Goal: Task Accomplishment & Management: Use online tool/utility

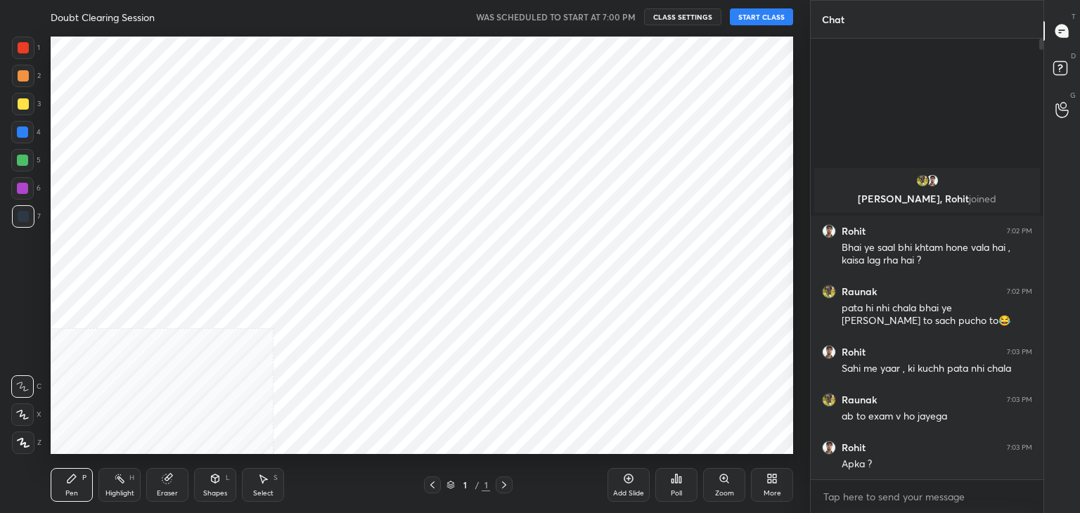
scroll to position [5, 4]
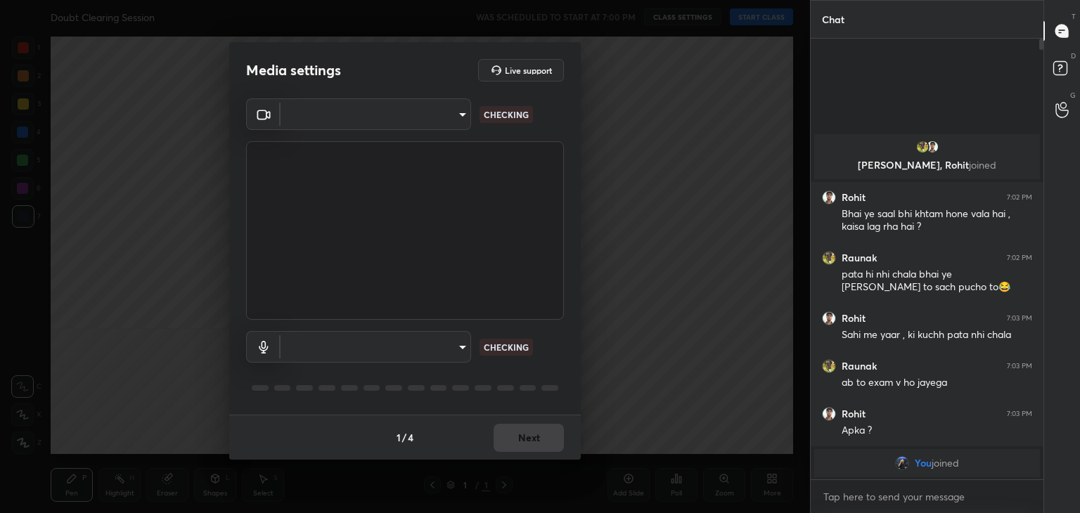
type input "a9fd4f38f379304b0caa4a79f2b732e989e7111bbf315c9f921f4749fc2d4ba3"
type input "default"
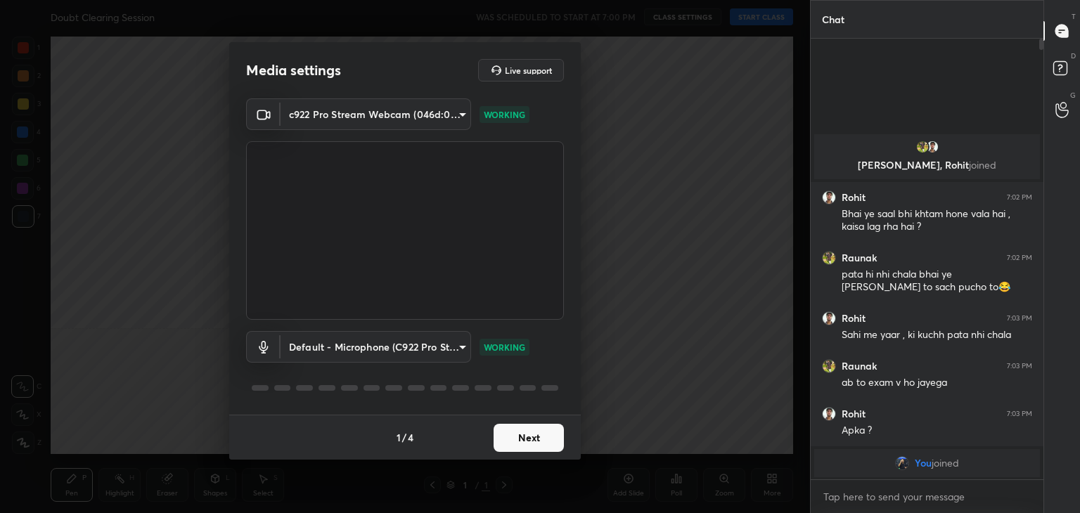
click at [518, 442] on button "Next" at bounding box center [529, 438] width 70 height 28
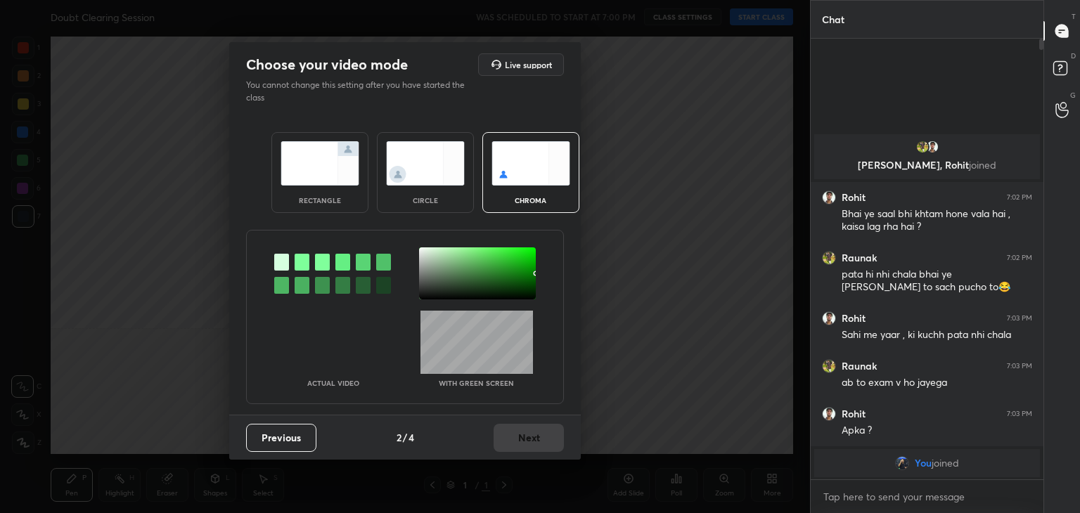
drag, startPoint x: 427, startPoint y: 174, endPoint x: 441, endPoint y: 194, distance: 24.2
click at [427, 173] on img at bounding box center [425, 163] width 79 height 44
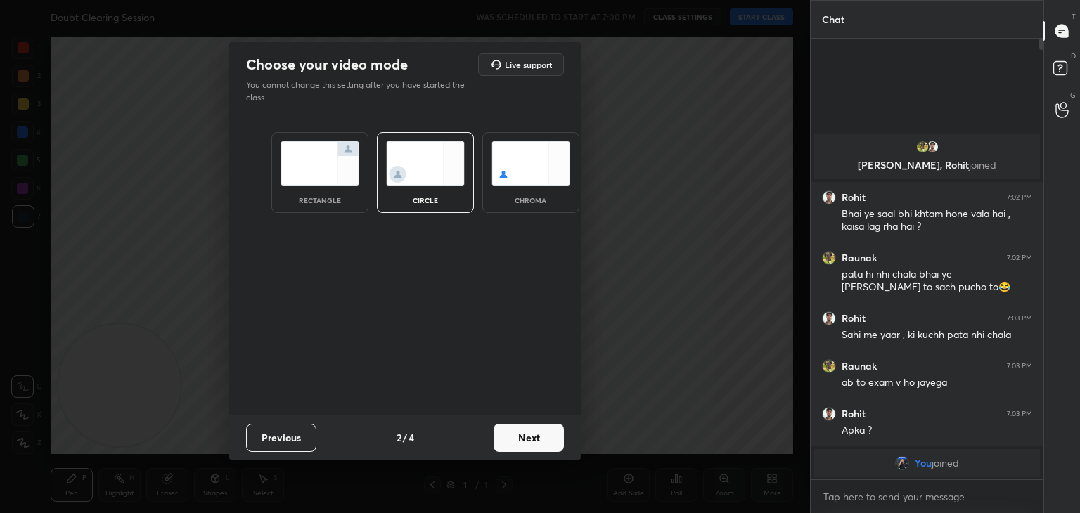
click at [538, 436] on button "Next" at bounding box center [529, 438] width 70 height 28
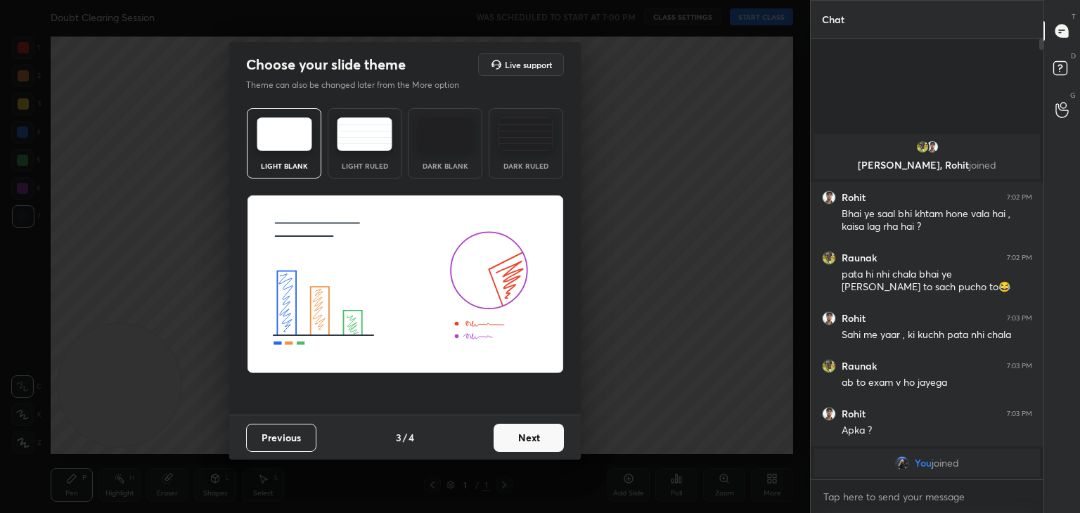
click at [552, 439] on button "Next" at bounding box center [529, 438] width 70 height 28
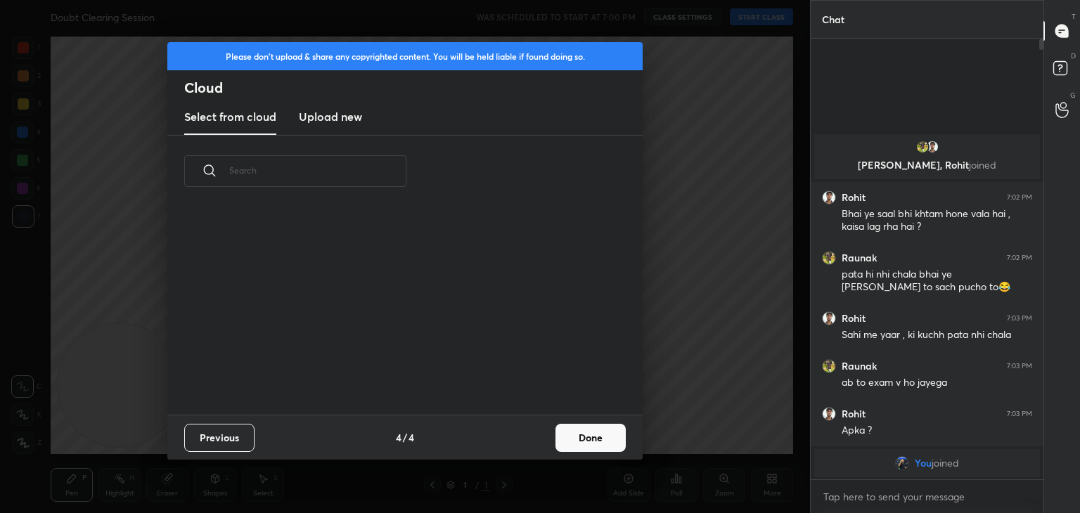
scroll to position [208, 451]
click at [591, 434] on button "Done" at bounding box center [590, 438] width 70 height 28
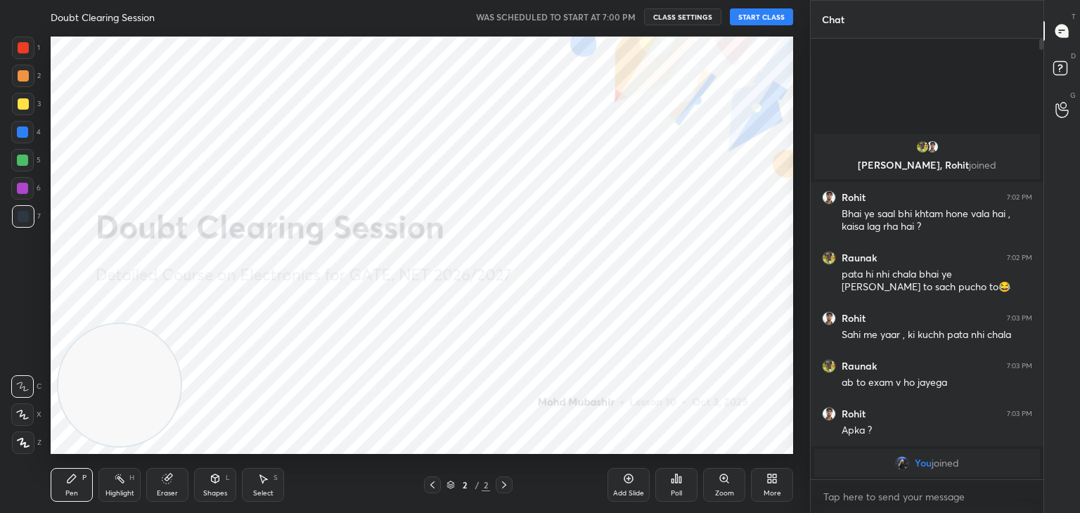
drag, startPoint x: 23, startPoint y: 419, endPoint x: 102, endPoint y: 405, distance: 80.0
click at [22, 419] on icon at bounding box center [22, 415] width 13 height 10
drag, startPoint x: 121, startPoint y: 408, endPoint x: 87, endPoint y: 422, distance: 36.6
click at [90, 422] on video at bounding box center [119, 385] width 122 height 122
click at [761, 18] on button "START CLASS" at bounding box center [761, 16] width 63 height 17
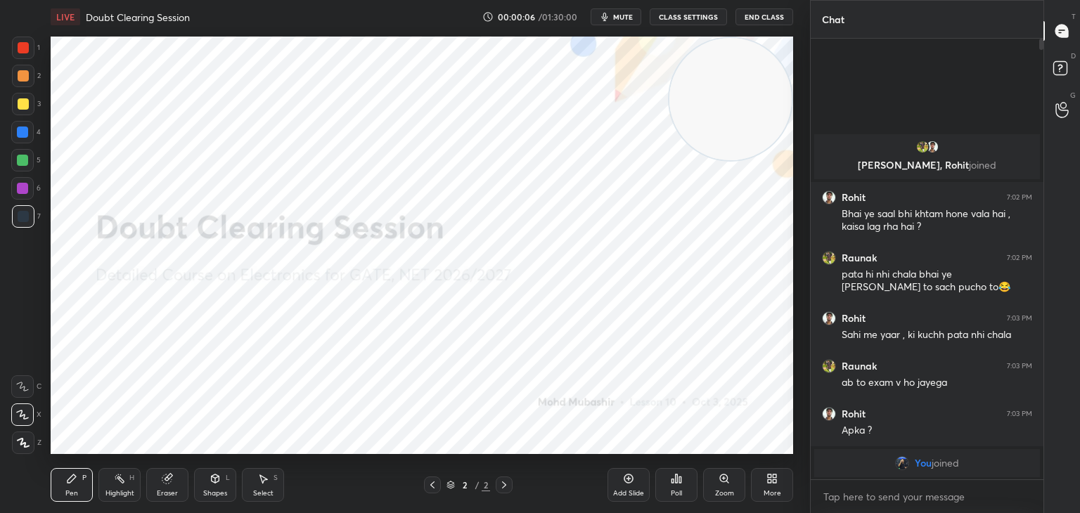
drag, startPoint x: 152, startPoint y: 400, endPoint x: 810, endPoint y: 3, distance: 768.6
click at [822, 0] on html "1 2 3 4 5 6 7 C X Z C X Z E E Erase all H H LIVE Doubt Clearing Session 00:00:0…" at bounding box center [540, 0] width 1080 height 0
click at [1054, 76] on icon at bounding box center [1062, 70] width 25 height 25
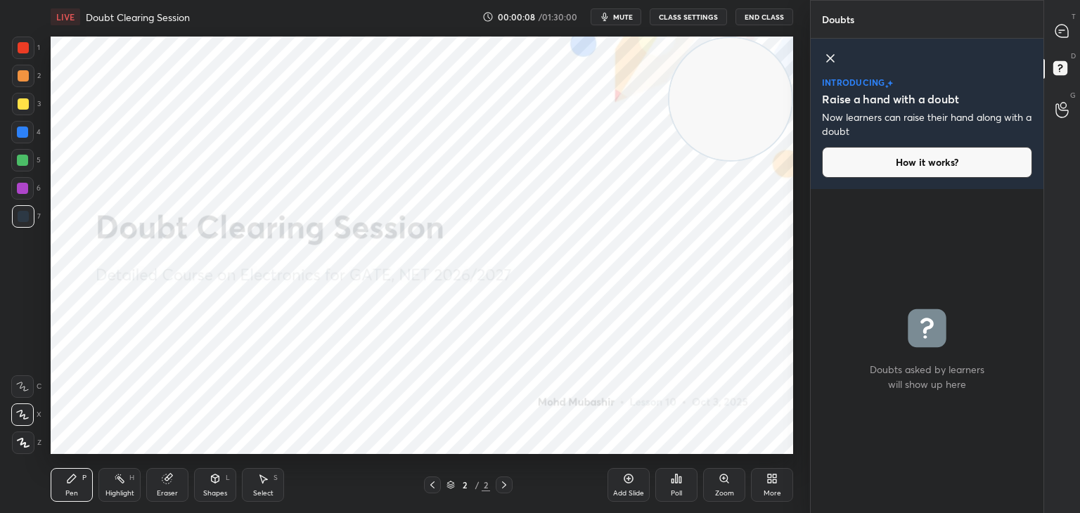
click at [1069, 42] on div at bounding box center [1062, 30] width 28 height 25
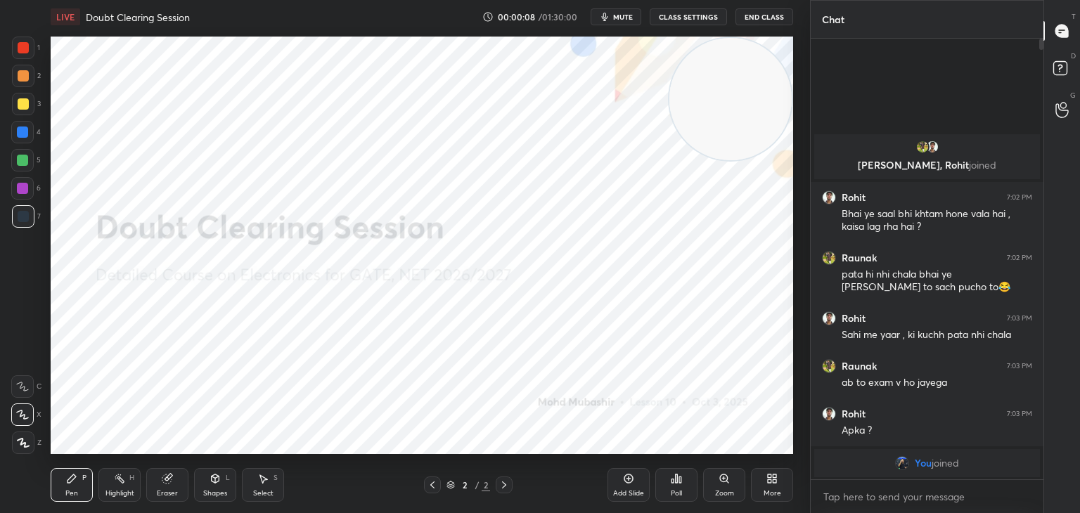
scroll to position [437, 228]
click at [1055, 82] on div "D Doubts (D)" at bounding box center [1062, 70] width 36 height 39
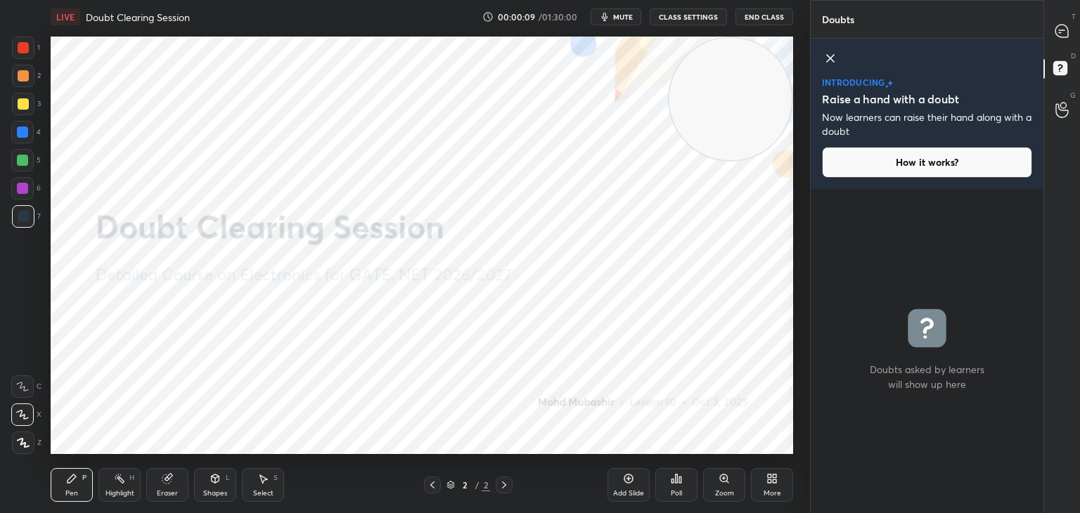
click at [822, 54] on icon at bounding box center [830, 58] width 17 height 17
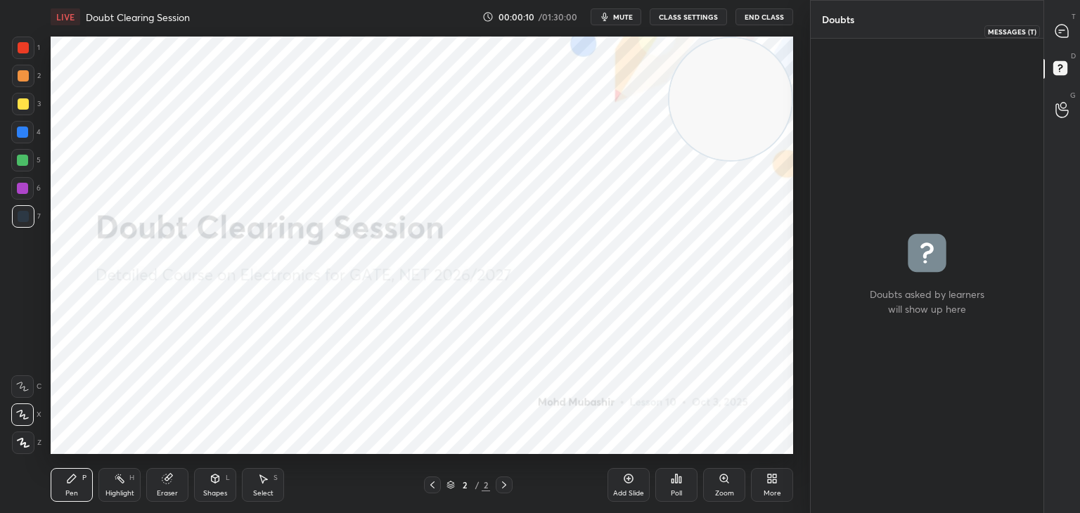
click at [1076, 32] on div "T Messages (T)" at bounding box center [1062, 30] width 36 height 39
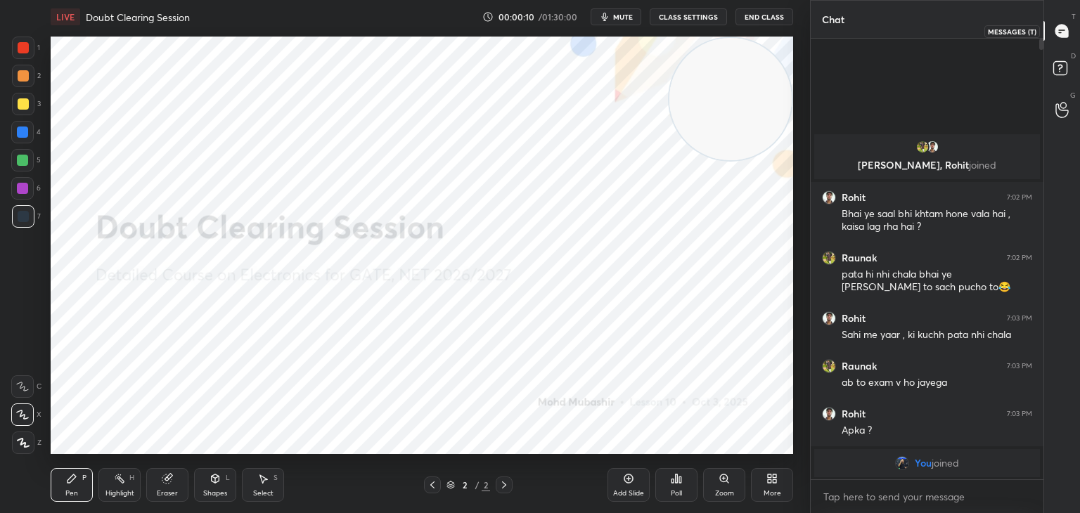
scroll to position [437, 228]
click at [1060, 67] on icon at bounding box center [1062, 70] width 25 height 25
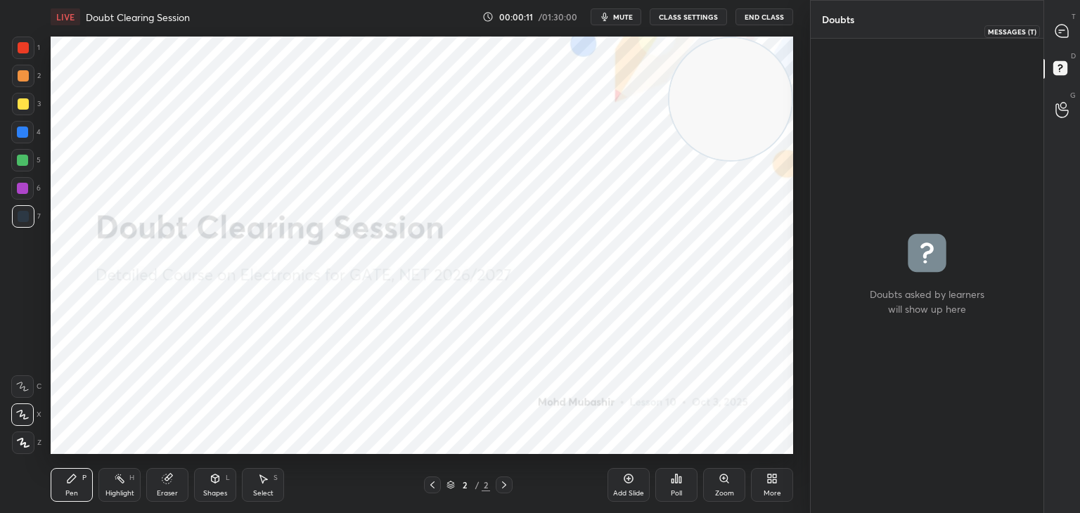
click at [1063, 38] on div at bounding box center [1062, 30] width 28 height 25
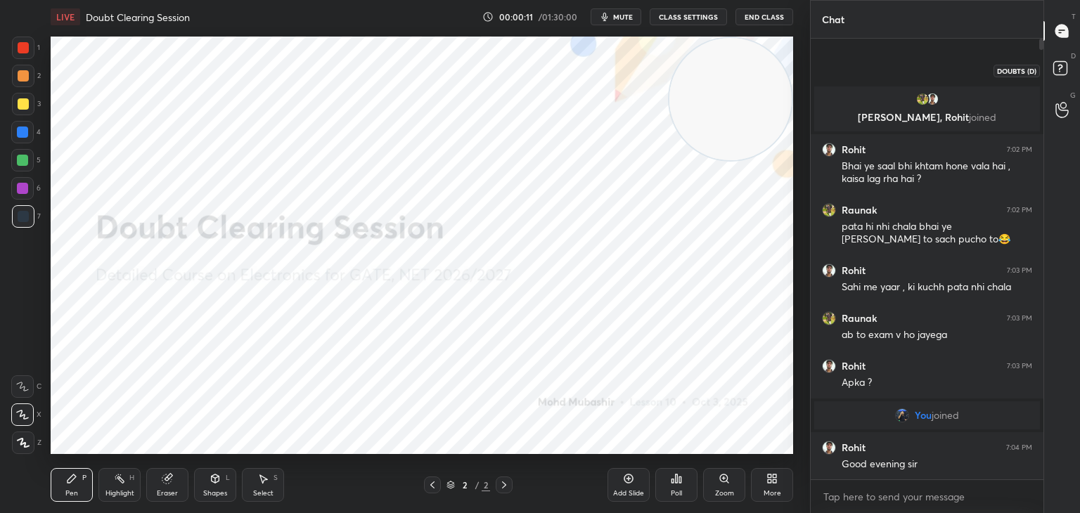
click at [1054, 74] on rect at bounding box center [1059, 68] width 13 height 13
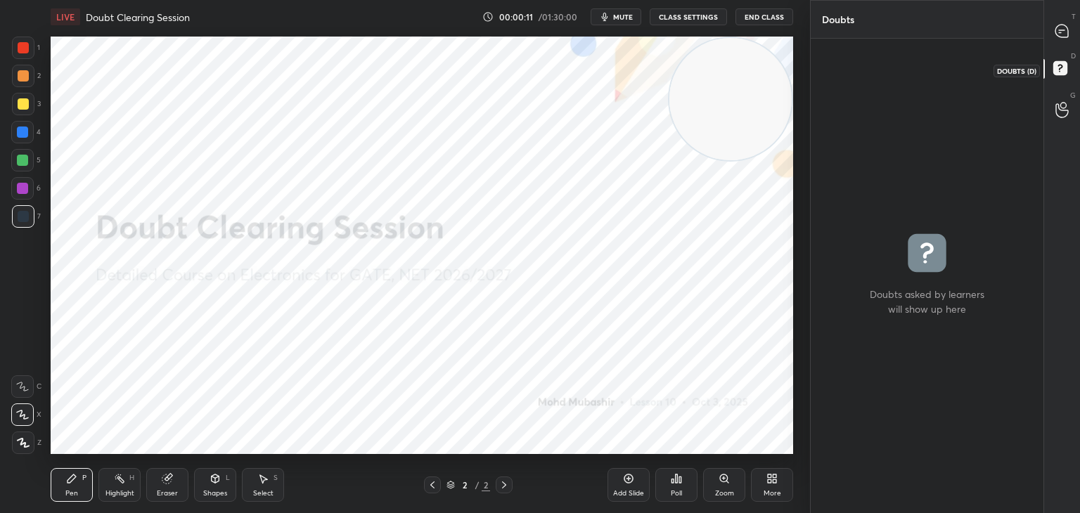
click at [1058, 34] on icon at bounding box center [1061, 31] width 13 height 13
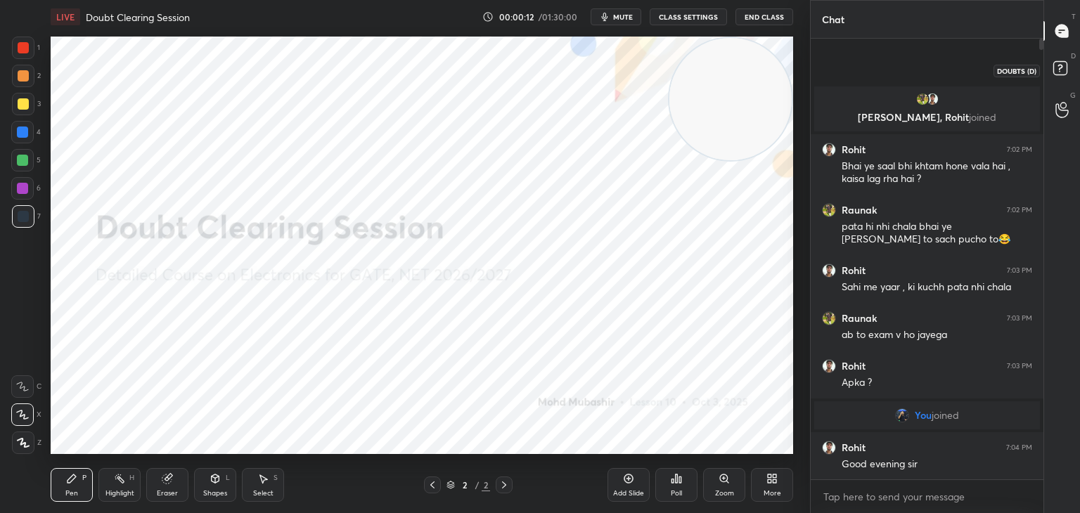
click at [1052, 76] on icon at bounding box center [1062, 70] width 25 height 25
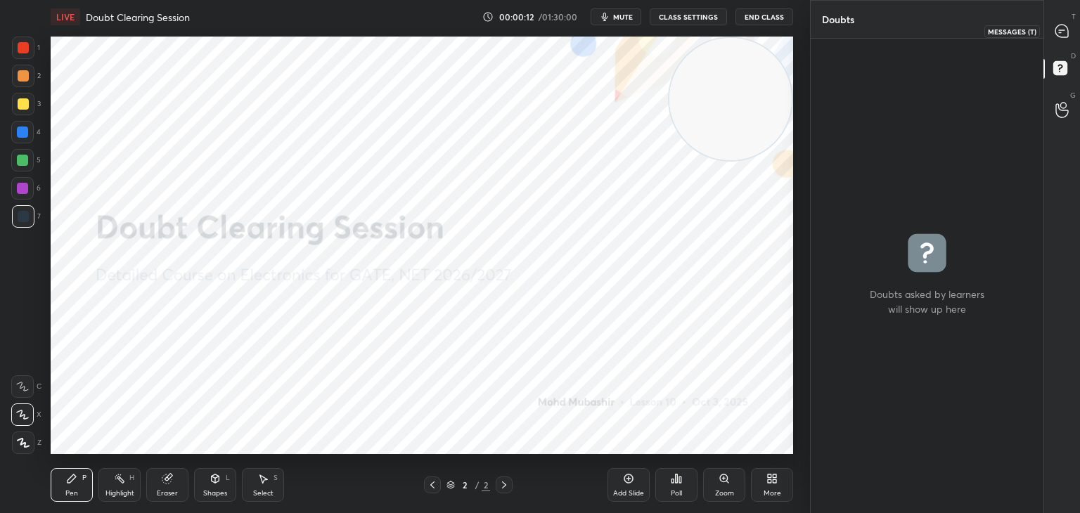
click at [1055, 35] on icon at bounding box center [1062, 31] width 15 height 15
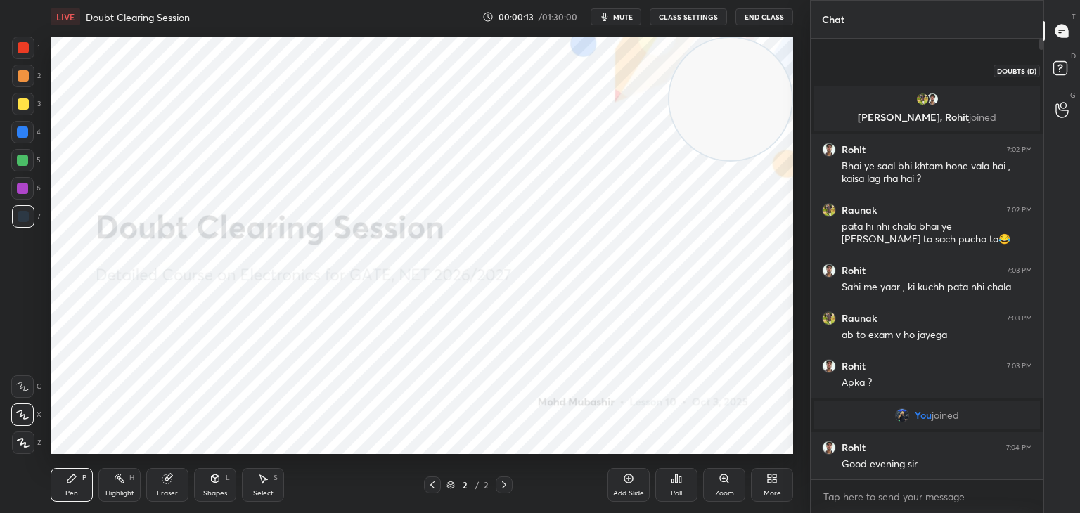
click at [1060, 73] on rect at bounding box center [1059, 68] width 13 height 13
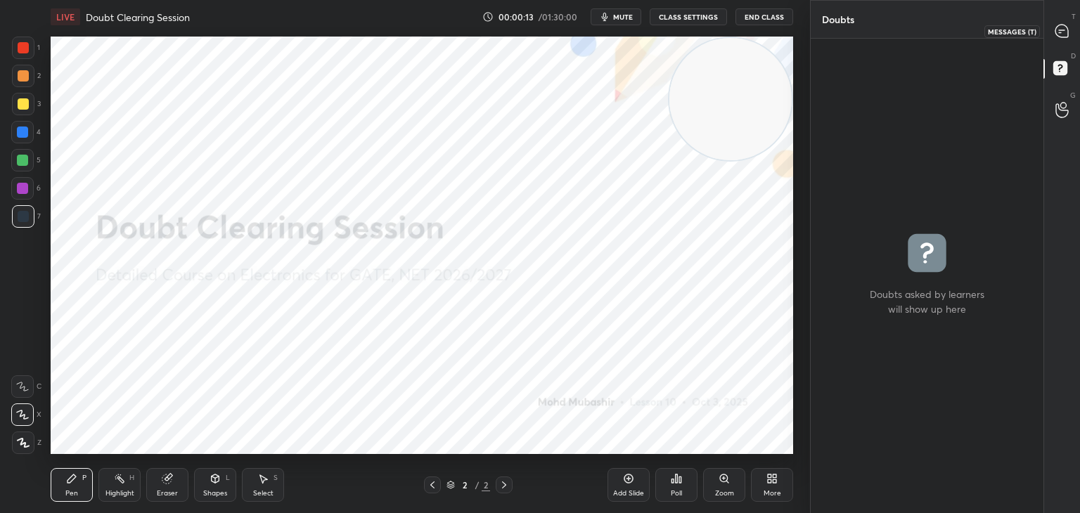
click at [1067, 31] on icon at bounding box center [1062, 31] width 15 height 15
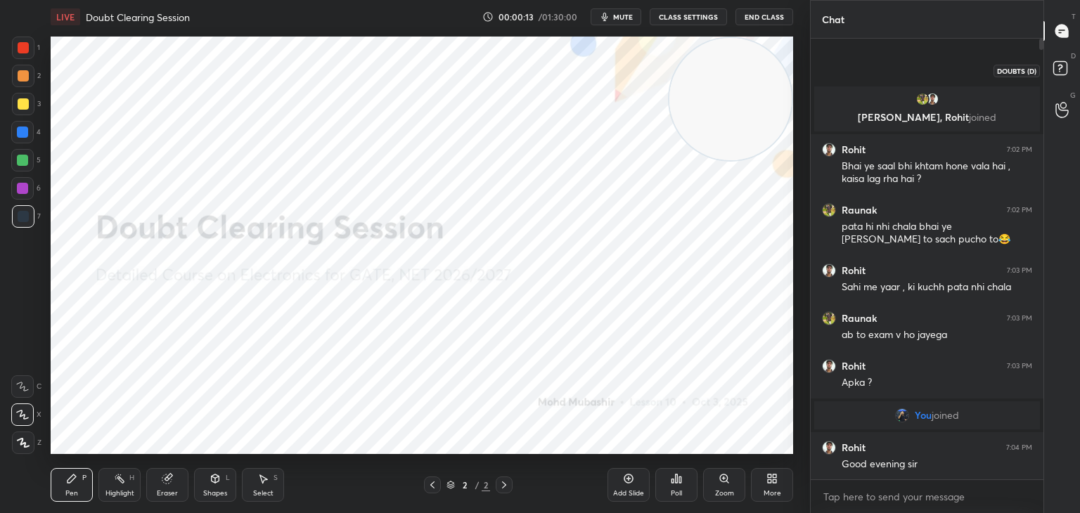
click at [1057, 74] on rect at bounding box center [1059, 68] width 13 height 13
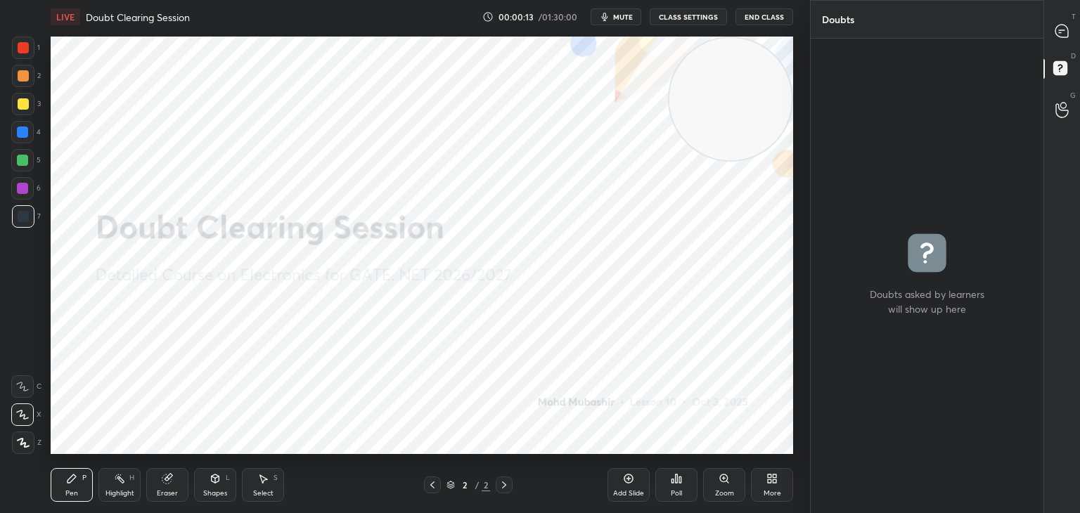
click at [1057, 38] on div at bounding box center [1062, 30] width 28 height 25
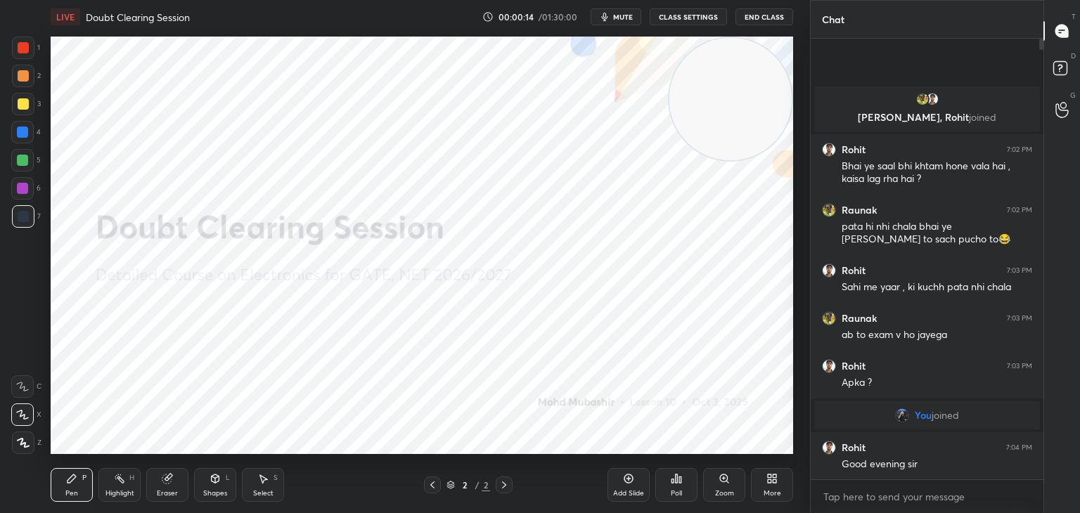
scroll to position [0, 0]
click at [1060, 73] on rect at bounding box center [1059, 68] width 13 height 13
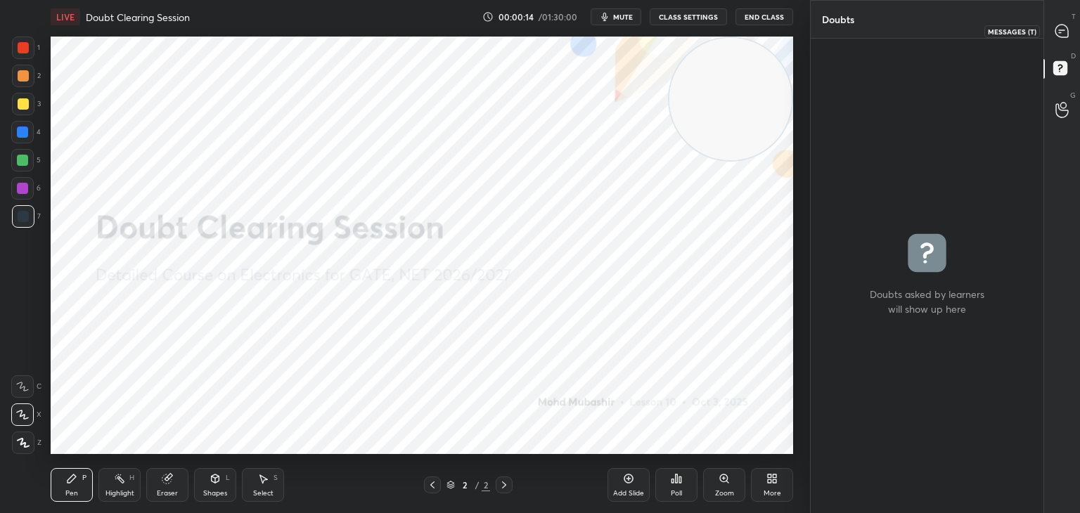
click at [1060, 40] on div at bounding box center [1062, 30] width 28 height 25
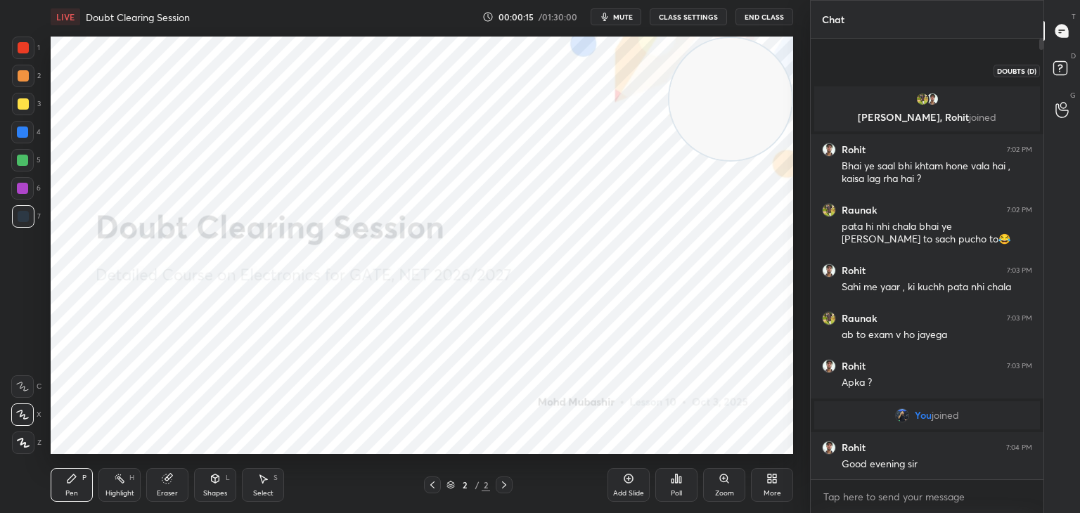
click at [1058, 73] on icon at bounding box center [1062, 70] width 25 height 25
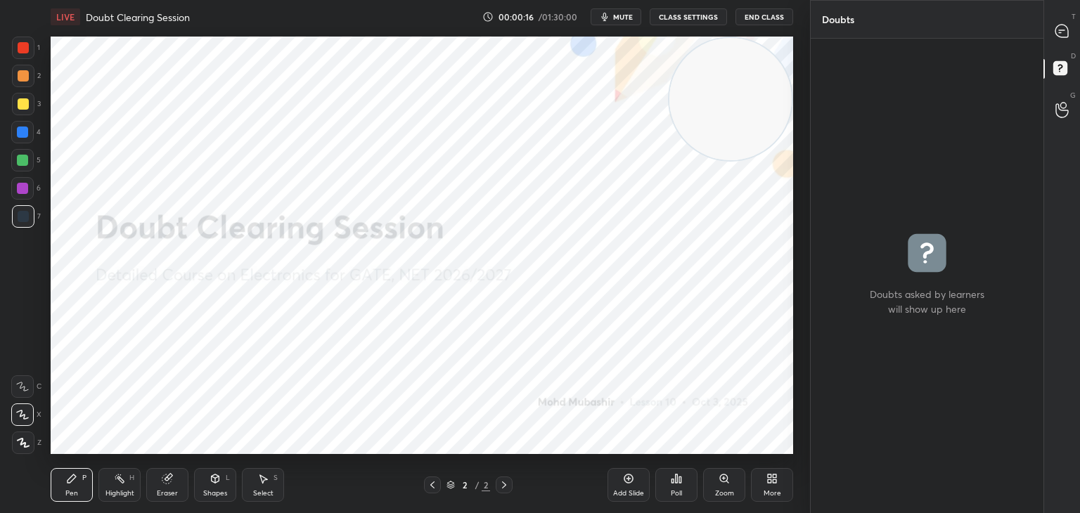
click at [1059, 41] on div at bounding box center [1062, 30] width 28 height 25
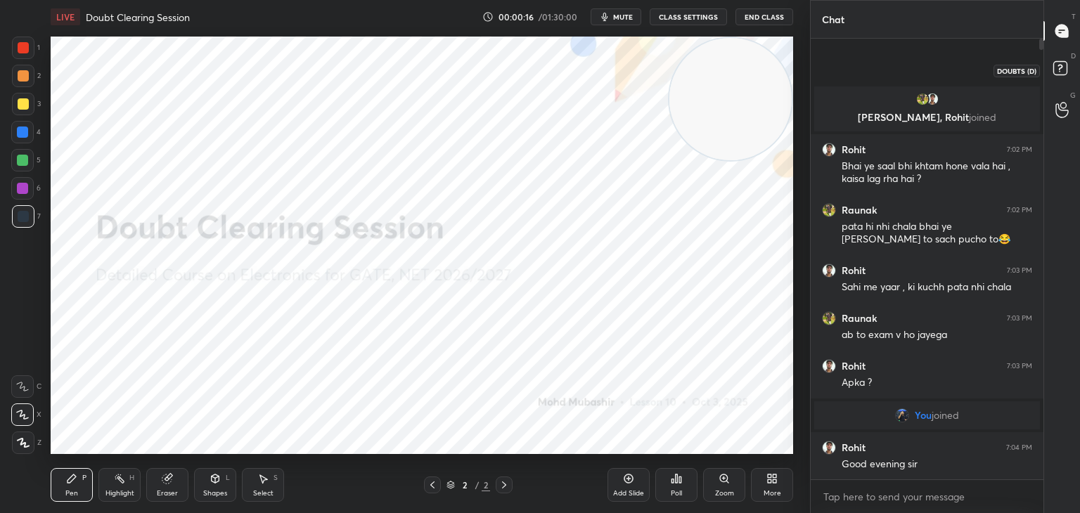
click at [1062, 74] on rect at bounding box center [1059, 68] width 13 height 13
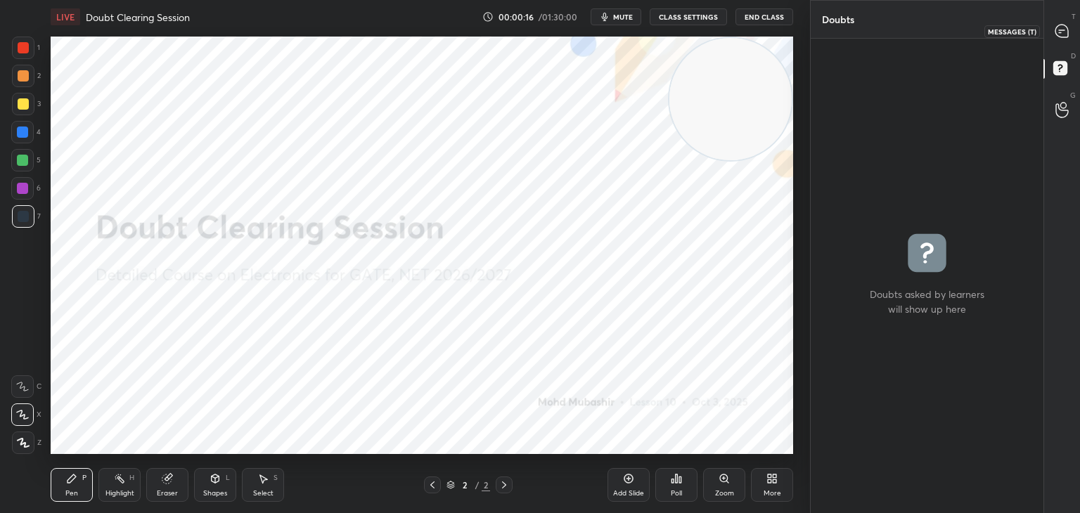
click at [1063, 32] on icon at bounding box center [1061, 31] width 13 height 13
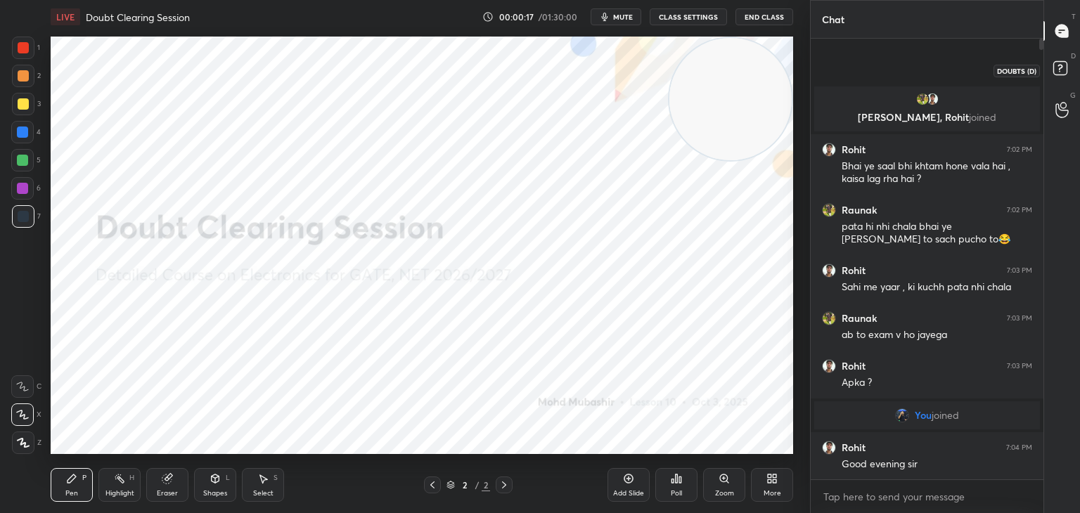
click at [1063, 67] on rect at bounding box center [1059, 68] width 13 height 13
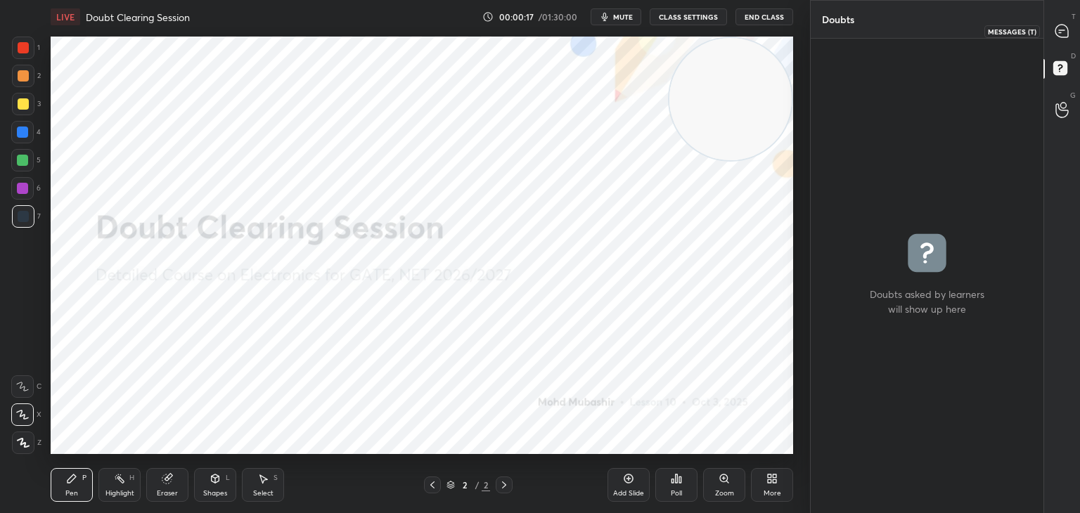
click at [1065, 34] on icon at bounding box center [1061, 31] width 13 height 13
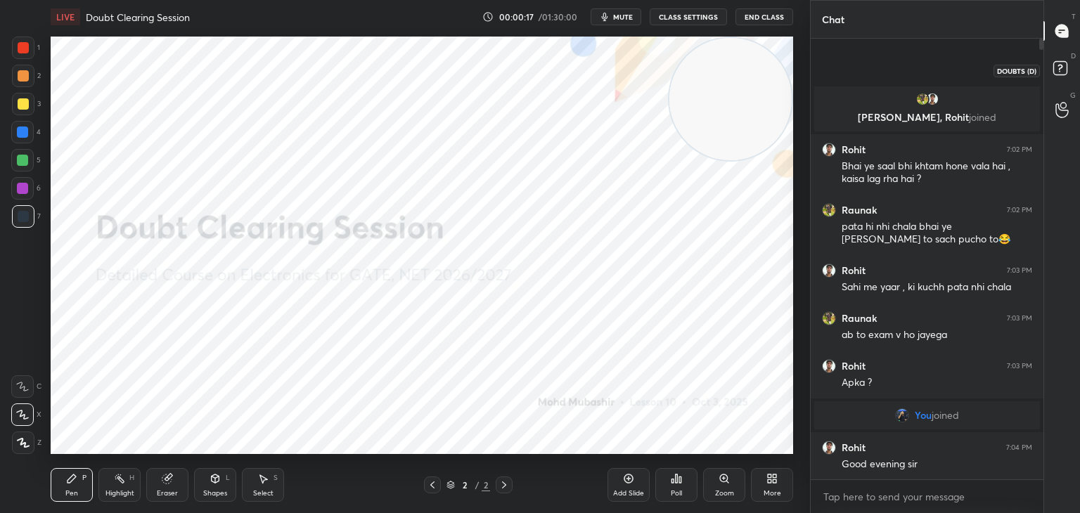
click at [1065, 67] on rect at bounding box center [1059, 68] width 13 height 13
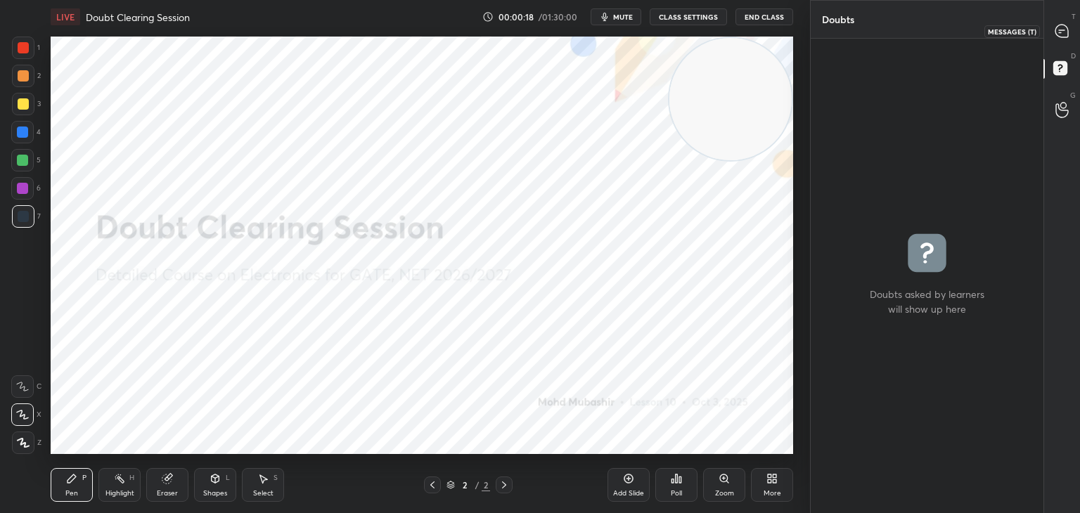
click at [1063, 37] on icon at bounding box center [1062, 31] width 15 height 15
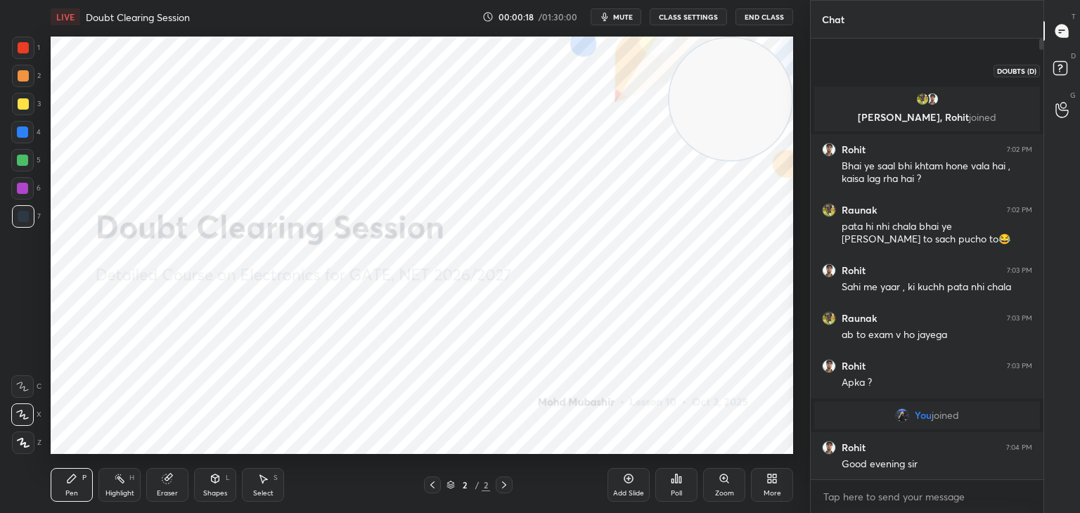
click at [1061, 68] on rect at bounding box center [1059, 68] width 13 height 13
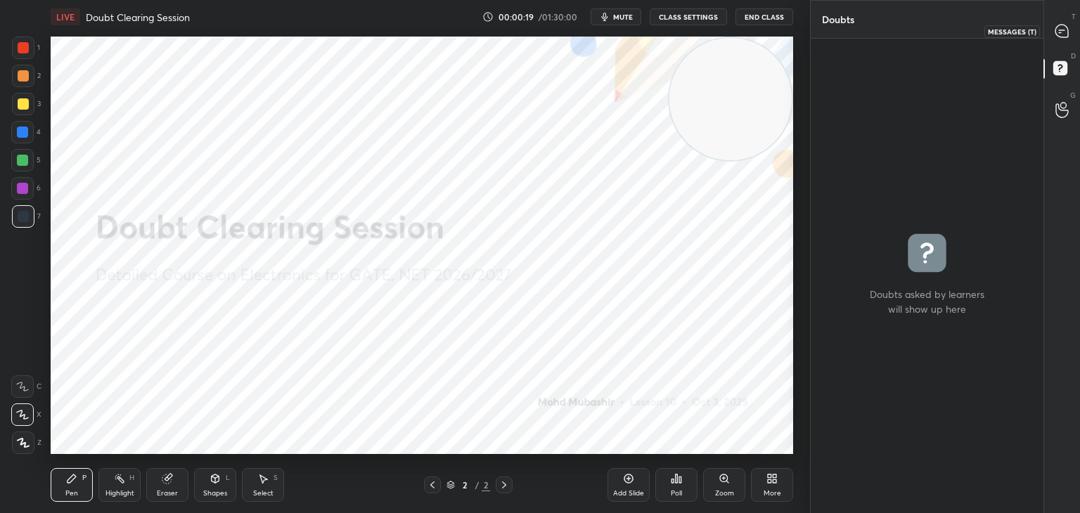
click at [1061, 31] on icon at bounding box center [1061, 31] width 13 height 13
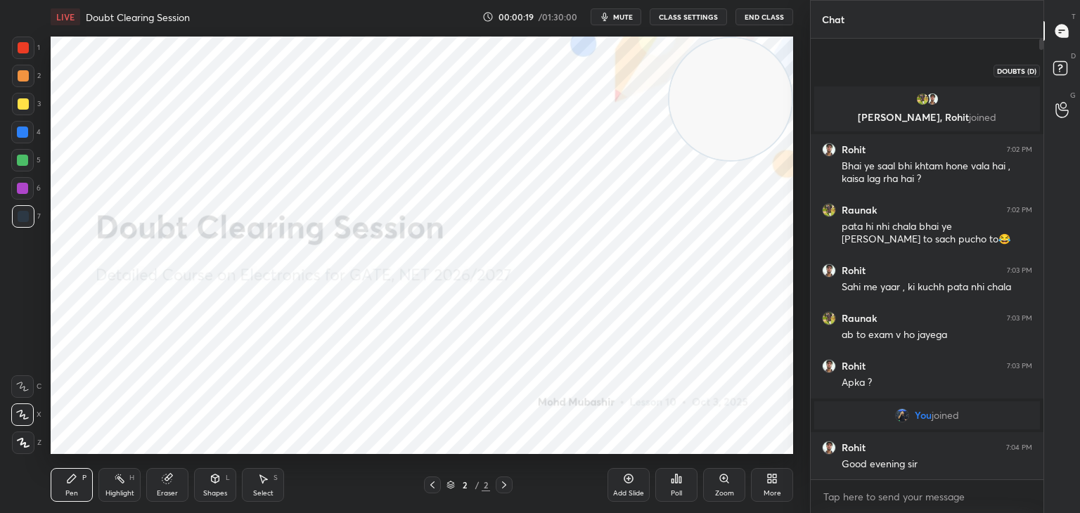
click at [1064, 65] on rect at bounding box center [1059, 68] width 13 height 13
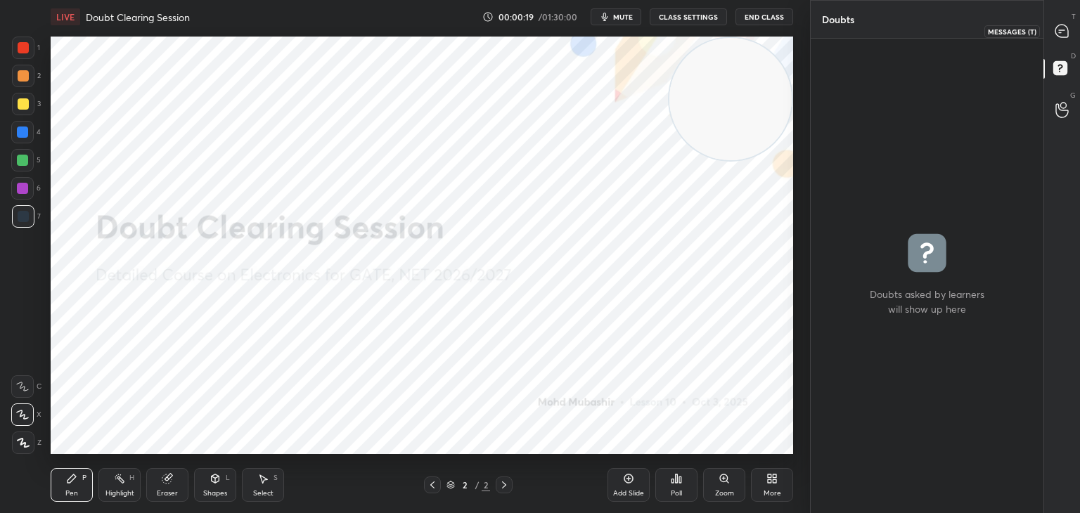
click at [1069, 34] on div at bounding box center [1062, 30] width 28 height 25
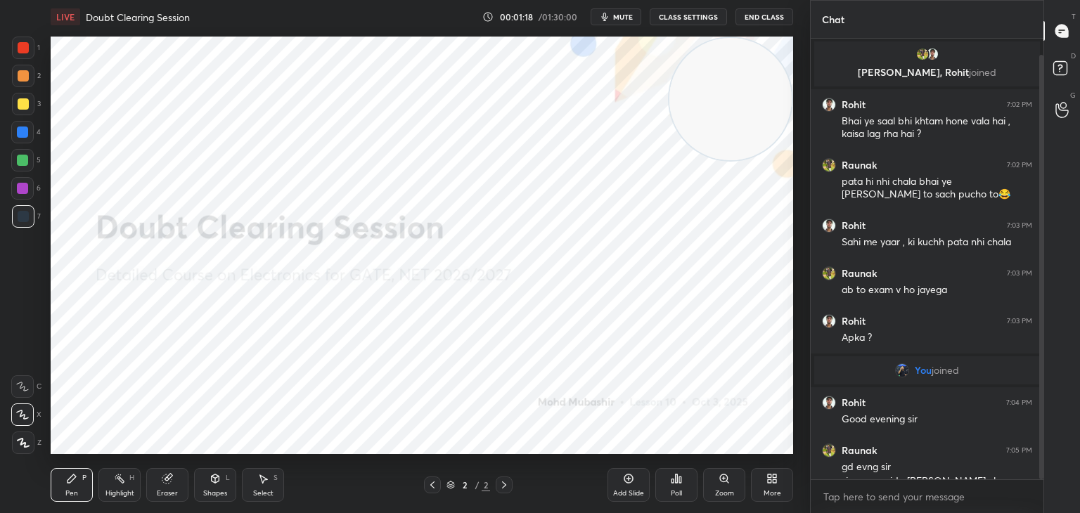
scroll to position [17, 0]
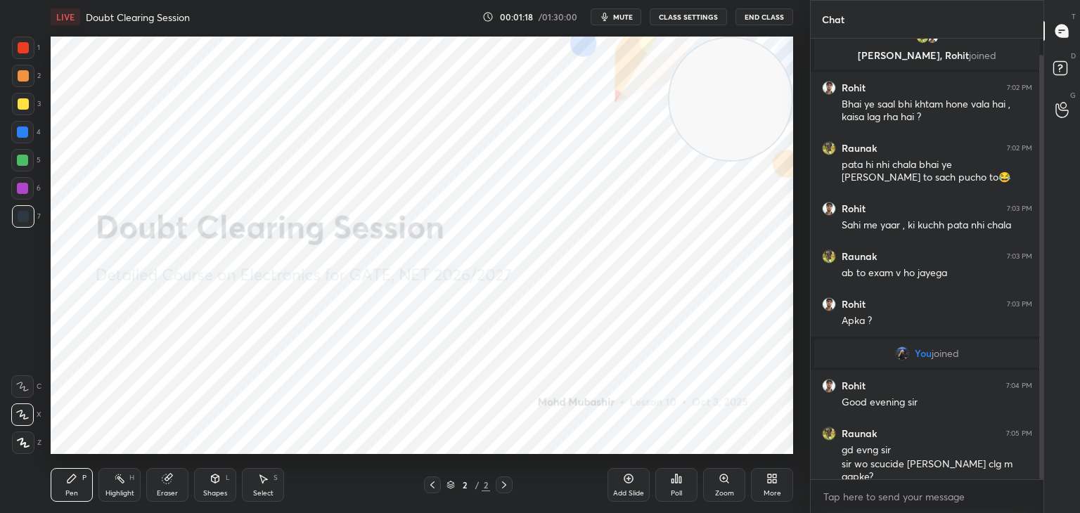
drag, startPoint x: 1041, startPoint y: 157, endPoint x: 1040, endPoint y: 186, distance: 28.1
click at [1040, 186] on div at bounding box center [1041, 267] width 4 height 425
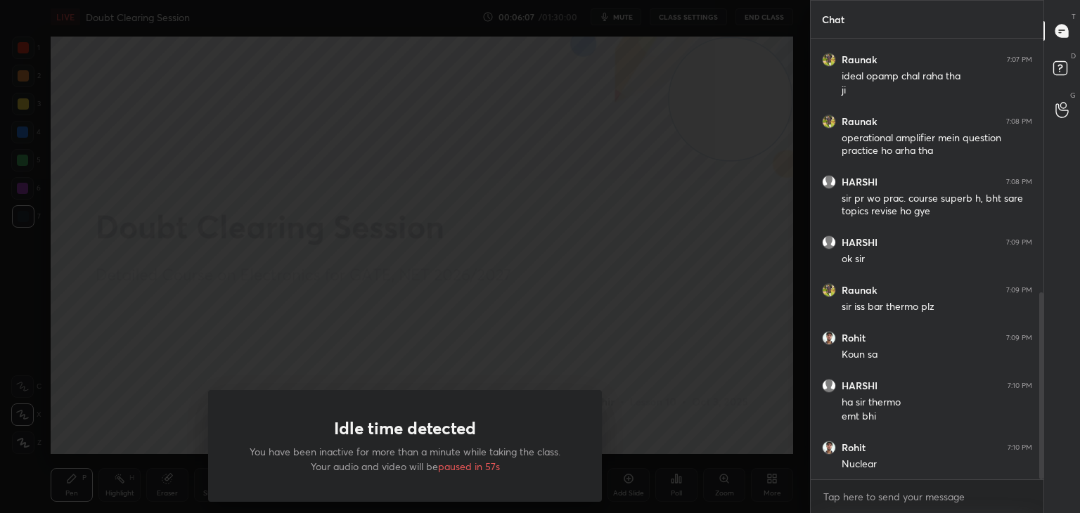
scroll to position [647, 0]
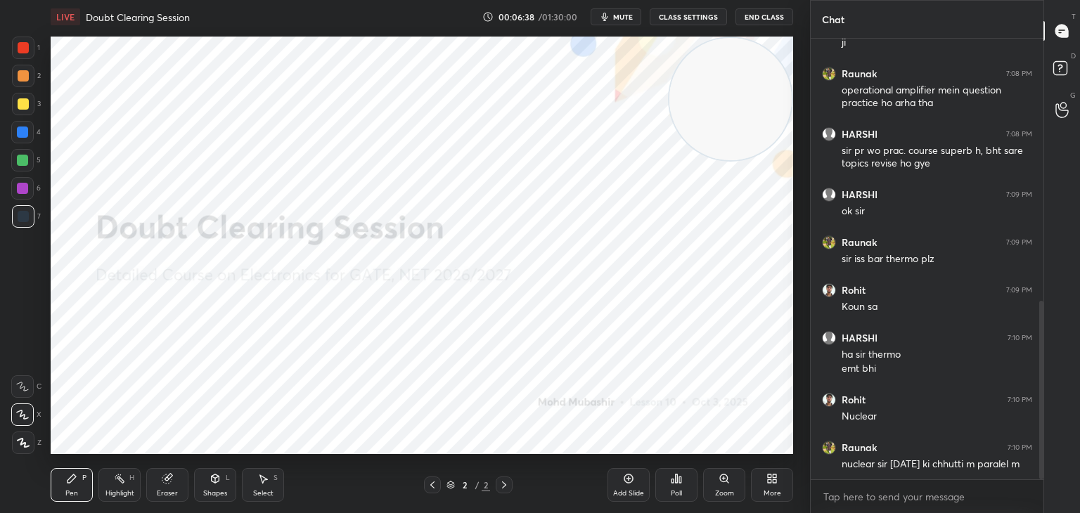
click at [174, 490] on div "Eraser" at bounding box center [167, 493] width 21 height 7
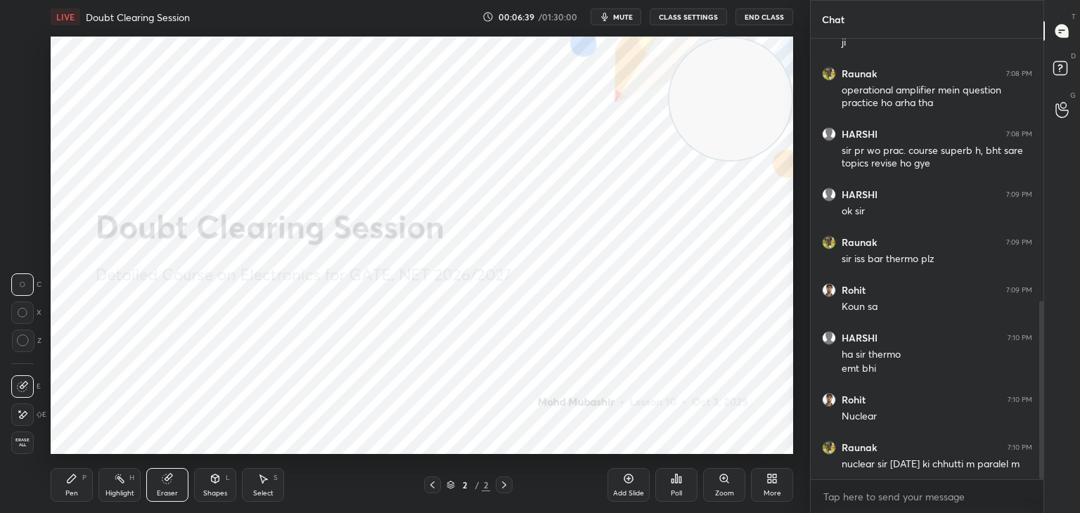
click at [37, 445] on div "E E Erase all" at bounding box center [28, 412] width 35 height 84
click at [18, 444] on span "Erase all" at bounding box center [22, 443] width 21 height 10
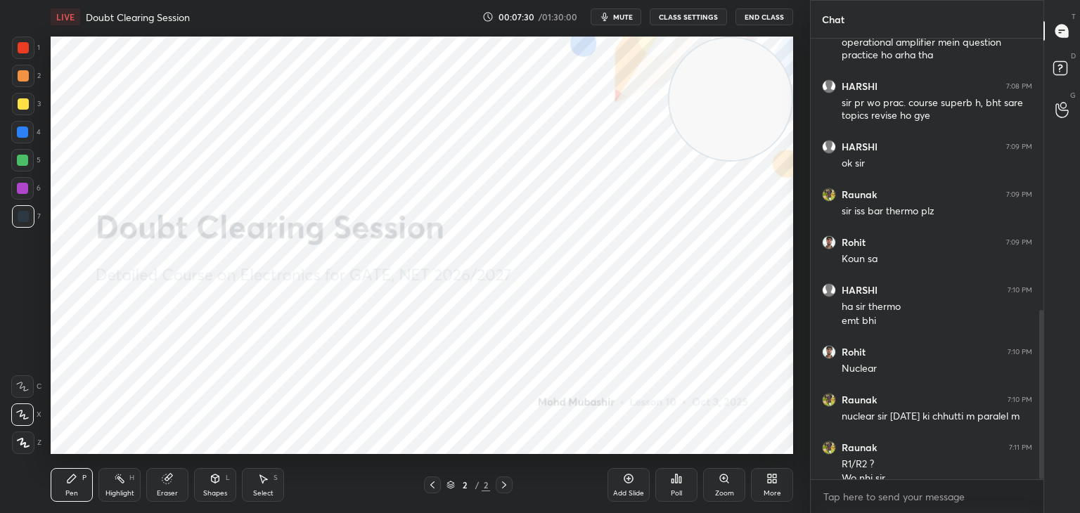
scroll to position [709, 0]
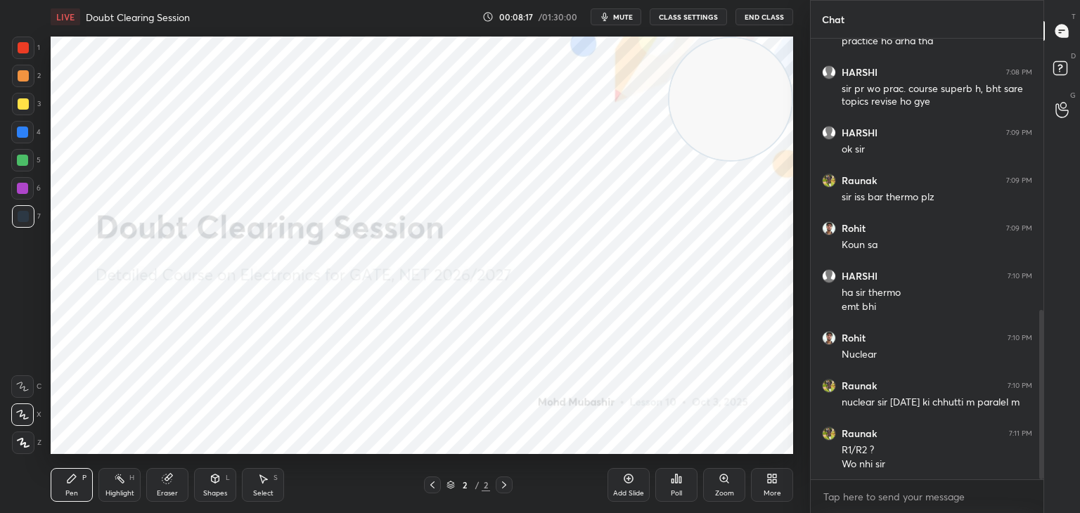
click at [770, 482] on icon at bounding box center [770, 481] width 4 height 4
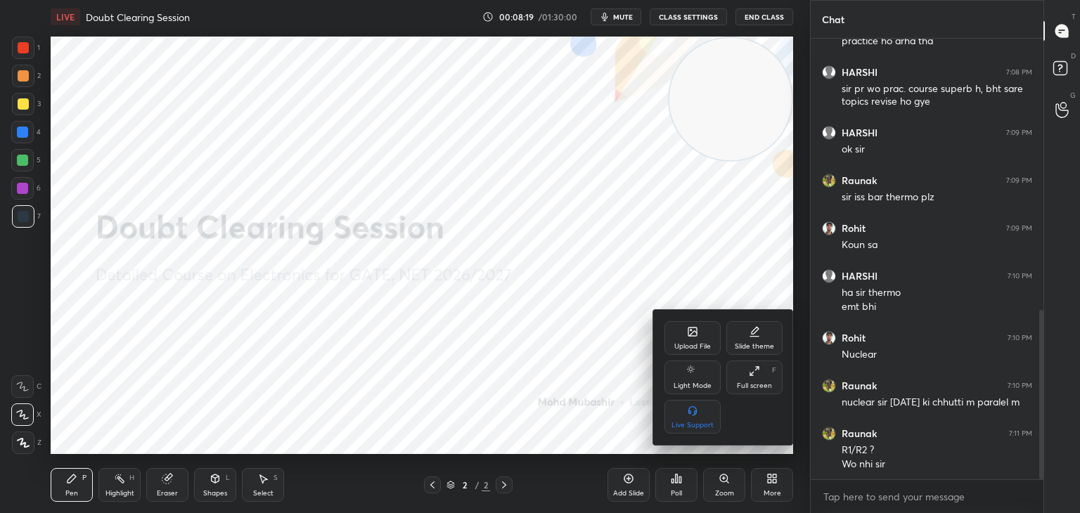
click at [692, 336] on icon at bounding box center [692, 332] width 8 height 8
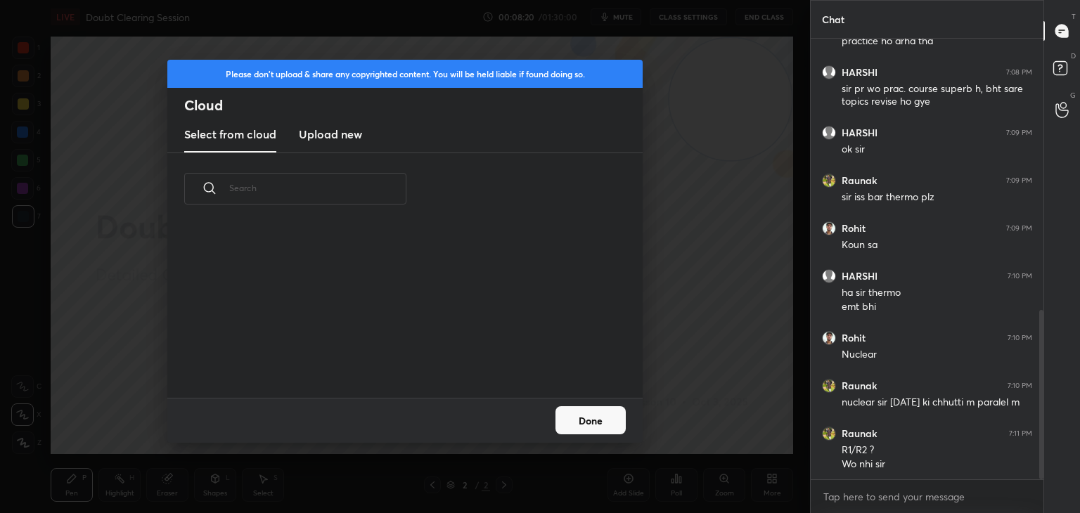
scroll to position [173, 451]
click at [314, 126] on h3 "Upload new" at bounding box center [330, 134] width 63 height 17
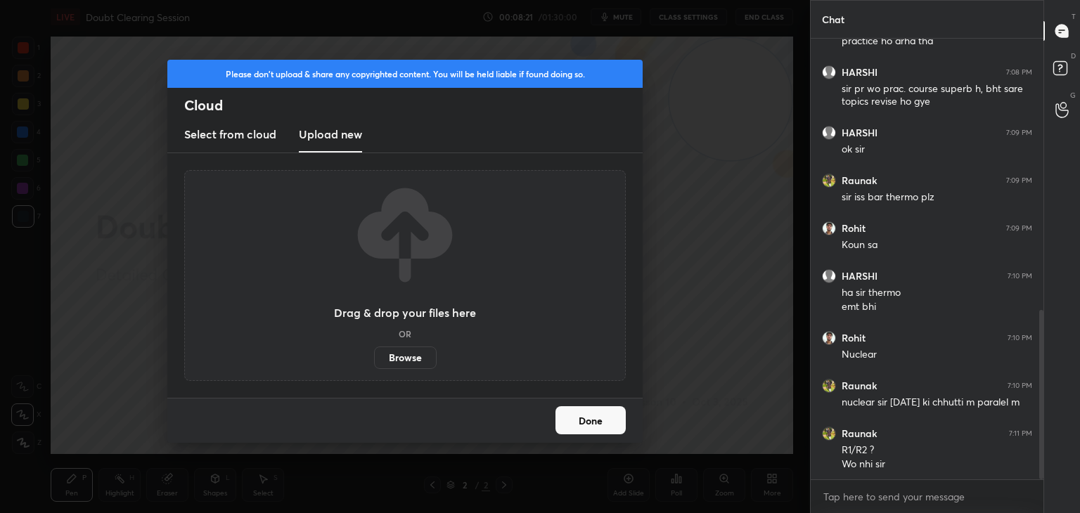
click at [411, 349] on label "Browse" at bounding box center [405, 358] width 63 height 22
click at [374, 349] on input "Browse" at bounding box center [374, 358] width 0 height 22
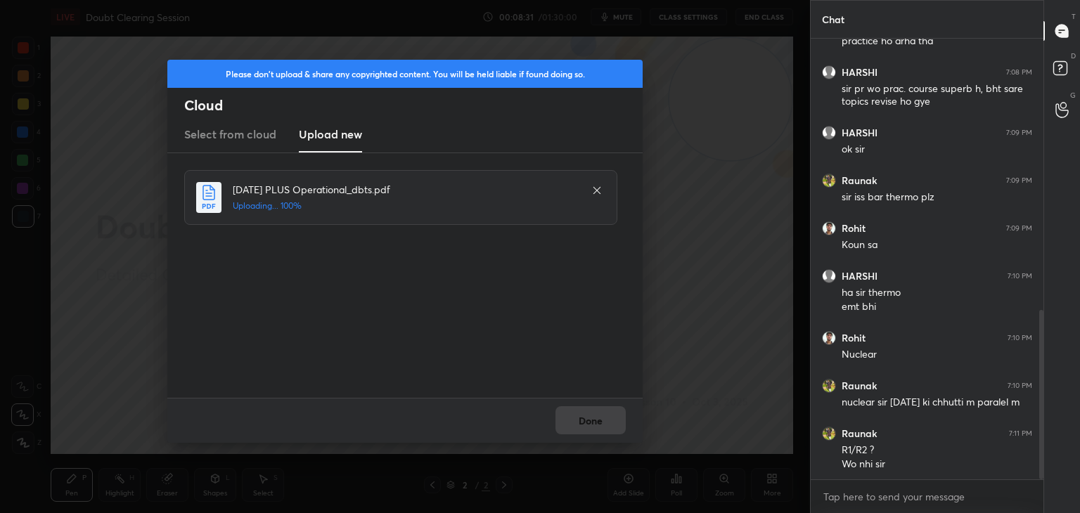
click at [604, 425] on div "Done" at bounding box center [404, 420] width 475 height 45
click at [597, 423] on button "Done" at bounding box center [590, 420] width 70 height 28
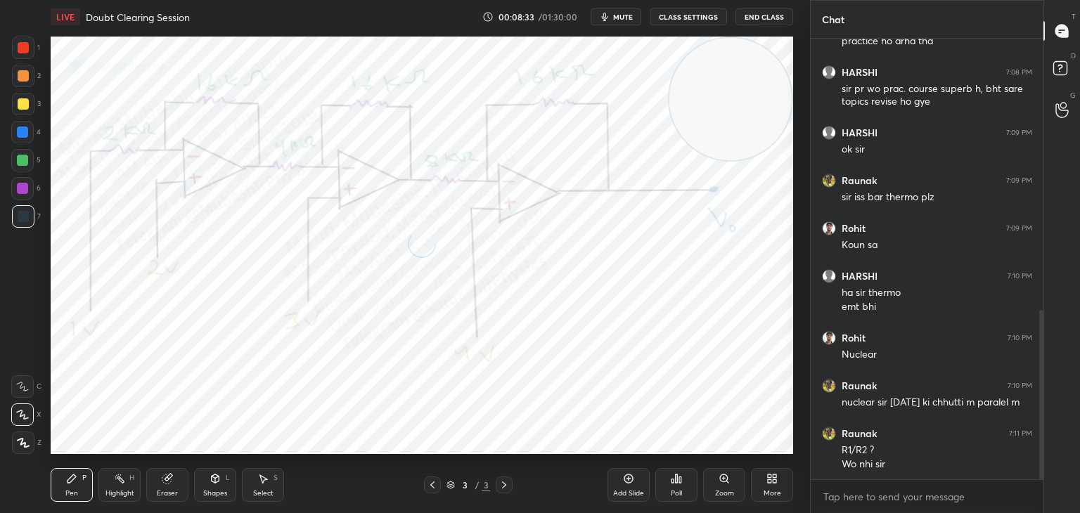
drag, startPoint x: 746, startPoint y: 86, endPoint x: 726, endPoint y: 89, distance: 19.9
click at [750, 83] on video at bounding box center [730, 99] width 122 height 122
drag, startPoint x: 733, startPoint y: 82, endPoint x: 748, endPoint y: 93, distance: 18.1
click at [767, 54] on video at bounding box center [730, 99] width 122 height 122
click at [621, 18] on span "mute" at bounding box center [623, 17] width 20 height 10
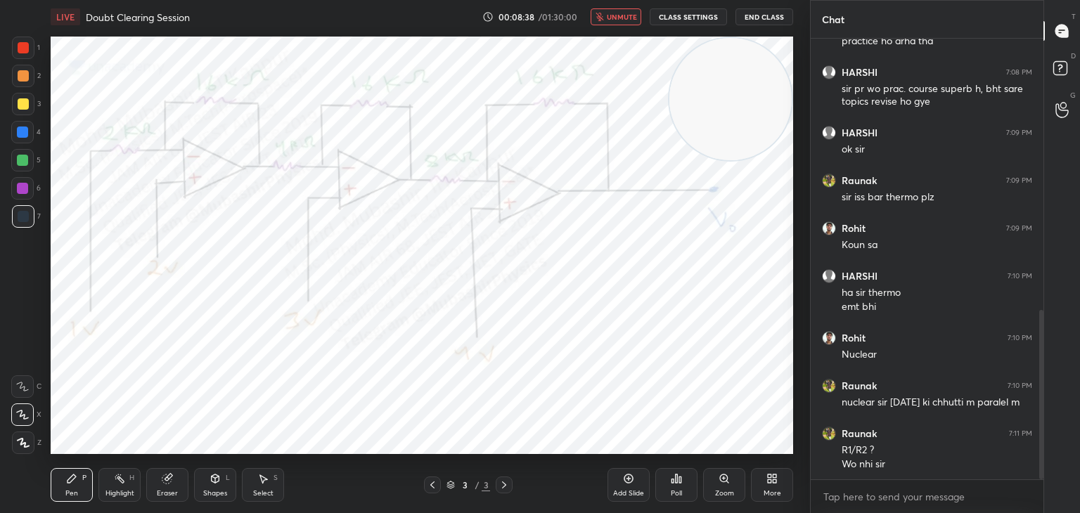
scroll to position [756, 0]
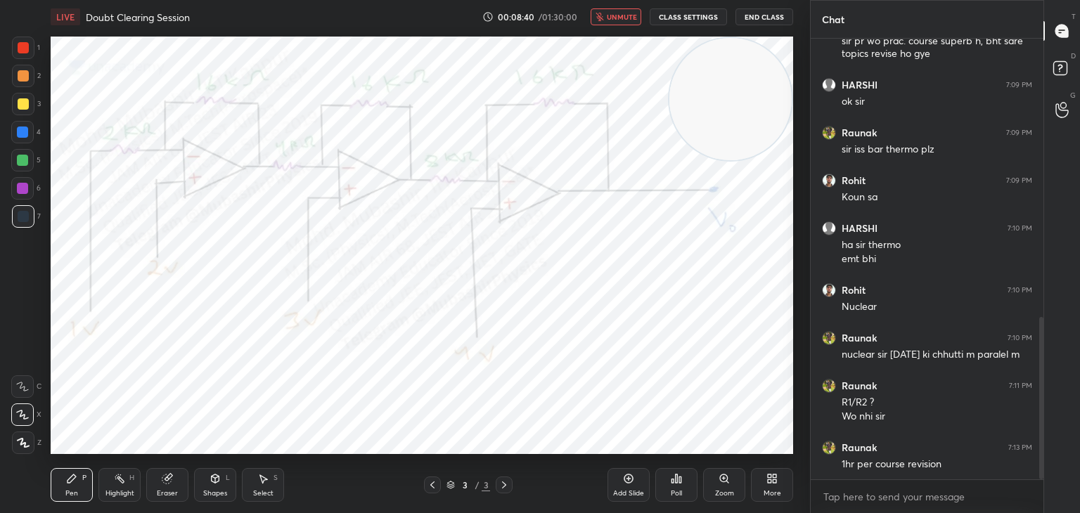
click at [600, 22] on button "unmute" at bounding box center [616, 16] width 51 height 17
click at [625, 13] on span "mute" at bounding box center [623, 17] width 20 height 10
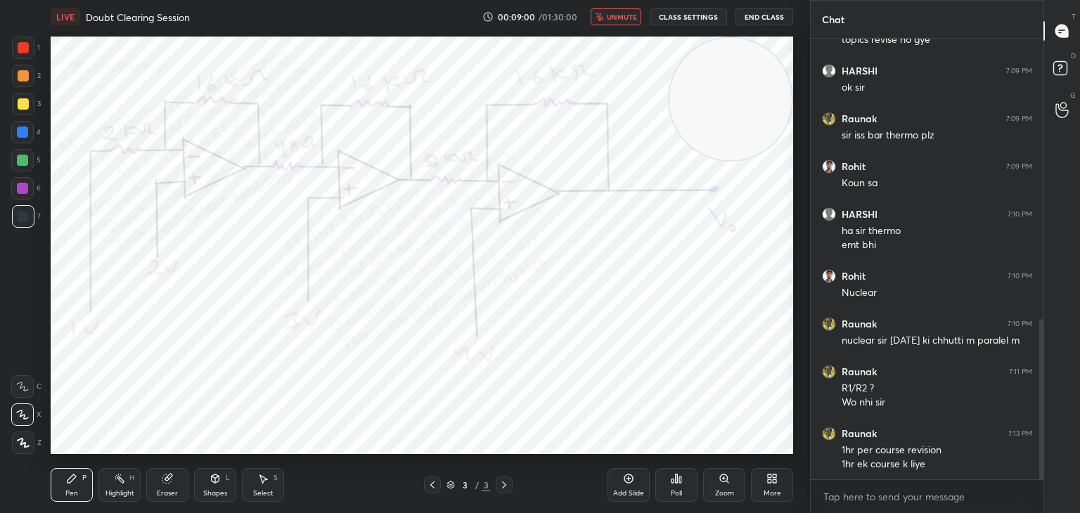
click at [617, 18] on span "unmute" at bounding box center [622, 17] width 30 height 10
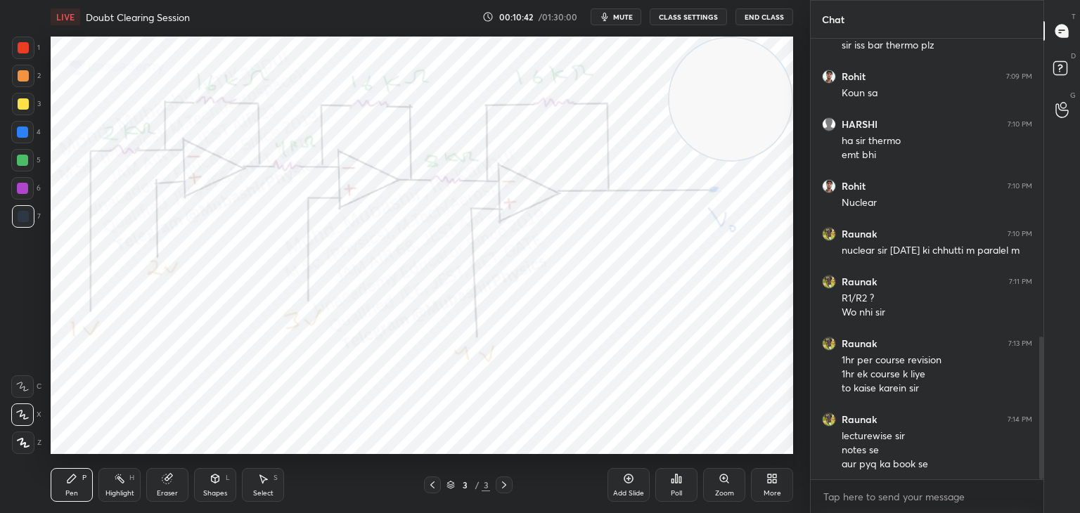
scroll to position [921, 0]
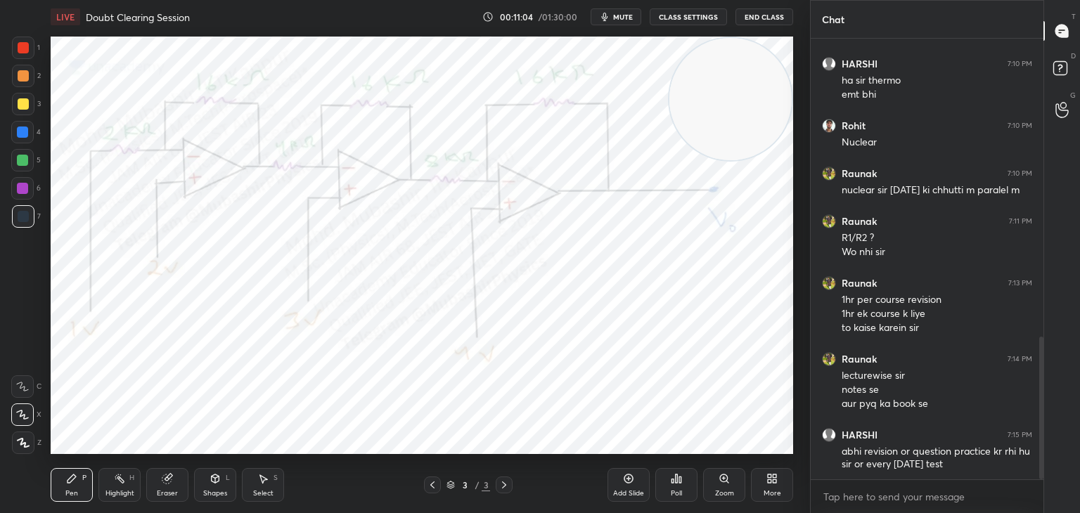
click at [605, 20] on icon "button" at bounding box center [604, 16] width 11 height 11
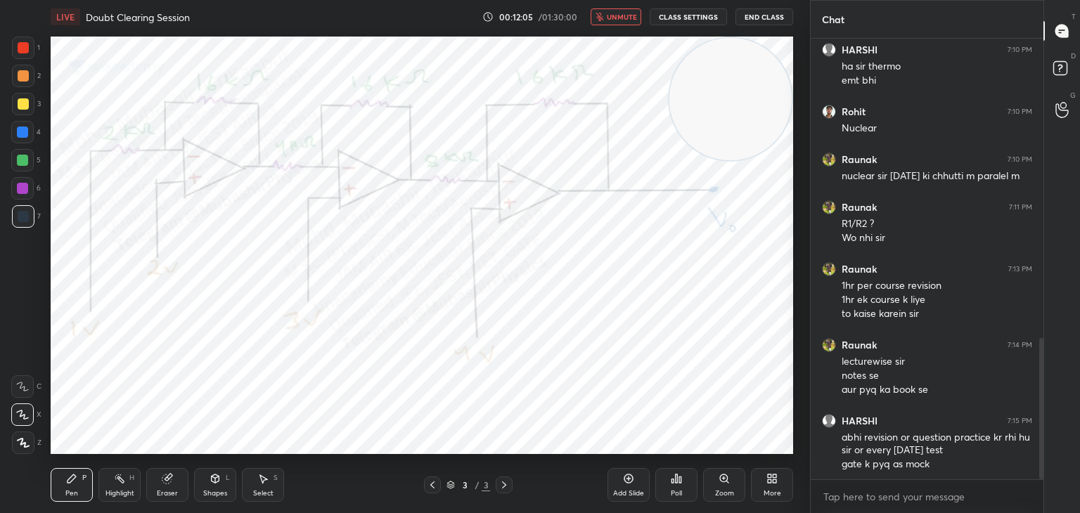
scroll to position [983, 0]
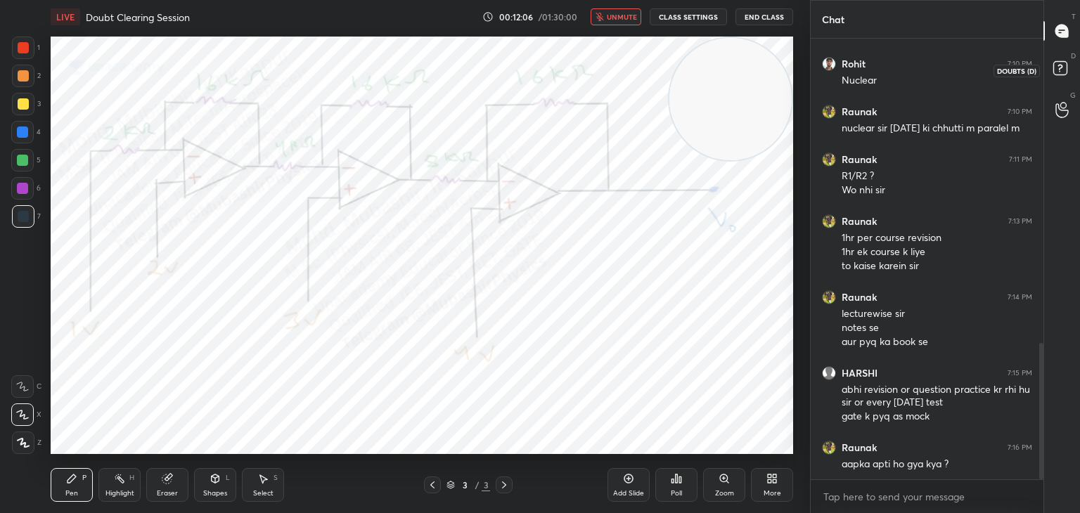
click at [1064, 63] on rect at bounding box center [1059, 68] width 13 height 13
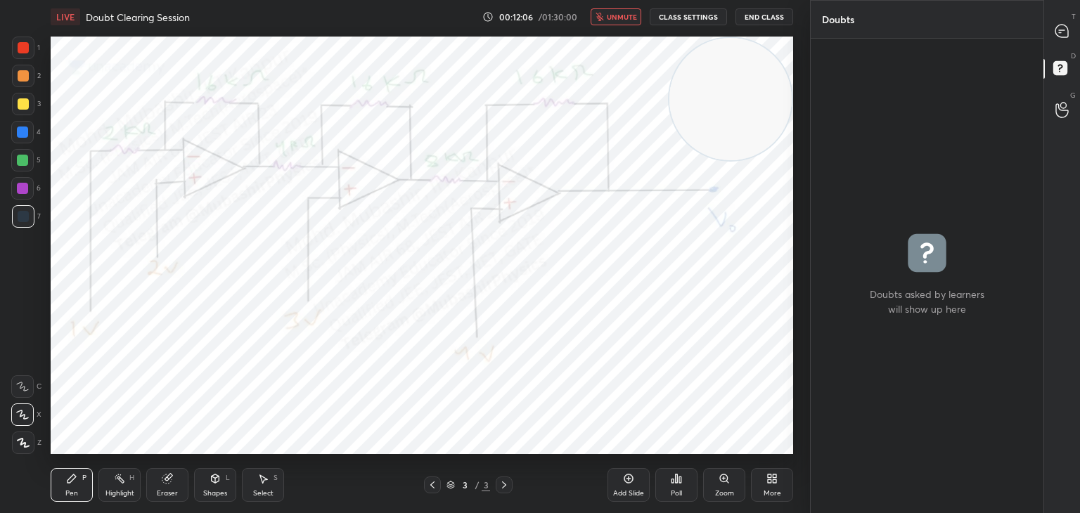
click at [1072, 37] on div at bounding box center [1062, 30] width 28 height 25
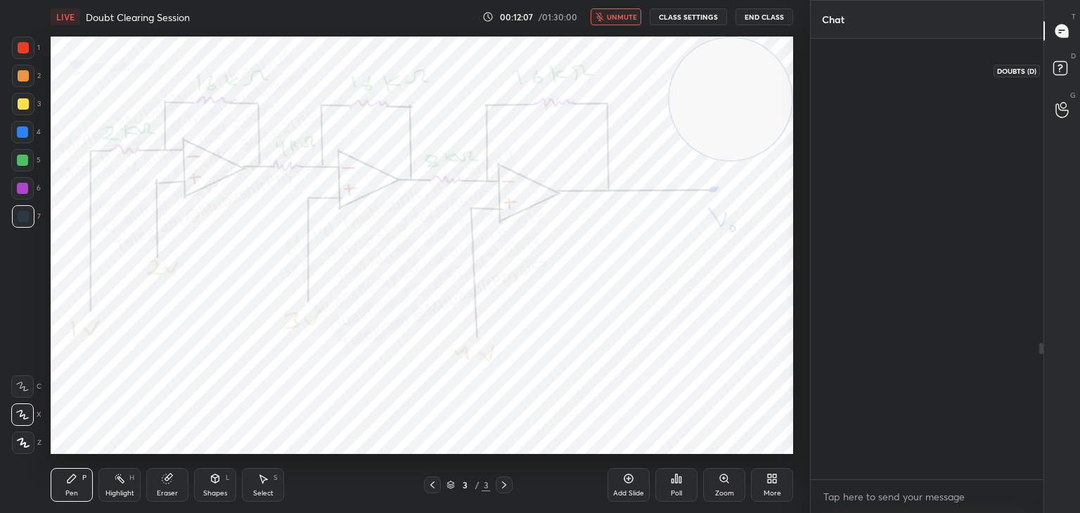
scroll to position [437, 228]
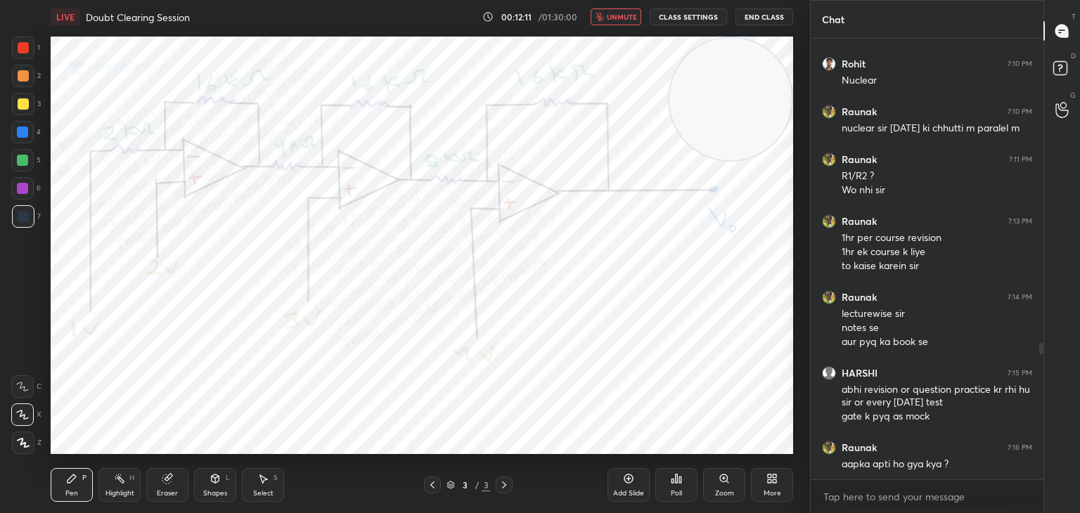
drag, startPoint x: 718, startPoint y: 113, endPoint x: 739, endPoint y: 98, distance: 26.2
click at [739, 98] on video at bounding box center [730, 99] width 122 height 122
click at [126, 496] on div "Highlight" at bounding box center [119, 493] width 29 height 7
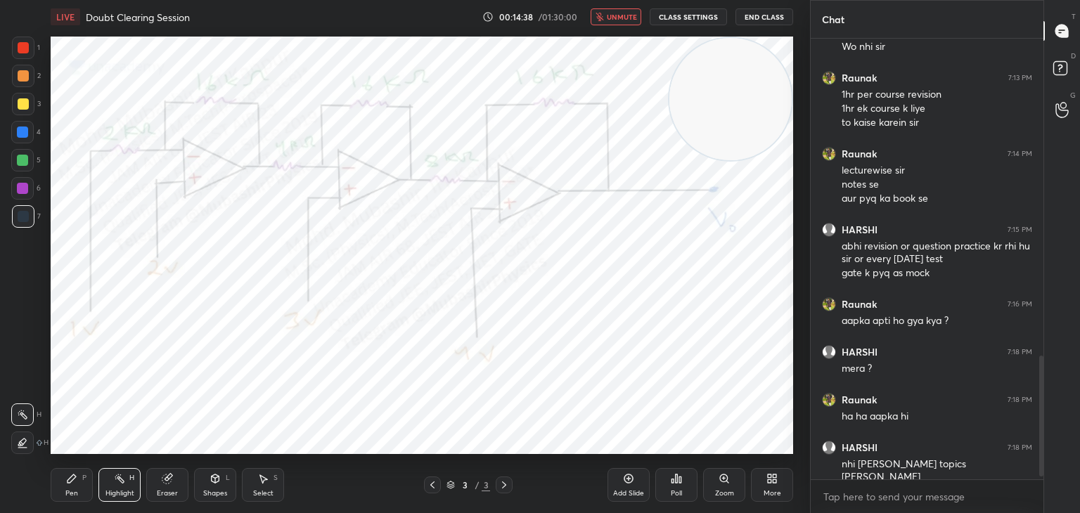
scroll to position [1187, 0]
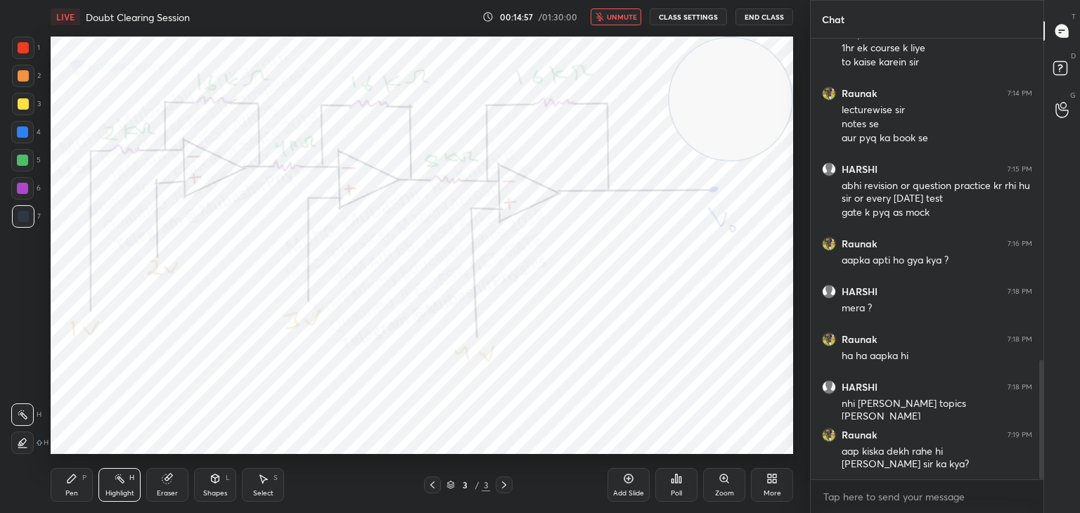
click at [618, 12] on span "unmute" at bounding box center [622, 17] width 30 height 10
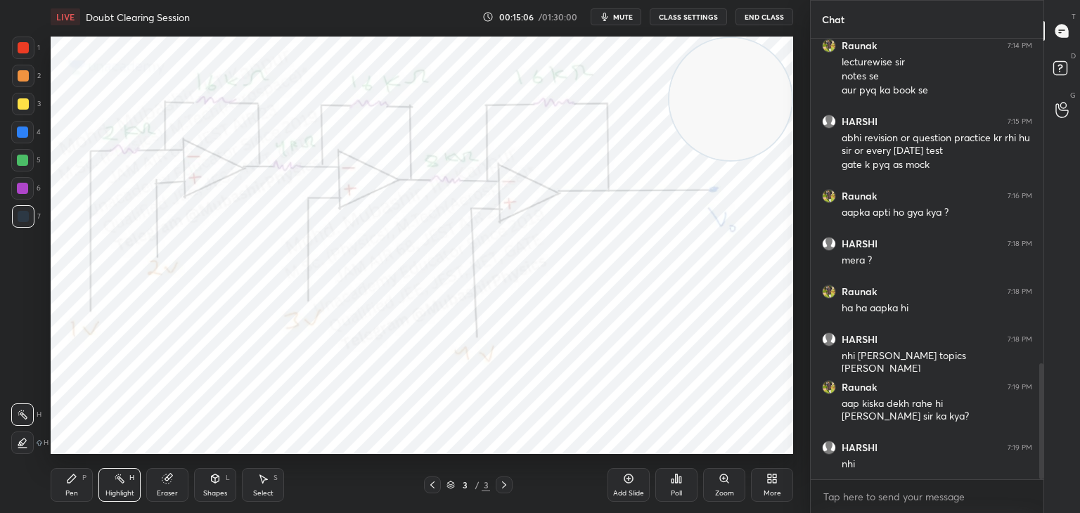
drag, startPoint x: 719, startPoint y: 89, endPoint x: 723, endPoint y: 70, distance: 20.1
click at [729, 70] on video at bounding box center [730, 99] width 122 height 122
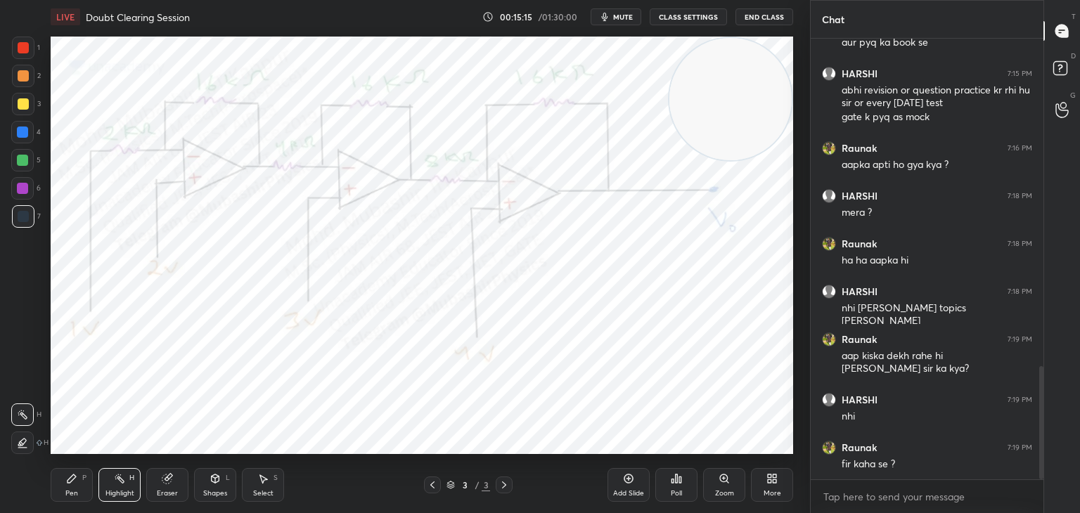
scroll to position [1296, 0]
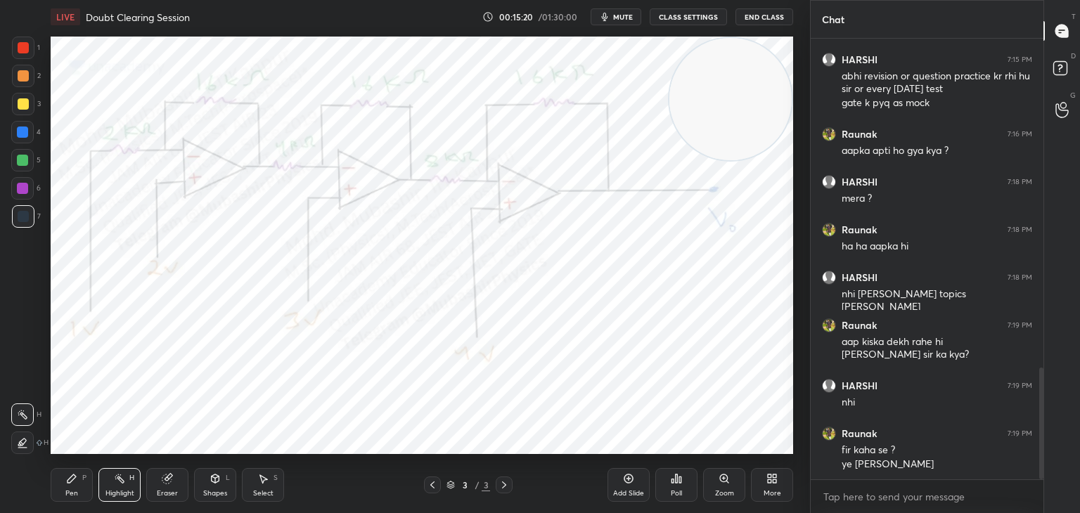
click at [70, 484] on icon at bounding box center [71, 478] width 11 height 11
drag, startPoint x: 22, startPoint y: 49, endPoint x: 37, endPoint y: 57, distance: 17.0
click at [27, 49] on div at bounding box center [23, 47] width 11 height 11
drag, startPoint x: 131, startPoint y: 482, endPoint x: 122, endPoint y: 460, distance: 23.9
click at [130, 482] on div "Highlight H" at bounding box center [119, 485] width 42 height 34
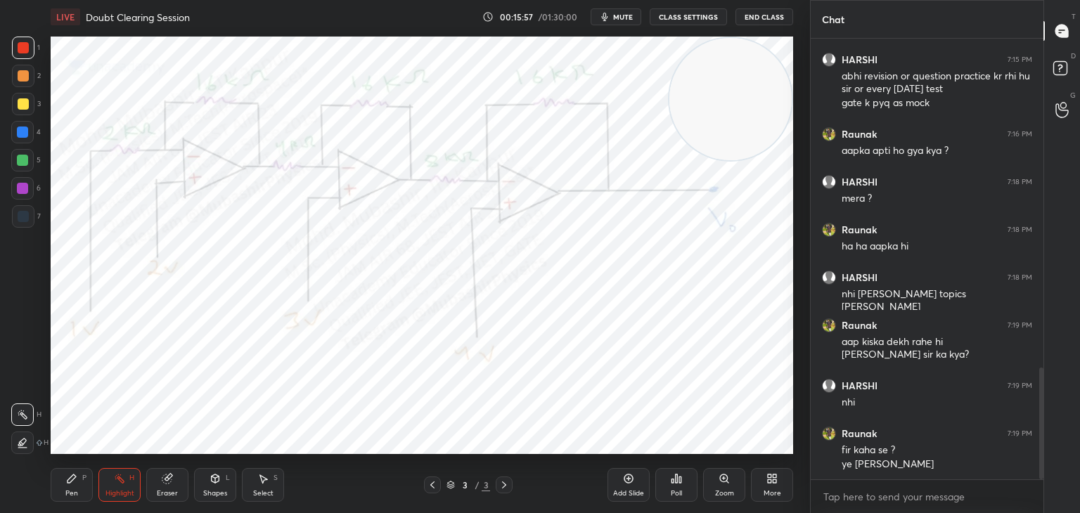
click at [622, 20] on span "mute" at bounding box center [623, 17] width 20 height 10
click at [603, 26] on div "LIVE Doubt Clearing Session 00:15:58 / 01:30:00 unmute CLASS SETTINGS End Class" at bounding box center [422, 17] width 742 height 34
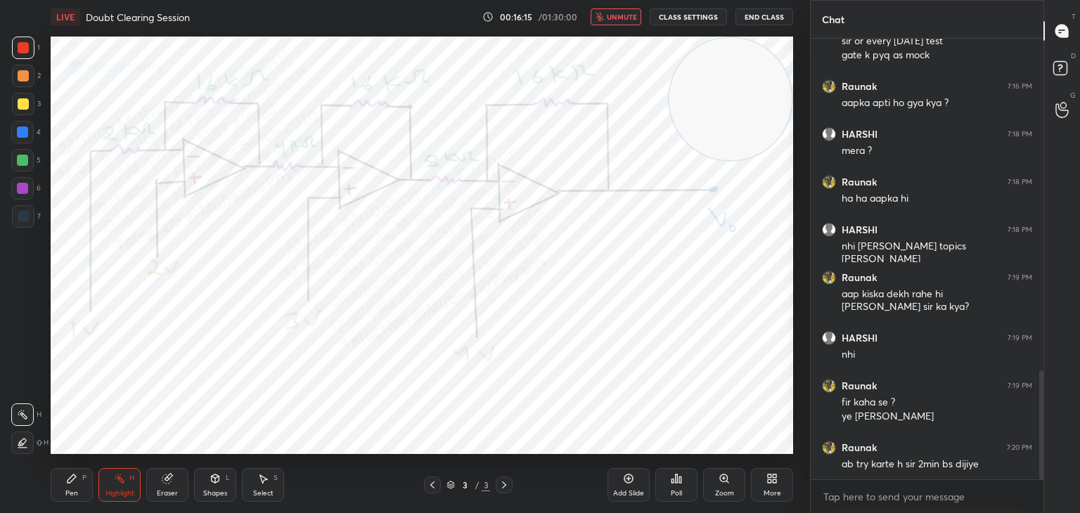
drag, startPoint x: 604, startPoint y: 6, endPoint x: 607, endPoint y: 18, distance: 11.6
click at [605, 10] on div "LIVE Doubt Clearing Session 00:16:15 / 01:30:00 unmute CLASS SETTINGS End Class" at bounding box center [422, 17] width 742 height 34
click at [621, 12] on span "unmute" at bounding box center [622, 17] width 30 height 10
click at [618, 21] on button "mute" at bounding box center [616, 16] width 51 height 17
click at [622, 15] on span "unmute" at bounding box center [622, 17] width 30 height 10
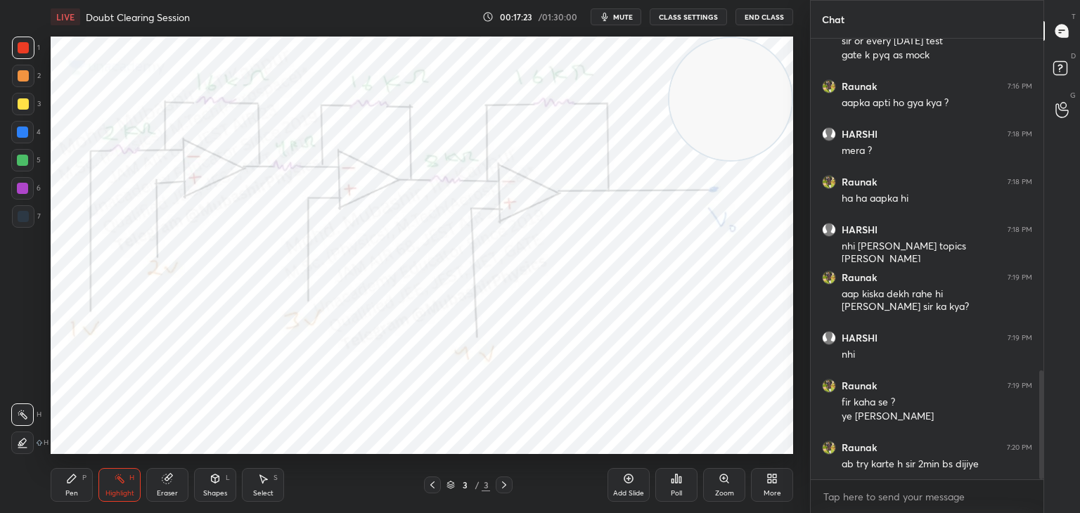
click at [68, 494] on div "Pen" at bounding box center [71, 493] width 13 height 7
drag, startPoint x: 20, startPoint y: 103, endPoint x: 37, endPoint y: 108, distance: 17.6
click at [22, 103] on div at bounding box center [23, 103] width 11 height 11
click at [116, 502] on div "Pen P Highlight H Eraser Shapes L Select S 3 / 3 Add Slide Poll Zoom More" at bounding box center [422, 485] width 742 height 56
click at [124, 490] on div "Highlight H" at bounding box center [119, 485] width 42 height 34
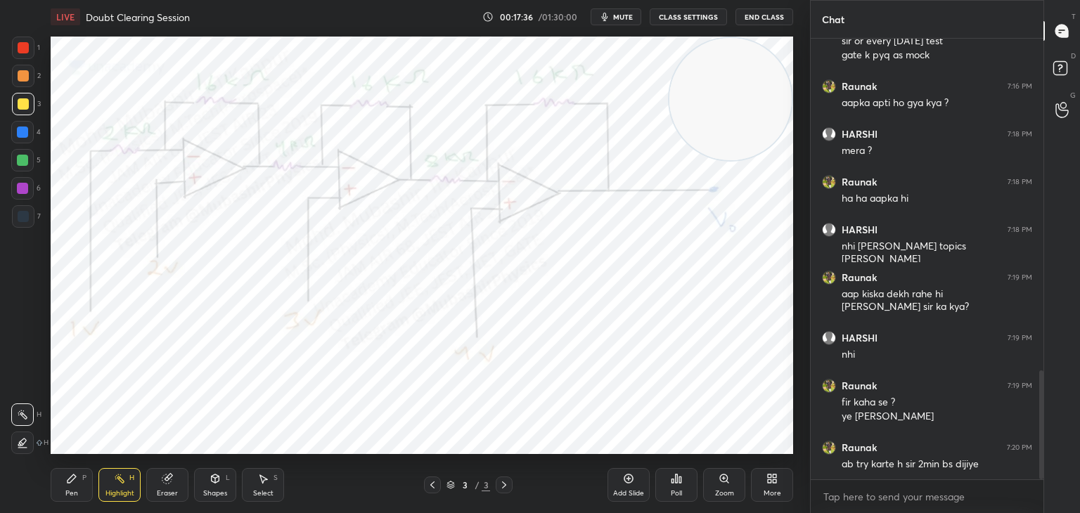
scroll to position [1392, 0]
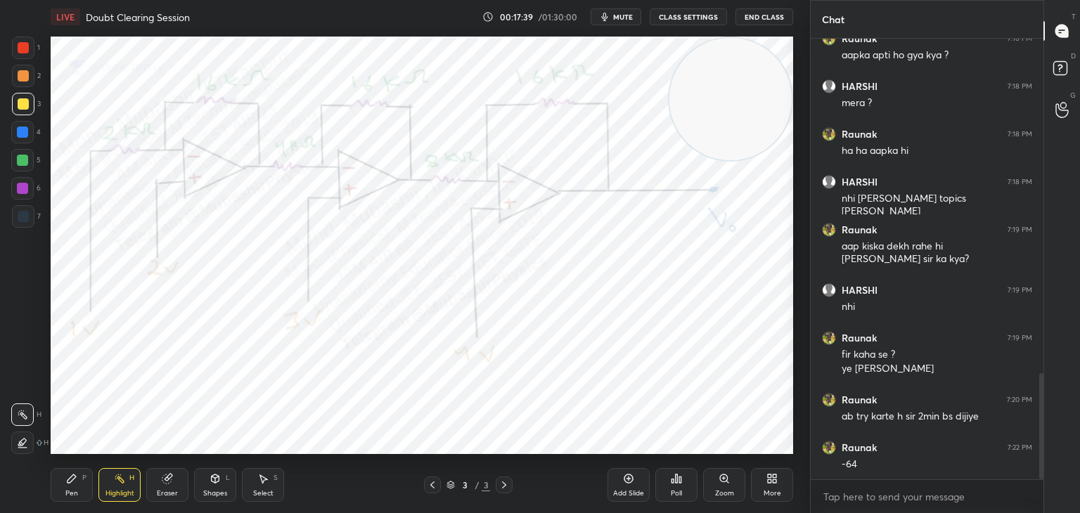
click at [70, 490] on div "Pen" at bounding box center [71, 493] width 13 height 7
drag, startPoint x: 22, startPoint y: 136, endPoint x: 46, endPoint y: 162, distance: 34.3
click at [22, 138] on div at bounding box center [22, 132] width 22 height 22
drag, startPoint x: 276, startPoint y: 487, endPoint x: 253, endPoint y: 473, distance: 27.1
click at [273, 484] on div "Select S" at bounding box center [263, 485] width 42 height 34
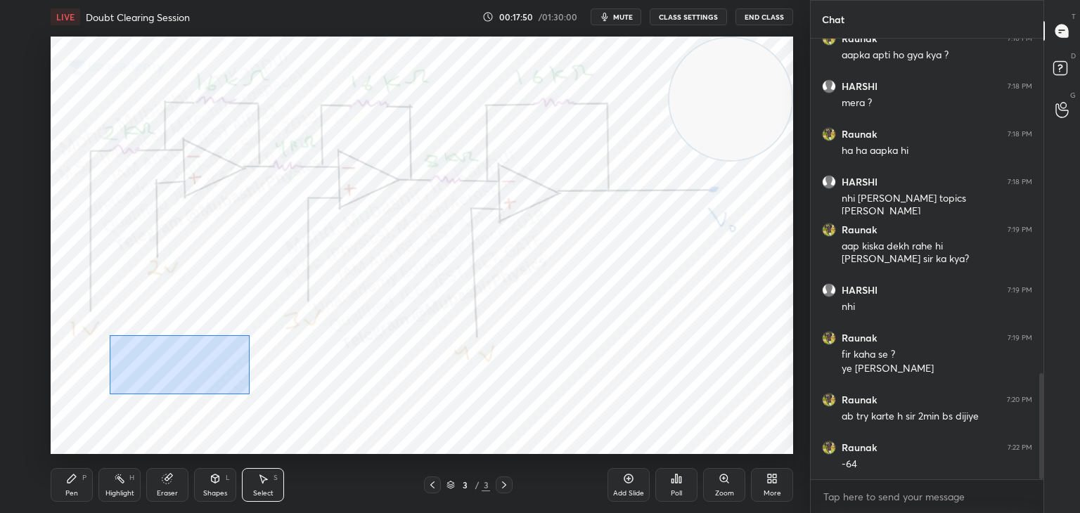
click at [271, 397] on div "0 ° Undo Copy Duplicate Duplicate to new slide Delete" at bounding box center [422, 246] width 742 height 418
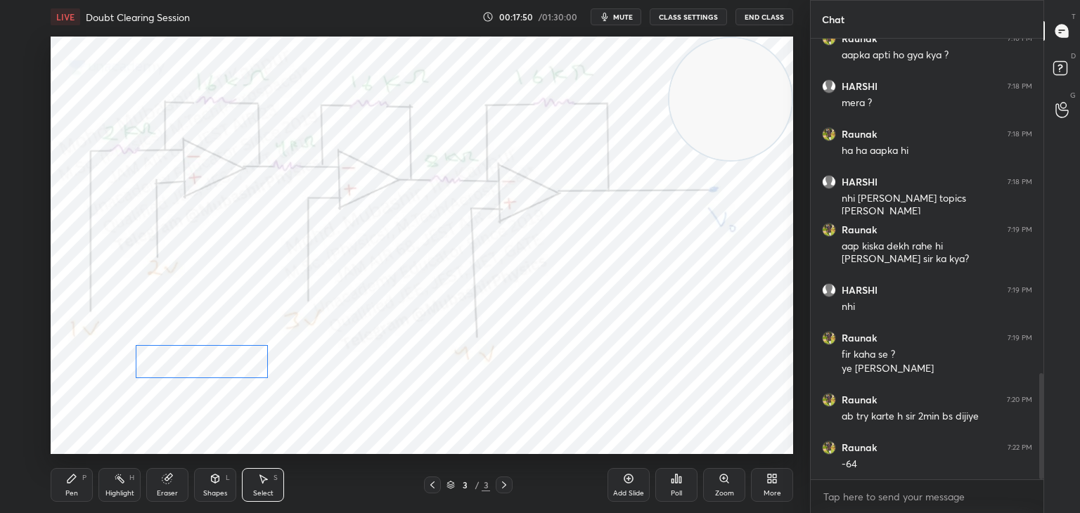
drag, startPoint x: 209, startPoint y: 365, endPoint x: 219, endPoint y: 365, distance: 9.8
click at [219, 365] on div "0 ° Undo Copy Duplicate Duplicate to new slide Delete" at bounding box center [422, 246] width 742 height 418
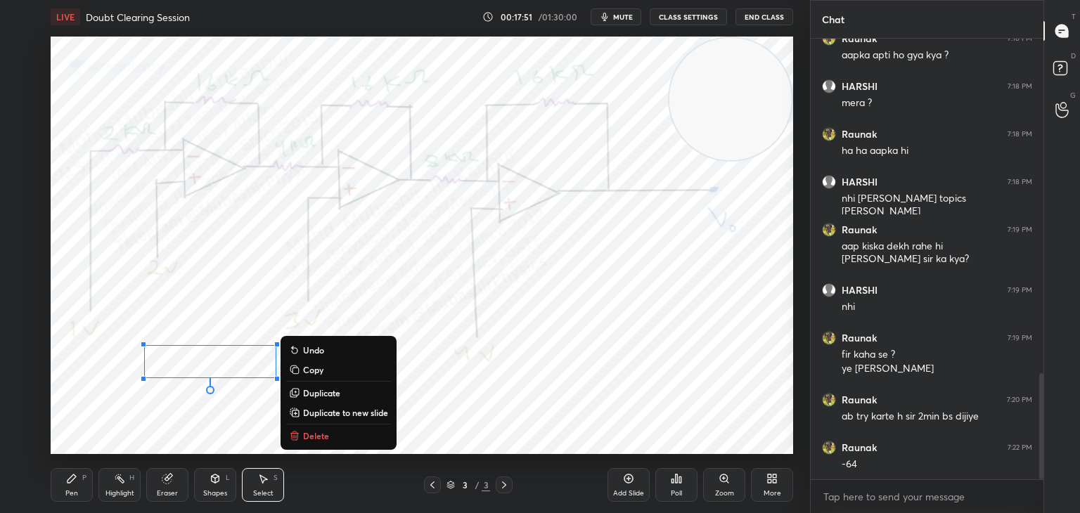
click at [86, 494] on div "Pen P" at bounding box center [72, 485] width 42 height 34
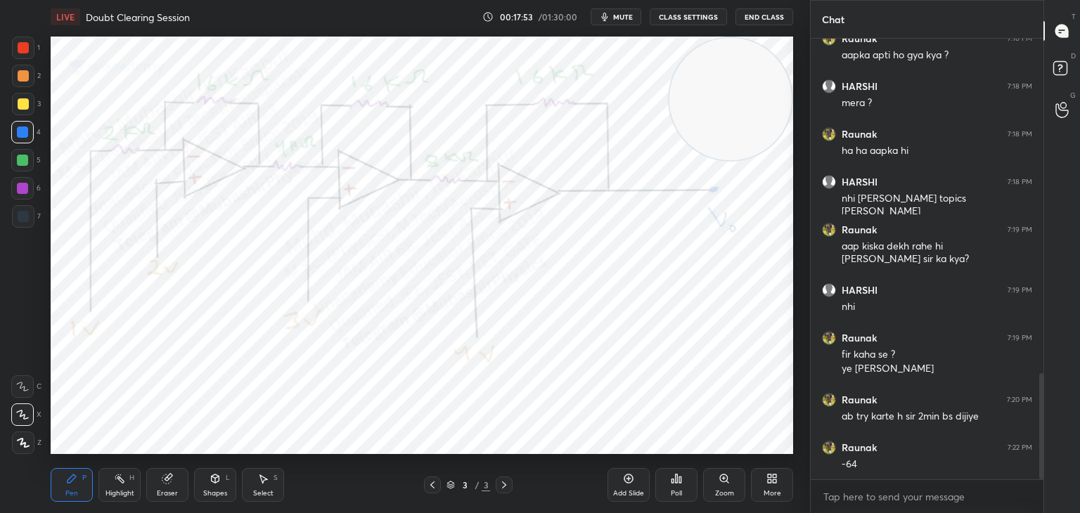
scroll to position [1406, 0]
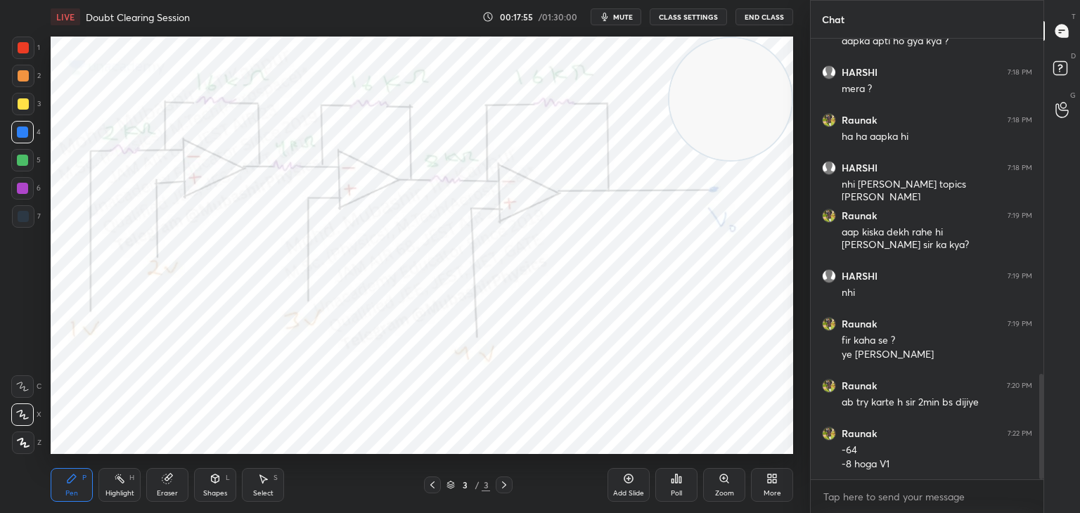
click at [265, 497] on div "Select S" at bounding box center [263, 485] width 42 height 34
drag, startPoint x: 245, startPoint y: 345, endPoint x: 304, endPoint y: 392, distance: 75.1
click at [292, 392] on div "0 ° Undo Copy Duplicate Duplicate to new slide Delete" at bounding box center [422, 246] width 742 height 418
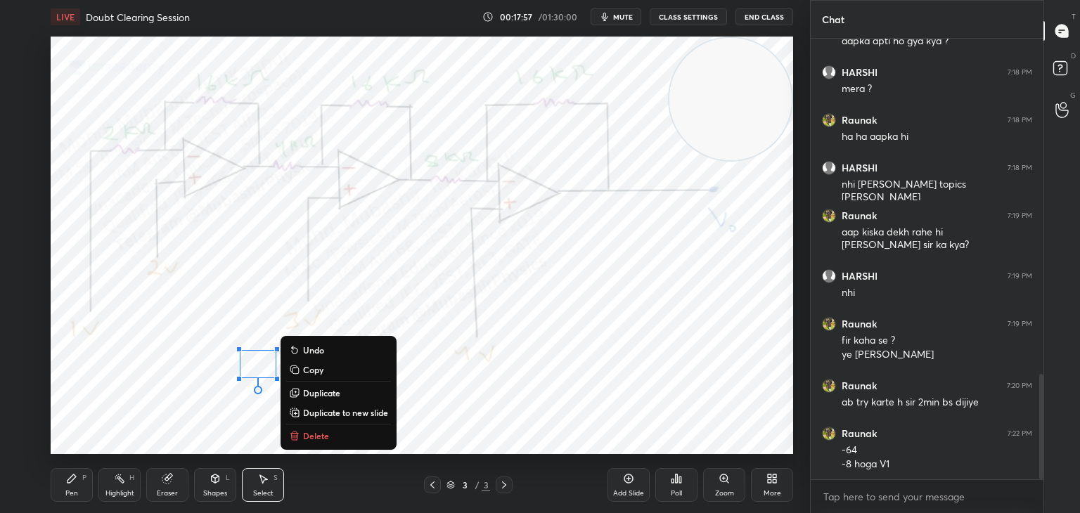
click at [321, 434] on p "Delete" at bounding box center [316, 435] width 26 height 11
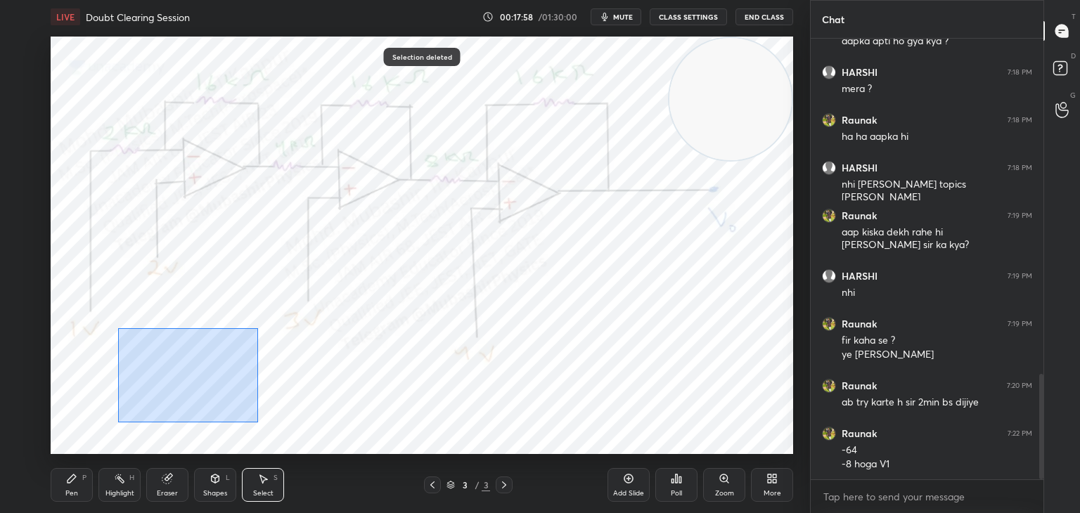
drag, startPoint x: 141, startPoint y: 341, endPoint x: 262, endPoint y: 431, distance: 150.7
click at [262, 431] on div "0 ° Undo Copy Duplicate Duplicate to new slide Delete" at bounding box center [422, 246] width 742 height 418
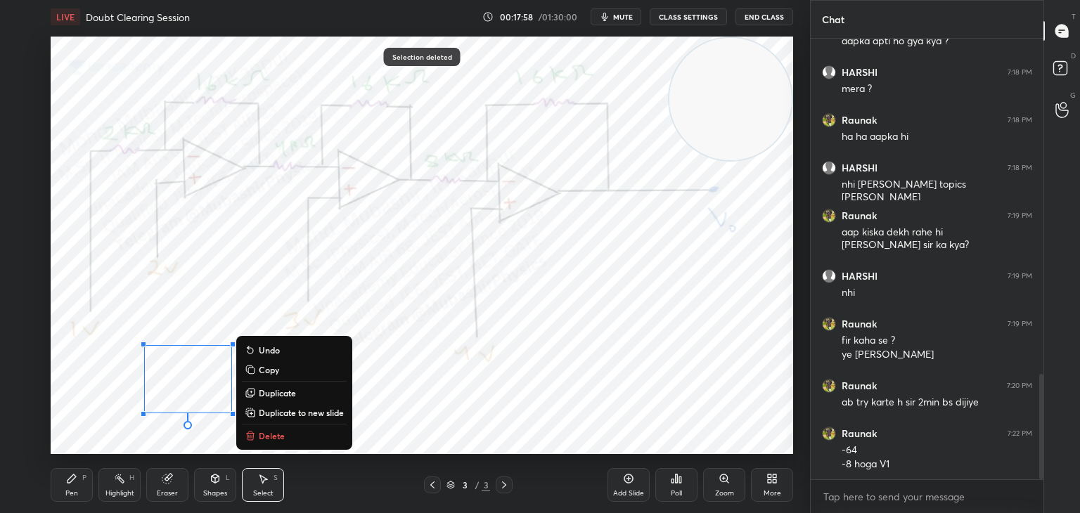
click at [275, 434] on p "Delete" at bounding box center [272, 435] width 26 height 11
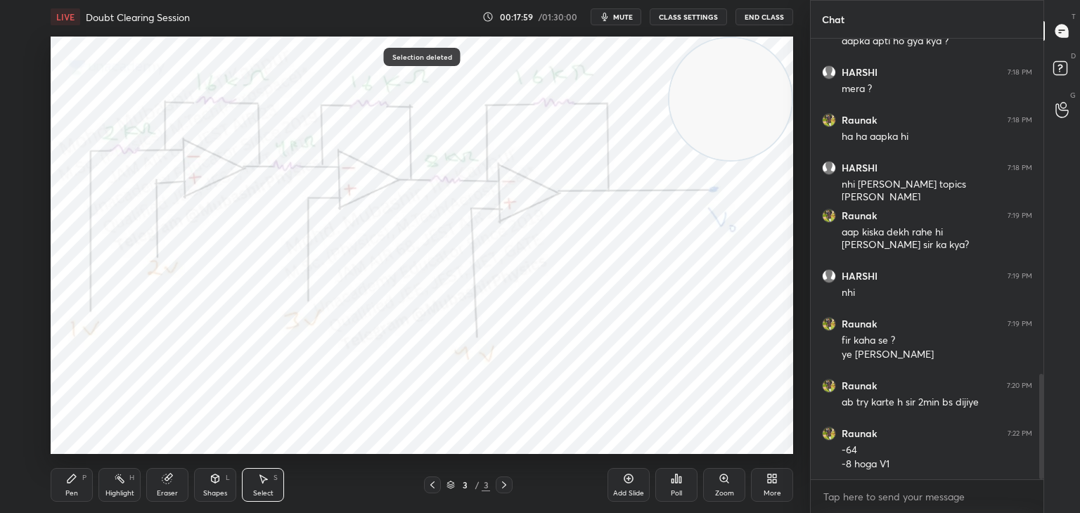
click at [77, 496] on div "Pen" at bounding box center [71, 493] width 13 height 7
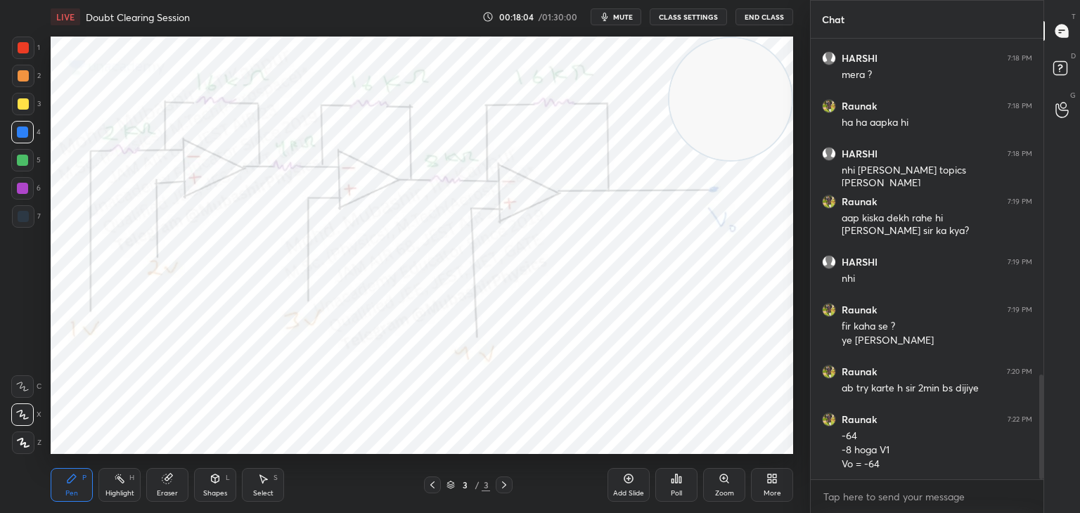
scroll to position [1468, 0]
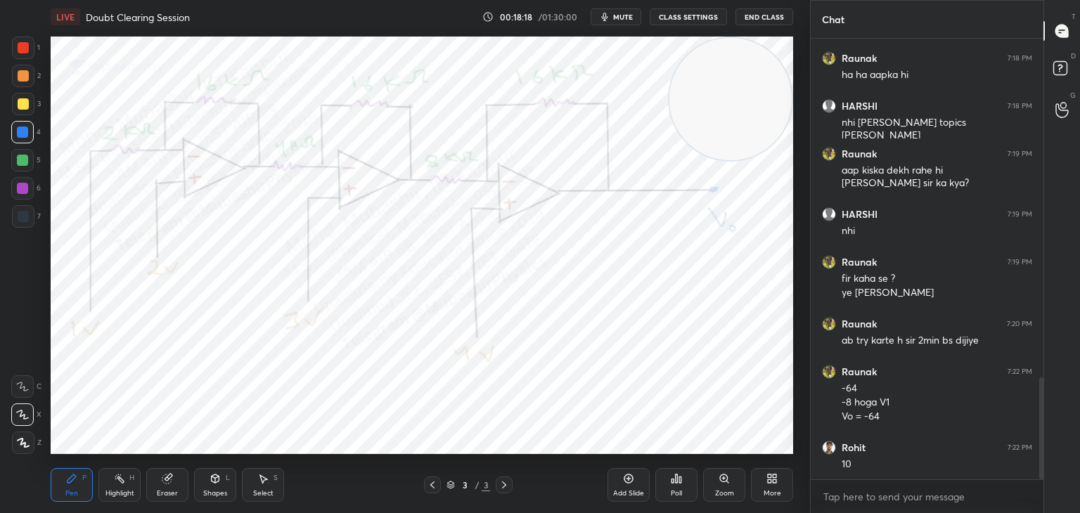
drag, startPoint x: 113, startPoint y: 490, endPoint x: 108, endPoint y: 470, distance: 20.5
click at [112, 490] on div "Highlight" at bounding box center [119, 493] width 29 height 7
click at [617, 18] on span "mute" at bounding box center [623, 17] width 20 height 10
click at [622, 21] on button "unmute" at bounding box center [616, 16] width 51 height 17
click at [72, 494] on div "Pen" at bounding box center [71, 493] width 13 height 7
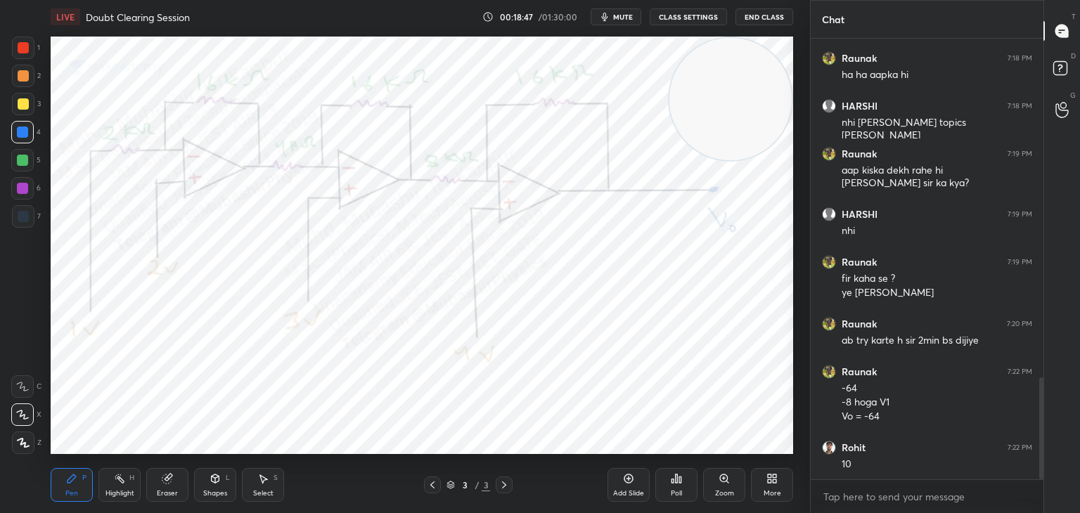
drag, startPoint x: 19, startPoint y: 105, endPoint x: 40, endPoint y: 122, distance: 27.5
click at [19, 105] on div at bounding box center [23, 103] width 11 height 11
drag, startPoint x: 628, startPoint y: 12, endPoint x: 619, endPoint y: 23, distance: 14.1
click at [628, 15] on span "mute" at bounding box center [623, 17] width 20 height 10
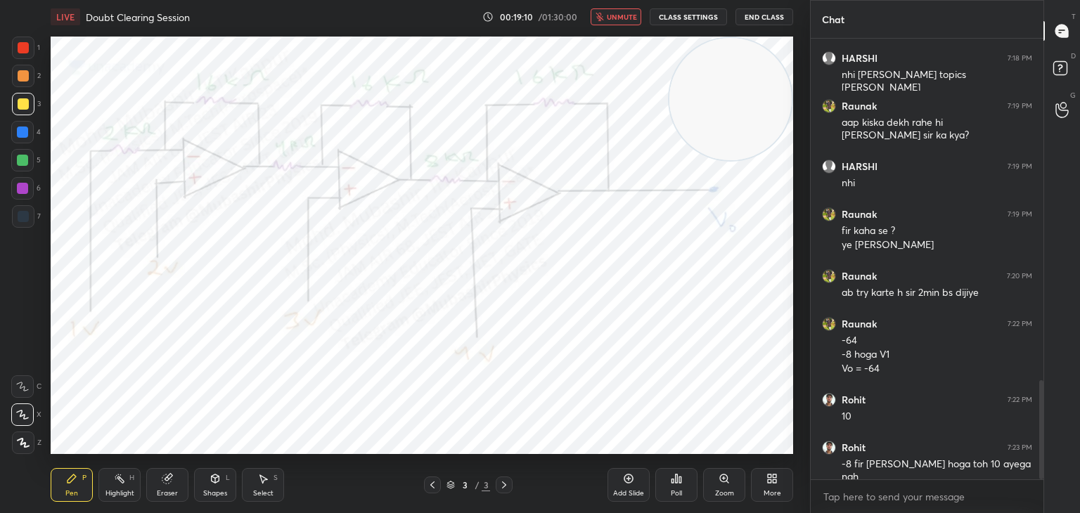
click at [625, 18] on span "unmute" at bounding box center [622, 17] width 30 height 10
click at [127, 490] on div "Highlight" at bounding box center [119, 493] width 29 height 7
drag, startPoint x: 270, startPoint y: 490, endPoint x: 251, endPoint y: 489, distance: 19.0
click at [265, 490] on div "Select" at bounding box center [263, 493] width 20 height 7
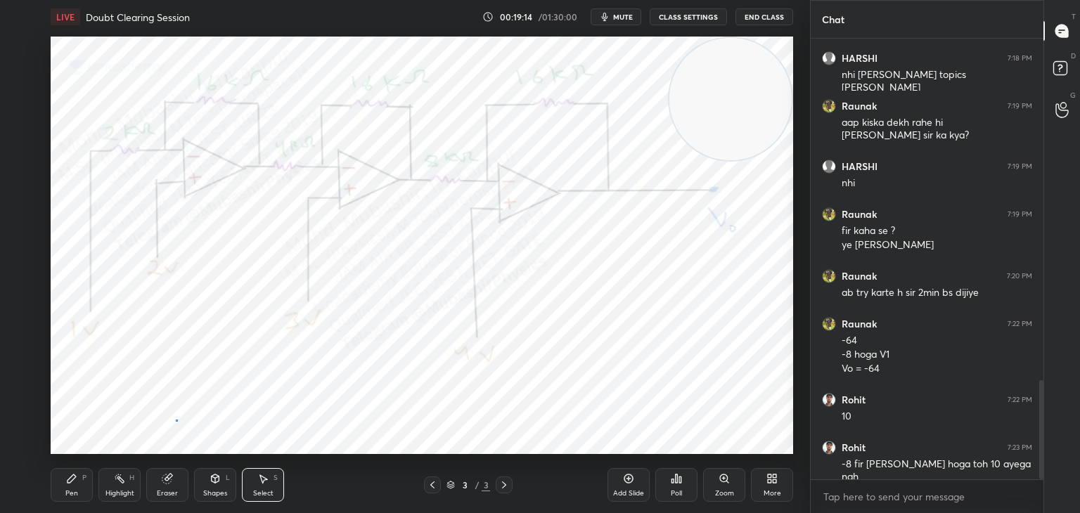
click at [175, 420] on div "0 ° Undo Copy Duplicate Duplicate to new slide Delete" at bounding box center [422, 246] width 742 height 418
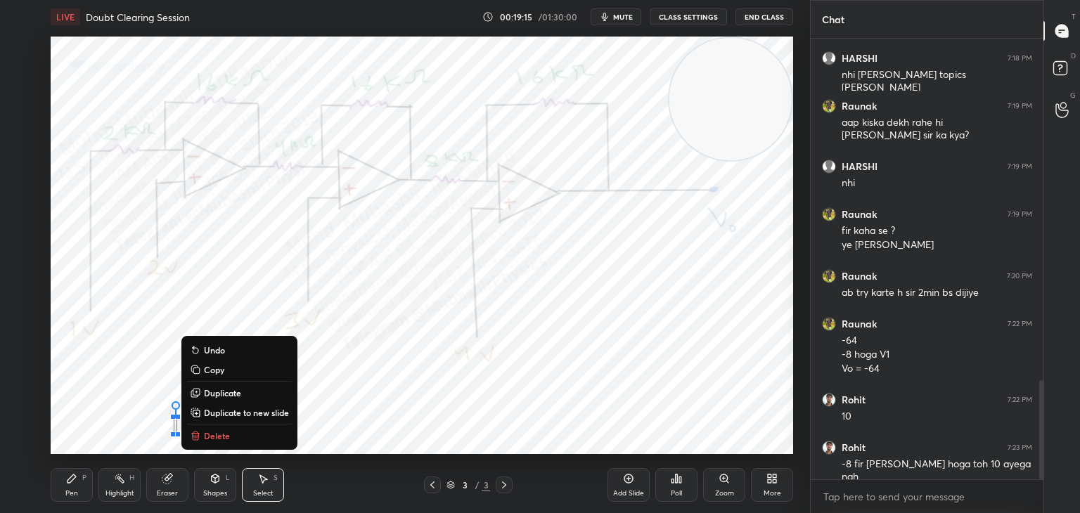
click at [174, 417] on div at bounding box center [173, 417] width 6 height 6
click at [113, 407] on div "0 ° Undo Copy Duplicate Duplicate to new slide Delete" at bounding box center [422, 246] width 742 height 418
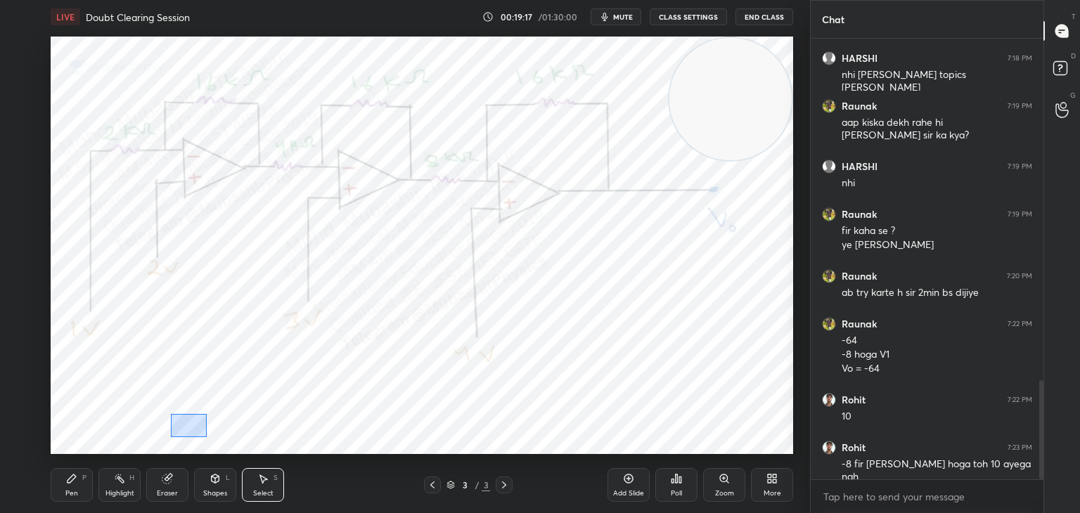
drag, startPoint x: 171, startPoint y: 414, endPoint x: 228, endPoint y: 465, distance: 76.7
click at [206, 439] on div "0 ° Undo Copy Duplicate Duplicate to new slide Delete" at bounding box center [422, 246] width 742 height 418
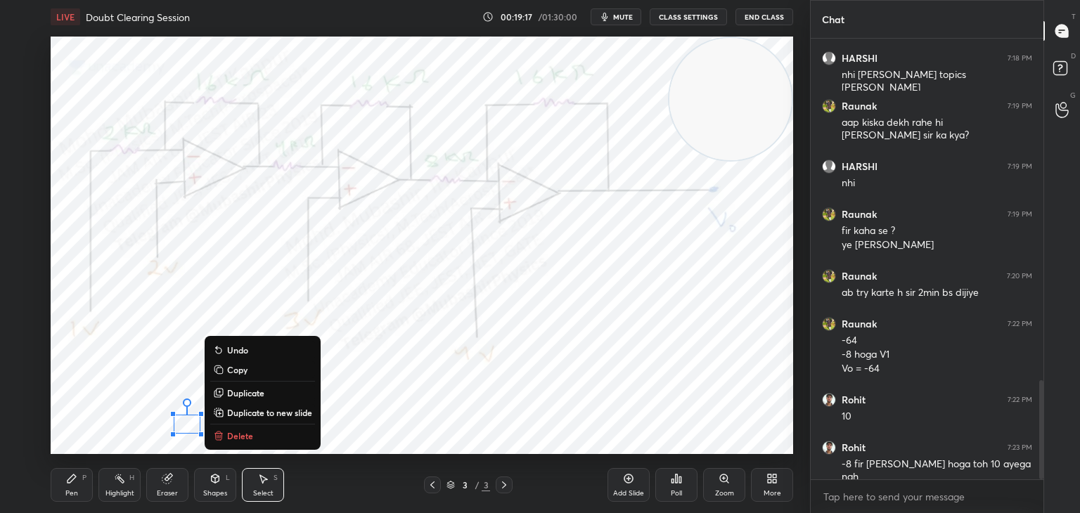
click at [254, 438] on button "Delete" at bounding box center [262, 435] width 105 height 17
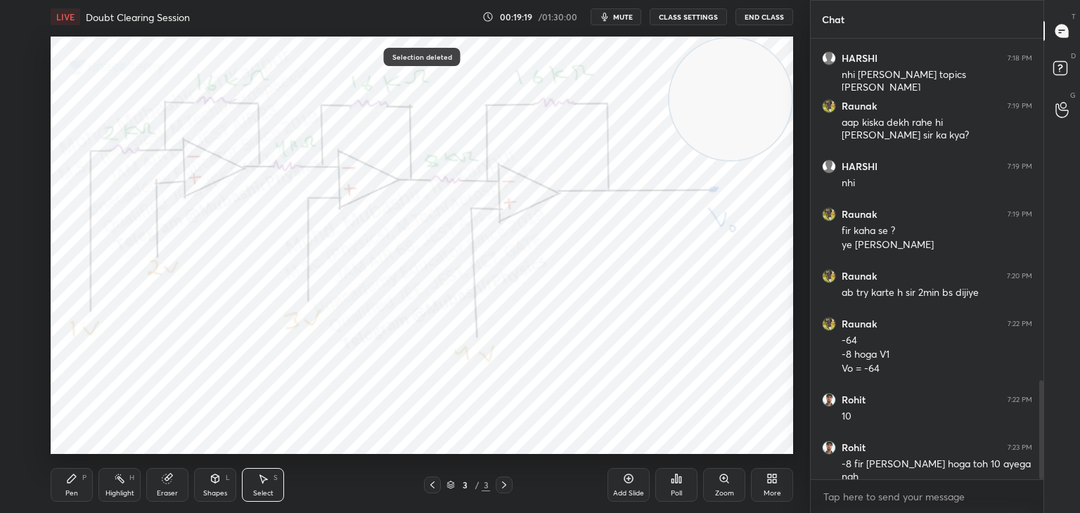
drag, startPoint x: 79, startPoint y: 488, endPoint x: 109, endPoint y: 465, distance: 37.6
click at [79, 490] on div "Pen P" at bounding box center [72, 485] width 42 height 34
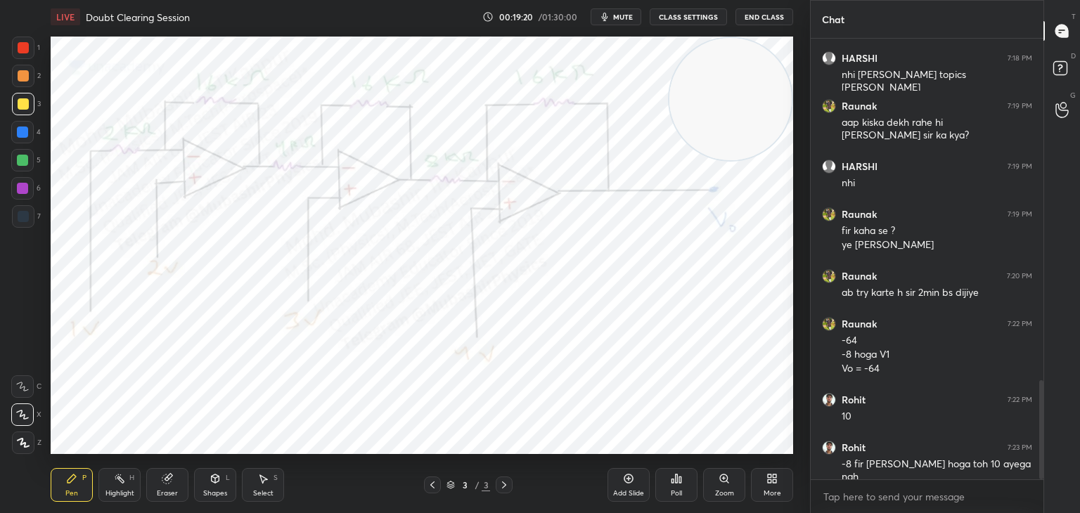
click at [23, 144] on div "4" at bounding box center [26, 135] width 30 height 28
drag, startPoint x: 261, startPoint y: 483, endPoint x: 271, endPoint y: 479, distance: 10.7
click at [264, 482] on icon at bounding box center [262, 478] width 11 height 11
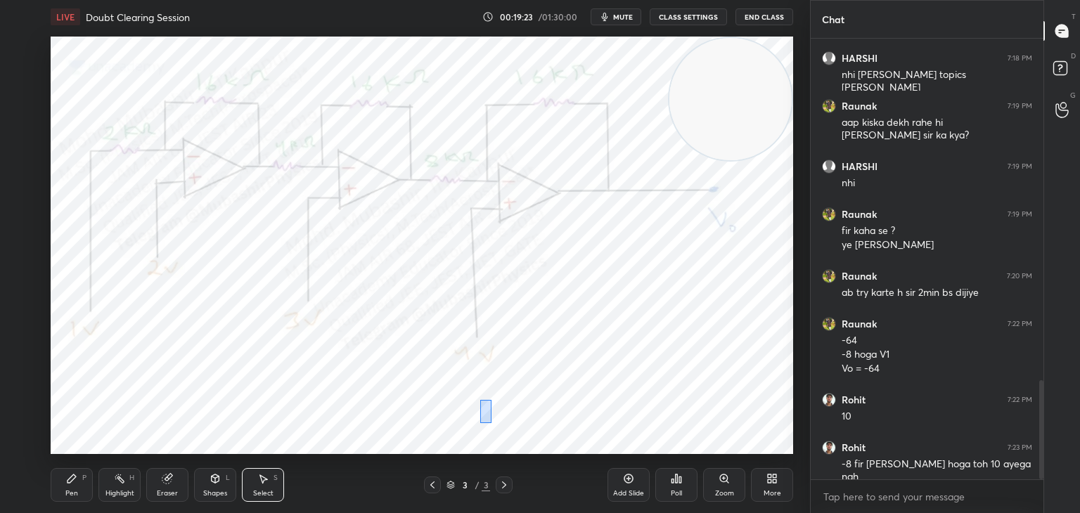
drag, startPoint x: 489, startPoint y: 414, endPoint x: 491, endPoint y: 423, distance: 9.6
click at [491, 423] on div "0 ° Undo Copy Duplicate Duplicate to new slide Delete" at bounding box center [422, 246] width 742 height 418
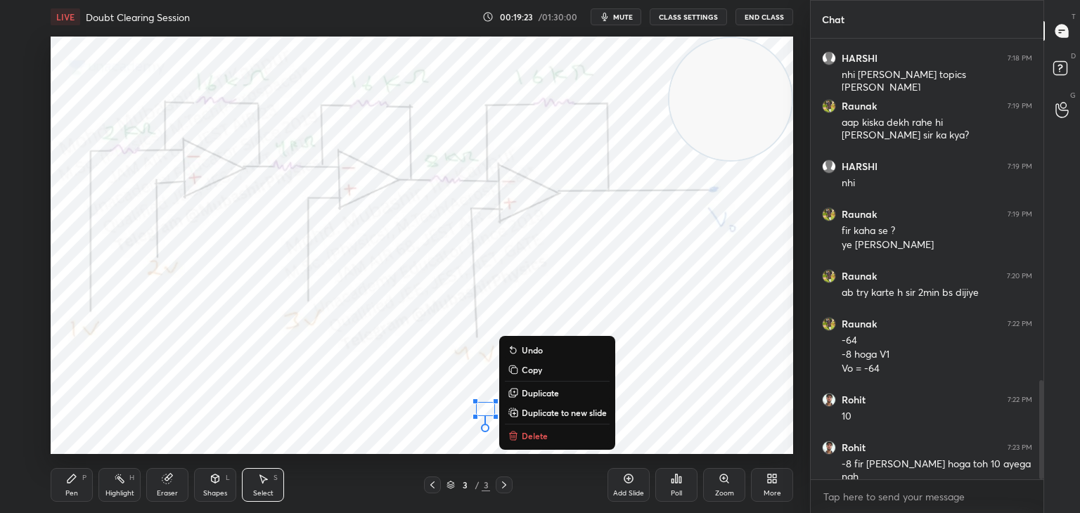
drag, startPoint x: 535, startPoint y: 434, endPoint x: 444, endPoint y: 432, distance: 90.7
click at [531, 434] on p "Delete" at bounding box center [535, 435] width 26 height 11
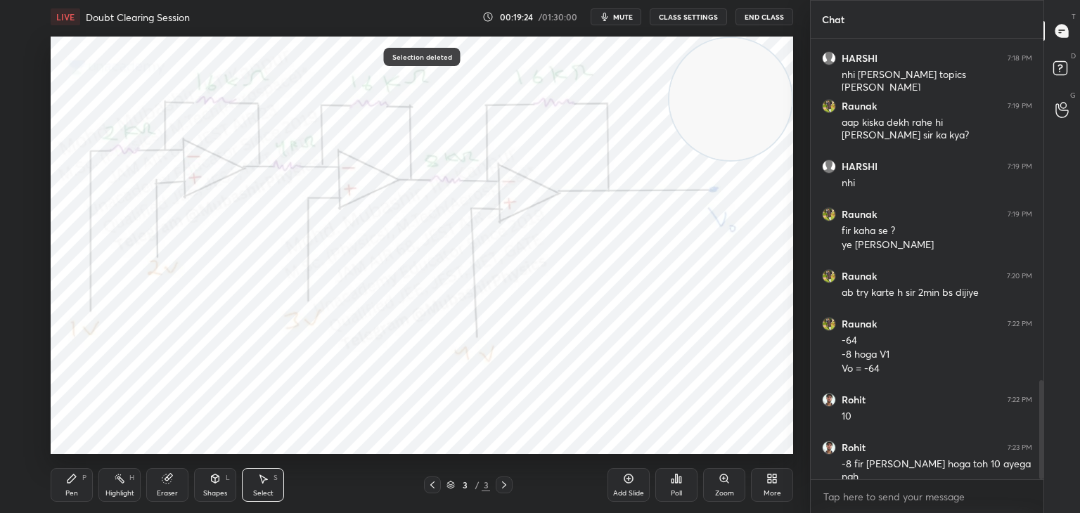
drag, startPoint x: 49, startPoint y: 490, endPoint x: 74, endPoint y: 484, distance: 25.9
click at [58, 487] on div "LIVE Doubt Clearing Session 00:19:24 / 01:30:00 mute CLASS SETTINGS End Class 0…" at bounding box center [422, 256] width 754 height 513
drag, startPoint x: 51, startPoint y: 484, endPoint x: 88, endPoint y: 483, distance: 37.3
click at [56, 484] on div "Pen P" at bounding box center [72, 485] width 42 height 34
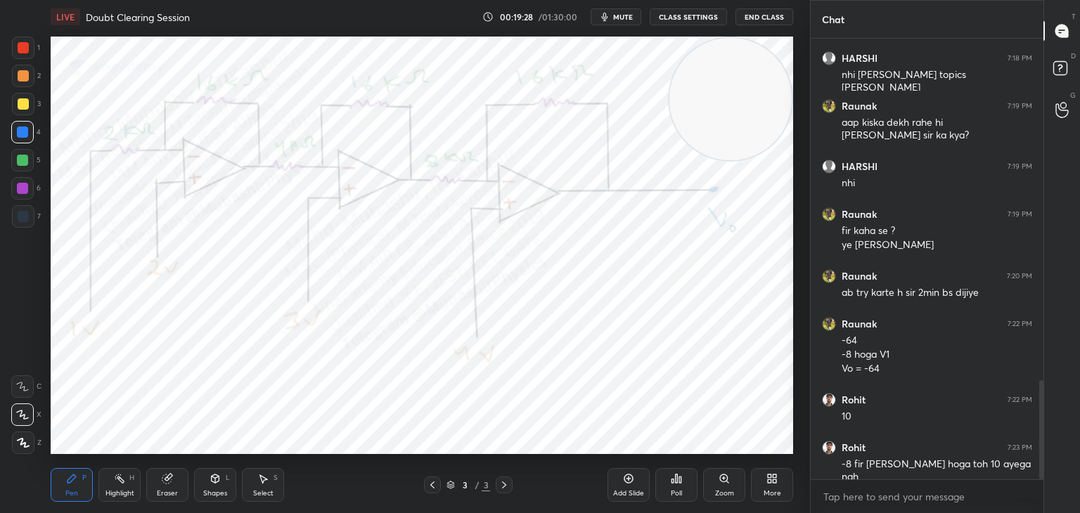
click at [113, 487] on div "Highlight H" at bounding box center [119, 485] width 42 height 34
click at [629, 19] on span "mute" at bounding box center [623, 17] width 20 height 10
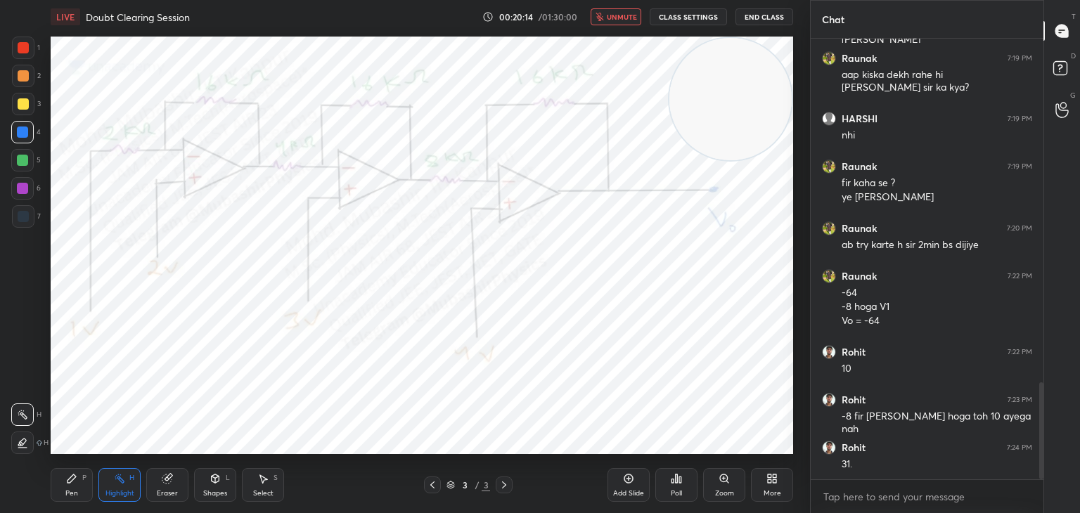
click at [622, 12] on span "unmute" at bounding box center [622, 17] width 30 height 10
click at [65, 479] on div "Pen P" at bounding box center [72, 485] width 42 height 34
drag, startPoint x: 32, startPoint y: 79, endPoint x: 14, endPoint y: 91, distance: 20.9
click at [22, 83] on div at bounding box center [23, 76] width 22 height 22
click at [625, 15] on span "mute" at bounding box center [623, 17] width 20 height 10
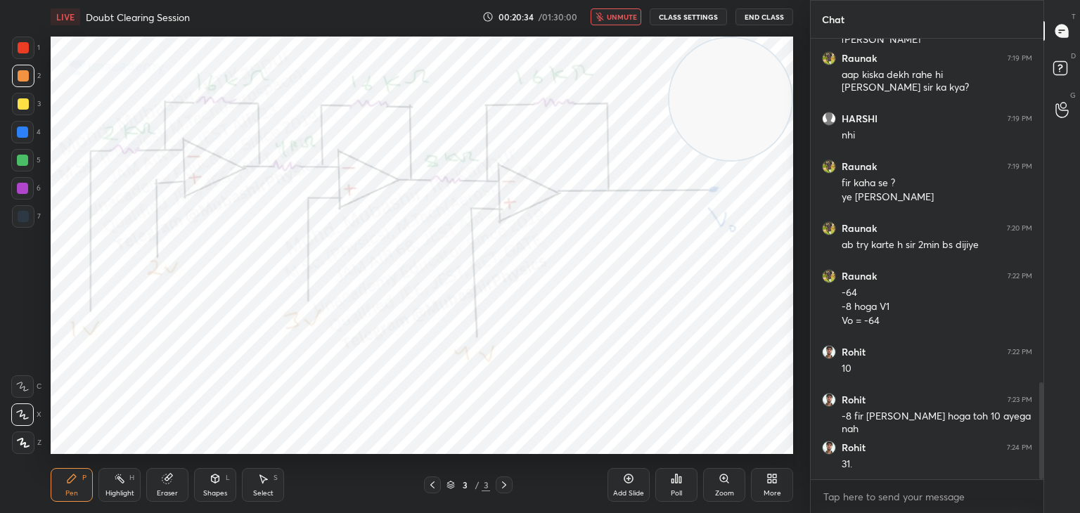
click at [621, 16] on span "unmute" at bounding box center [622, 17] width 30 height 10
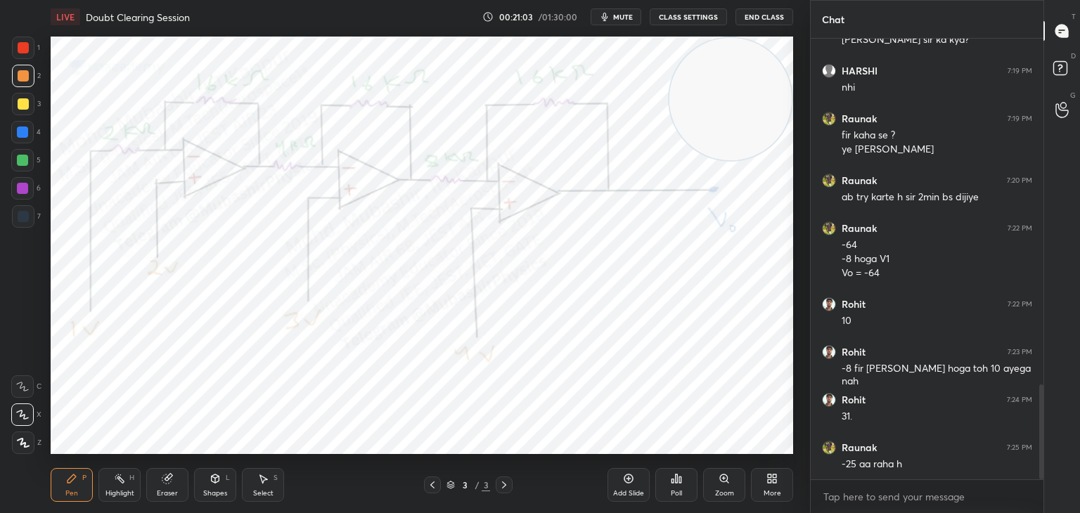
click at [8, 128] on div "1 2 3 4 5 6 7 C X Z C X Z E E Erase all H H" at bounding box center [22, 246] width 45 height 418
click at [23, 133] on div at bounding box center [22, 132] width 11 height 11
click at [26, 189] on div at bounding box center [22, 188] width 11 height 11
click at [267, 487] on div "Select S" at bounding box center [263, 485] width 42 height 34
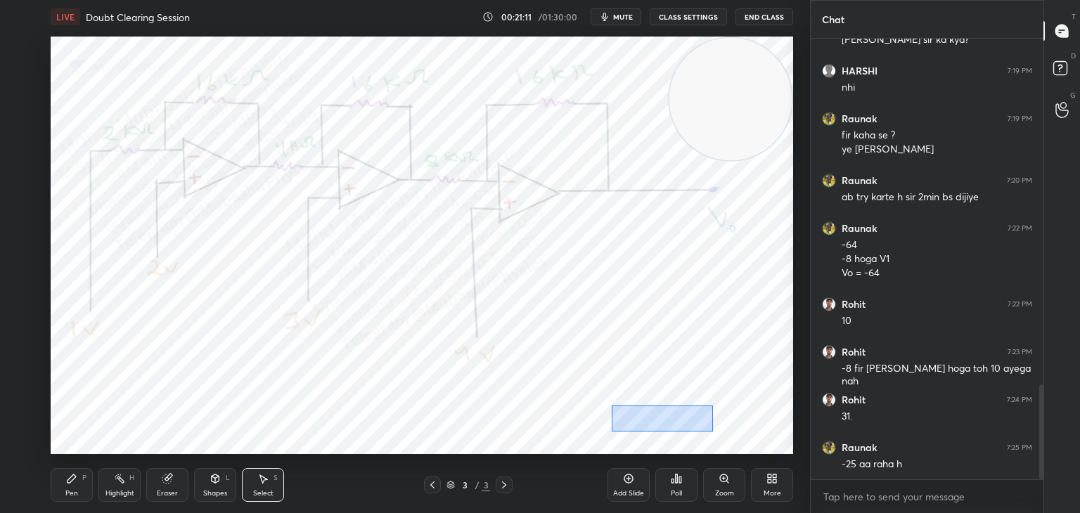
drag, startPoint x: 624, startPoint y: 409, endPoint x: 701, endPoint y: 437, distance: 82.1
click at [704, 437] on div "0 ° Undo Copy Duplicate Duplicate to new slide Delete" at bounding box center [422, 246] width 742 height 418
drag, startPoint x: 656, startPoint y: 425, endPoint x: 639, endPoint y: 426, distance: 16.9
click at [639, 426] on div "0 ° Undo Copy Duplicate Duplicate to new slide Delete" at bounding box center [422, 246] width 742 height 418
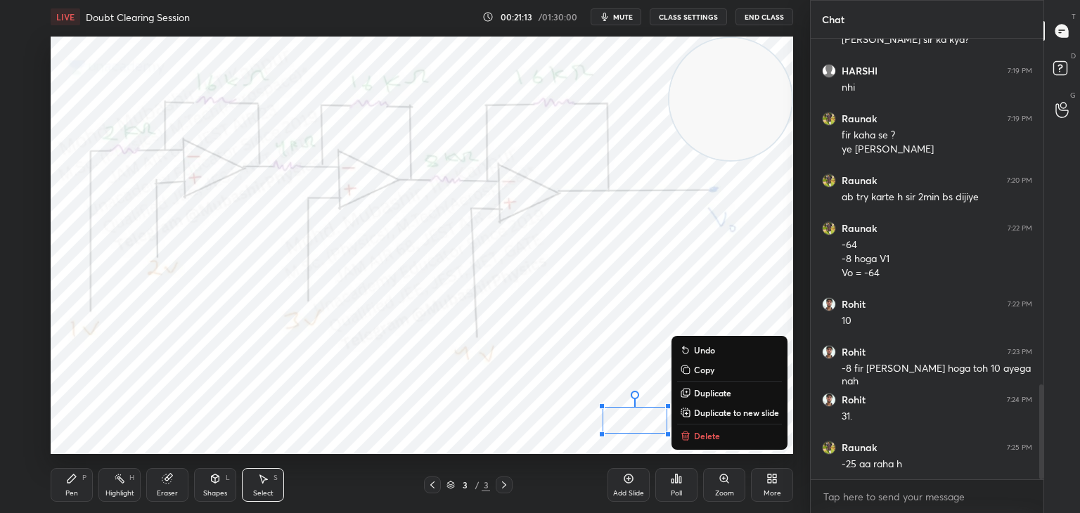
click at [617, 12] on button "mute" at bounding box center [616, 16] width 51 height 17
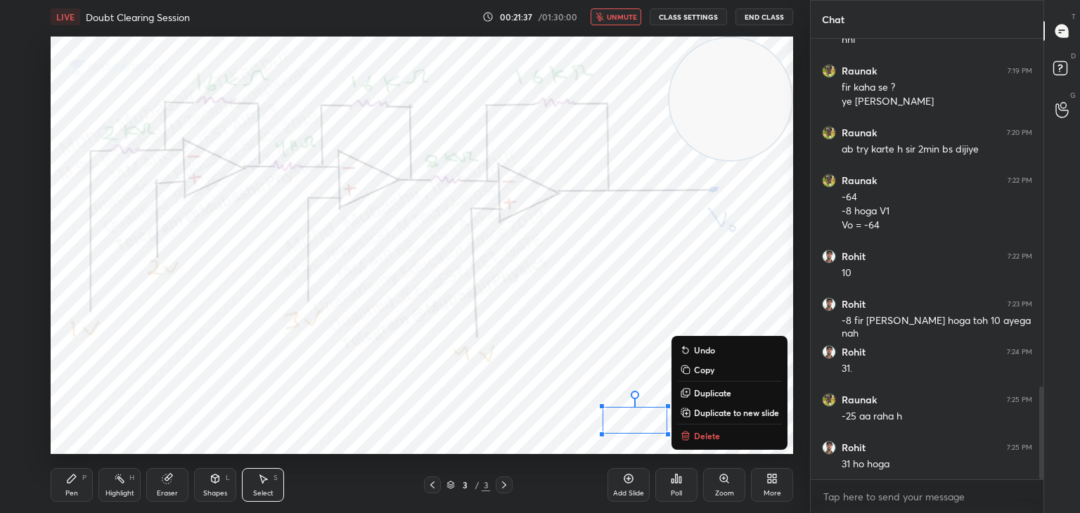
click at [565, 257] on div "0 ° Undo Copy Duplicate Duplicate to new slide Delete" at bounding box center [422, 246] width 742 height 418
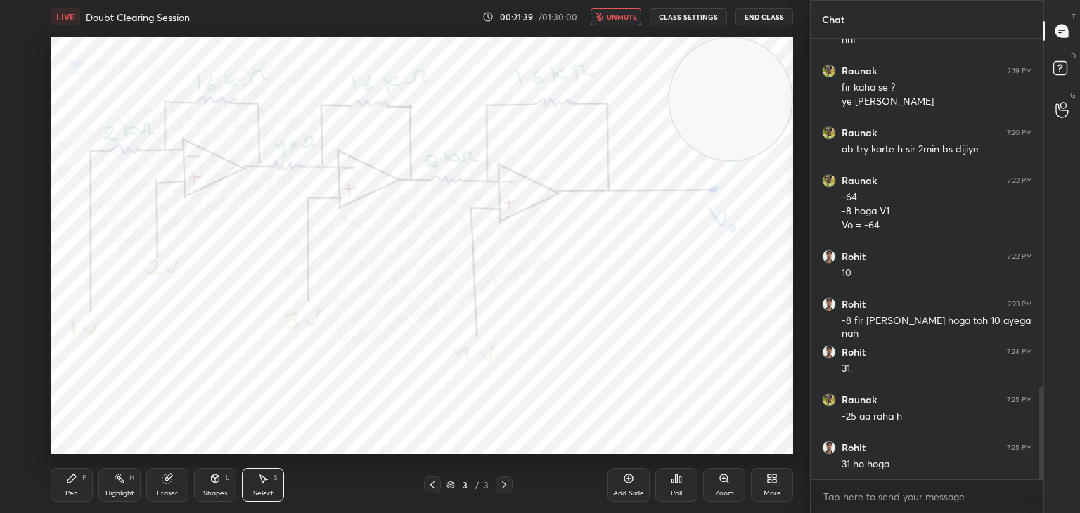
click at [622, 18] on span "unmute" at bounding box center [622, 17] width 30 height 10
click at [627, 13] on span "mute" at bounding box center [623, 17] width 20 height 10
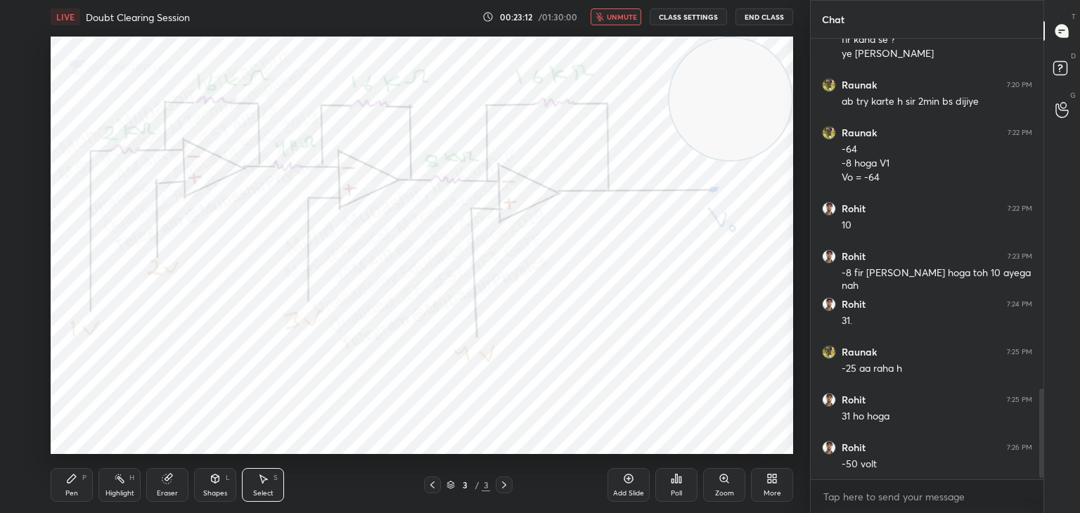
scroll to position [1755, 0]
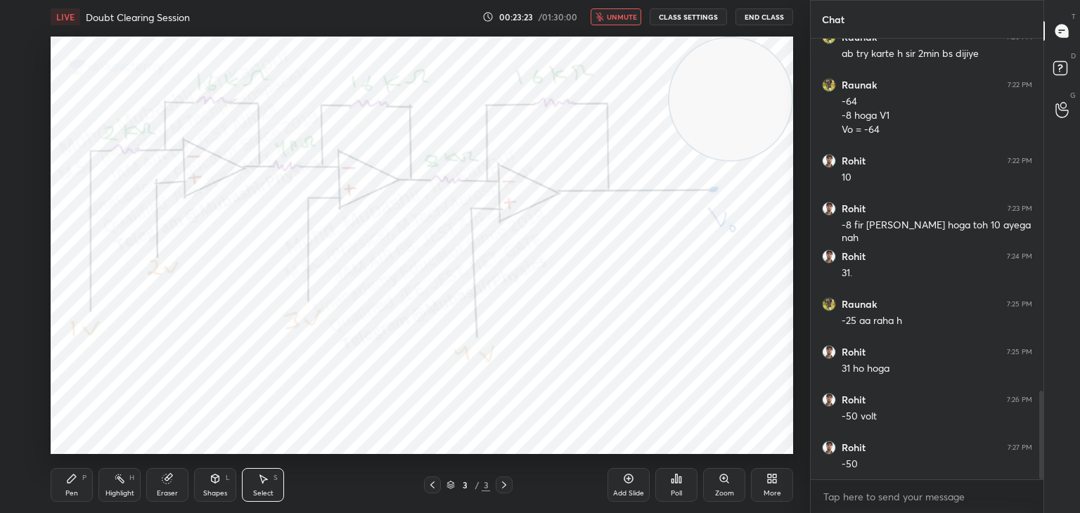
click at [624, 18] on span "unmute" at bounding box center [622, 17] width 30 height 10
click at [77, 490] on div "Pen P" at bounding box center [72, 485] width 42 height 34
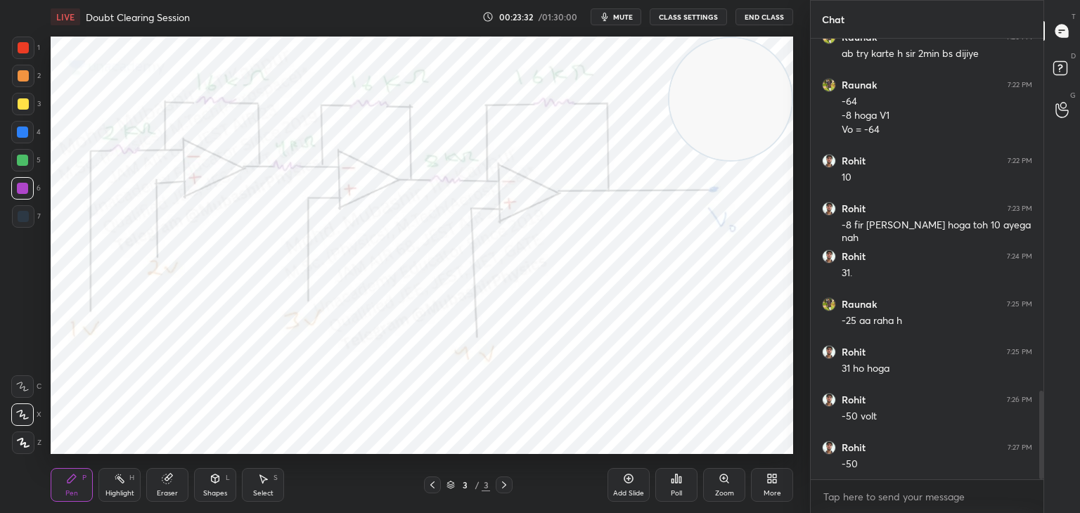
click at [610, 15] on icon "button" at bounding box center [604, 16] width 11 height 11
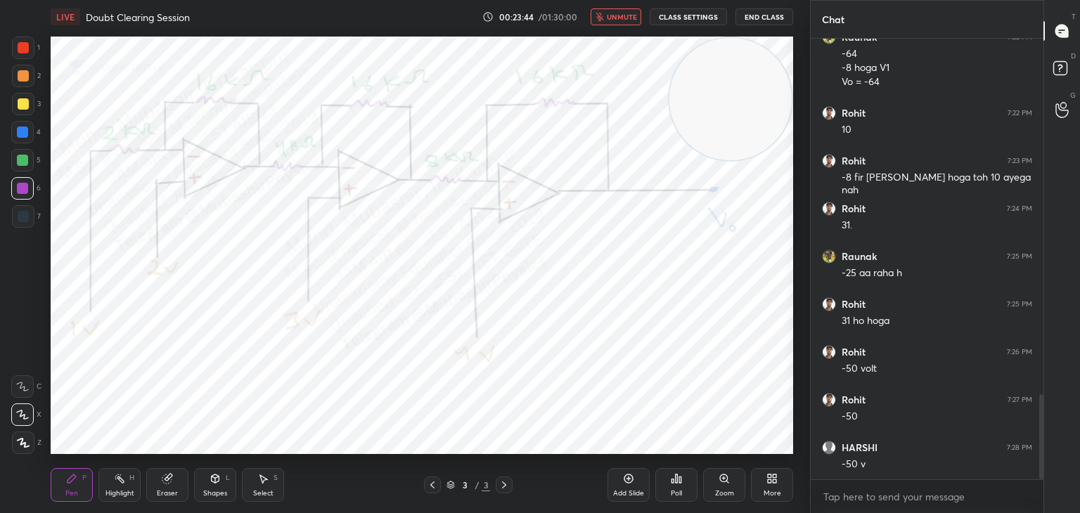
scroll to position [1850, 0]
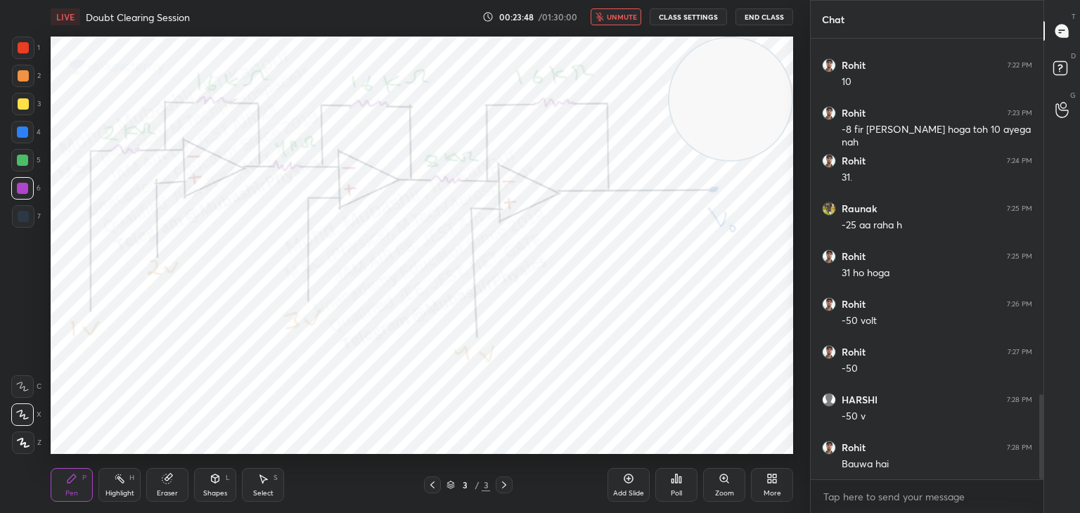
click at [616, 18] on span "unmute" at bounding box center [622, 17] width 30 height 10
click at [619, 18] on span "mute" at bounding box center [623, 17] width 20 height 10
click at [177, 487] on div "Eraser" at bounding box center [167, 485] width 42 height 34
click at [70, 487] on div "Pen P" at bounding box center [72, 485] width 42 height 34
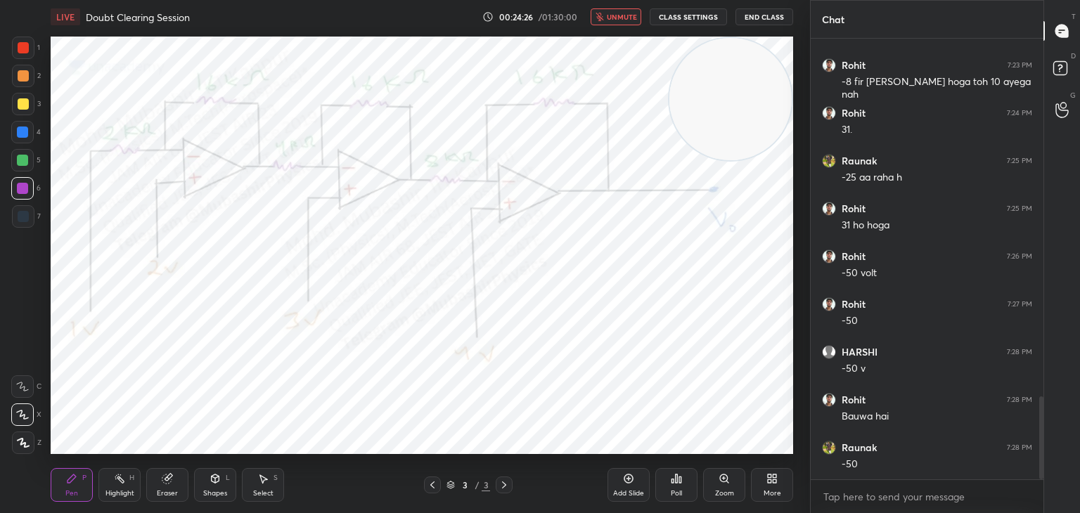
click at [619, 18] on span "unmute" at bounding box center [622, 17] width 30 height 10
drag, startPoint x: 105, startPoint y: 487, endPoint x: 127, endPoint y: 475, distance: 25.2
click at [105, 488] on div "Highlight H" at bounding box center [119, 485] width 42 height 34
click at [770, 479] on icon at bounding box center [770, 481] width 4 height 4
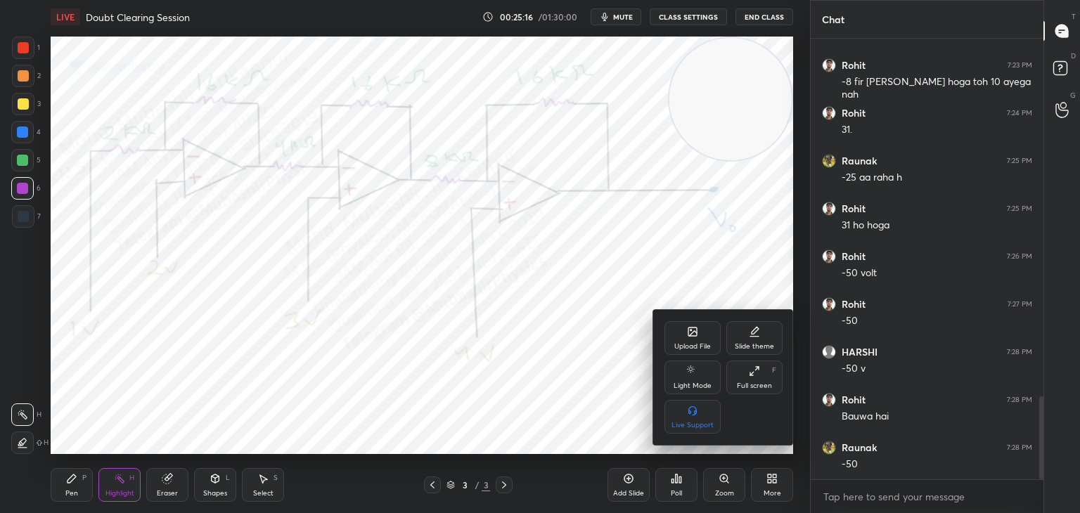
click at [700, 338] on div "Upload File" at bounding box center [692, 338] width 56 height 34
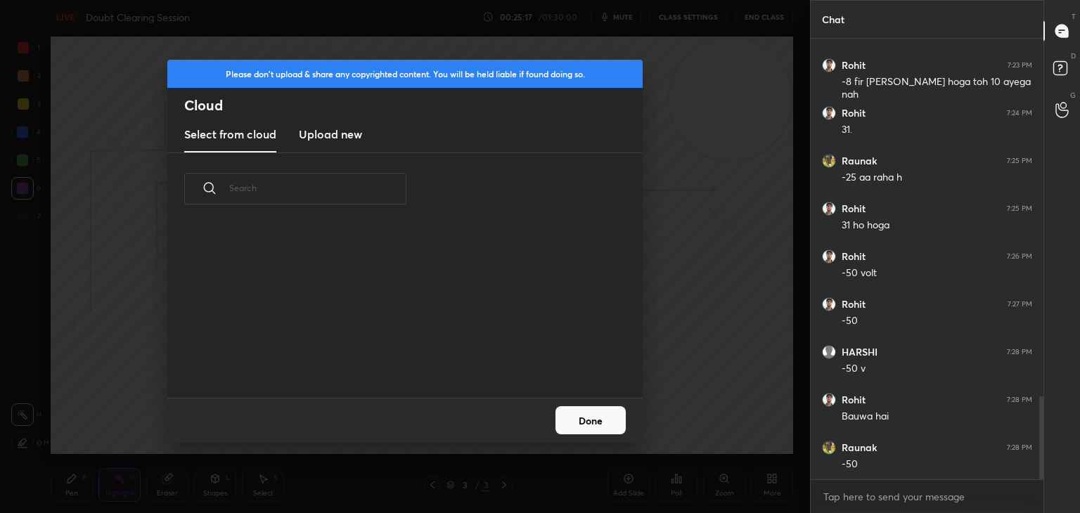
scroll to position [173, 451]
drag, startPoint x: 352, startPoint y: 143, endPoint x: 359, endPoint y: 144, distance: 7.2
click at [352, 143] on new "Upload new" at bounding box center [330, 134] width 63 height 35
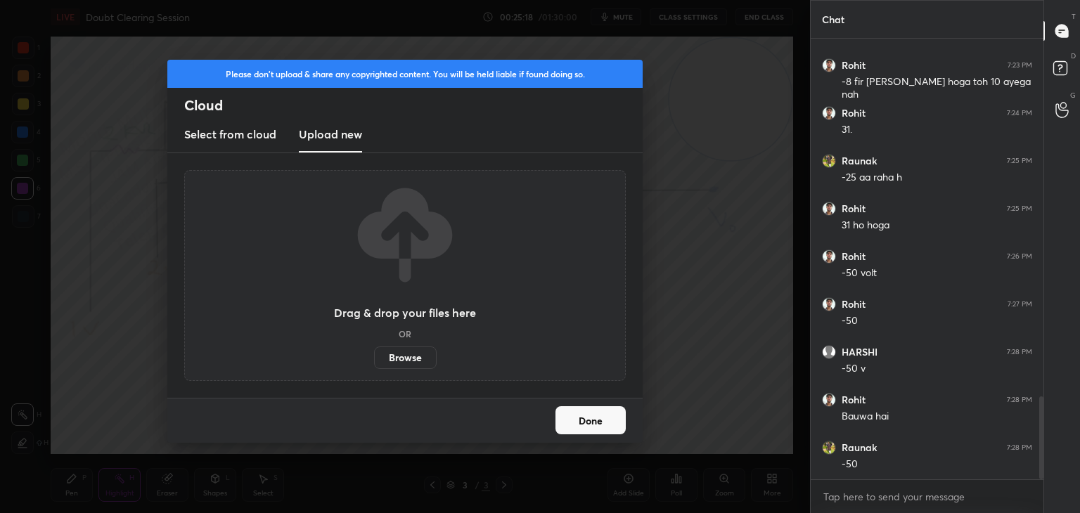
click at [422, 355] on label "Browse" at bounding box center [405, 358] width 63 height 22
click at [374, 355] on input "Browse" at bounding box center [374, 358] width 0 height 22
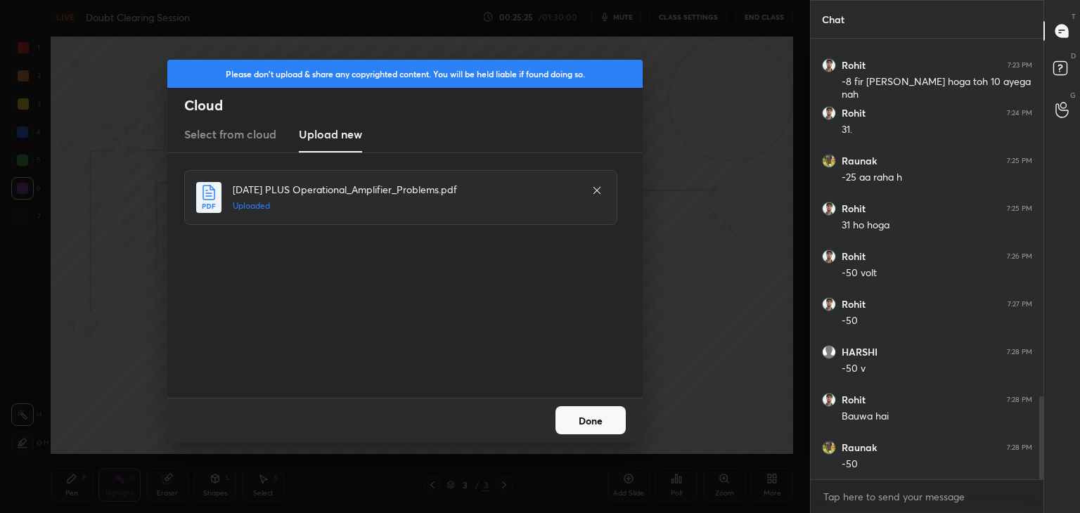
click at [586, 418] on button "Done" at bounding box center [590, 420] width 70 height 28
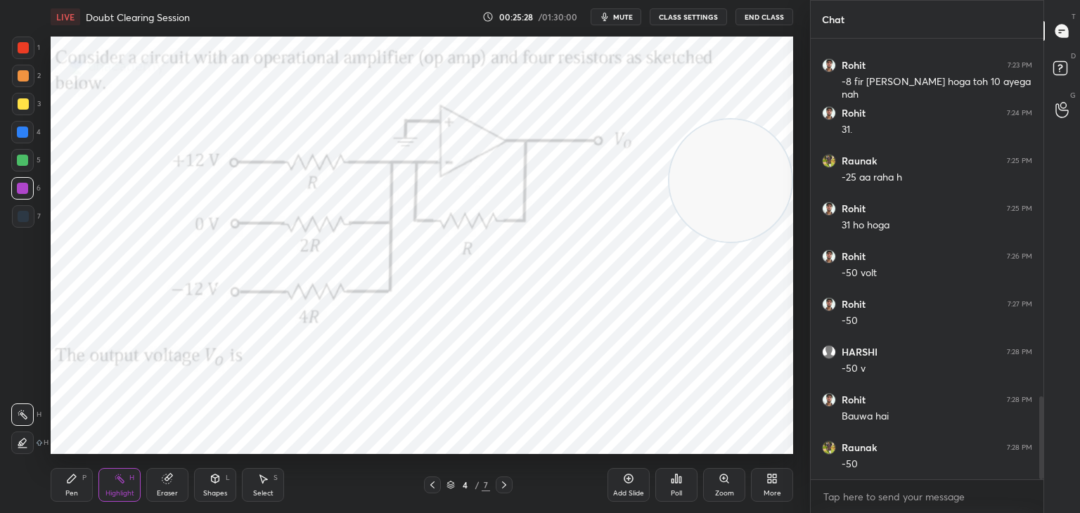
drag, startPoint x: 718, startPoint y: 116, endPoint x: 737, endPoint y: 198, distance: 83.9
click at [737, 198] on video at bounding box center [730, 181] width 122 height 122
click at [622, 13] on span "mute" at bounding box center [623, 17] width 20 height 10
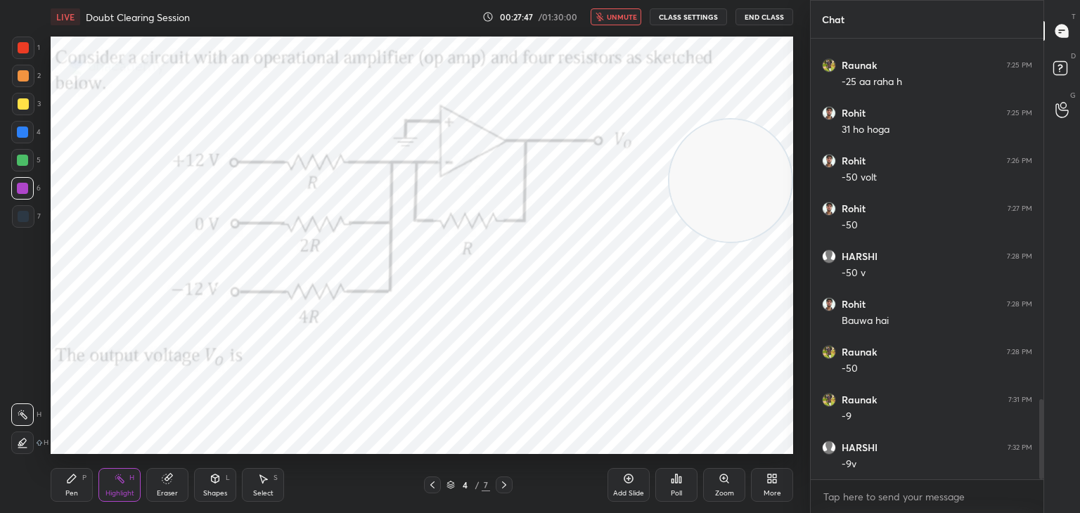
click at [622, 15] on span "unmute" at bounding box center [622, 17] width 30 height 10
drag, startPoint x: 747, startPoint y: 162, endPoint x: 764, endPoint y: 130, distance: 36.5
click at [764, 130] on video at bounding box center [730, 138] width 122 height 122
click at [71, 490] on div "Pen" at bounding box center [71, 493] width 13 height 7
click at [26, 103] on div at bounding box center [23, 103] width 11 height 11
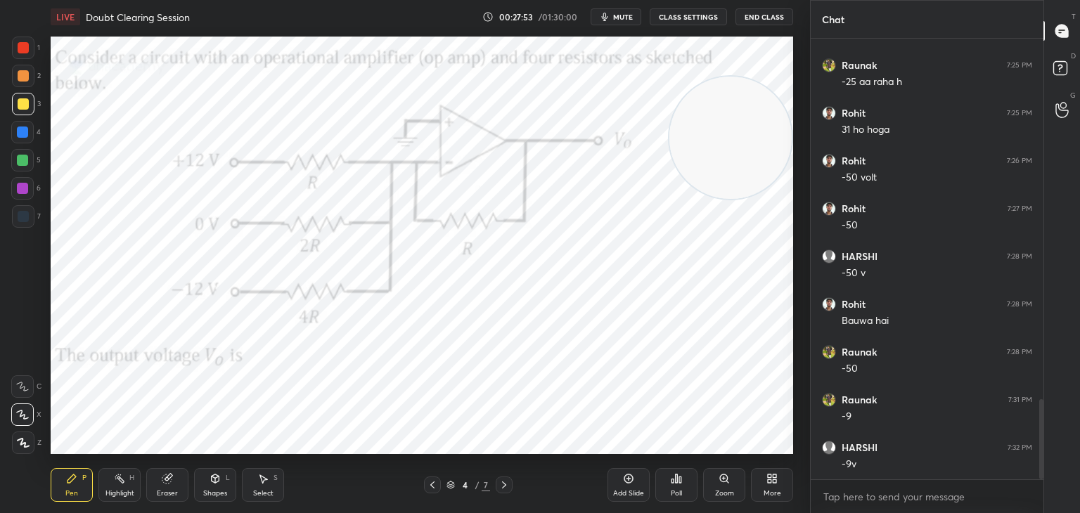
click at [20, 159] on div at bounding box center [22, 160] width 11 height 11
drag, startPoint x: 22, startPoint y: 133, endPoint x: 39, endPoint y: 147, distance: 22.0
click at [25, 134] on div at bounding box center [22, 132] width 11 height 11
drag, startPoint x: 20, startPoint y: 182, endPoint x: 44, endPoint y: 181, distance: 23.9
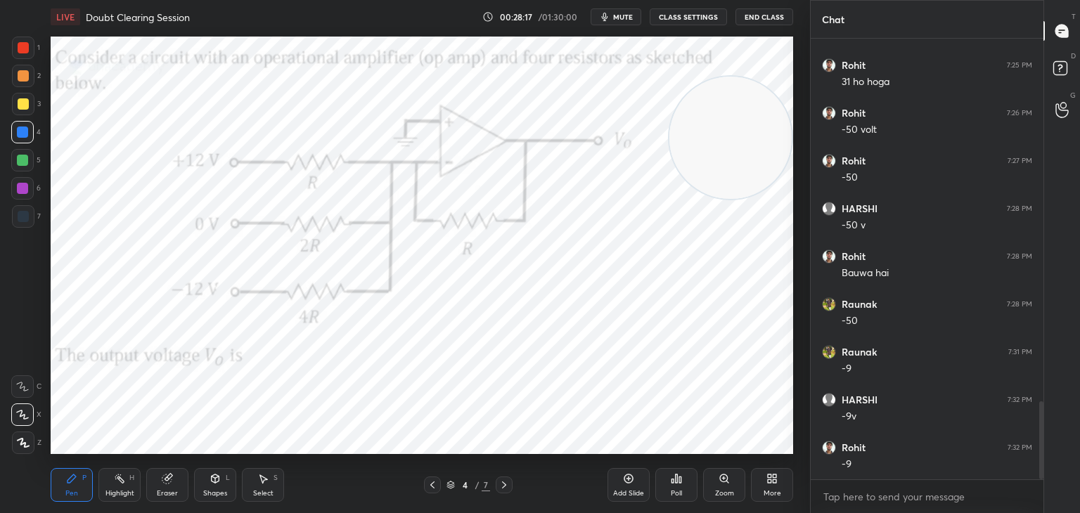
click at [23, 184] on div at bounding box center [22, 188] width 22 height 22
drag, startPoint x: 672, startPoint y: 133, endPoint x: 431, endPoint y: 148, distance: 241.6
click at [596, 148] on video at bounding box center [657, 138] width 122 height 122
drag, startPoint x: 389, startPoint y: 155, endPoint x: 19, endPoint y: 124, distance: 371.1
click at [12, 88] on div "1 2 3 4 5 6 7 C X Z C X Z E E Erase all H H LIVE Doubt Clearing Session 00:28:2…" at bounding box center [399, 256] width 799 height 513
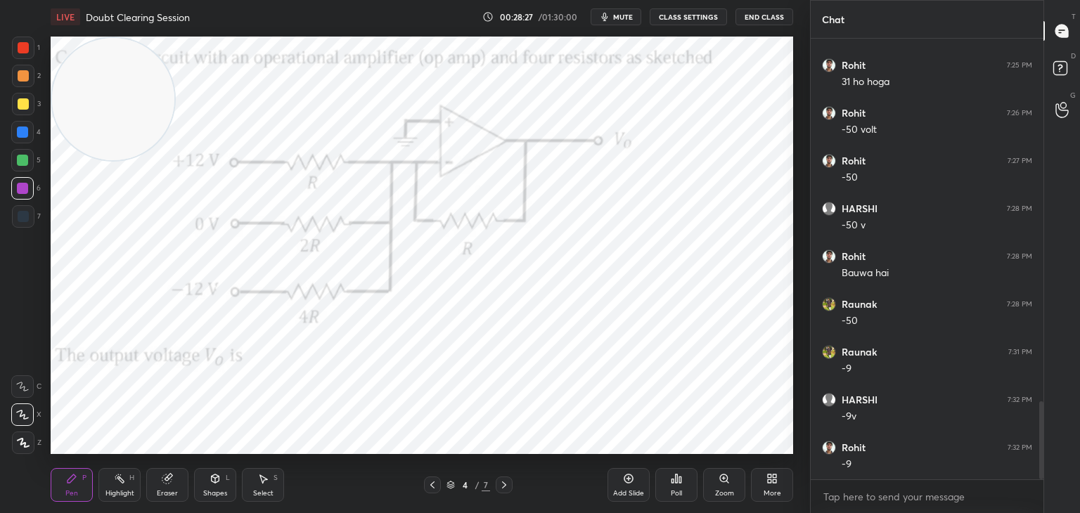
drag, startPoint x: 25, startPoint y: 134, endPoint x: 56, endPoint y: 148, distance: 33.1
click at [27, 136] on div at bounding box center [22, 132] width 22 height 22
click at [110, 490] on div "Highlight" at bounding box center [119, 493] width 29 height 7
click at [510, 479] on div at bounding box center [504, 485] width 17 height 17
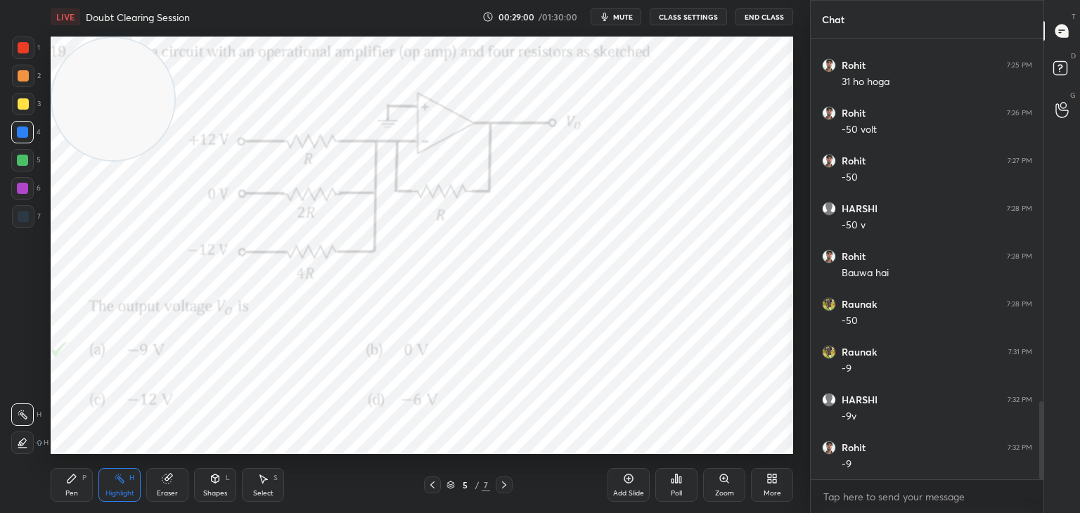
click at [33, 43] on div at bounding box center [23, 48] width 22 height 22
click at [72, 476] on icon at bounding box center [71, 479] width 8 height 8
click at [132, 482] on div "Highlight H" at bounding box center [119, 485] width 42 height 34
drag, startPoint x: 113, startPoint y: 116, endPoint x: 602, endPoint y: 324, distance: 531.1
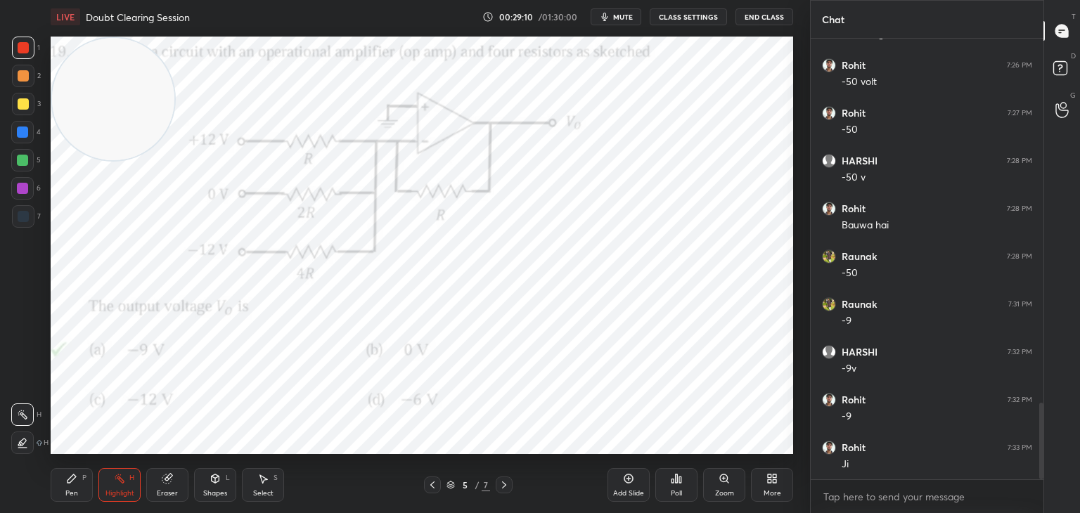
click at [174, 160] on video at bounding box center [113, 99] width 122 height 122
drag, startPoint x: 501, startPoint y: 485, endPoint x: 510, endPoint y: 483, distance: 8.7
click at [503, 485] on icon at bounding box center [503, 484] width 11 height 11
drag, startPoint x: 650, startPoint y: 334, endPoint x: 771, endPoint y: 154, distance: 216.4
click at [772, 154] on video at bounding box center [711, 171] width 122 height 122
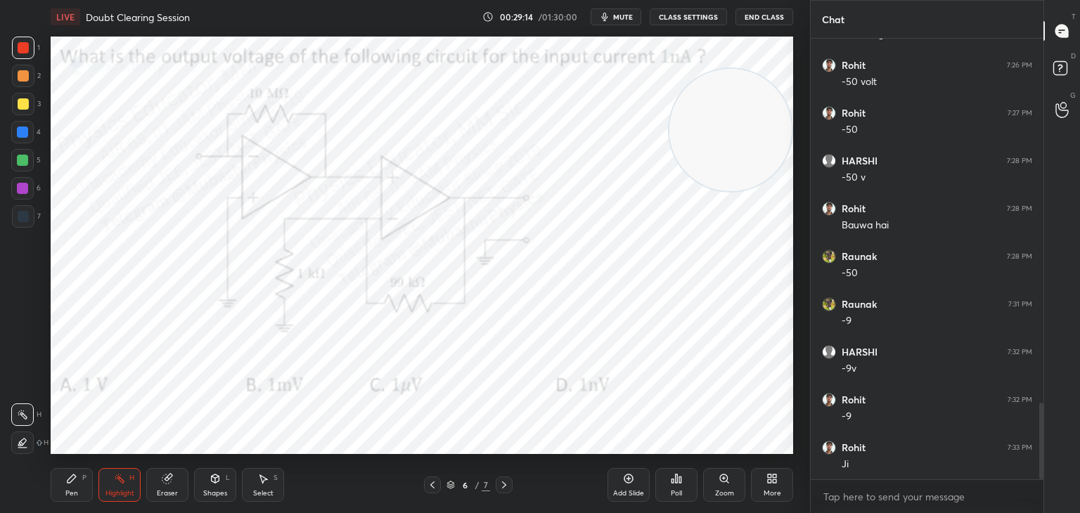
click at [619, 13] on span "mute" at bounding box center [623, 17] width 20 height 10
click at [622, 13] on span "unmute" at bounding box center [622, 17] width 30 height 10
click at [63, 491] on div "Pen P" at bounding box center [72, 485] width 42 height 34
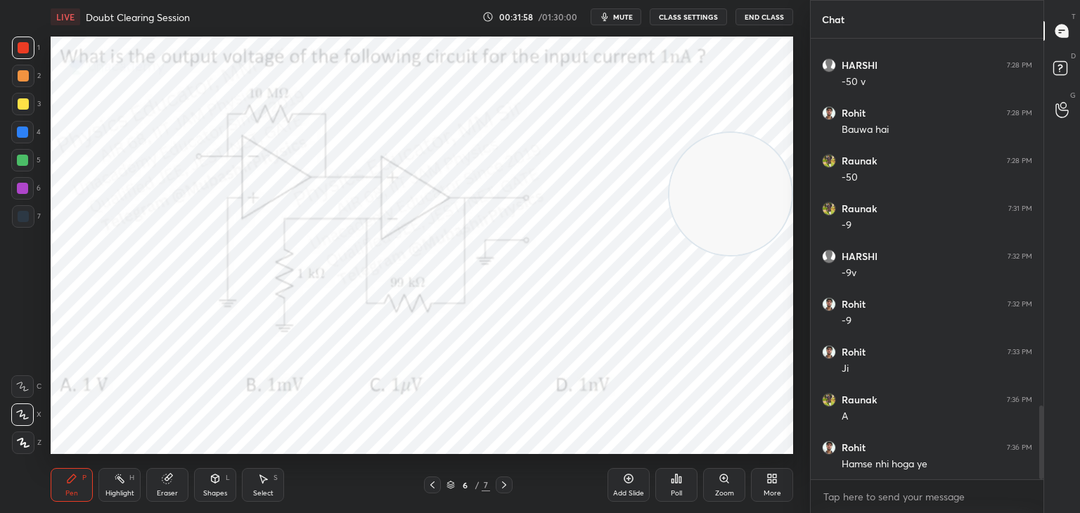
drag, startPoint x: 735, startPoint y: 120, endPoint x: 735, endPoint y: 195, distance: 74.5
click at [742, 199] on video at bounding box center [730, 194] width 122 height 122
drag, startPoint x: 22, startPoint y: 131, endPoint x: 39, endPoint y: 131, distance: 16.2
click at [25, 131] on div at bounding box center [22, 132] width 11 height 11
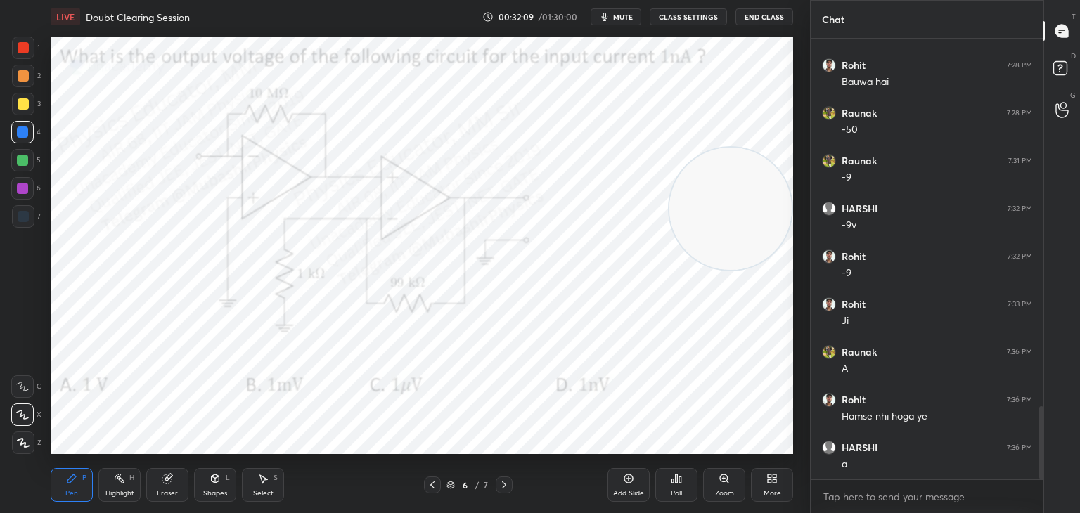
click at [27, 189] on div at bounding box center [22, 188] width 11 height 11
drag, startPoint x: 25, startPoint y: 130, endPoint x: 36, endPoint y: 133, distance: 10.9
click at [25, 133] on div at bounding box center [22, 132] width 11 height 11
click at [25, 160] on div at bounding box center [22, 160] width 11 height 11
click at [18, 85] on div at bounding box center [23, 76] width 22 height 22
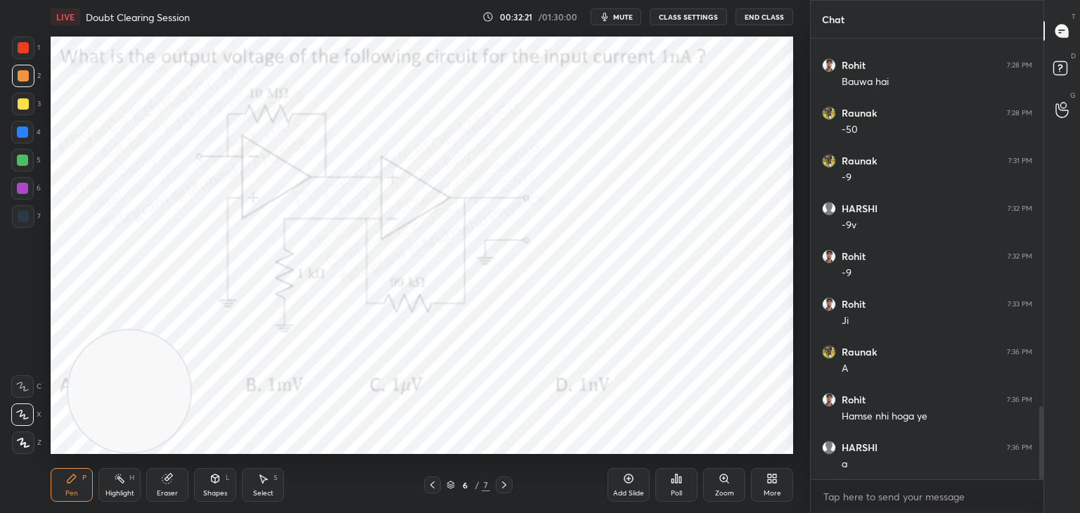
drag, startPoint x: 717, startPoint y: 189, endPoint x: 116, endPoint y: 410, distance: 640.4
click at [116, 410] on video at bounding box center [129, 391] width 122 height 122
click at [20, 154] on div at bounding box center [22, 160] width 22 height 22
click at [22, 128] on div at bounding box center [22, 132] width 11 height 11
drag, startPoint x: 126, startPoint y: 352, endPoint x: 143, endPoint y: 96, distance: 256.5
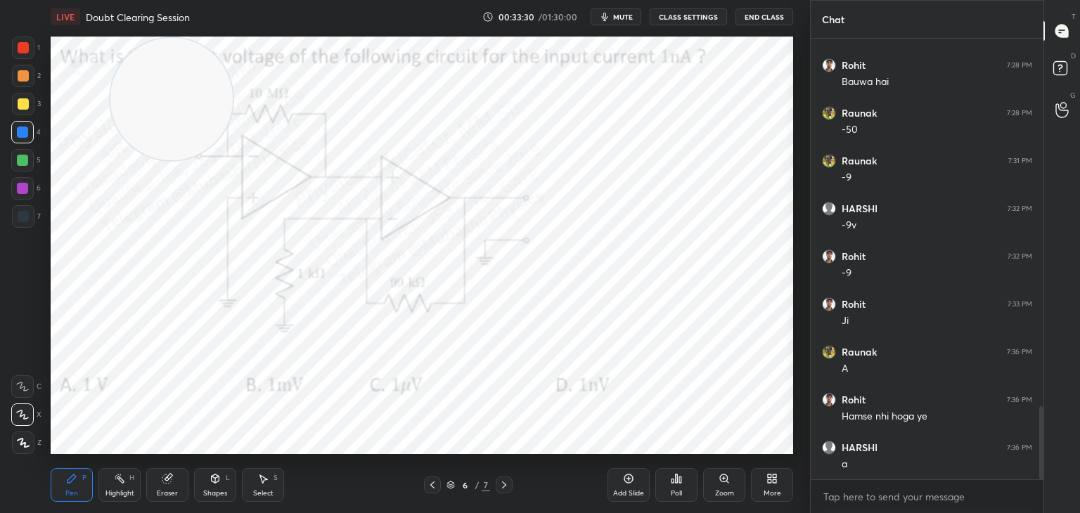
click at [141, 97] on video at bounding box center [171, 99] width 122 height 122
drag, startPoint x: 25, startPoint y: 77, endPoint x: 47, endPoint y: 105, distance: 36.6
click at [30, 77] on div at bounding box center [23, 76] width 22 height 22
drag, startPoint x: 20, startPoint y: 109, endPoint x: 49, endPoint y: 142, distance: 43.8
click at [27, 113] on div at bounding box center [23, 104] width 22 height 22
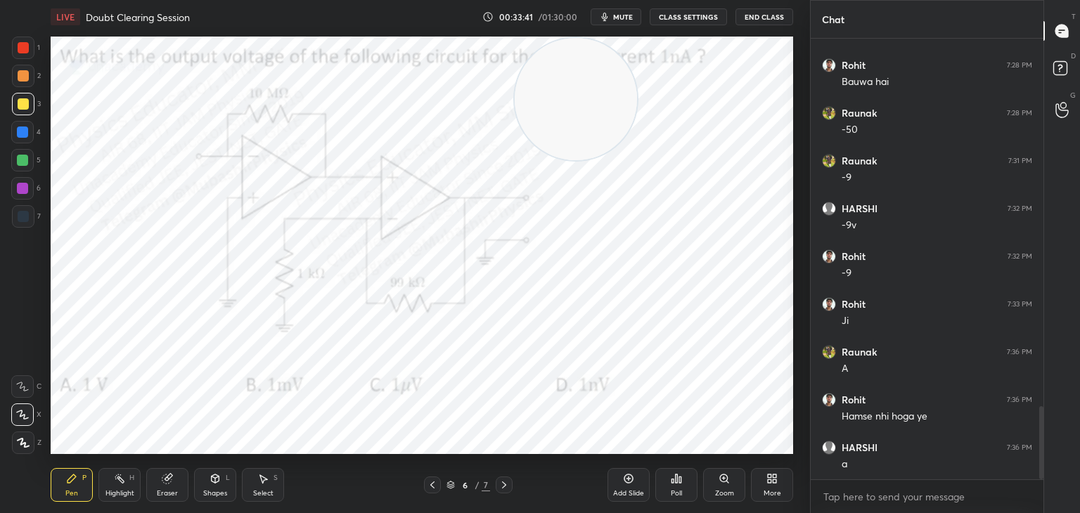
drag, startPoint x: 205, startPoint y: 89, endPoint x: 622, endPoint y: 60, distance: 418.6
click at [637, 65] on video at bounding box center [576, 99] width 122 height 122
drag, startPoint x: 32, startPoint y: 46, endPoint x: 37, endPoint y: 51, distance: 7.5
click at [32, 46] on div at bounding box center [23, 48] width 22 height 22
click at [107, 488] on div "Highlight H" at bounding box center [119, 485] width 42 height 34
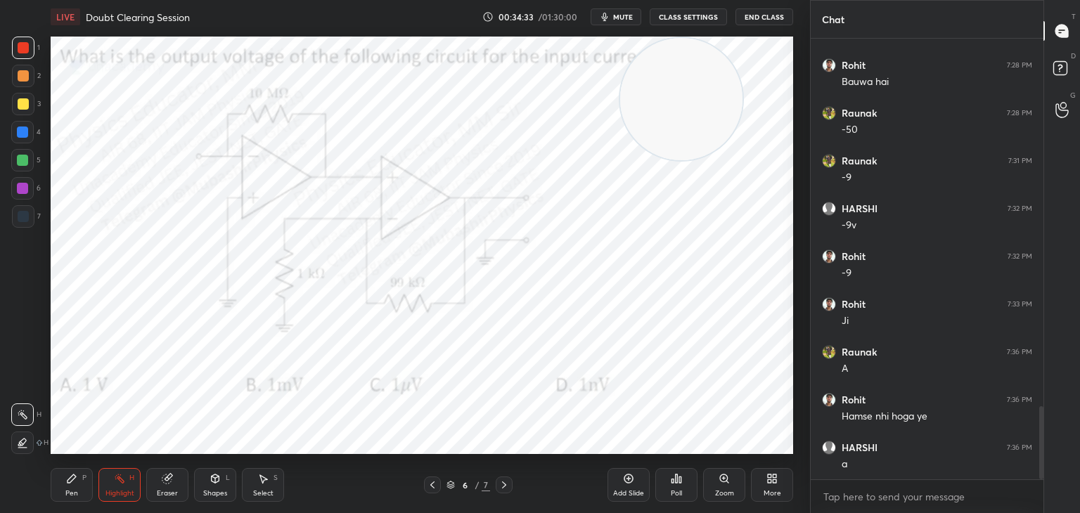
click at [503, 487] on icon at bounding box center [503, 484] width 11 height 11
drag, startPoint x: 660, startPoint y: 109, endPoint x: 777, endPoint y: 91, distance: 118.0
click at [785, 91] on video at bounding box center [730, 99] width 122 height 122
click at [94, 491] on div "Pen P Highlight H Eraser Shapes L Select S" at bounding box center [190, 485] width 278 height 34
drag, startPoint x: 76, startPoint y: 488, endPoint x: 115, endPoint y: 490, distance: 39.4
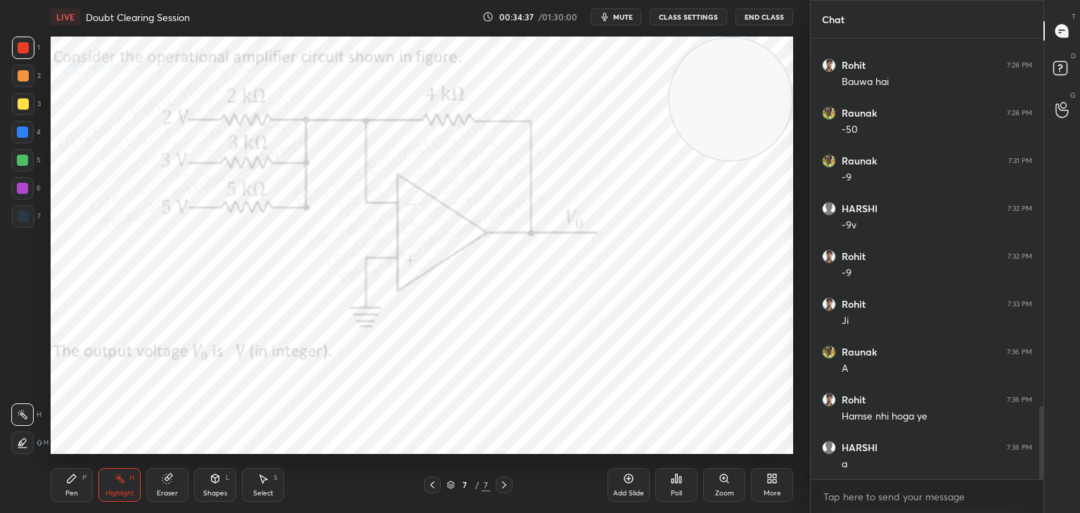
click at [77, 486] on div "Pen P" at bounding box center [72, 485] width 42 height 34
drag, startPoint x: 115, startPoint y: 490, endPoint x: 185, endPoint y: 477, distance: 70.7
click at [113, 490] on div "Highlight" at bounding box center [119, 493] width 29 height 7
click at [619, 19] on span "mute" at bounding box center [623, 17] width 20 height 10
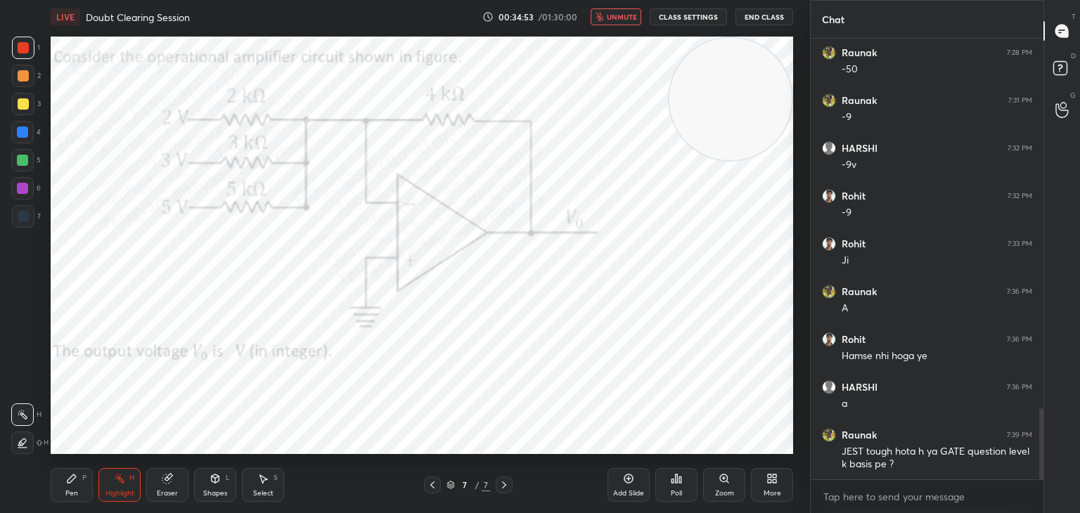
click at [614, 13] on span "unmute" at bounding box center [622, 17] width 30 height 10
click at [614, 15] on button "mute" at bounding box center [616, 16] width 51 height 17
click at [608, 18] on button "unmute" at bounding box center [616, 16] width 51 height 17
drag, startPoint x: 67, startPoint y: 485, endPoint x: 74, endPoint y: 487, distance: 7.3
click at [71, 487] on div "Pen P" at bounding box center [72, 485] width 42 height 34
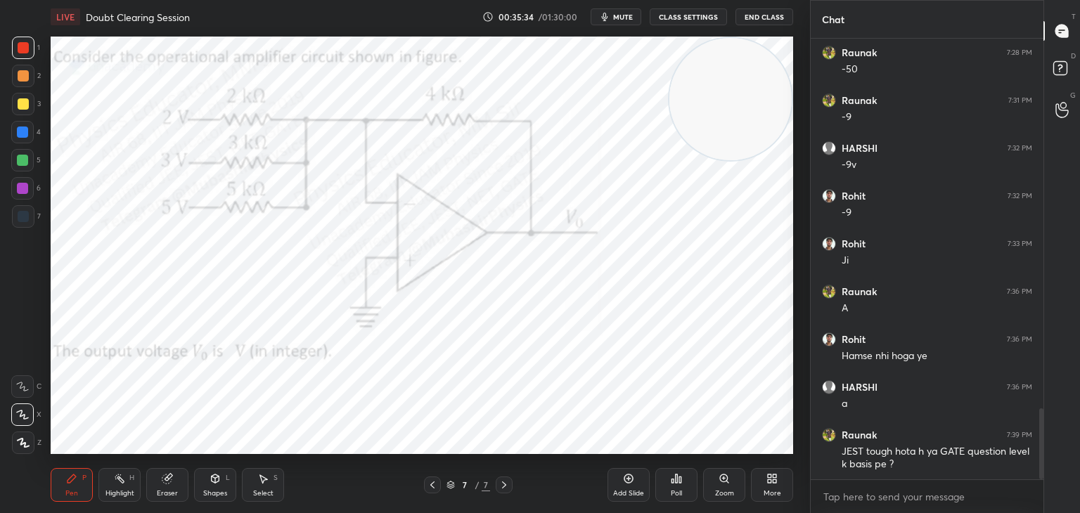
click at [130, 482] on div "H" at bounding box center [131, 478] width 5 height 7
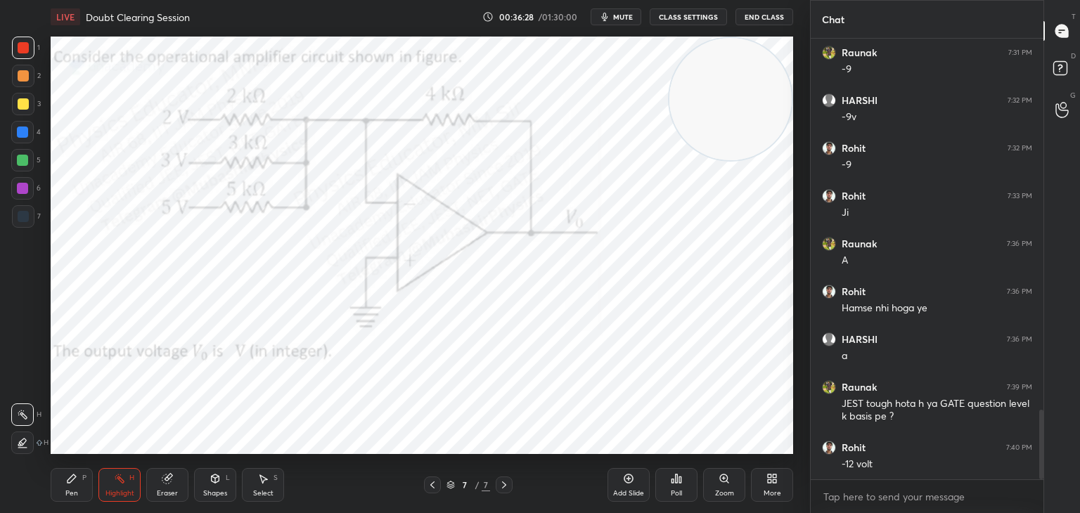
scroll to position [2389, 0]
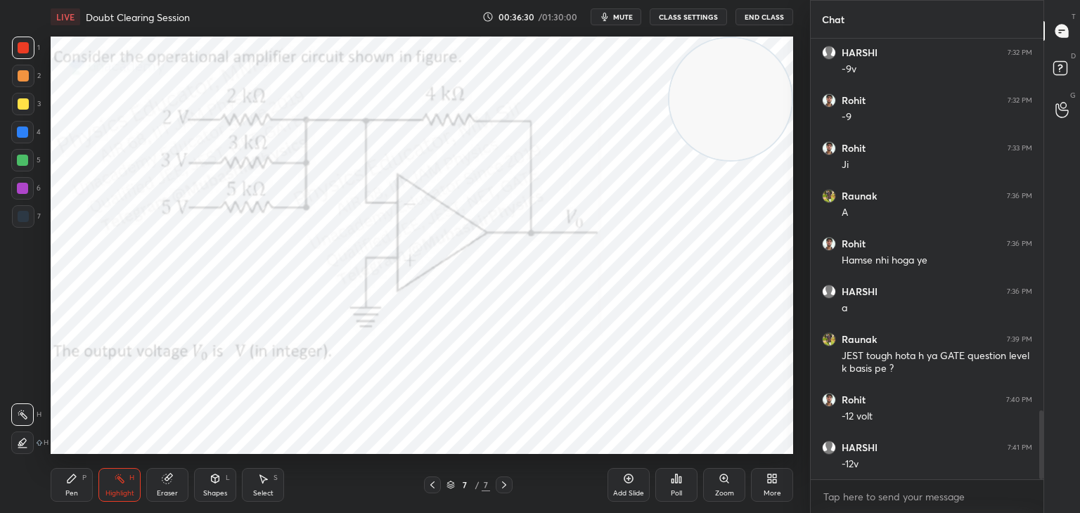
click at [619, 11] on button "mute" at bounding box center [616, 16] width 51 height 17
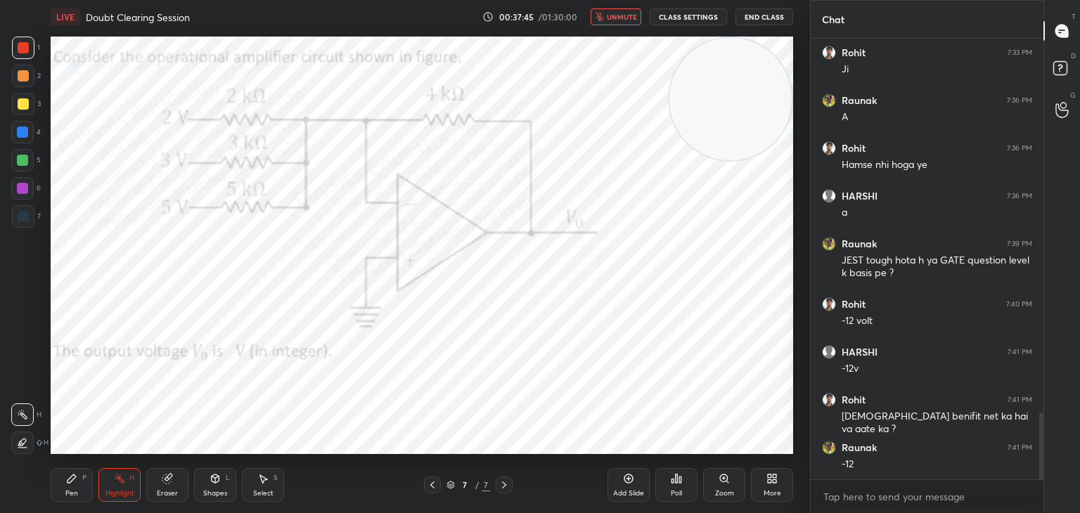
click at [611, 13] on span "unmute" at bounding box center [622, 17] width 30 height 10
click at [74, 463] on div "Pen P Highlight H Eraser Shapes L Select S 7 / 7 Add Slide Poll Zoom More" at bounding box center [422, 485] width 742 height 56
drag, startPoint x: 76, startPoint y: 487, endPoint x: 75, endPoint y: 465, distance: 22.5
click at [76, 487] on div "Pen P" at bounding box center [72, 485] width 42 height 34
drag, startPoint x: 15, startPoint y: 127, endPoint x: 37, endPoint y: 153, distance: 34.4
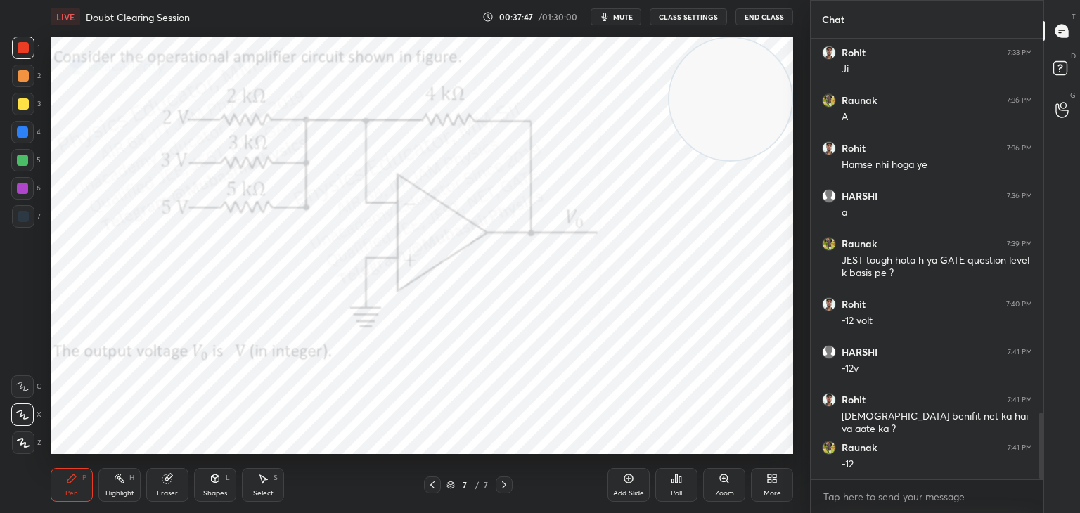
click at [18, 130] on div at bounding box center [22, 132] width 22 height 22
click at [25, 40] on div at bounding box center [23, 48] width 22 height 22
click at [265, 487] on div "Select S" at bounding box center [263, 485] width 42 height 34
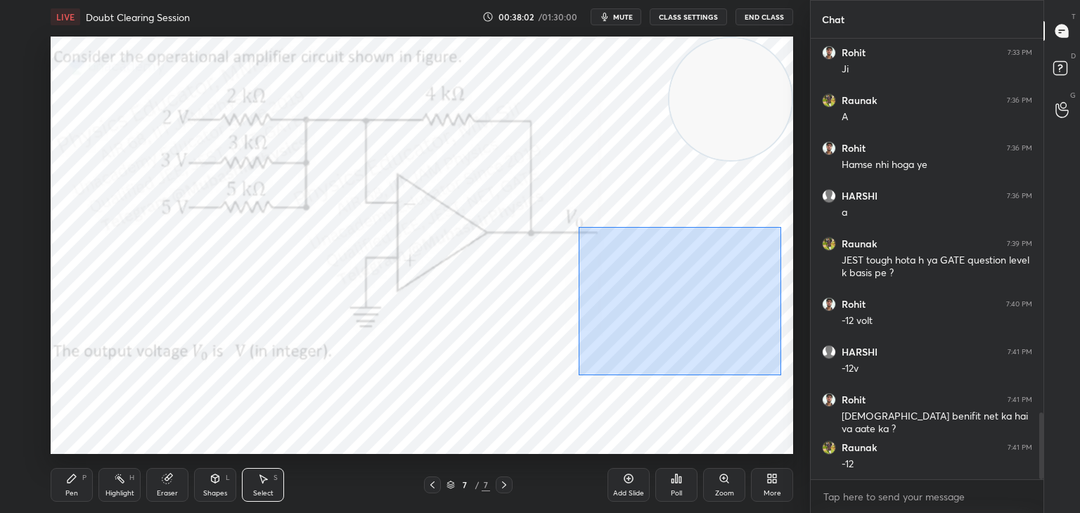
drag, startPoint x: 590, startPoint y: 223, endPoint x: 737, endPoint y: 356, distance: 198.6
click at [782, 380] on div "0 ° Undo Copy Duplicate Duplicate to new slide Delete" at bounding box center [422, 246] width 742 height 418
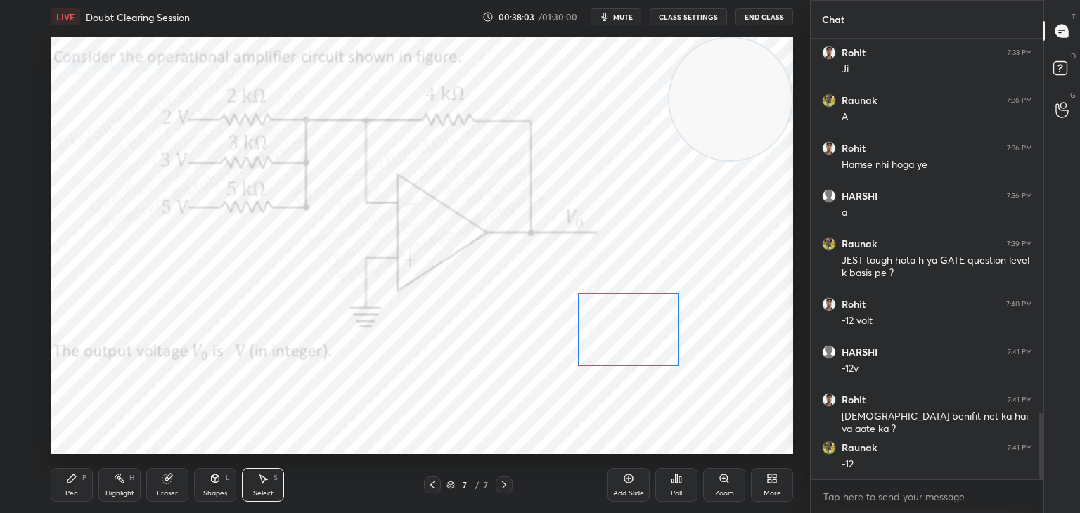
drag, startPoint x: 704, startPoint y: 321, endPoint x: 605, endPoint y: 369, distance: 109.4
click at [641, 358] on div "0 ° Undo Copy Duplicate Duplicate to new slide Delete" at bounding box center [422, 246] width 742 height 418
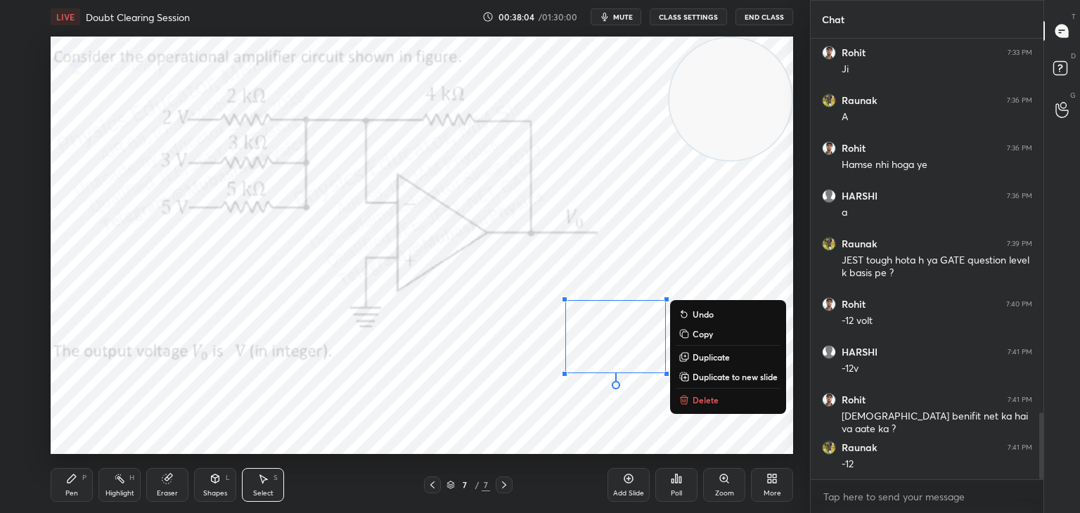
drag, startPoint x: 112, startPoint y: 479, endPoint x: 161, endPoint y: 456, distance: 53.5
click at [110, 479] on div "Highlight H" at bounding box center [119, 485] width 42 height 34
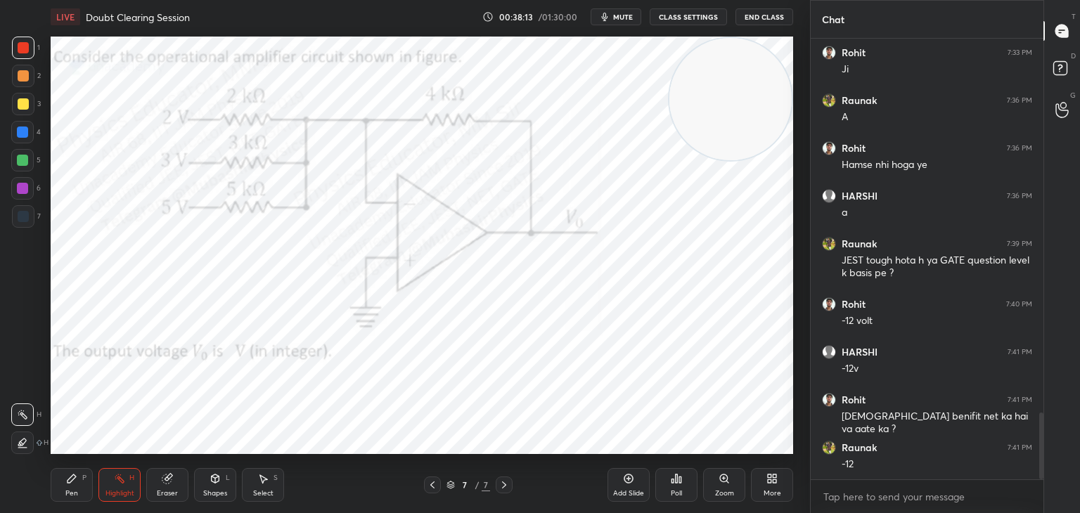
click at [762, 487] on div "More" at bounding box center [772, 485] width 42 height 34
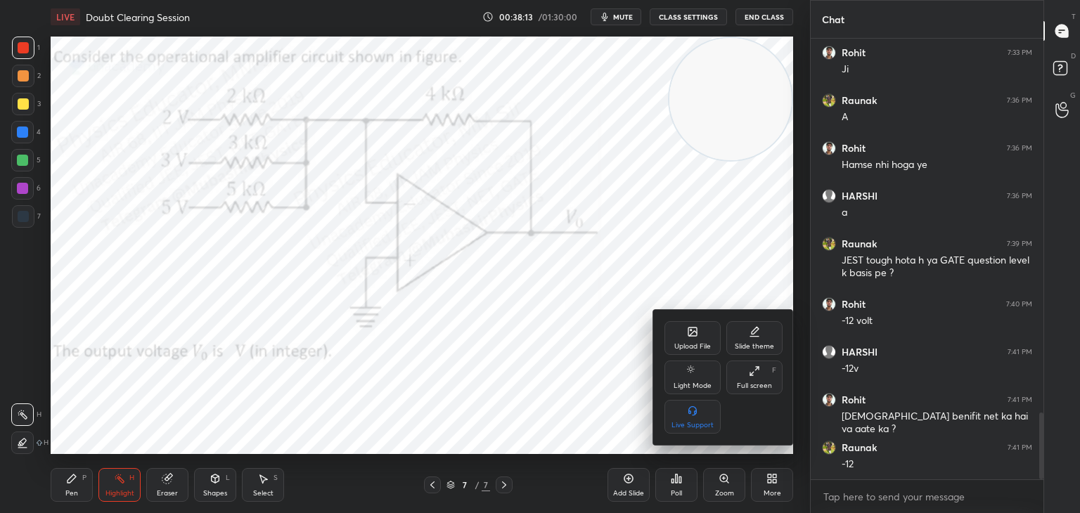
click at [692, 331] on icon at bounding box center [692, 331] width 11 height 11
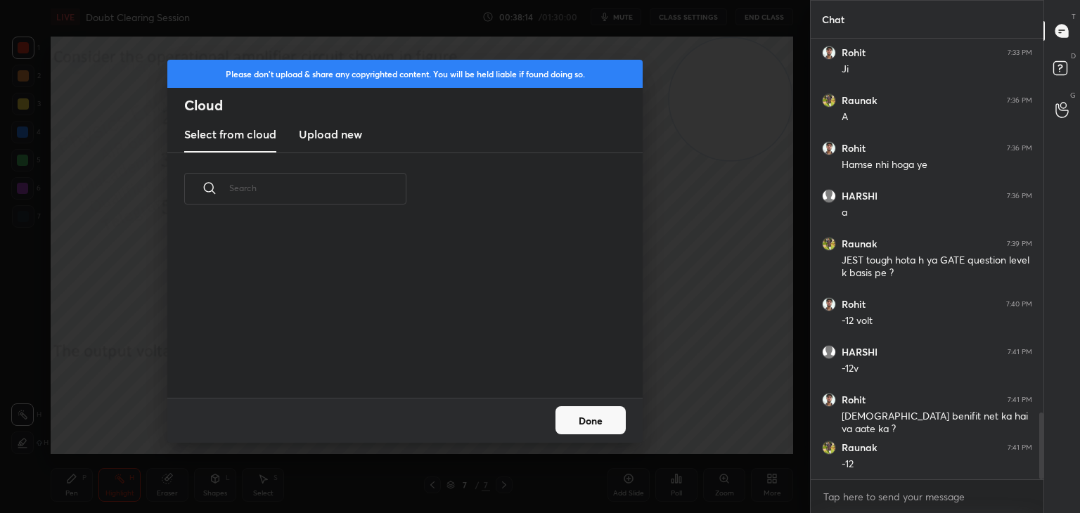
drag, startPoint x: 316, startPoint y: 139, endPoint x: 798, endPoint y: 47, distance: 491.0
click at [316, 138] on h3 "Upload new" at bounding box center [330, 134] width 63 height 17
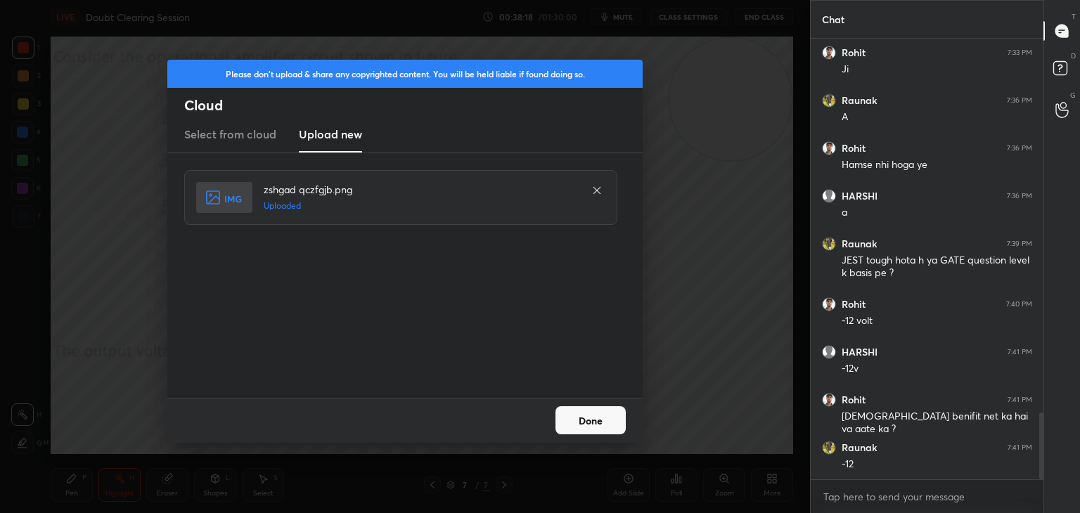
click at [619, 432] on button "Done" at bounding box center [590, 420] width 70 height 28
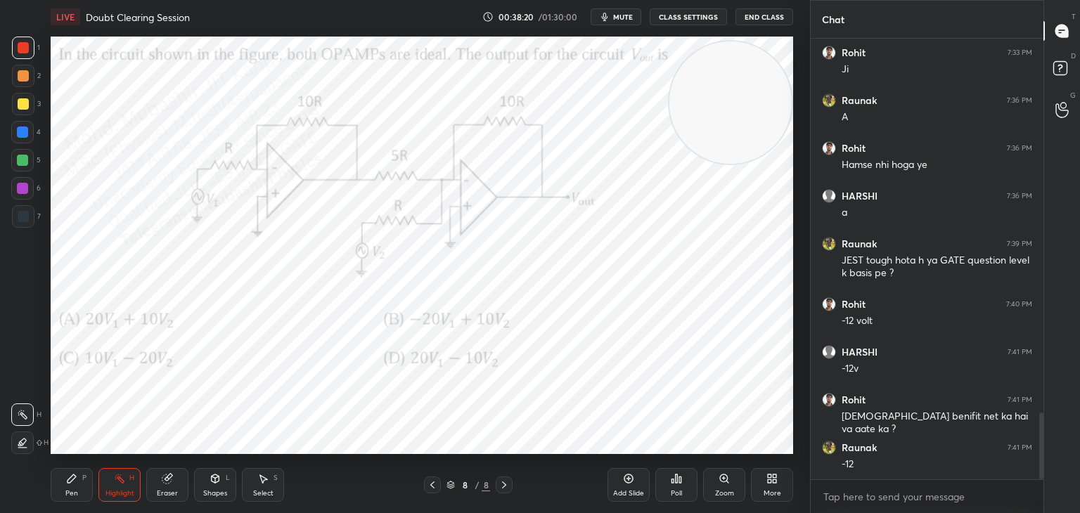
drag, startPoint x: 715, startPoint y: 116, endPoint x: 728, endPoint y: 147, distance: 33.7
click at [732, 145] on video at bounding box center [730, 102] width 122 height 122
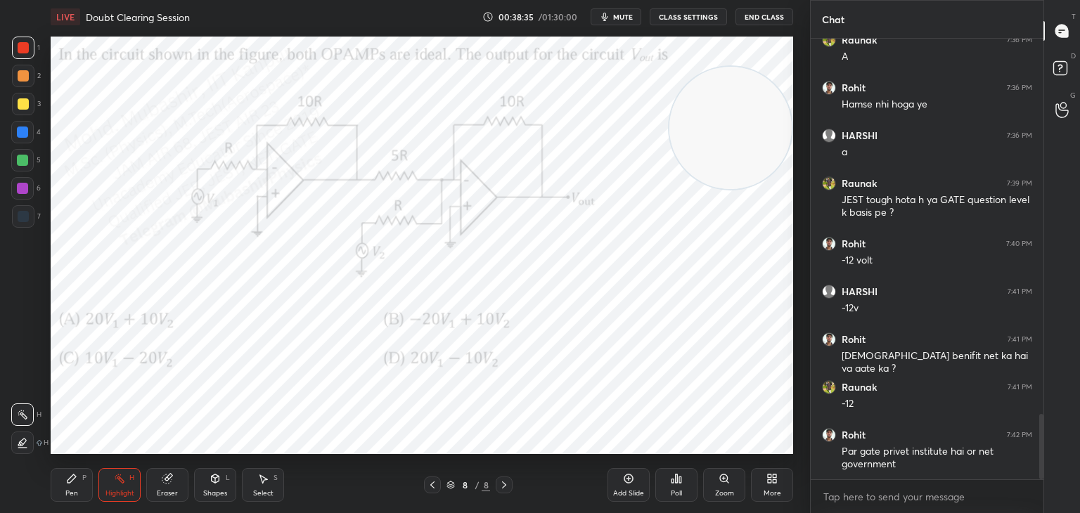
click at [611, 9] on button "mute" at bounding box center [616, 16] width 51 height 17
click at [619, 15] on span "unmute" at bounding box center [622, 17] width 30 height 10
click at [618, 13] on span "mute" at bounding box center [623, 17] width 20 height 10
click at [768, 485] on div "More" at bounding box center [772, 485] width 42 height 34
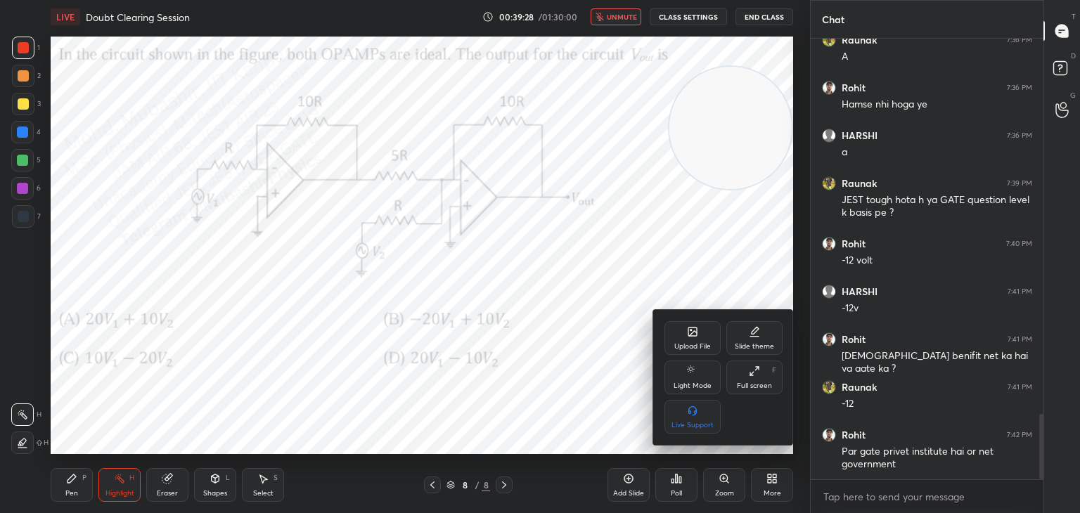
click at [690, 328] on icon at bounding box center [692, 331] width 11 height 11
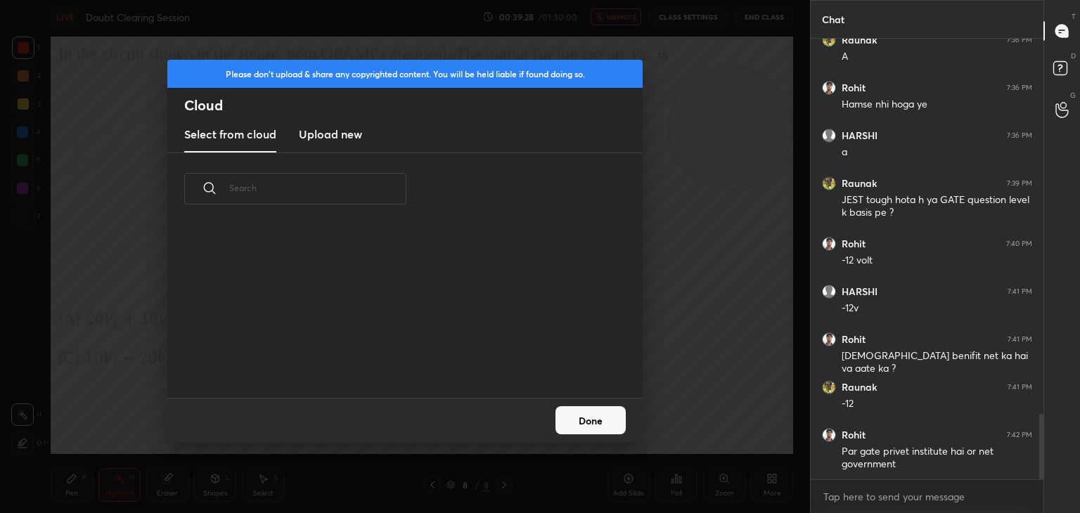
scroll to position [173, 451]
drag, startPoint x: 324, startPoint y: 132, endPoint x: 318, endPoint y: 138, distance: 8.0
click at [316, 138] on h3 "Upload new" at bounding box center [330, 134] width 63 height 17
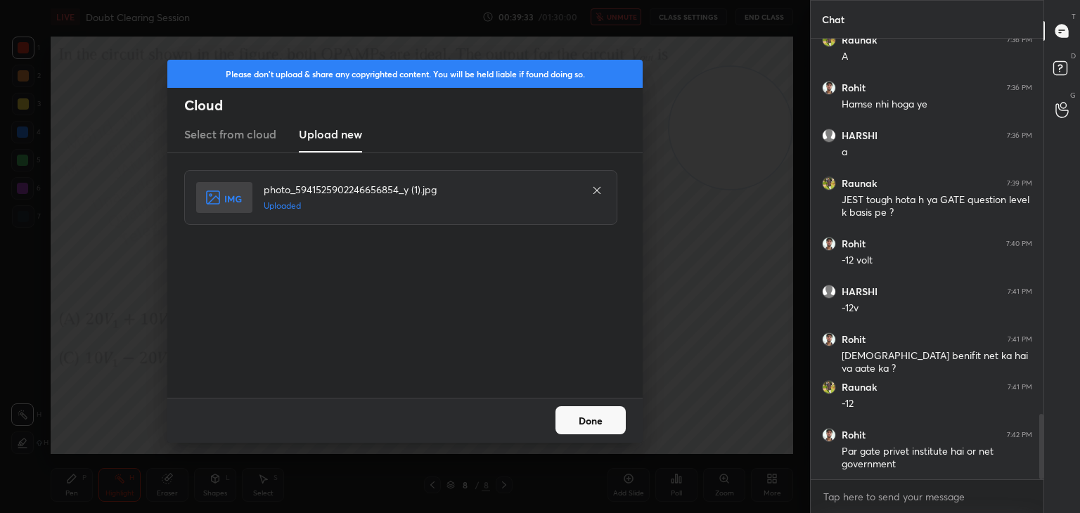
click at [574, 429] on button "Done" at bounding box center [590, 420] width 70 height 28
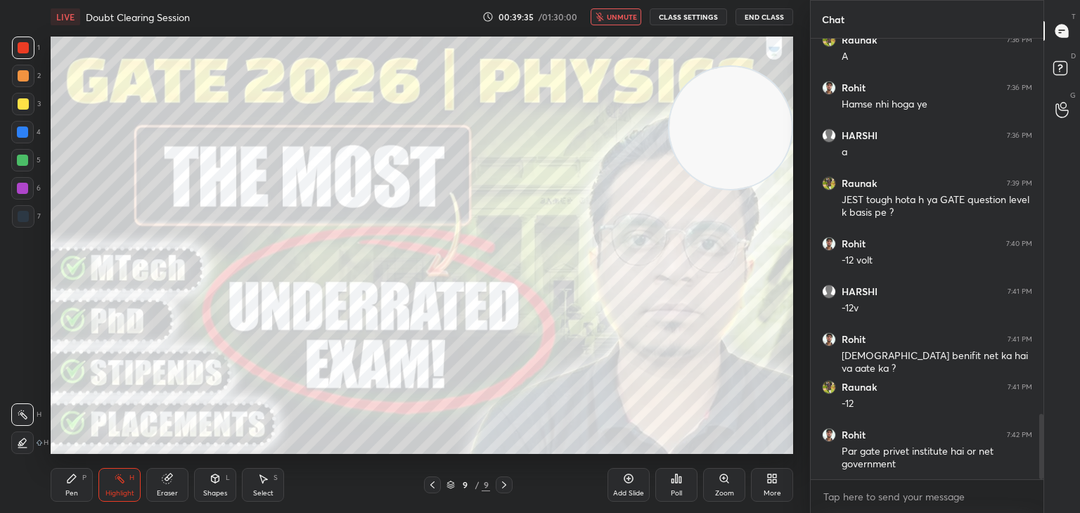
drag, startPoint x: 622, startPoint y: 13, endPoint x: 614, endPoint y: 9, distance: 9.1
click at [621, 14] on span "unmute" at bounding box center [622, 17] width 30 height 10
drag, startPoint x: 65, startPoint y: 482, endPoint x: 65, endPoint y: 468, distance: 14.1
click at [66, 479] on icon at bounding box center [71, 478] width 11 height 11
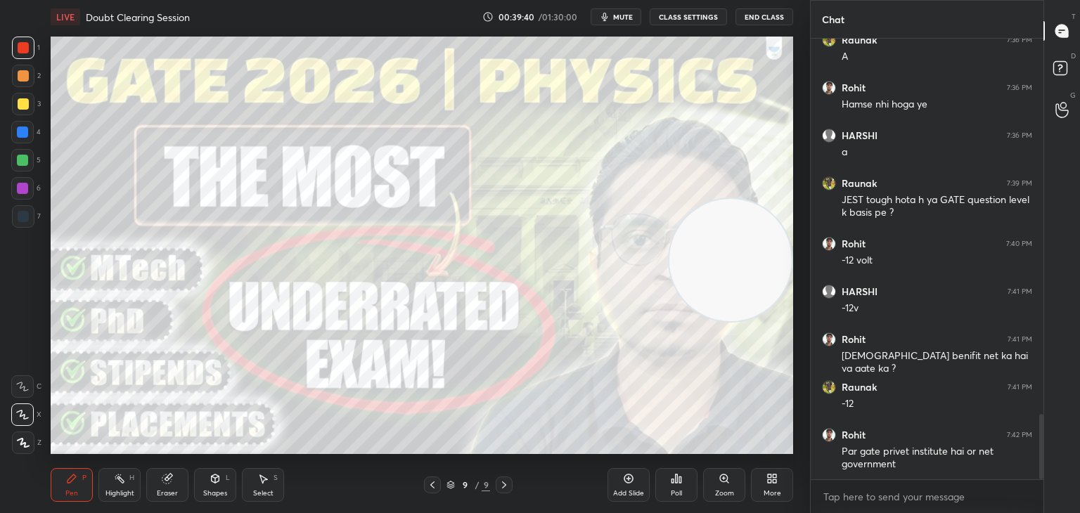
drag, startPoint x: 729, startPoint y: 142, endPoint x: 780, endPoint y: 281, distance: 148.1
click at [780, 281] on video at bounding box center [730, 260] width 122 height 122
type textarea "x"
click at [860, 491] on textarea at bounding box center [927, 497] width 210 height 22
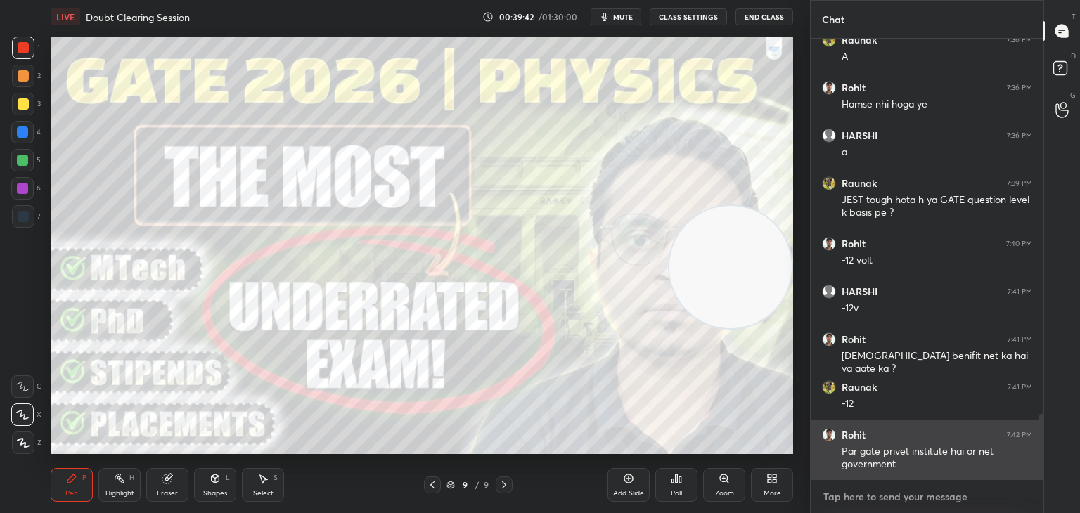
paste textarea "[URL][DOMAIN_NAME]"
type textarea "[URL][DOMAIN_NAME]"
type textarea "x"
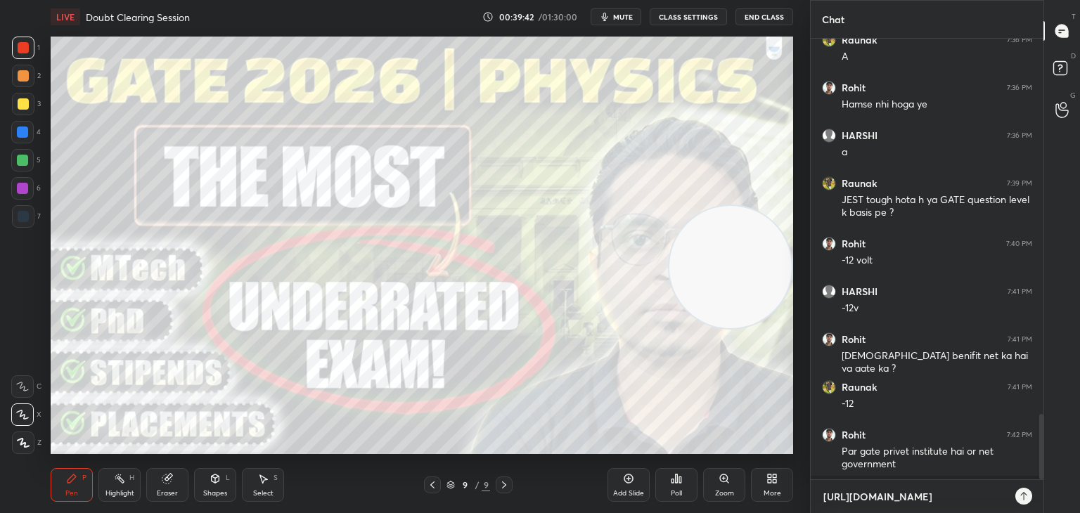
scroll to position [470, 228]
type textarea "[URL][DOMAIN_NAME]"
type textarea "x"
click at [1024, 490] on div at bounding box center [1020, 496] width 17 height 17
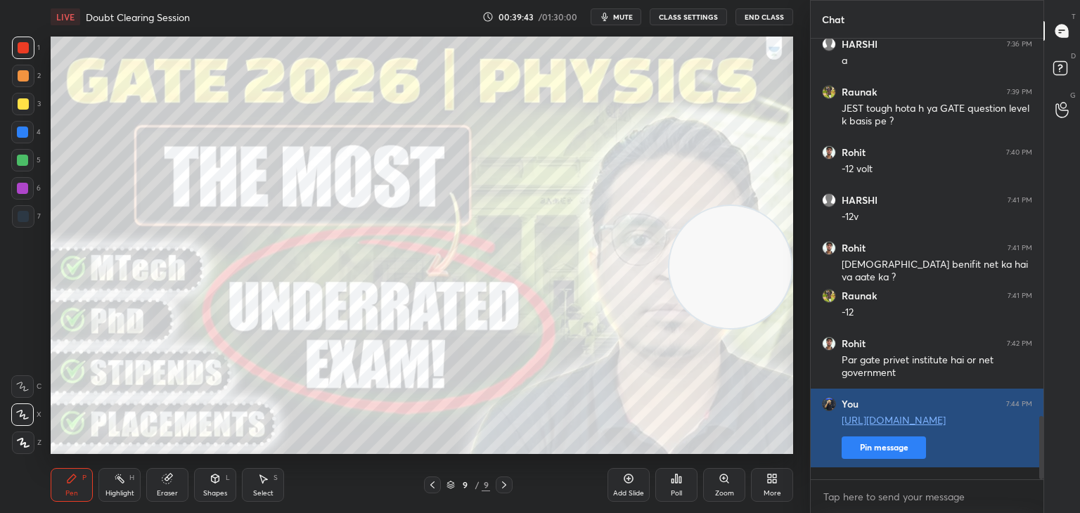
click at [895, 459] on button "Pin message" at bounding box center [884, 448] width 84 height 22
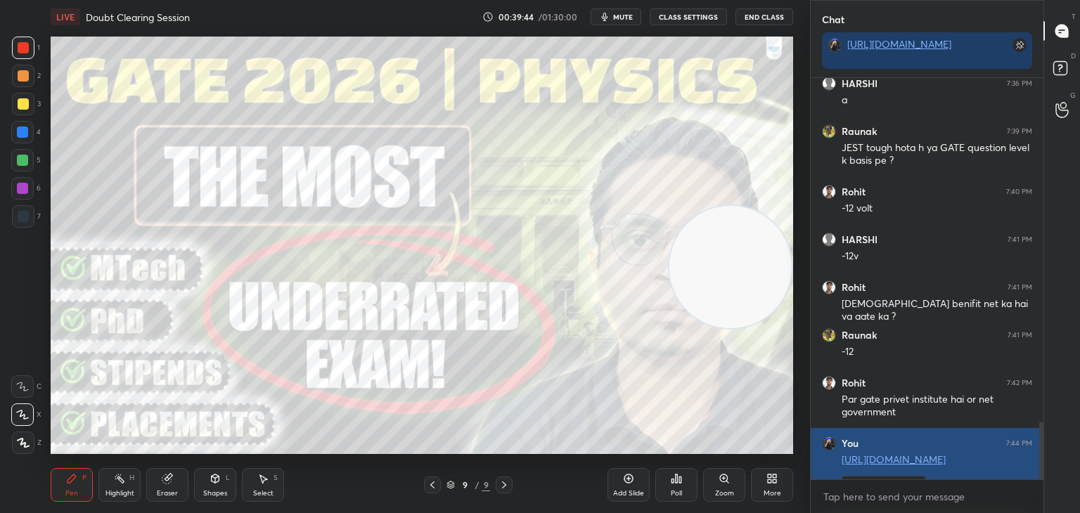
scroll to position [431, 228]
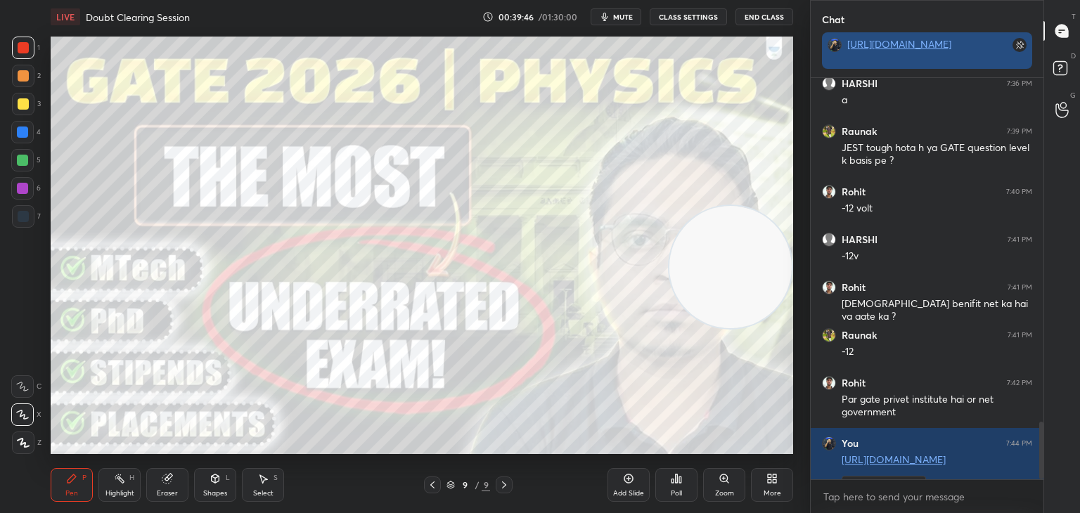
click at [880, 44] on link "[URL][DOMAIN_NAME]" at bounding box center [899, 43] width 104 height 13
click at [430, 487] on icon at bounding box center [432, 484] width 11 height 11
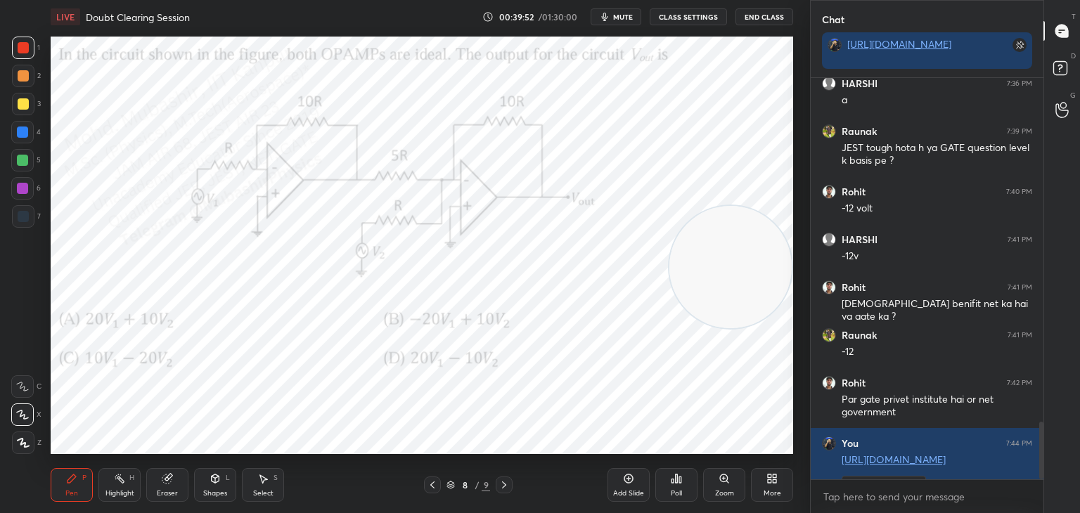
drag, startPoint x: 118, startPoint y: 485, endPoint x: 129, endPoint y: 471, distance: 17.6
click at [115, 489] on div "Highlight H" at bounding box center [119, 485] width 42 height 34
drag, startPoint x: 733, startPoint y: 195, endPoint x: 655, endPoint y: 222, distance: 82.7
click at [732, 189] on video at bounding box center [712, 202] width 122 height 122
click at [662, 191] on div "Setting up your live class Poll for secs No correct answer Start poll" at bounding box center [422, 246] width 742 height 418
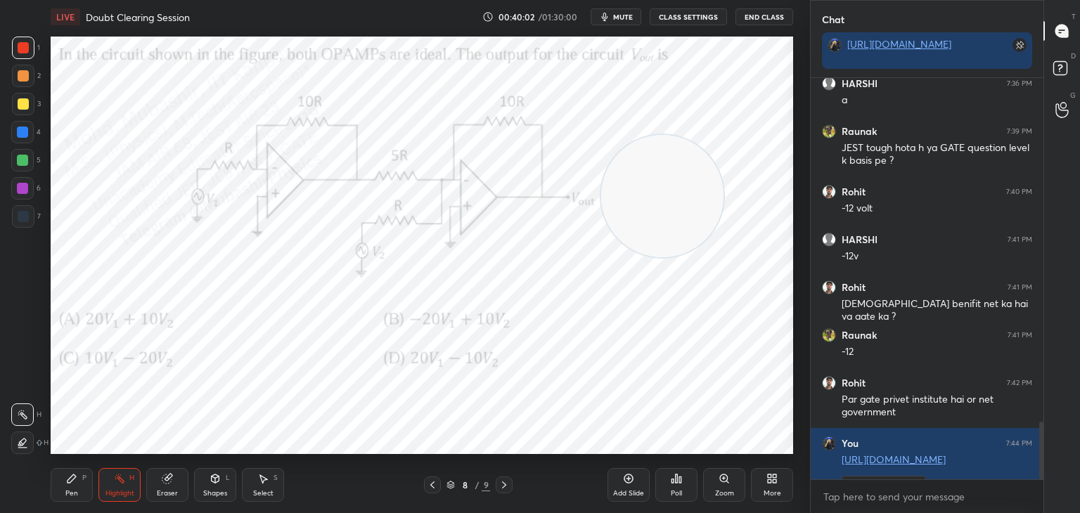
click at [655, 180] on video at bounding box center [662, 196] width 122 height 122
click at [630, 14] on span "mute" at bounding box center [623, 17] width 20 height 10
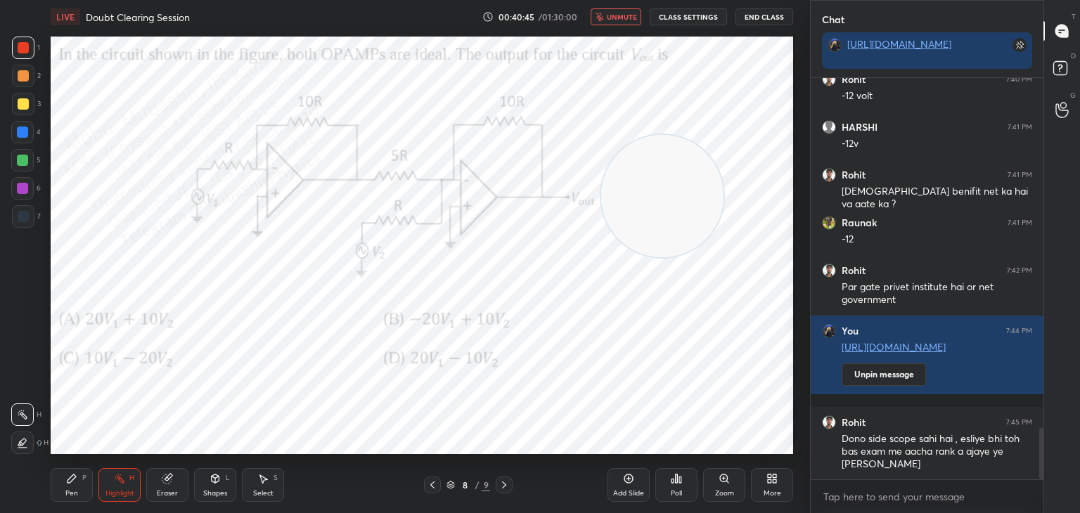
click at [613, 9] on button "unmute" at bounding box center [616, 16] width 51 height 17
drag, startPoint x: 677, startPoint y: 181, endPoint x: 717, endPoint y: 144, distance: 54.2
click at [717, 144] on video at bounding box center [716, 156] width 122 height 122
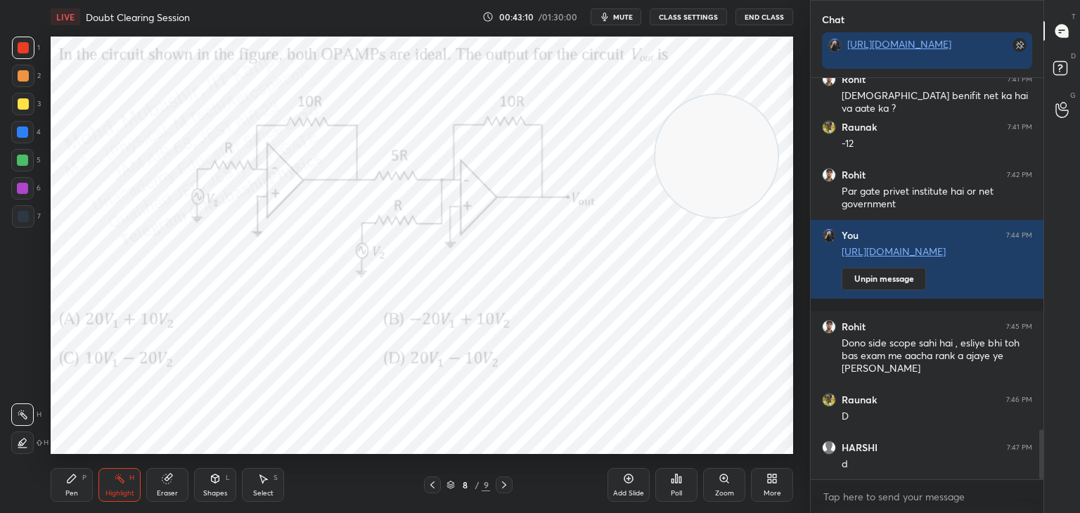
scroll to position [2930, 0]
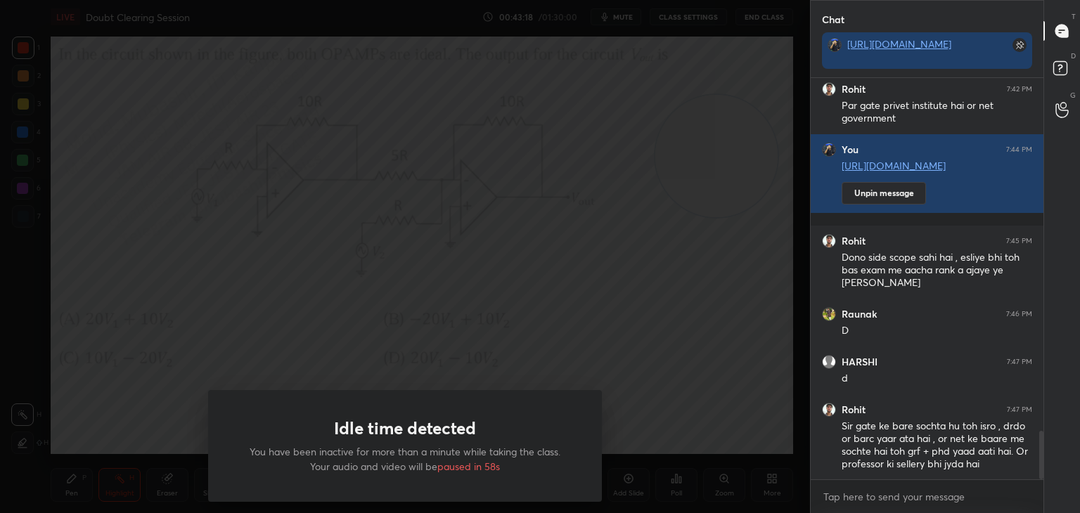
drag, startPoint x: 587, startPoint y: 285, endPoint x: 593, endPoint y: 294, distance: 10.1
click at [591, 291] on div "Idle time detected You have been inactive for more than a minute while taking t…" at bounding box center [405, 256] width 810 height 513
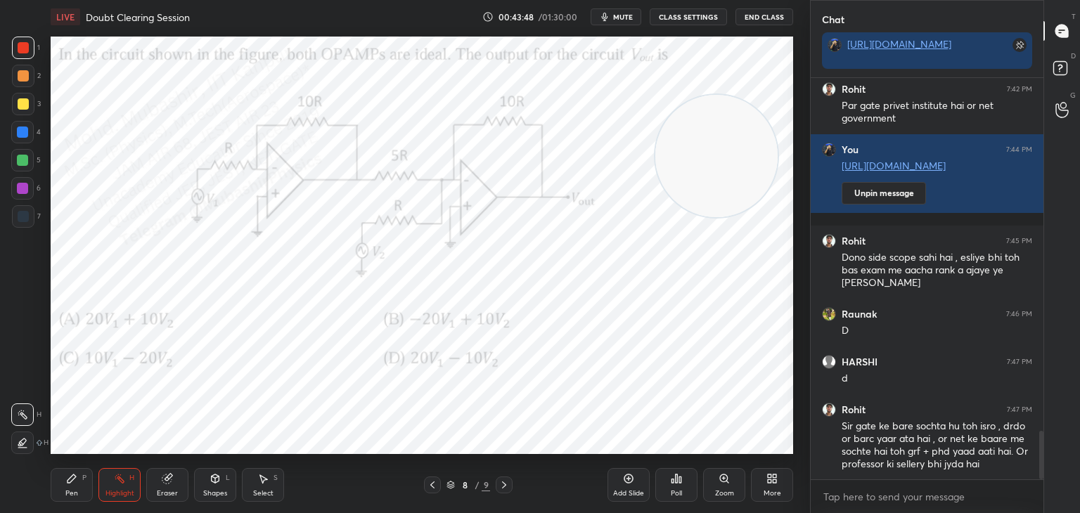
drag, startPoint x: 84, startPoint y: 482, endPoint x: 72, endPoint y: 465, distance: 20.3
click at [79, 479] on div "Pen P" at bounding box center [72, 485] width 42 height 34
click at [23, 141] on div at bounding box center [22, 132] width 22 height 22
drag, startPoint x: 712, startPoint y: 156, endPoint x: 752, endPoint y: 122, distance: 51.9
click at [752, 125] on video at bounding box center [730, 128] width 122 height 122
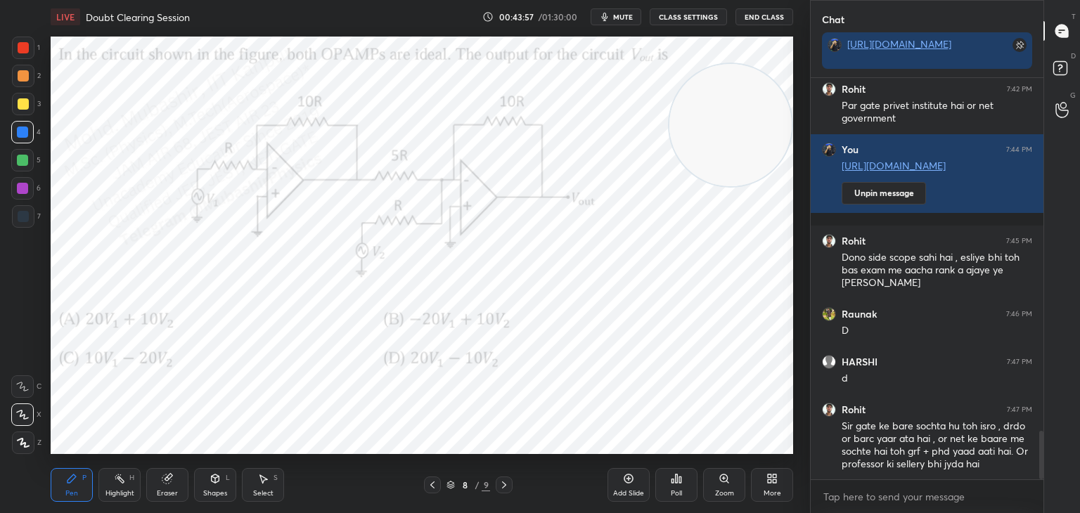
drag, startPoint x: 617, startPoint y: 13, endPoint x: 626, endPoint y: 9, distance: 10.5
click at [617, 12] on span "mute" at bounding box center [623, 17] width 20 height 10
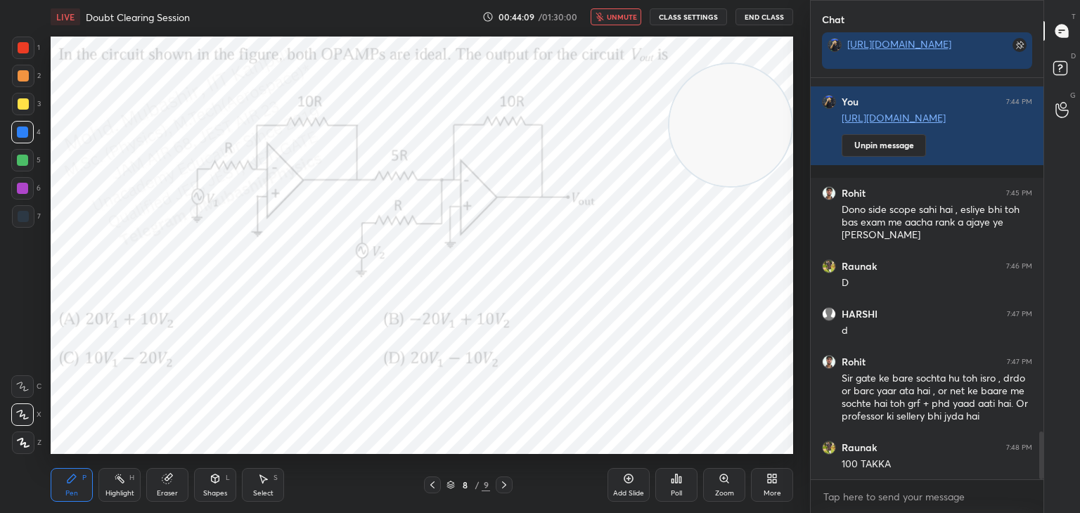
click at [631, 15] on span "unmute" at bounding box center [622, 17] width 30 height 10
drag, startPoint x: 737, startPoint y: 127, endPoint x: 119, endPoint y: 150, distance: 619.1
click at [127, 148] on video at bounding box center [131, 160] width 122 height 122
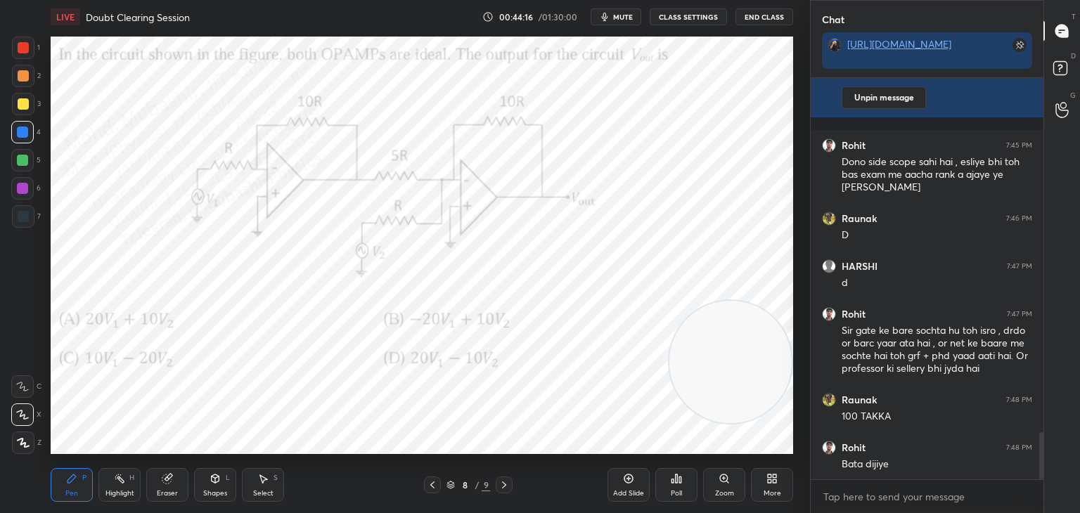
drag, startPoint x: 141, startPoint y: 130, endPoint x: 709, endPoint y: 361, distance: 614.0
click at [807, 356] on div "1 2 3 4 5 6 7 C X Z C X Z E E Erase all H H LIVE Doubt Clearing Session 00:44:1…" at bounding box center [405, 256] width 810 height 513
drag, startPoint x: 22, startPoint y: 189, endPoint x: 43, endPoint y: 192, distance: 21.3
click at [22, 192] on div at bounding box center [22, 188] width 11 height 11
drag, startPoint x: 115, startPoint y: 482, endPoint x: 126, endPoint y: 476, distance: 12.0
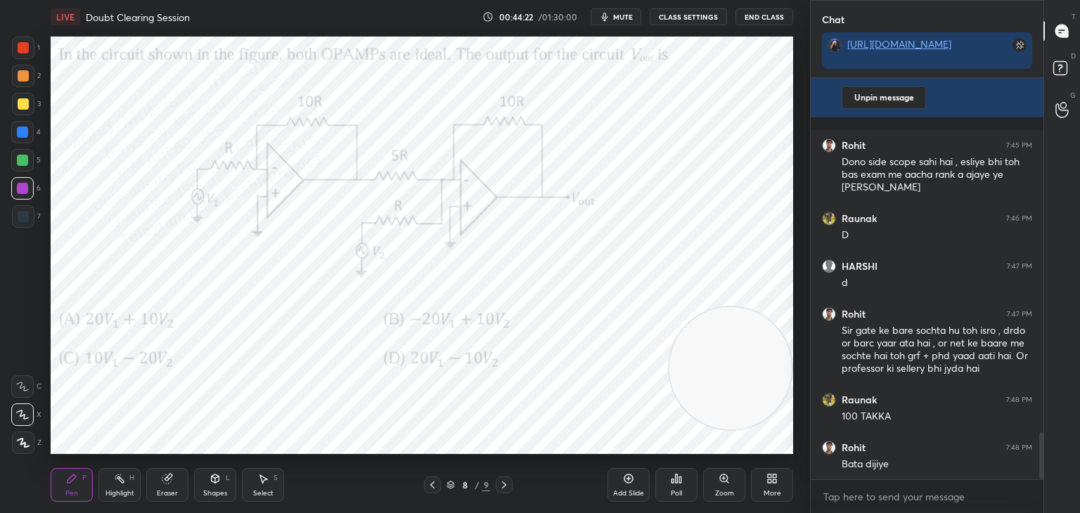
click at [117, 482] on icon at bounding box center [119, 478] width 11 height 11
click at [65, 487] on div "Pen P" at bounding box center [72, 485] width 42 height 34
drag, startPoint x: 721, startPoint y: 341, endPoint x: 265, endPoint y: 390, distance: 458.2
click at [228, 413] on video at bounding box center [289, 391] width 122 height 122
click at [118, 493] on div "Highlight" at bounding box center [119, 493] width 29 height 7
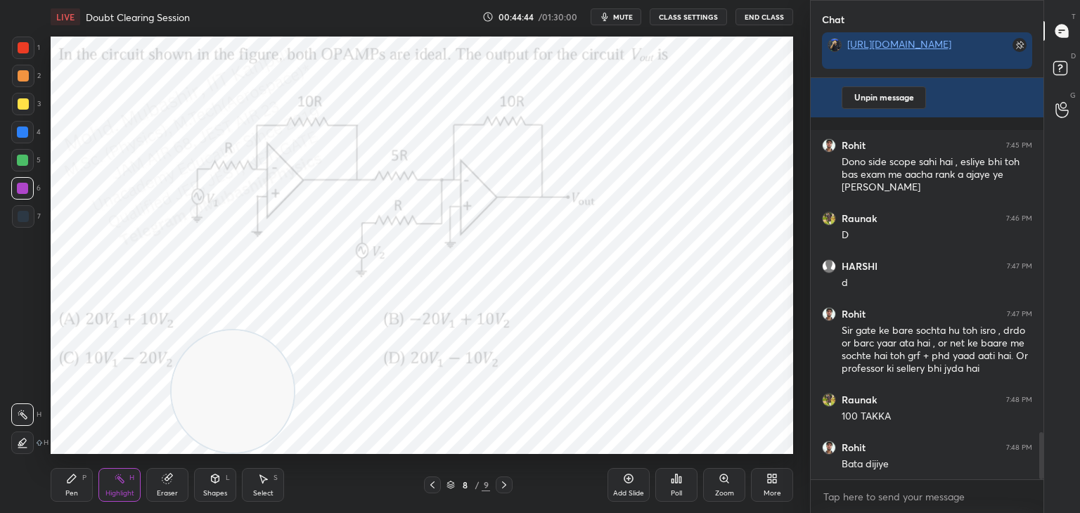
click at [256, 490] on div "Select" at bounding box center [263, 493] width 20 height 7
drag, startPoint x: 340, startPoint y: 167, endPoint x: 382, endPoint y: 216, distance: 64.7
click at [385, 218] on div "0 ° Undo Copy Duplicate Duplicate to new slide Delete" at bounding box center [422, 246] width 742 height 418
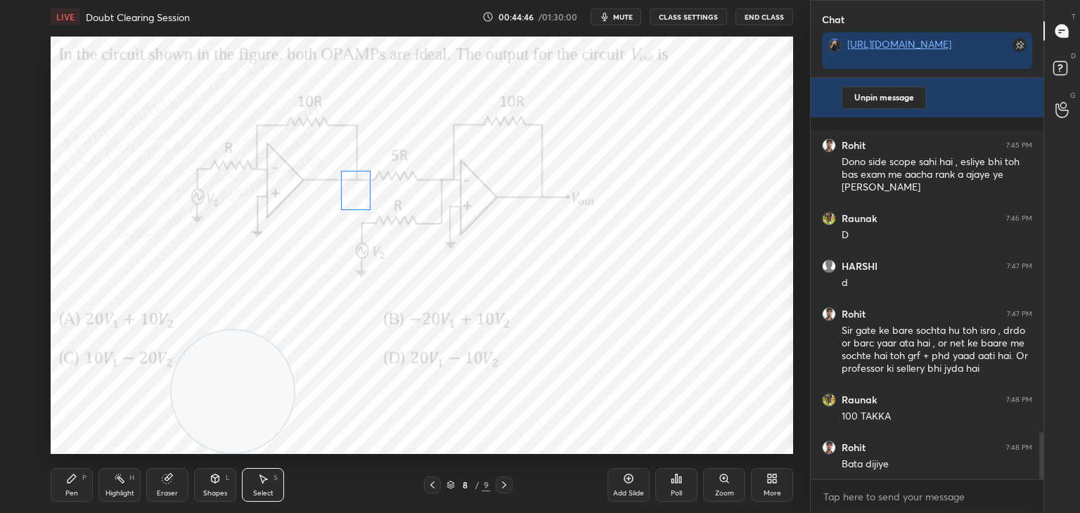
drag, startPoint x: 358, startPoint y: 195, endPoint x: 337, endPoint y: 210, distance: 25.2
click at [355, 193] on div "0 ° Undo Copy Duplicate Duplicate to new slide Delete" at bounding box center [422, 246] width 742 height 418
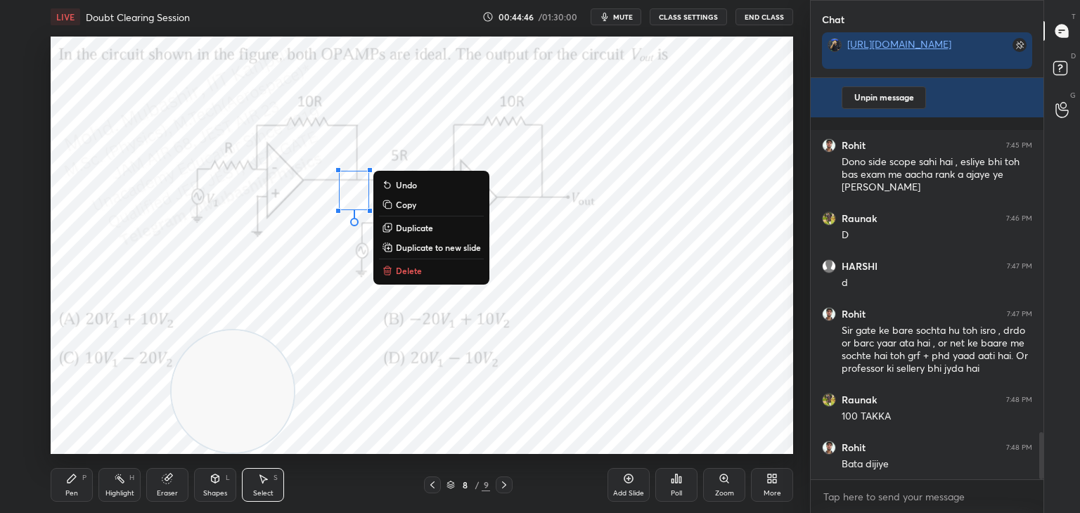
drag, startPoint x: 63, startPoint y: 484, endPoint x: 71, endPoint y: 463, distance: 22.7
click at [63, 487] on div "Pen P" at bounding box center [72, 485] width 42 height 34
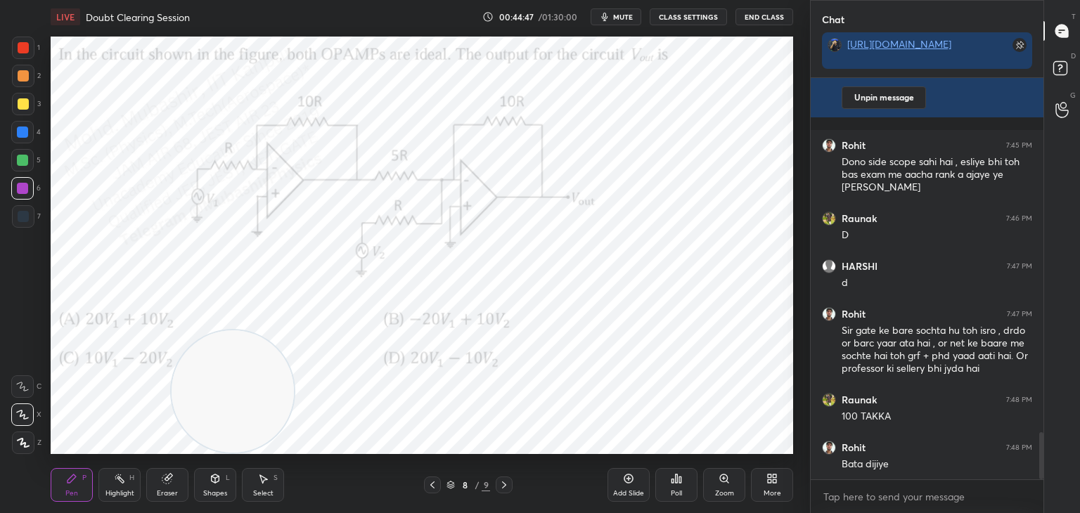
click at [26, 162] on div at bounding box center [22, 160] width 11 height 11
drag, startPoint x: 239, startPoint y: 345, endPoint x: 169, endPoint y: 145, distance: 212.1
click at [168, 134] on video at bounding box center [143, 151] width 122 height 122
drag, startPoint x: 15, startPoint y: 108, endPoint x: 44, endPoint y: 108, distance: 29.5
click at [18, 108] on div at bounding box center [23, 104] width 22 height 22
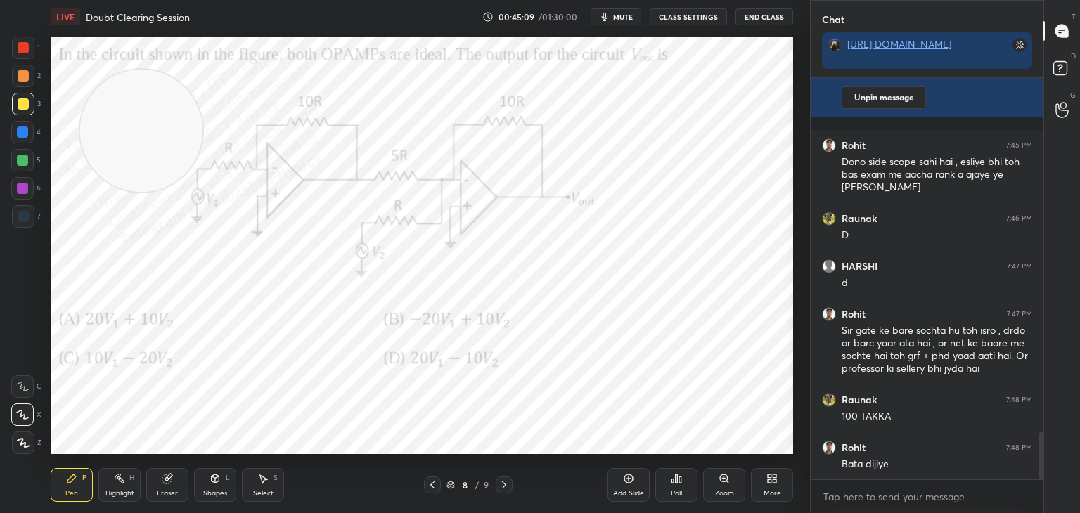
drag, startPoint x: 25, startPoint y: 136, endPoint x: 199, endPoint y: 183, distance: 180.8
click at [26, 134] on div at bounding box center [22, 132] width 11 height 11
drag, startPoint x: 22, startPoint y: 81, endPoint x: 33, endPoint y: 85, distance: 12.0
click at [23, 81] on div at bounding box center [23, 75] width 11 height 11
drag, startPoint x: 270, startPoint y: 483, endPoint x: 314, endPoint y: 465, distance: 47.9
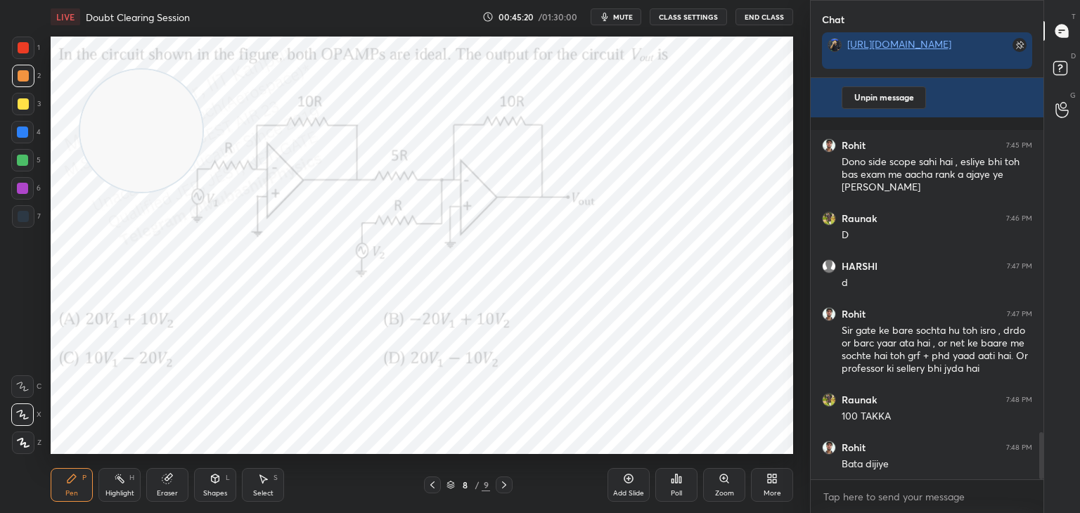
click at [273, 482] on div "Select S" at bounding box center [263, 485] width 42 height 34
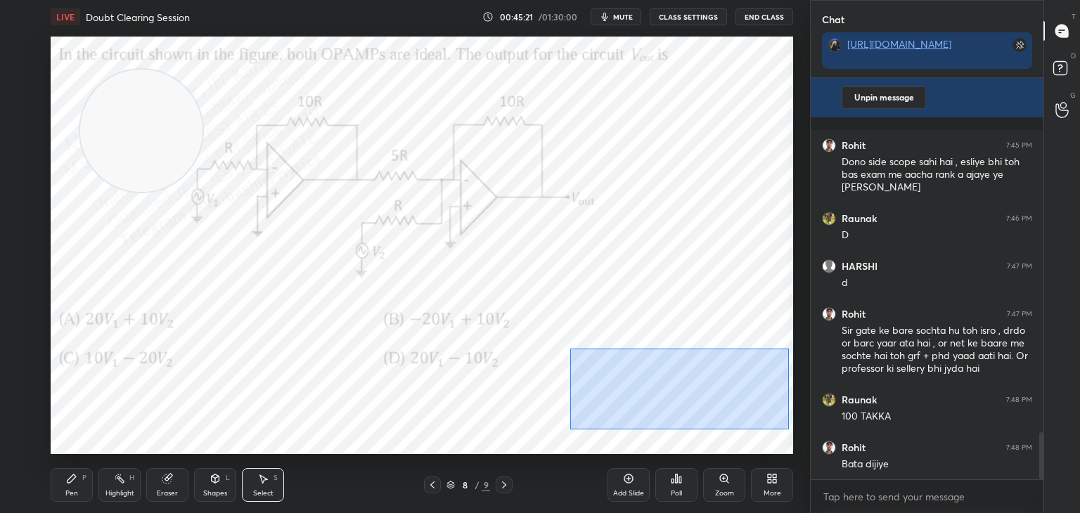
drag, startPoint x: 618, startPoint y: 358, endPoint x: 717, endPoint y: 401, distance: 108.3
click at [785, 428] on div "0 ° Undo Copy Duplicate Duplicate to new slide Delete" at bounding box center [422, 246] width 742 height 418
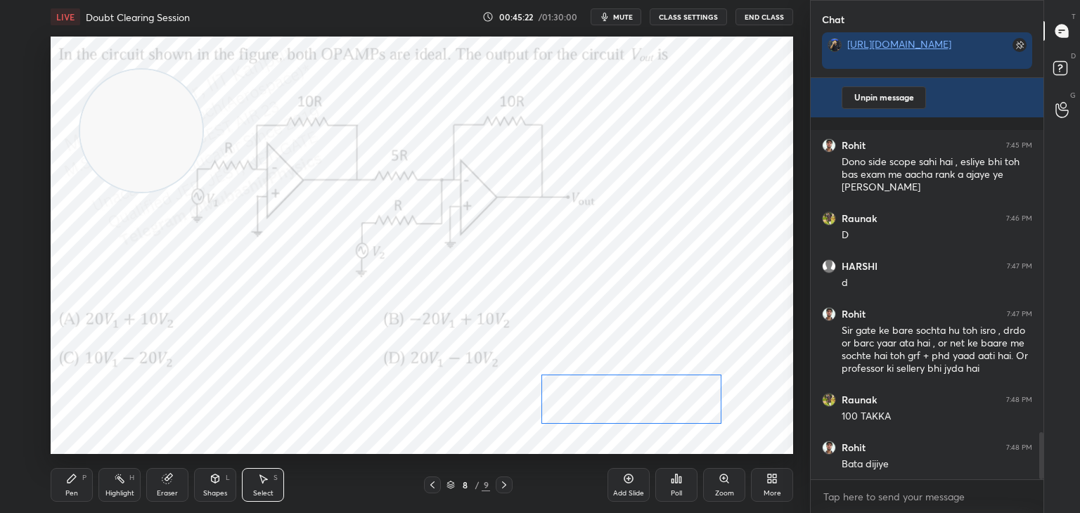
drag, startPoint x: 697, startPoint y: 385, endPoint x: 664, endPoint y: 401, distance: 36.5
click at [663, 401] on div "0 ° Undo Copy Duplicate Duplicate to new slide Delete" at bounding box center [422, 246] width 742 height 418
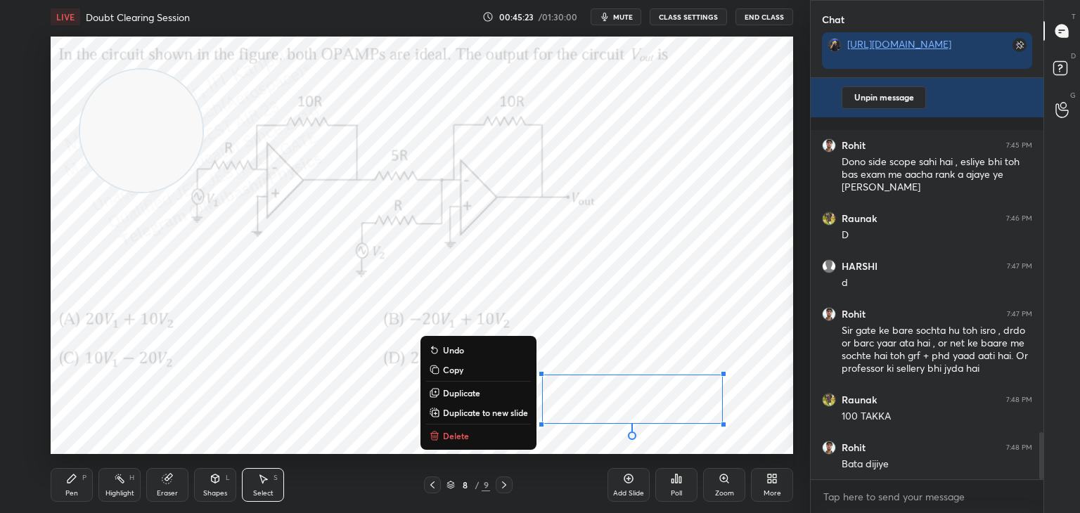
click at [74, 482] on icon at bounding box center [71, 478] width 11 height 11
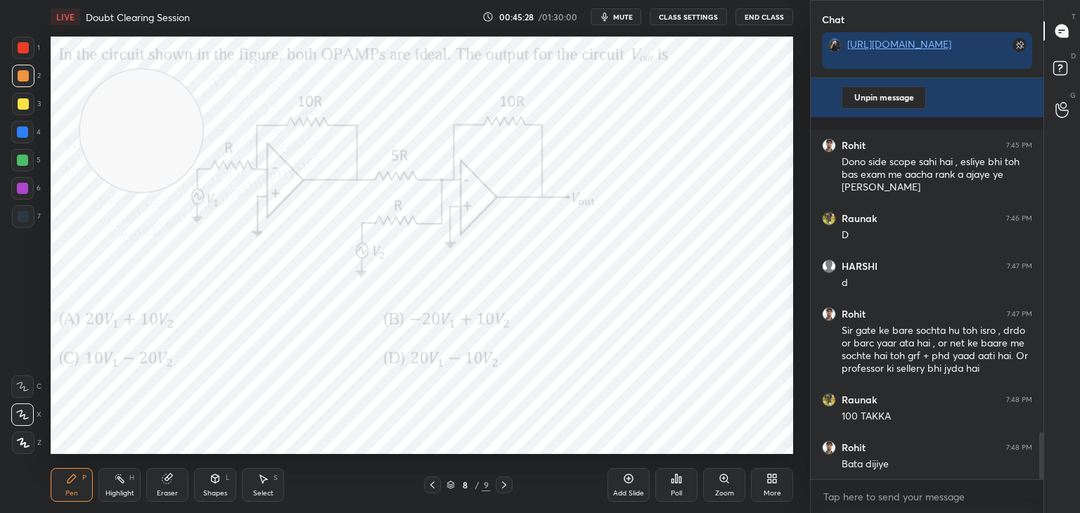
click at [262, 494] on div "Select" at bounding box center [263, 493] width 20 height 7
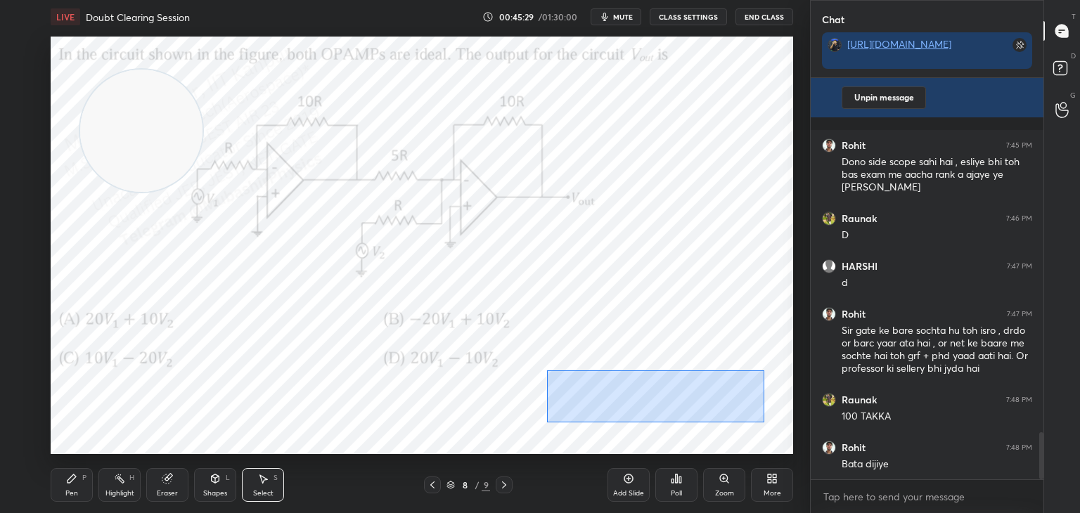
drag, startPoint x: 546, startPoint y: 371, endPoint x: 759, endPoint y: 440, distance: 224.1
click at [768, 440] on div "0 ° Undo Copy Duplicate Duplicate to new slide Delete" at bounding box center [422, 246] width 742 height 418
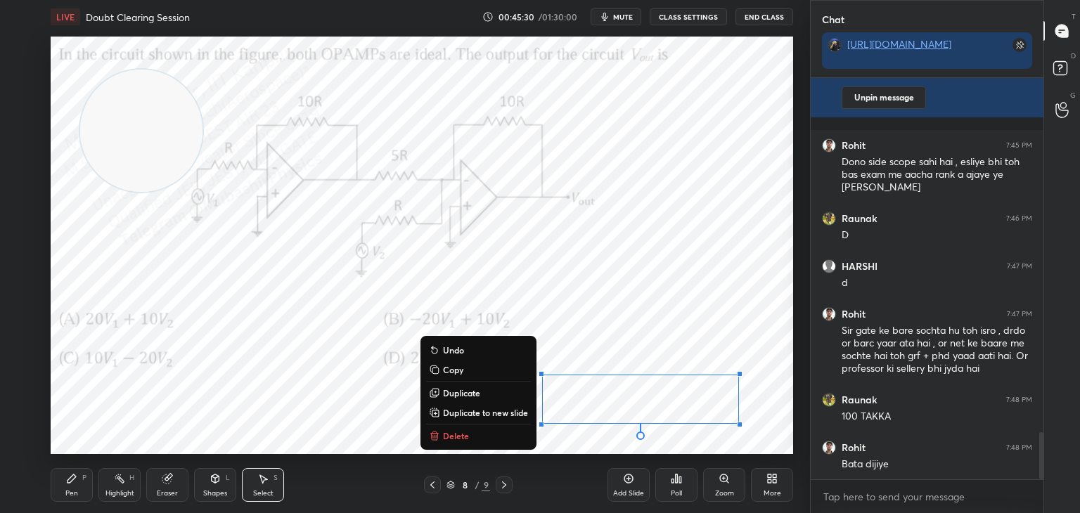
click at [473, 443] on button "Delete" at bounding box center [478, 435] width 105 height 17
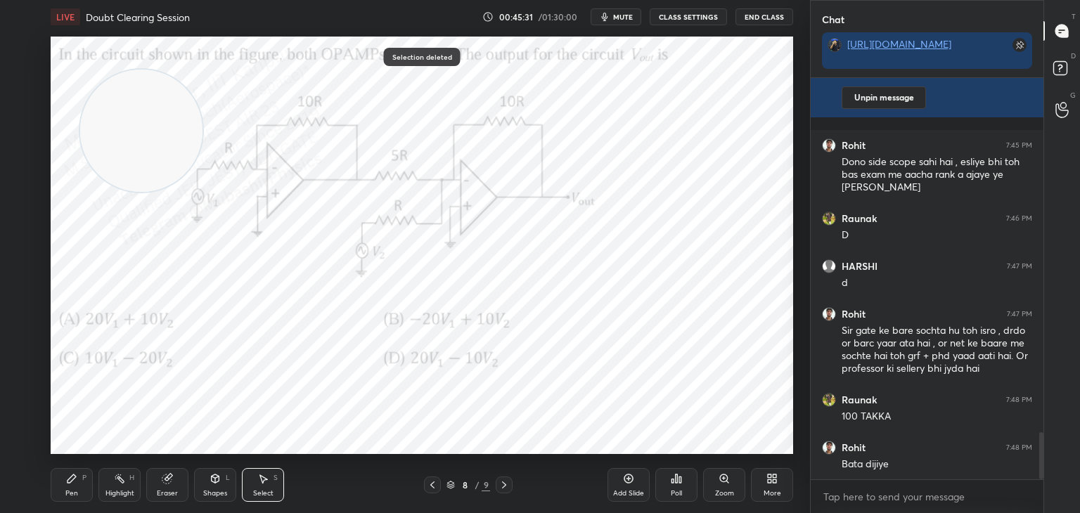
drag, startPoint x: 63, startPoint y: 485, endPoint x: 74, endPoint y: 480, distance: 12.3
click at [64, 485] on div "Pen P" at bounding box center [72, 485] width 42 height 34
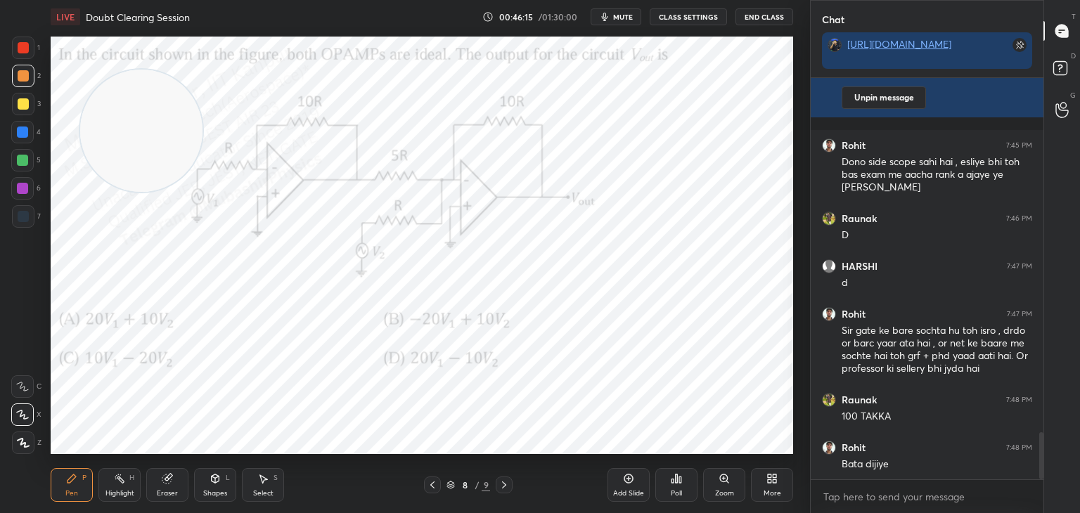
click at [108, 484] on div "Highlight H" at bounding box center [119, 485] width 42 height 34
click at [619, 21] on button "mute" at bounding box center [616, 16] width 51 height 17
click at [625, 13] on span "unmute" at bounding box center [622, 17] width 30 height 10
click at [619, 15] on span "mute" at bounding box center [623, 17] width 20 height 10
click at [617, 15] on span "unmute" at bounding box center [622, 17] width 30 height 10
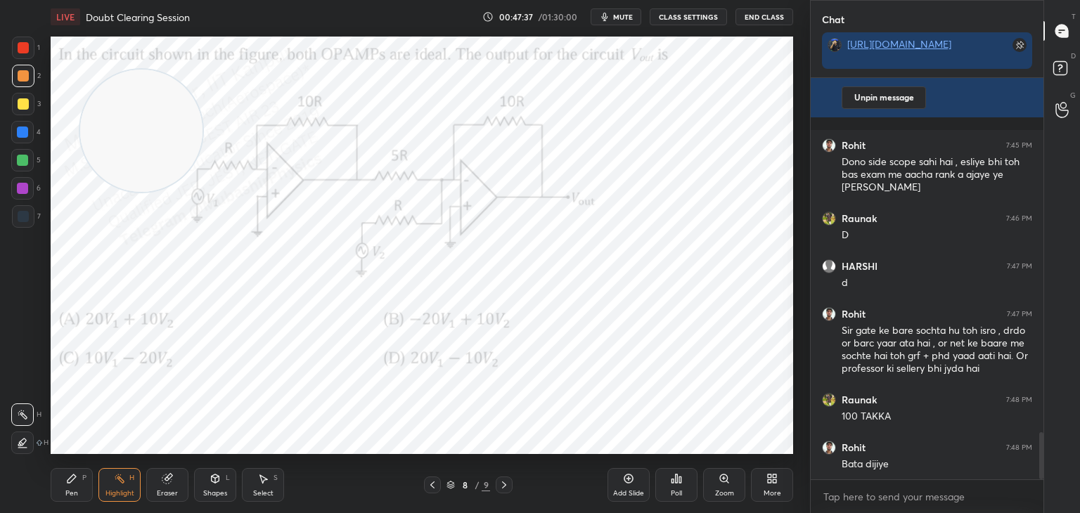
click at [780, 482] on div "More" at bounding box center [772, 485] width 42 height 34
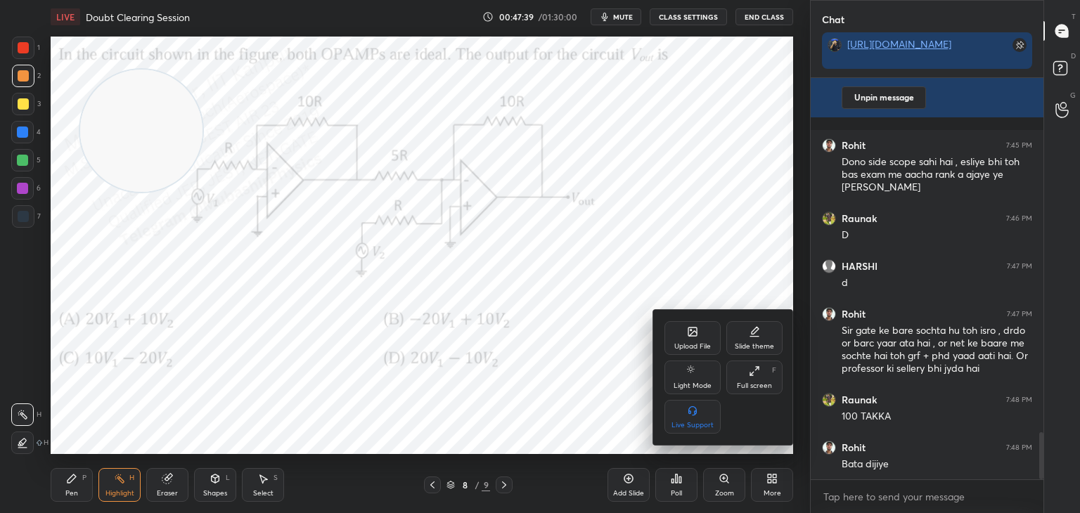
click at [688, 337] on icon at bounding box center [692, 331] width 11 height 11
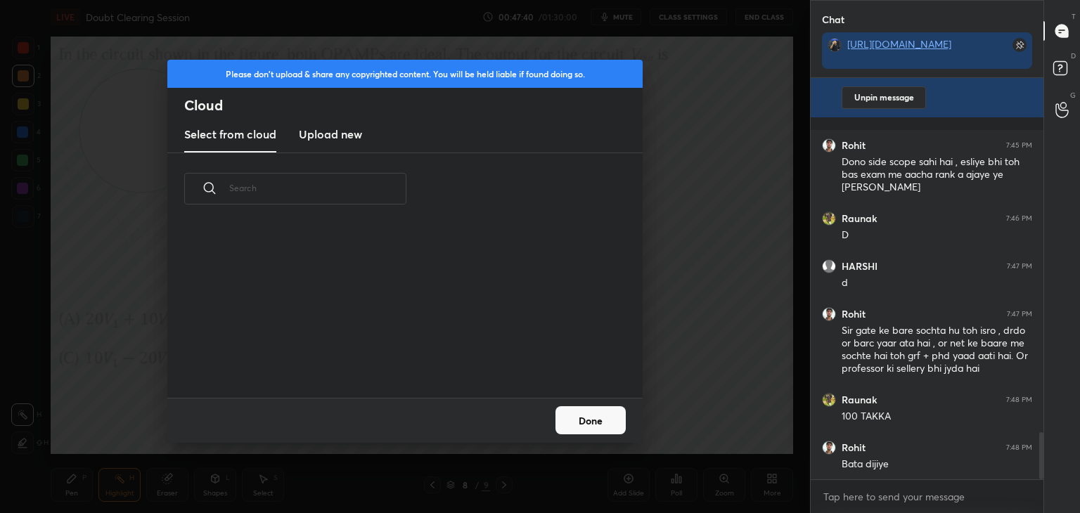
scroll to position [173, 451]
click at [326, 140] on h3 "Upload new" at bounding box center [330, 134] width 63 height 17
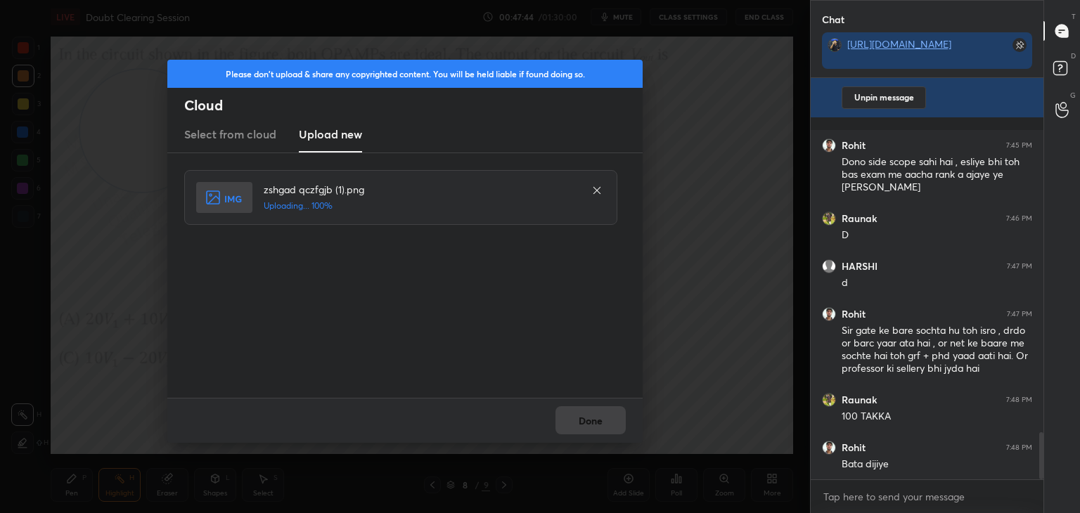
click at [595, 418] on div "Done" at bounding box center [404, 420] width 475 height 45
click at [596, 418] on button "Done" at bounding box center [590, 420] width 70 height 28
click at [596, 420] on button "Done" at bounding box center [590, 420] width 70 height 28
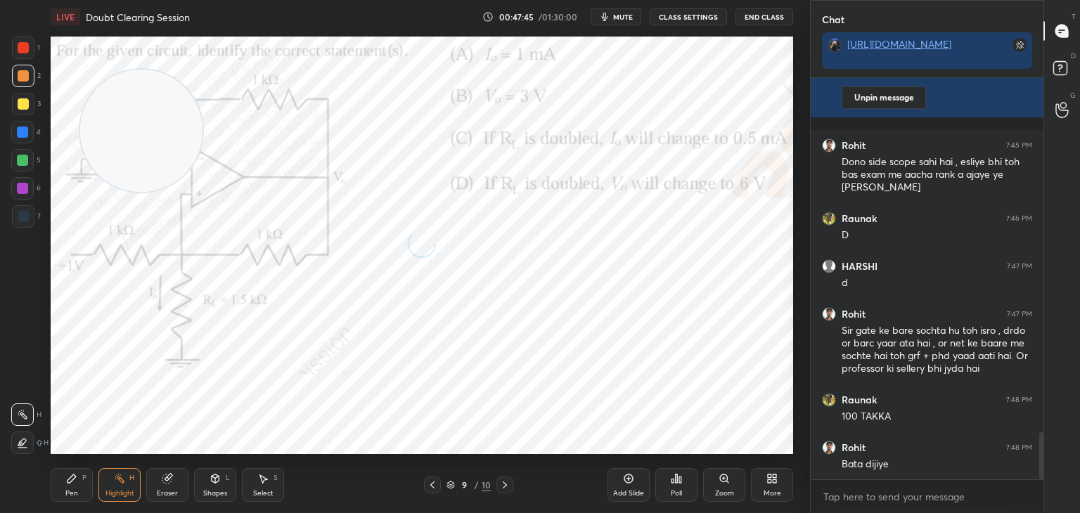
click at [67, 490] on div "Pen" at bounding box center [71, 493] width 13 height 7
drag, startPoint x: 265, startPoint y: 150, endPoint x: 734, endPoint y: 351, distance: 509.9
click at [850, 411] on div "1 2 3 4 5 6 7 C X Z C X Z E E Erase all H H LIVE Doubt Clearing Session 00:47:4…" at bounding box center [540, 256] width 1080 height 513
click at [28, 43] on div at bounding box center [23, 47] width 11 height 11
click at [619, 15] on span "mute" at bounding box center [623, 17] width 20 height 10
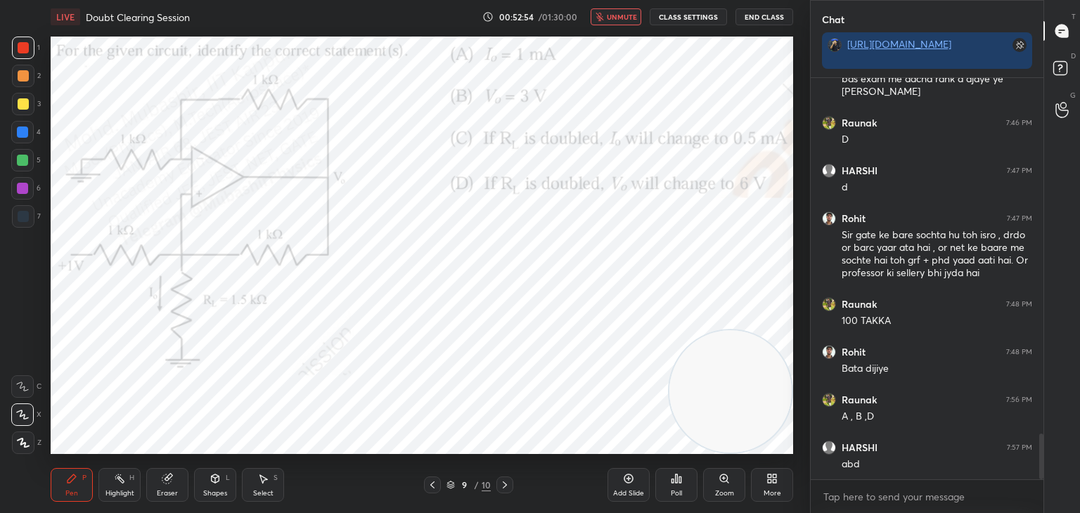
scroll to position [3182, 0]
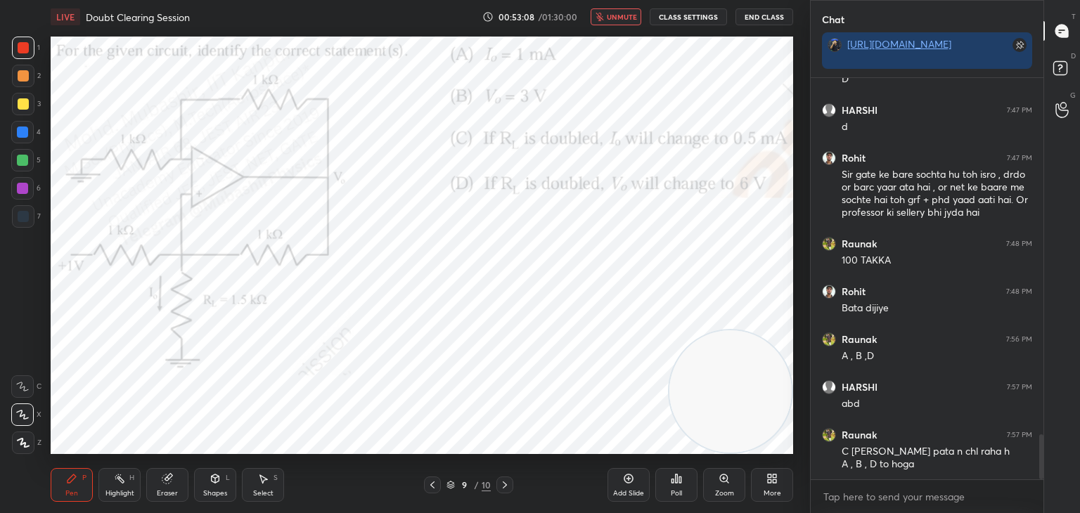
click at [625, 18] on span "unmute" at bounding box center [622, 17] width 30 height 10
click at [117, 482] on icon at bounding box center [119, 478] width 11 height 11
drag, startPoint x: 630, startPoint y: 18, endPoint x: 630, endPoint y: 29, distance: 10.5
click at [631, 18] on span "mute" at bounding box center [623, 17] width 20 height 10
click at [619, 20] on span "unmute" at bounding box center [622, 17] width 30 height 10
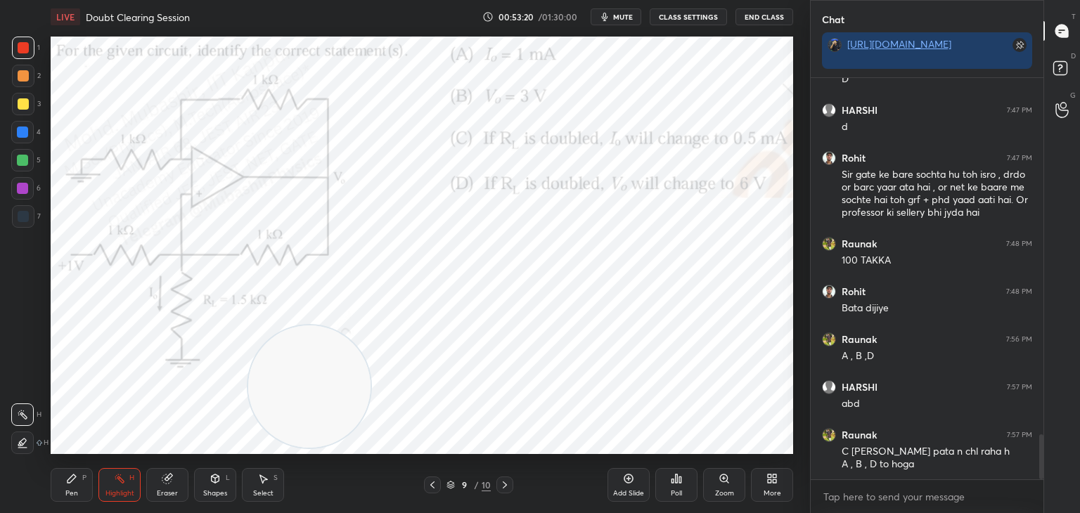
drag, startPoint x: 732, startPoint y: 400, endPoint x: 189, endPoint y: 431, distance: 543.6
click at [248, 432] on video at bounding box center [309, 387] width 122 height 122
drag, startPoint x: 208, startPoint y: 390, endPoint x: 15, endPoint y: 453, distance: 203.4
click at [0, 476] on div "1 2 3 4 5 6 7 C X Z C X Z E E Erase all H H LIVE Doubt Clearing Session 00:53:2…" at bounding box center [399, 256] width 799 height 513
click at [76, 487] on div "Pen P" at bounding box center [72, 485] width 42 height 34
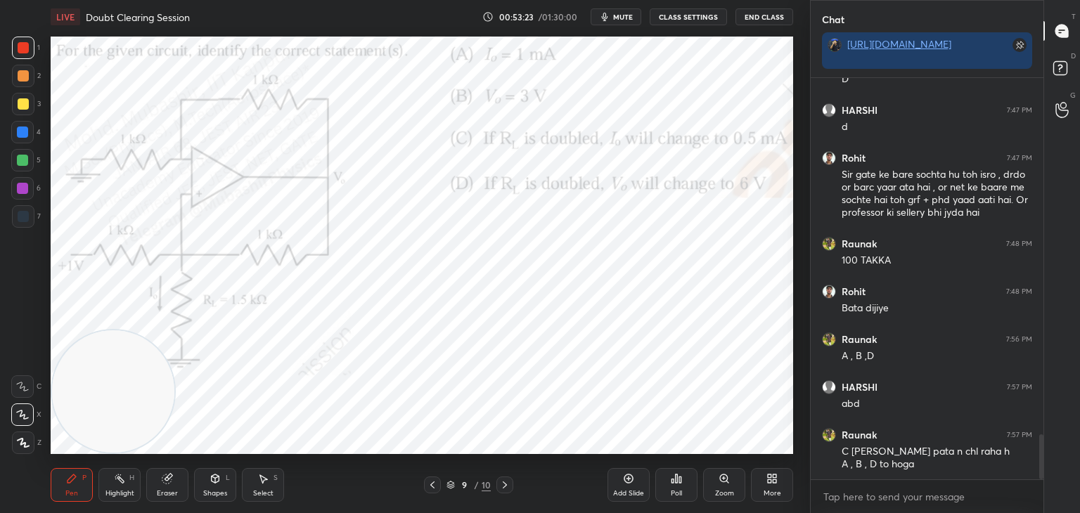
click at [27, 130] on div at bounding box center [22, 132] width 11 height 11
drag, startPoint x: 124, startPoint y: 392, endPoint x: 788, endPoint y: 390, distance: 663.7
click at [796, 396] on div "Setting up your live class Poll for secs No correct answer Start poll" at bounding box center [422, 245] width 754 height 423
click at [124, 477] on icon at bounding box center [119, 478] width 11 height 11
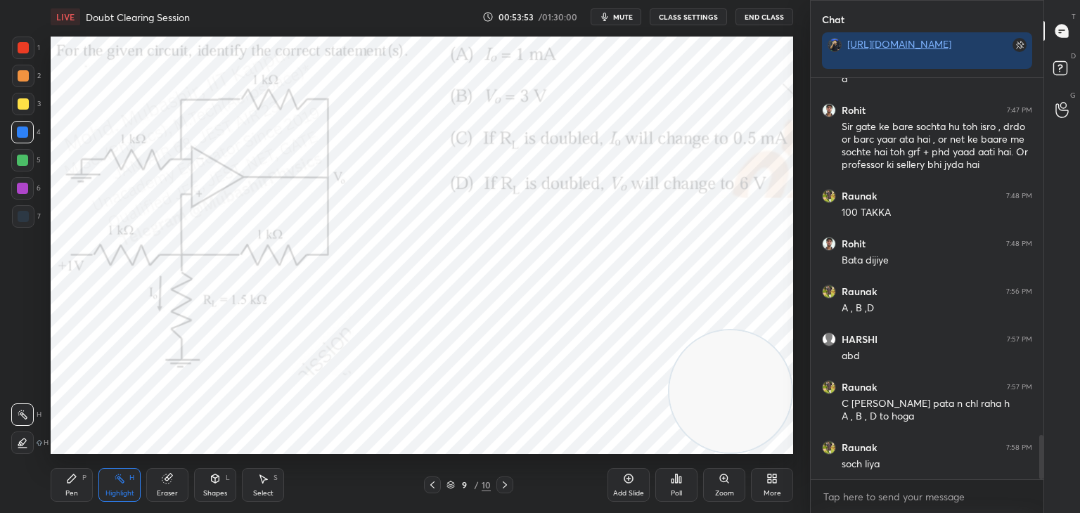
click at [60, 492] on div "Pen P" at bounding box center [72, 485] width 42 height 34
drag, startPoint x: 200, startPoint y: 477, endPoint x: 149, endPoint y: 485, distance: 52.0
click at [149, 485] on div "LIVE Doubt Clearing Session 00:53:55 / 01:30:00 mute CLASS SETTINGS End Class S…" at bounding box center [422, 256] width 754 height 513
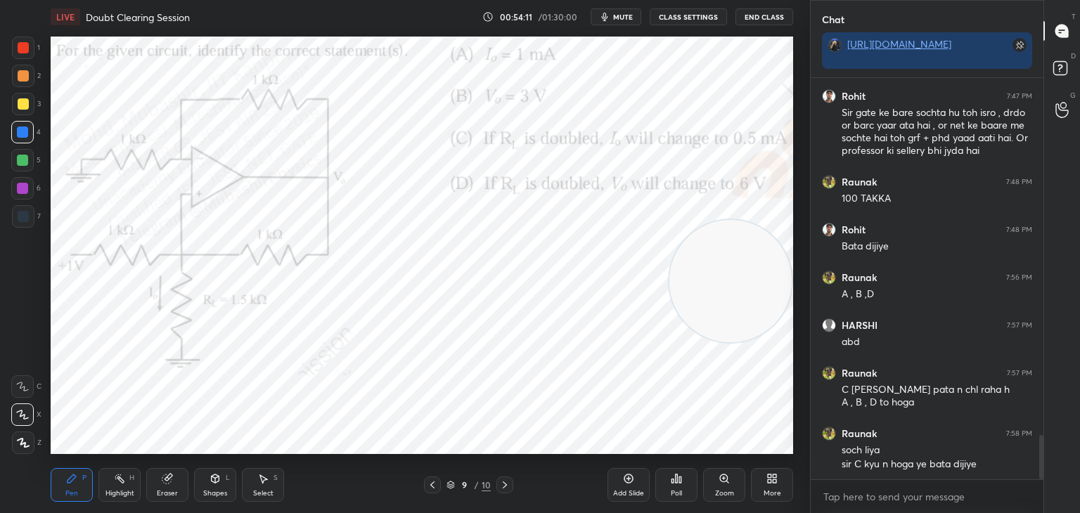
drag, startPoint x: 301, startPoint y: 383, endPoint x: 742, endPoint y: 323, distance: 445.5
click at [742, 323] on video at bounding box center [730, 281] width 122 height 122
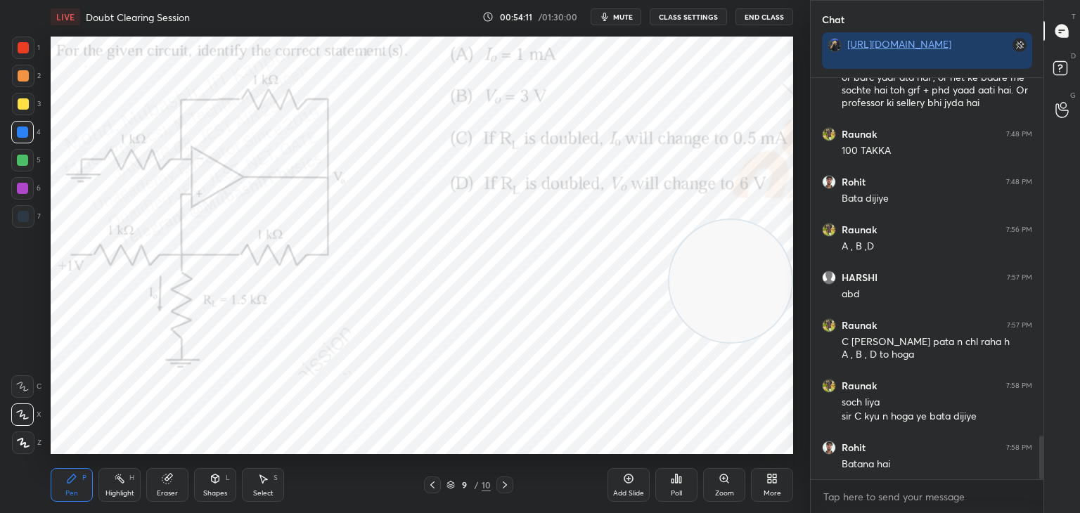
click at [109, 489] on div "Highlight H" at bounding box center [119, 485] width 42 height 34
click at [257, 477] on icon at bounding box center [262, 478] width 11 height 11
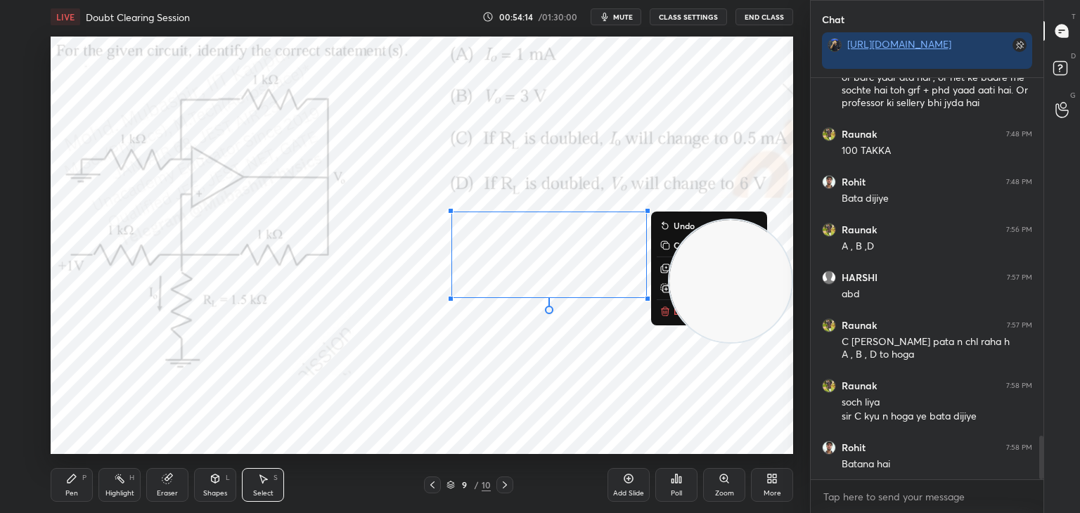
drag, startPoint x: 491, startPoint y: 232, endPoint x: 671, endPoint y: 325, distance: 202.5
click at [671, 325] on div "0 ° Undo Copy Duplicate Duplicate to new slide Delete Setting up your live clas…" at bounding box center [422, 246] width 742 height 418
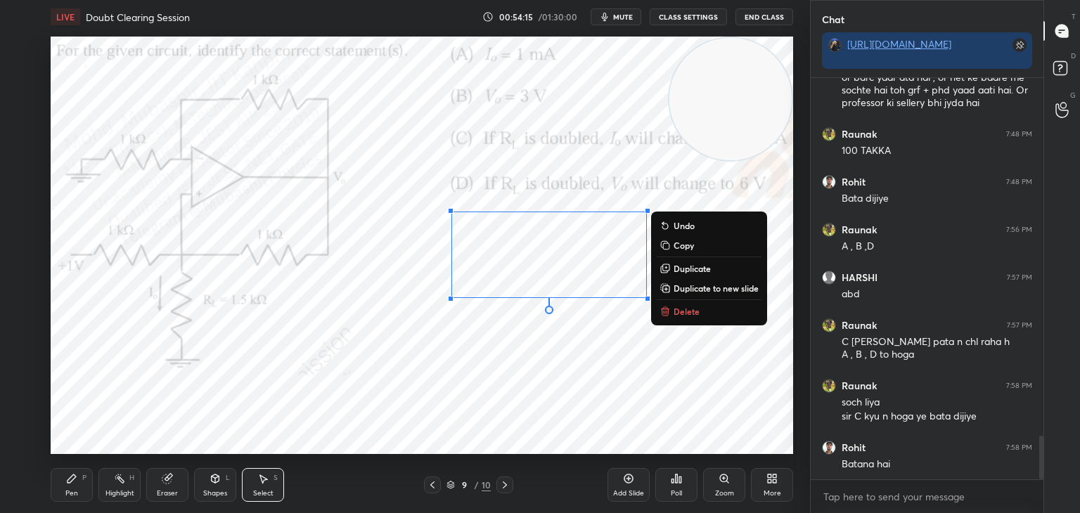
drag, startPoint x: 799, startPoint y: 111, endPoint x: 801, endPoint y: 31, distance: 80.2
click at [815, 13] on div "1 2 3 4 5 6 7 C X Z C X Z E E Erase all H H LIVE Doubt Clearing Session 00:54:1…" at bounding box center [540, 256] width 1080 height 513
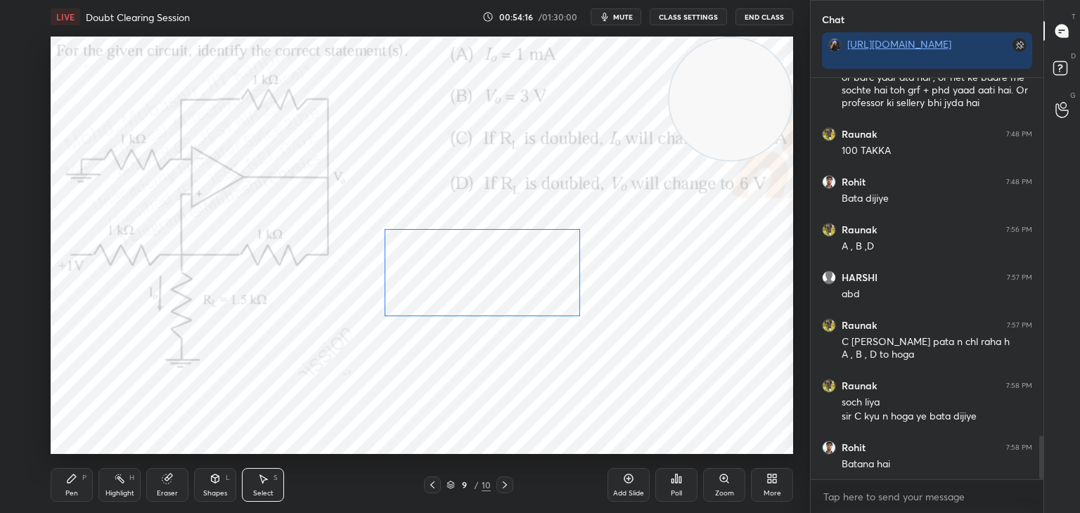
drag, startPoint x: 545, startPoint y: 281, endPoint x: 500, endPoint y: 339, distance: 73.1
click at [540, 283] on div "0 ° Undo Copy Duplicate Duplicate to new slide Delete" at bounding box center [422, 246] width 742 height 418
drag, startPoint x: 469, startPoint y: 288, endPoint x: 511, endPoint y: 282, distance: 42.6
click at [511, 282] on div "0 ° Undo Copy Duplicate Duplicate to new slide Delete" at bounding box center [422, 246] width 742 height 418
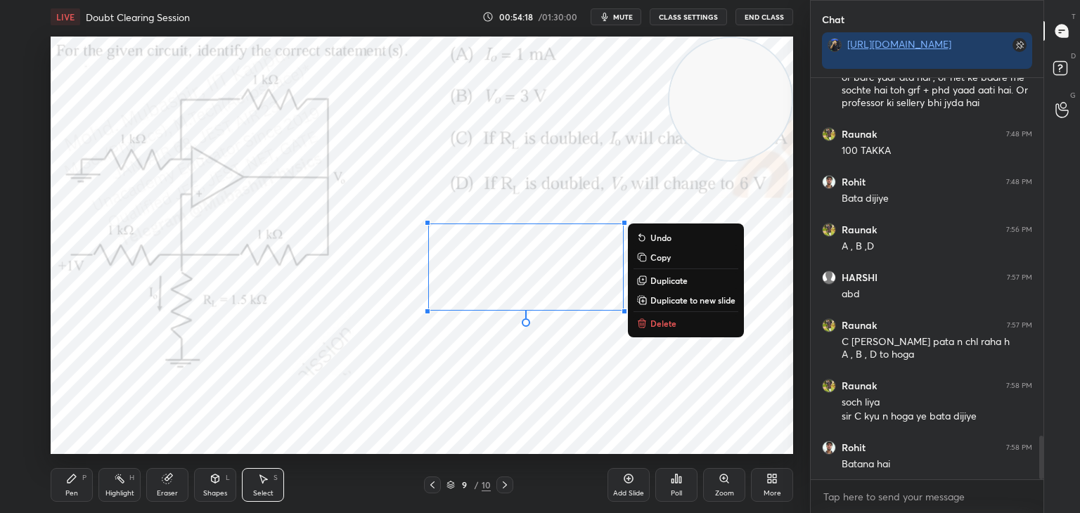
click at [413, 385] on div "0 ° Undo Copy Duplicate Duplicate to new slide Delete" at bounding box center [422, 246] width 742 height 418
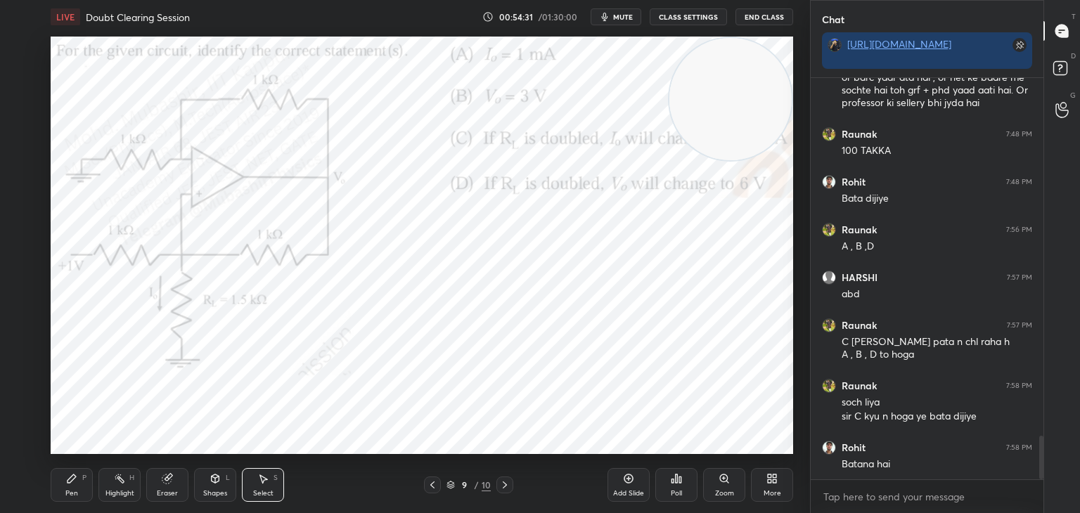
click at [771, 477] on icon at bounding box center [770, 477] width 4 height 4
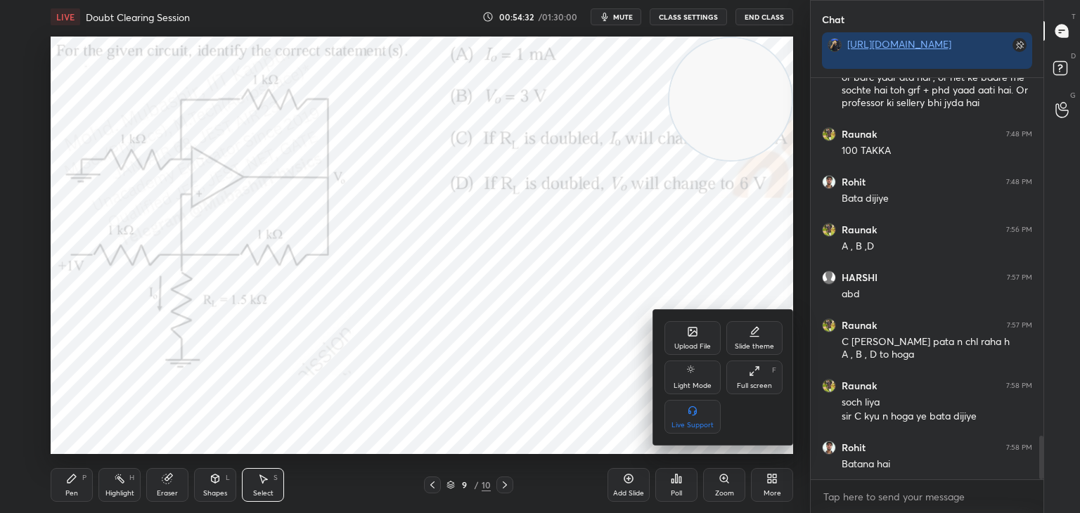
click at [697, 341] on div "Upload File" at bounding box center [692, 338] width 56 height 34
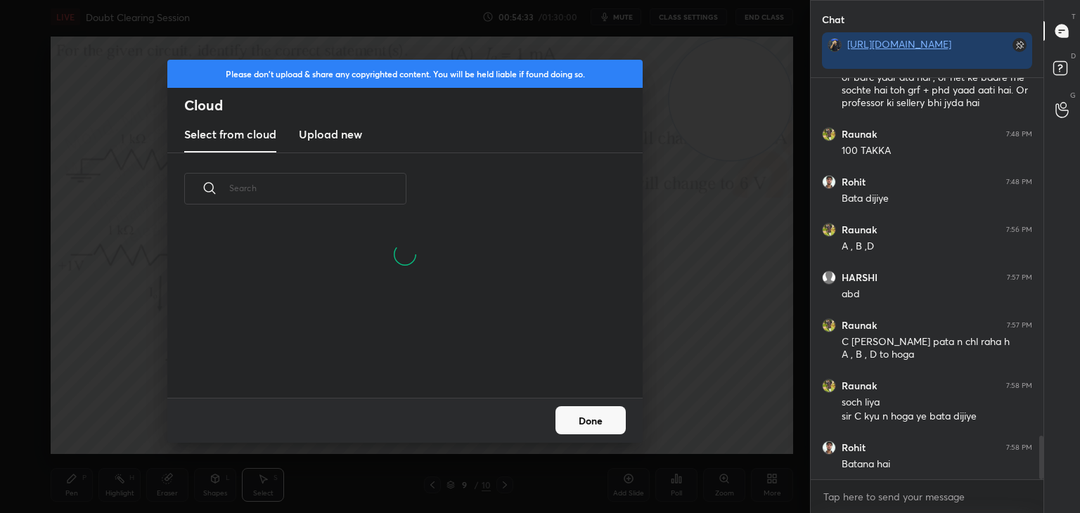
drag, startPoint x: 317, startPoint y: 136, endPoint x: 526, endPoint y: 112, distance: 210.2
click at [318, 136] on h3 "Upload new" at bounding box center [330, 134] width 63 height 17
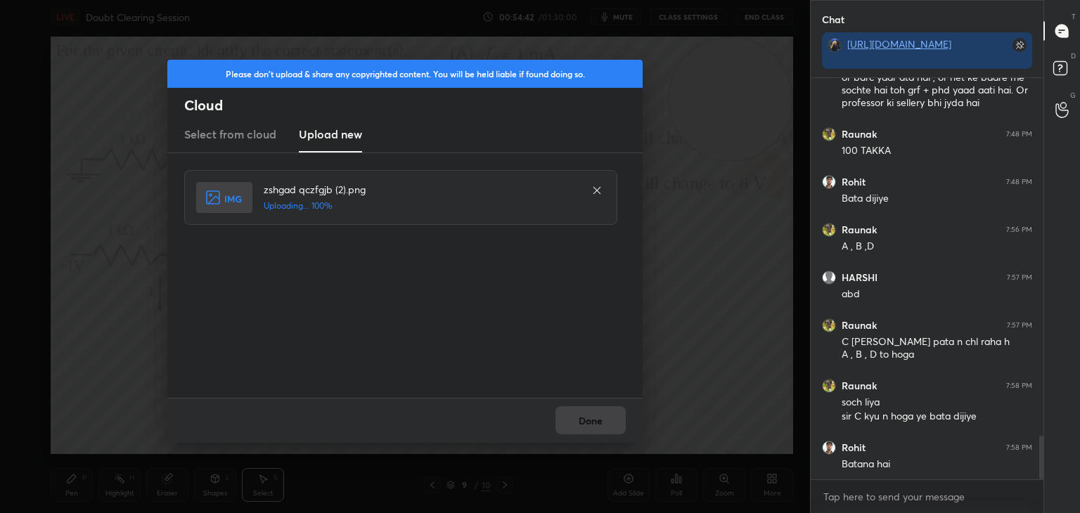
click at [610, 417] on div "Done" at bounding box center [404, 420] width 475 height 45
click at [595, 425] on div "Done" at bounding box center [404, 420] width 475 height 45
click at [595, 423] on button "Done" at bounding box center [590, 420] width 70 height 28
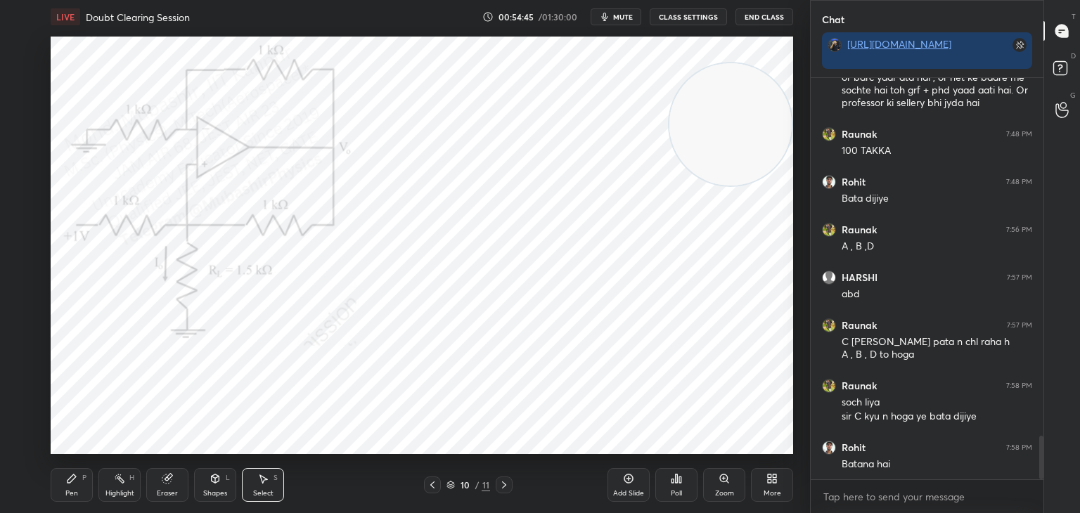
drag, startPoint x: 753, startPoint y: 99, endPoint x: 431, endPoint y: 429, distance: 460.9
click at [750, 186] on video at bounding box center [730, 124] width 122 height 122
click at [70, 487] on div "Pen P" at bounding box center [72, 485] width 42 height 34
drag, startPoint x: 20, startPoint y: 102, endPoint x: 45, endPoint y: 110, distance: 26.0
click at [22, 102] on div at bounding box center [23, 103] width 11 height 11
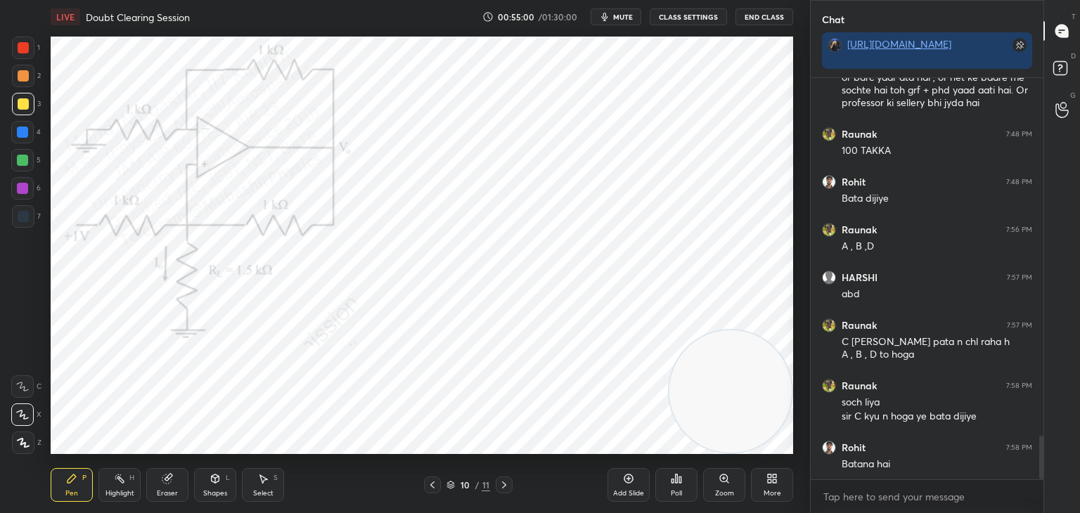
click at [17, 144] on div "4" at bounding box center [26, 135] width 30 height 28
click at [23, 186] on div at bounding box center [22, 188] width 11 height 11
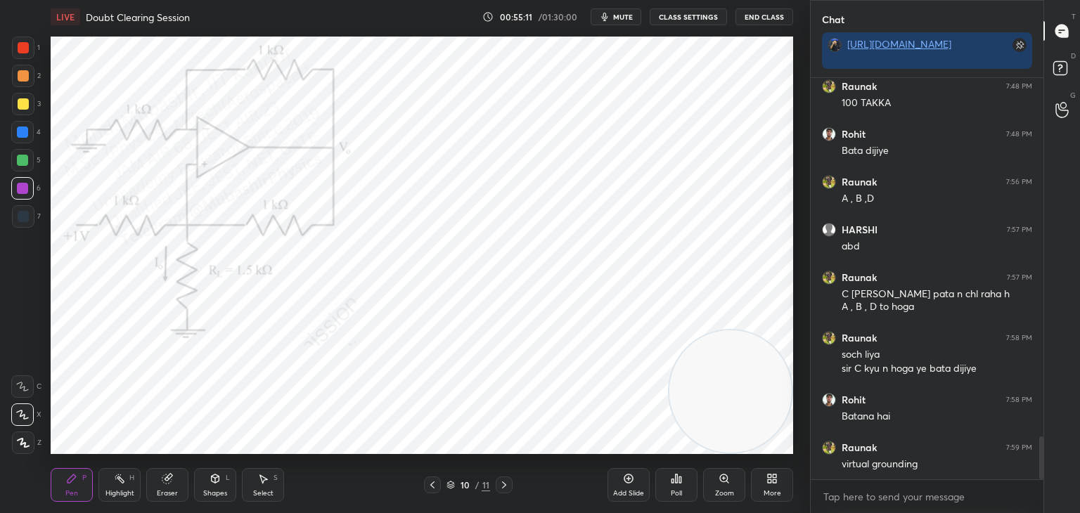
click at [20, 74] on div at bounding box center [23, 75] width 11 height 11
drag, startPoint x: 20, startPoint y: 133, endPoint x: 37, endPoint y: 136, distance: 16.4
click at [20, 131] on div at bounding box center [22, 132] width 11 height 11
drag, startPoint x: 21, startPoint y: 51, endPoint x: 39, endPoint y: 57, distance: 19.1
click at [23, 54] on div at bounding box center [23, 48] width 22 height 22
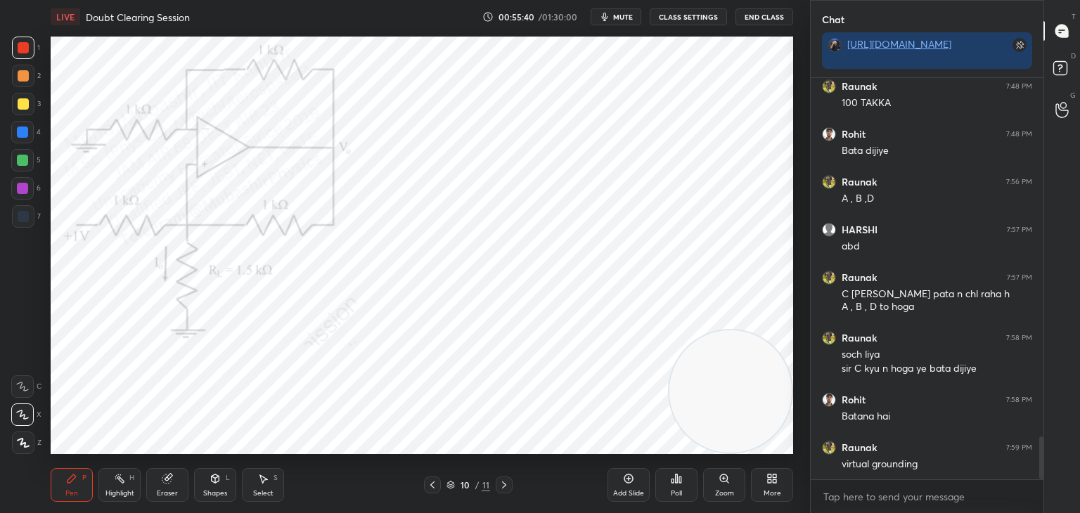
click at [23, 111] on div at bounding box center [23, 104] width 22 height 22
drag, startPoint x: 672, startPoint y: 356, endPoint x: 96, endPoint y: 65, distance: 645.8
click at [115, 68] on video at bounding box center [143, 99] width 122 height 122
click at [22, 138] on div at bounding box center [22, 132] width 22 height 22
click at [17, 167] on div at bounding box center [22, 160] width 22 height 22
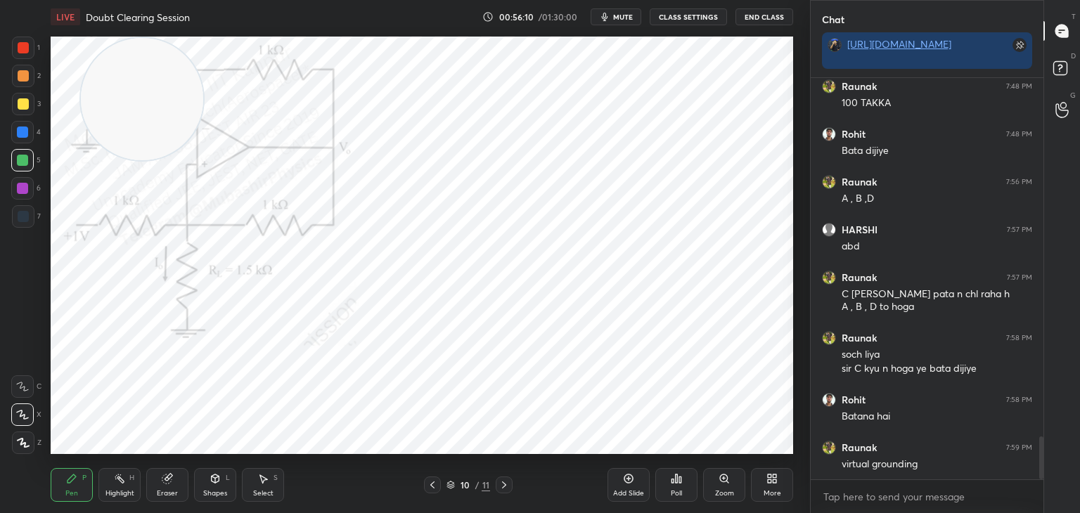
click at [21, 137] on div at bounding box center [22, 132] width 11 height 11
drag, startPoint x: 14, startPoint y: 37, endPoint x: 49, endPoint y: 52, distance: 37.5
click at [18, 49] on div at bounding box center [23, 48] width 22 height 22
click at [779, 493] on div "More" at bounding box center [772, 485] width 42 height 34
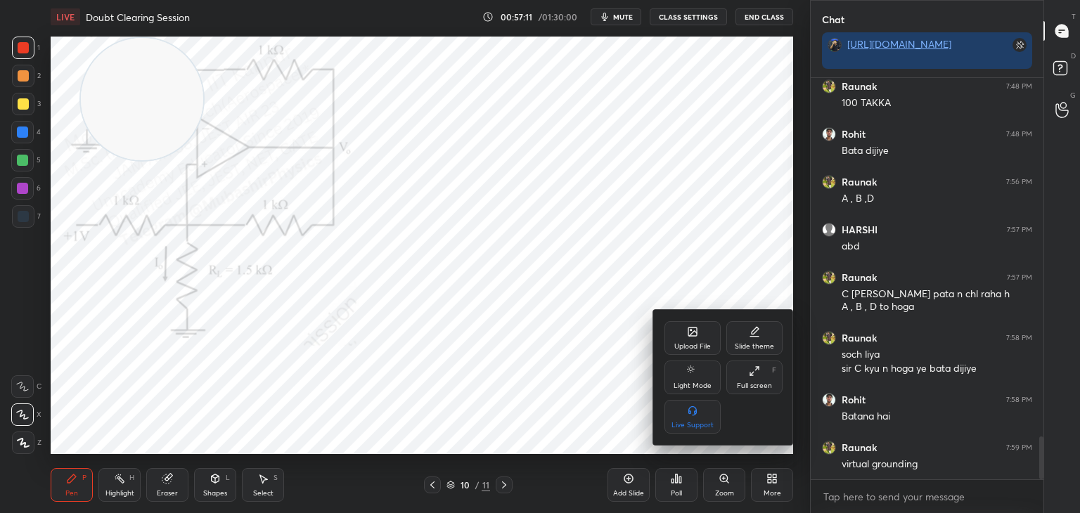
click at [697, 337] on icon at bounding box center [692, 331] width 11 height 11
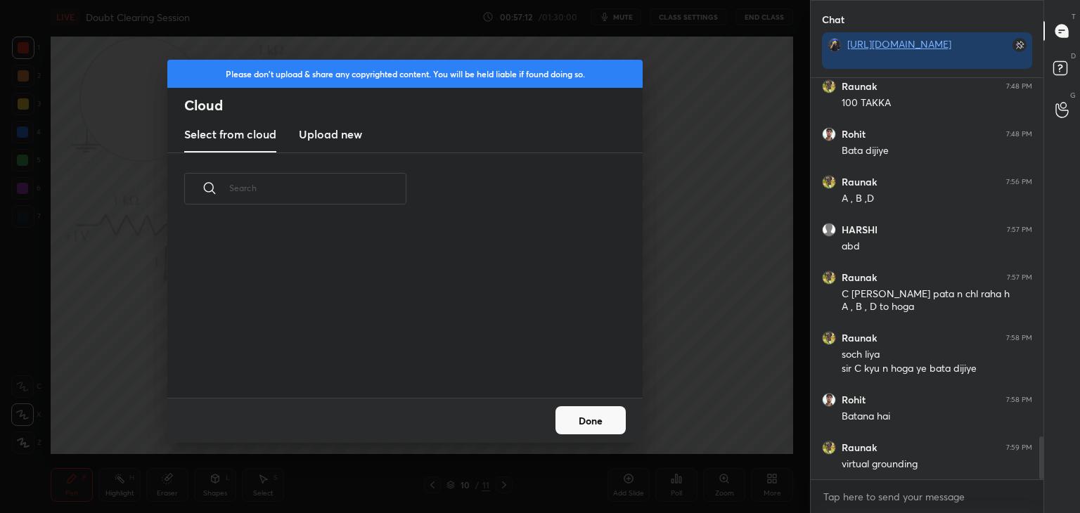
click at [307, 122] on new "Upload new" at bounding box center [330, 134] width 63 height 35
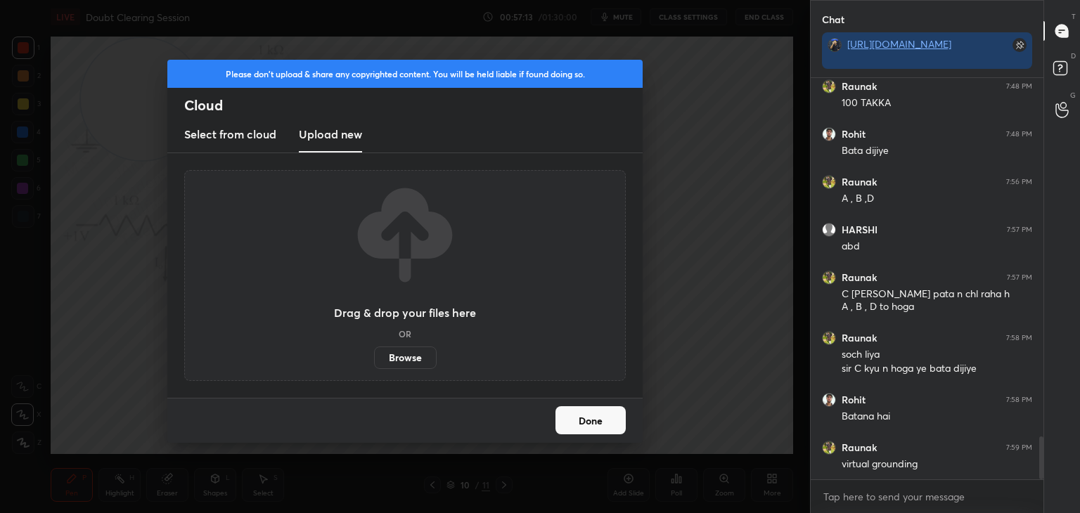
click at [406, 363] on label "Browse" at bounding box center [405, 358] width 63 height 22
click at [374, 363] on input "Browse" at bounding box center [374, 358] width 0 height 22
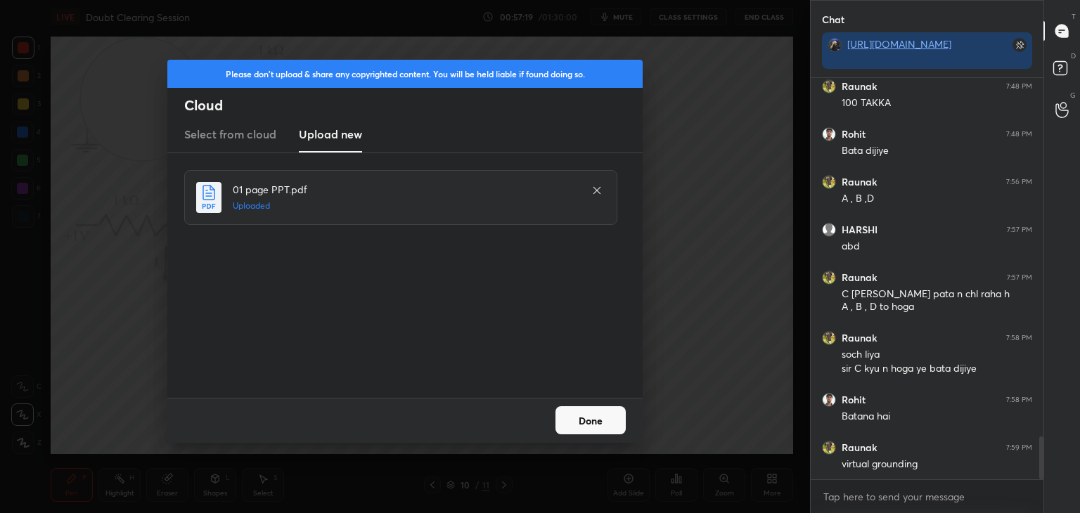
click at [606, 420] on button "Done" at bounding box center [590, 420] width 70 height 28
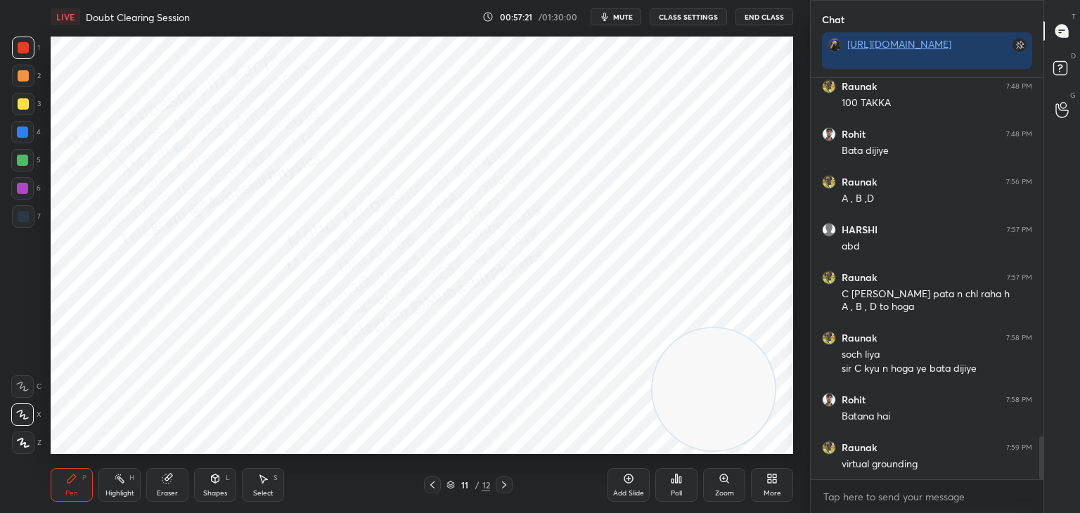
drag, startPoint x: 222, startPoint y: 103, endPoint x: 734, endPoint y: 397, distance: 590.5
click at [754, 411] on video at bounding box center [713, 389] width 122 height 122
click at [436, 486] on icon at bounding box center [432, 484] width 11 height 11
drag, startPoint x: 752, startPoint y: 375, endPoint x: 138, endPoint y: 344, distance: 613.9
click at [20, 338] on div "1 2 3 4 5 6 7 C X Z C X Z E E Erase all H H LIVE Doubt Clearing Session 00:57:2…" at bounding box center [399, 256] width 799 height 513
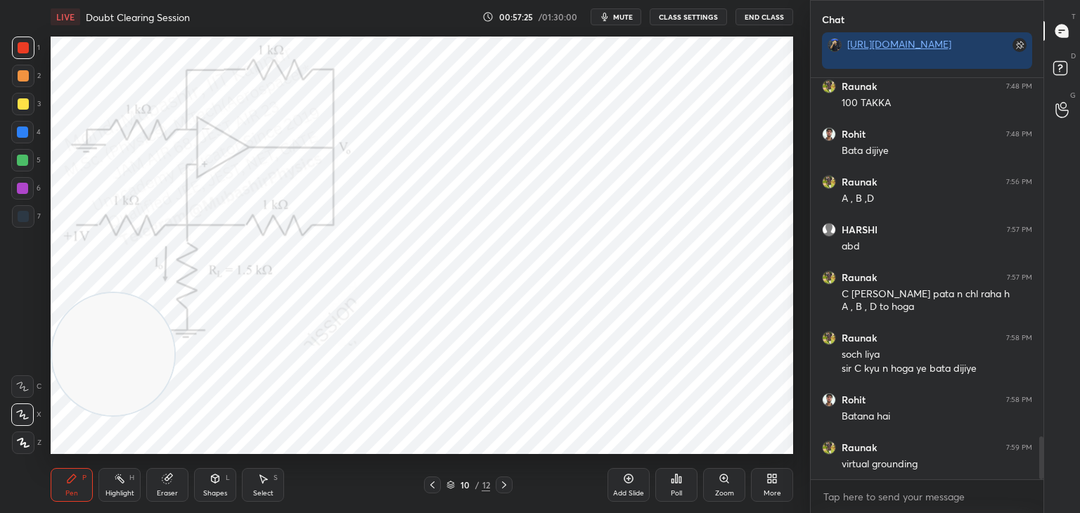
click at [508, 483] on icon at bounding box center [503, 484] width 11 height 11
click at [432, 485] on icon at bounding box center [432, 484] width 11 height 11
drag, startPoint x: 503, startPoint y: 484, endPoint x: 491, endPoint y: 458, distance: 29.6
click at [502, 484] on icon at bounding box center [503, 484] width 11 height 11
drag, startPoint x: 25, startPoint y: 106, endPoint x: 42, endPoint y: 110, distance: 17.4
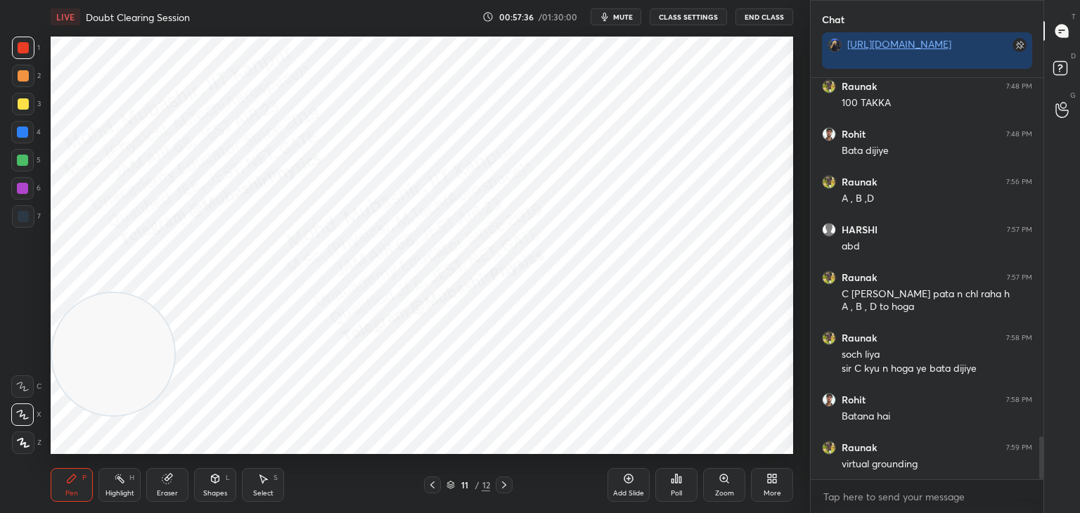
click at [28, 108] on div at bounding box center [23, 104] width 22 height 22
click at [24, 137] on div at bounding box center [22, 132] width 11 height 11
click at [46, 154] on div "Setting up your live class Poll for secs No correct answer Start poll" at bounding box center [422, 245] width 754 height 423
click at [22, 158] on div at bounding box center [22, 160] width 11 height 11
drag, startPoint x: 180, startPoint y: 317, endPoint x: 703, endPoint y: 227, distance: 530.7
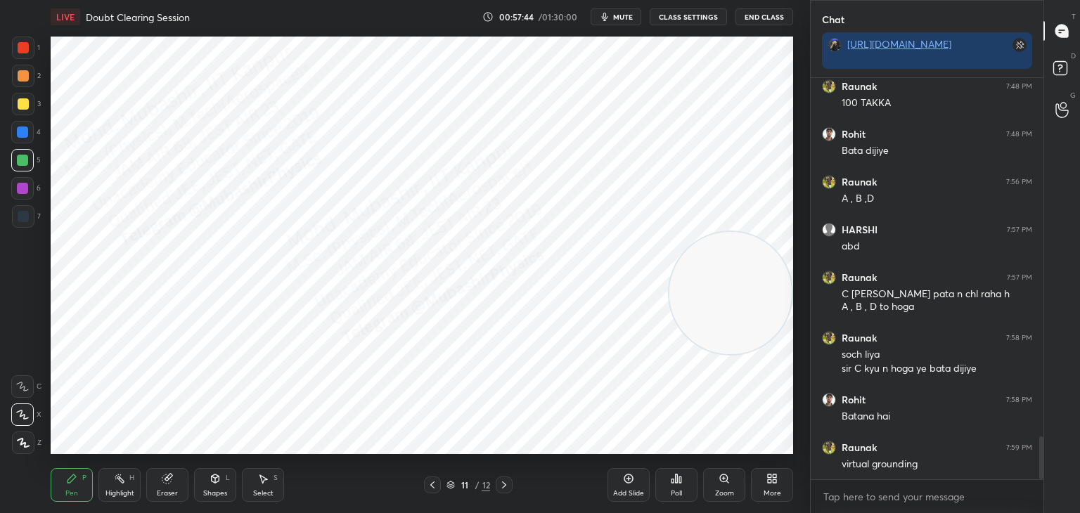
click at [776, 251] on video at bounding box center [730, 293] width 122 height 122
drag, startPoint x: 621, startPoint y: 230, endPoint x: 368, endPoint y: 21, distance: 328.1
click at [282, 16] on div "LIVE Doubt Clearing Session 00:58:02 / 01:30:00 mute CLASS SETTINGS End Class S…" at bounding box center [422, 256] width 754 height 513
click at [20, 226] on div at bounding box center [23, 216] width 22 height 22
click at [431, 486] on icon at bounding box center [432, 485] width 4 height 7
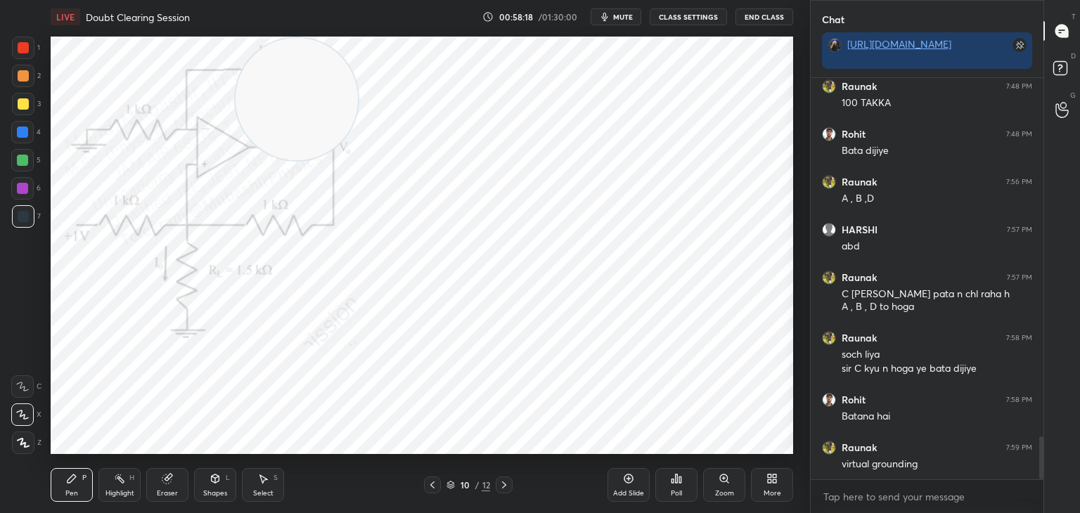
click at [439, 484] on div at bounding box center [432, 485] width 17 height 17
drag, startPoint x: 316, startPoint y: 112, endPoint x: 0, endPoint y: 297, distance: 366.8
click at [13, 340] on div "1 2 3 4 5 6 7 C X Z C X Z E E Erase all H H LIVE Doubt Clearing Session 00:58:1…" at bounding box center [399, 256] width 799 height 513
drag, startPoint x: 23, startPoint y: 109, endPoint x: 33, endPoint y: 111, distance: 10.1
click at [25, 111] on div at bounding box center [23, 104] width 22 height 22
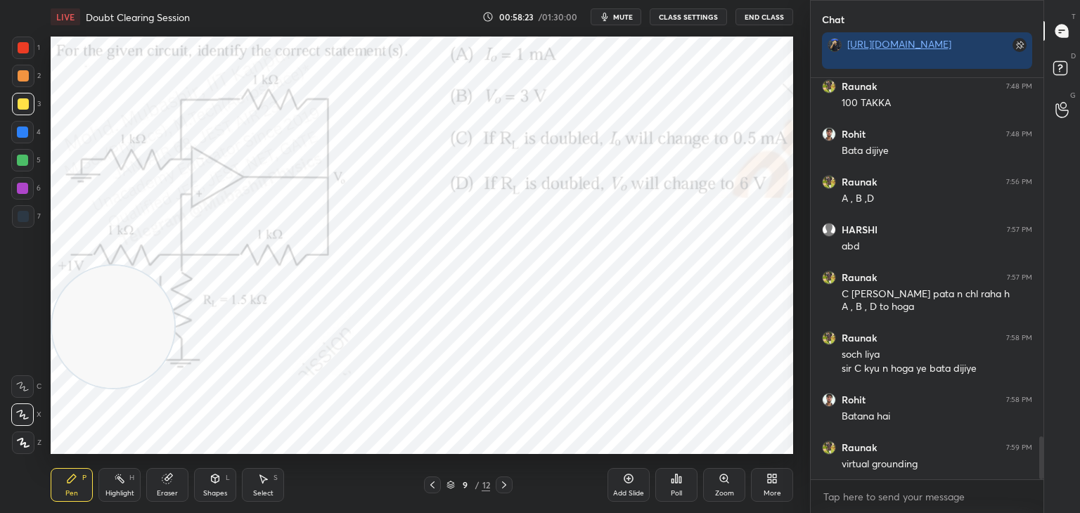
click at [501, 490] on icon at bounding box center [503, 484] width 11 height 11
drag, startPoint x: 88, startPoint y: 335, endPoint x: 558, endPoint y: 122, distance: 515.7
click at [174, 266] on video at bounding box center [113, 327] width 122 height 122
click at [127, 486] on div "Highlight H" at bounding box center [119, 485] width 42 height 34
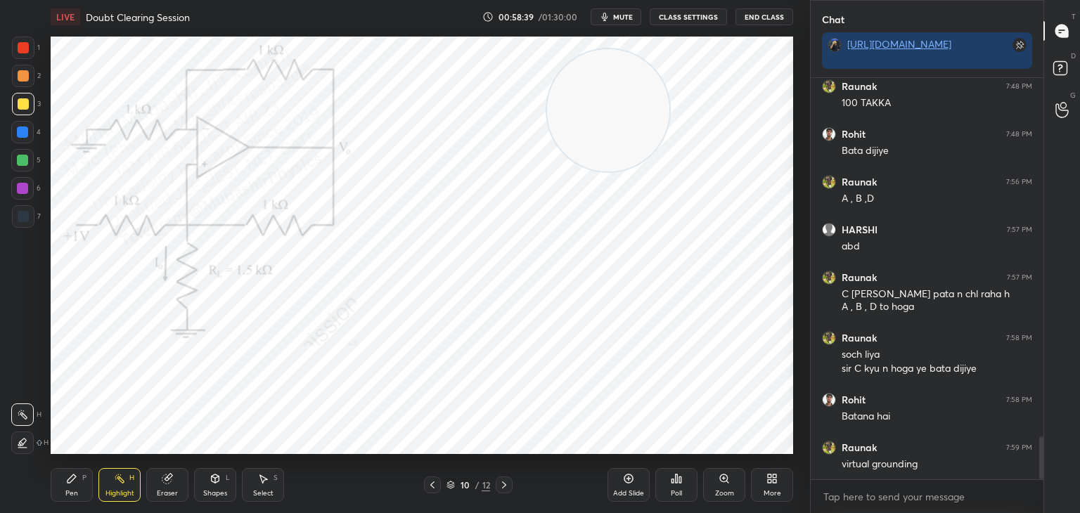
click at [67, 493] on div "Pen" at bounding box center [71, 493] width 13 height 7
click at [510, 486] on div at bounding box center [504, 485] width 17 height 17
drag, startPoint x: 605, startPoint y: 137, endPoint x: 299, endPoint y: 77, distance: 312.3
click at [471, 72] on video at bounding box center [532, 99] width 122 height 122
drag, startPoint x: 20, startPoint y: 187, endPoint x: 29, endPoint y: 189, distance: 8.7
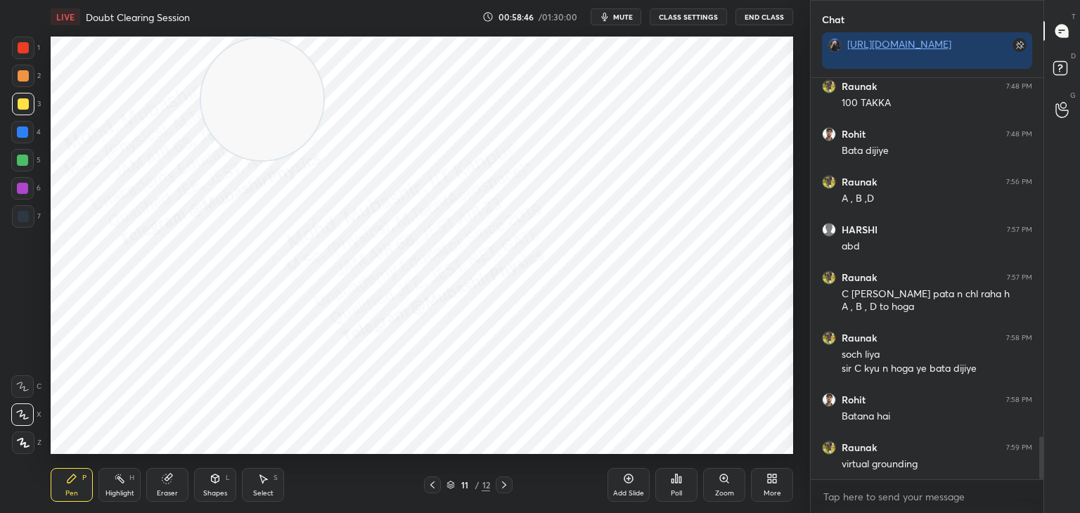
click at [23, 189] on div at bounding box center [22, 188] width 11 height 11
click at [434, 484] on icon at bounding box center [432, 484] width 11 height 11
drag, startPoint x: 129, startPoint y: 485, endPoint x: 136, endPoint y: 460, distance: 25.4
click at [130, 482] on div "Highlight H" at bounding box center [119, 485] width 42 height 34
drag, startPoint x: 293, startPoint y: 91, endPoint x: 458, endPoint y: 97, distance: 165.3
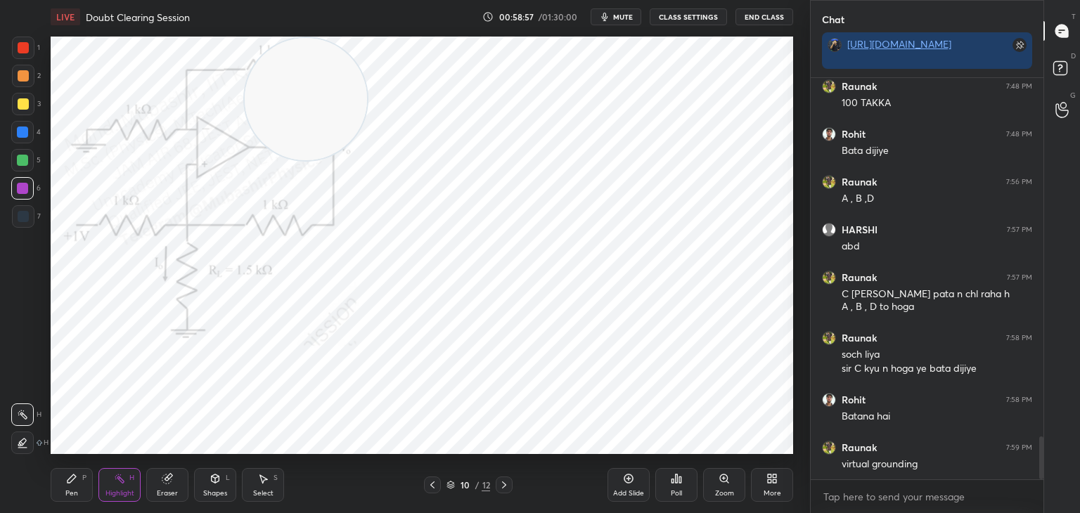
click at [367, 85] on video at bounding box center [306, 99] width 122 height 122
click at [434, 483] on icon at bounding box center [432, 484] width 11 height 11
drag, startPoint x: 386, startPoint y: 189, endPoint x: 51, endPoint y: 446, distance: 421.7
click at [42, 434] on div "1 2 3 4 5 6 7 C X Z C X Z E E Erase all H H LIVE Doubt Clearing Session 00:59:0…" at bounding box center [399, 256] width 799 height 513
drag, startPoint x: 74, startPoint y: 480, endPoint x: 63, endPoint y: 375, distance: 106.1
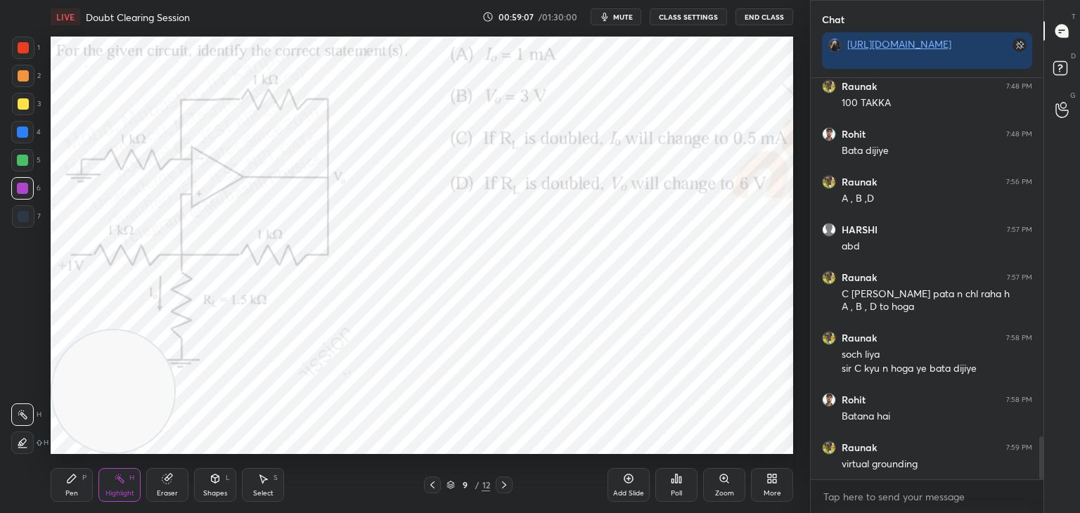
click at [73, 482] on icon at bounding box center [71, 478] width 11 height 11
drag, startPoint x: 17, startPoint y: 110, endPoint x: 26, endPoint y: 111, distance: 9.2
click at [19, 110] on div at bounding box center [23, 104] width 22 height 22
drag, startPoint x: 117, startPoint y: 393, endPoint x: 482, endPoint y: 378, distance: 364.5
click at [489, 378] on video at bounding box center [495, 372] width 122 height 122
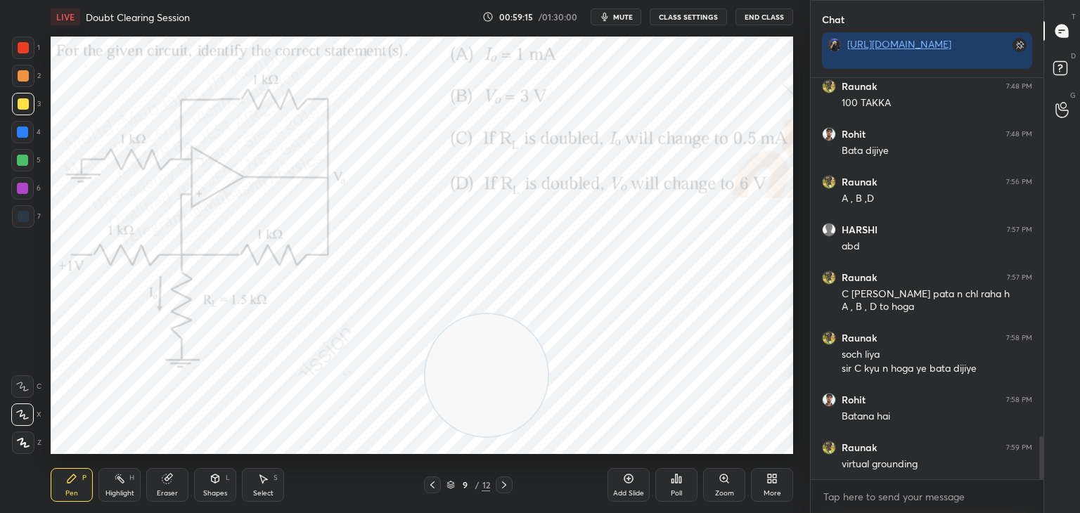
click at [503, 489] on icon at bounding box center [503, 484] width 11 height 11
click at [504, 488] on icon at bounding box center [503, 484] width 11 height 11
drag, startPoint x: 503, startPoint y: 485, endPoint x: 535, endPoint y: 510, distance: 41.1
click at [504, 485] on icon at bounding box center [503, 484] width 11 height 11
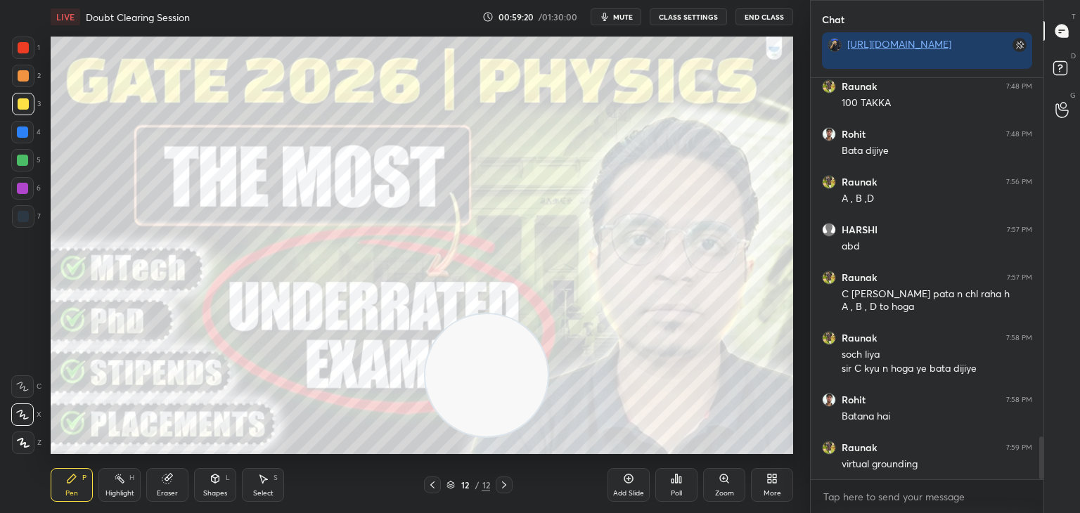
click at [430, 490] on icon at bounding box center [432, 484] width 11 height 11
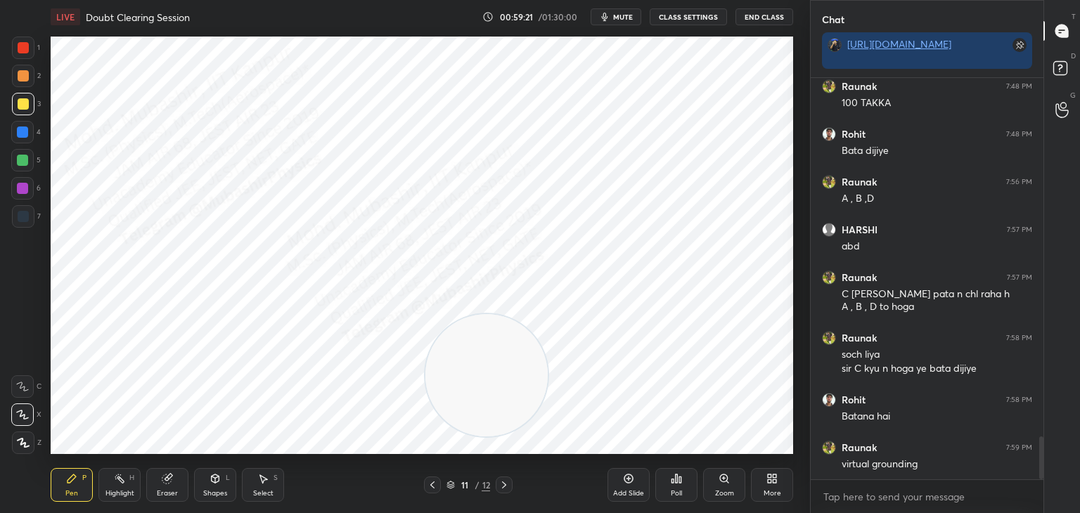
drag, startPoint x: 337, startPoint y: 172, endPoint x: 299, endPoint y: 153, distance: 43.4
click at [425, 314] on video at bounding box center [486, 375] width 122 height 122
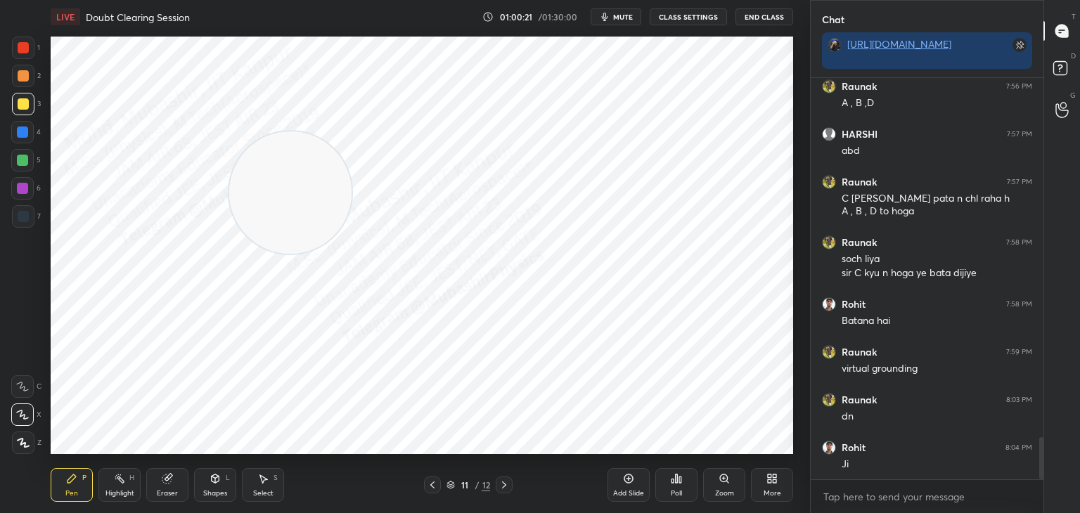
click at [774, 485] on div "More" at bounding box center [772, 485] width 42 height 34
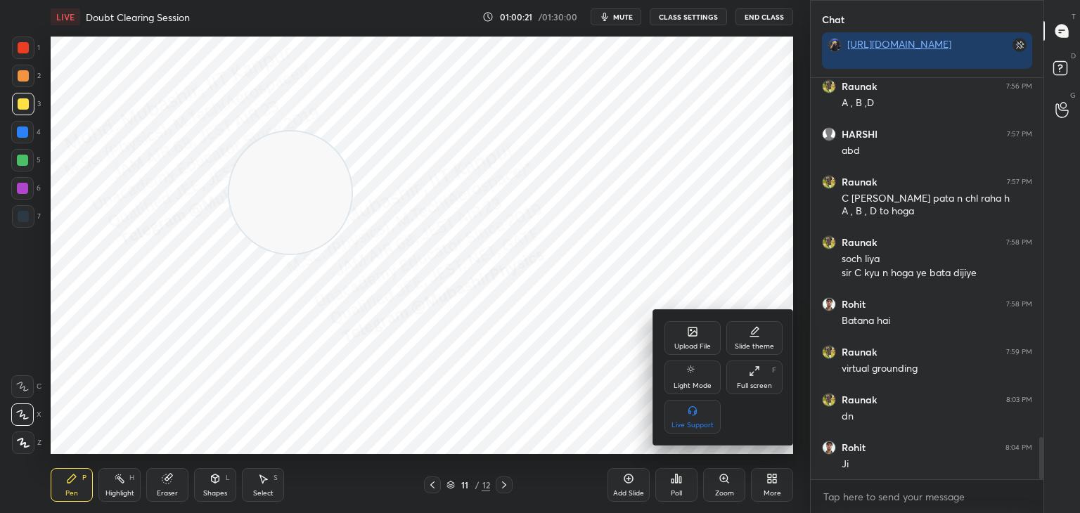
click at [695, 332] on icon at bounding box center [692, 331] width 11 height 11
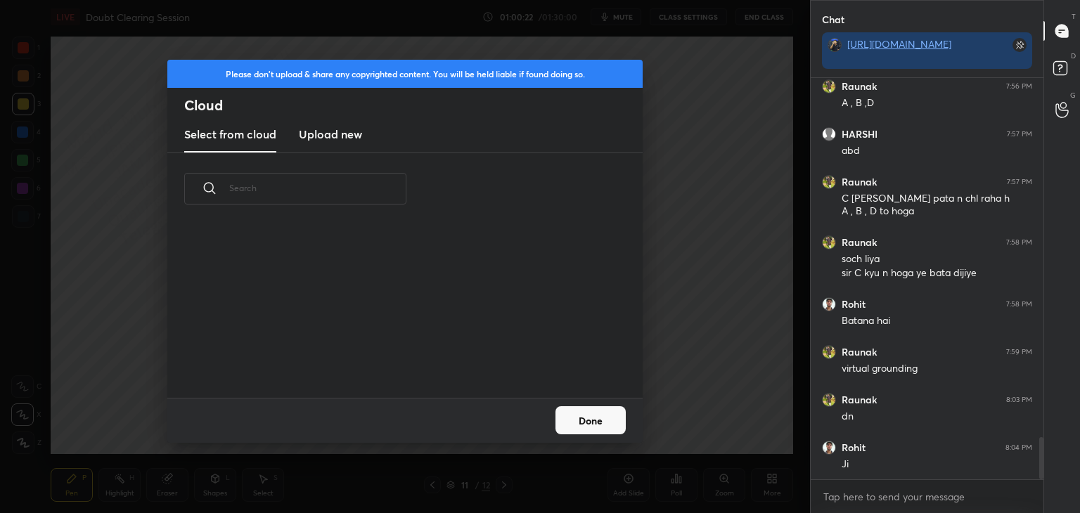
drag, startPoint x: 343, startPoint y: 134, endPoint x: 535, endPoint y: 122, distance: 192.3
click at [338, 136] on h3 "Upload new" at bounding box center [330, 134] width 63 height 17
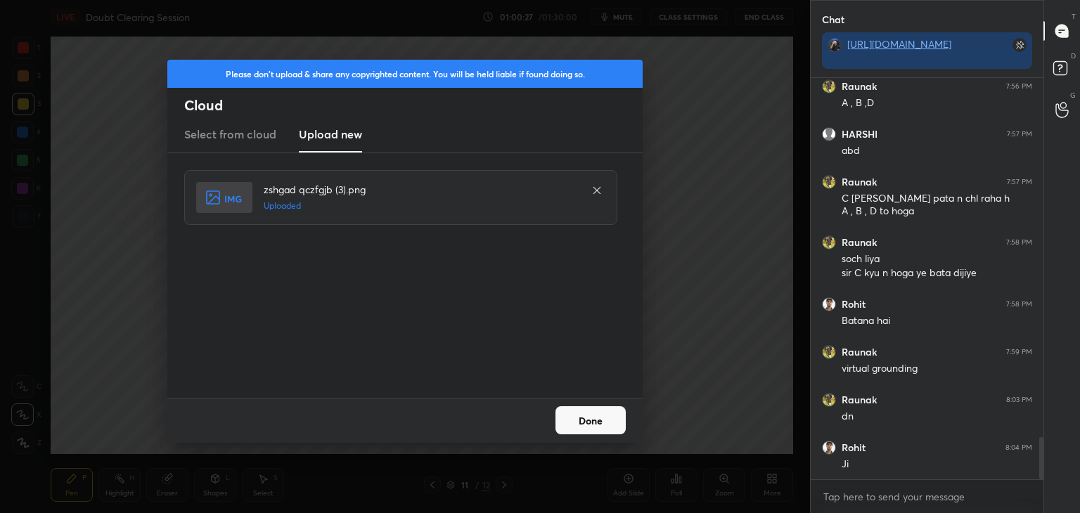
click at [603, 419] on button "Done" at bounding box center [590, 420] width 70 height 28
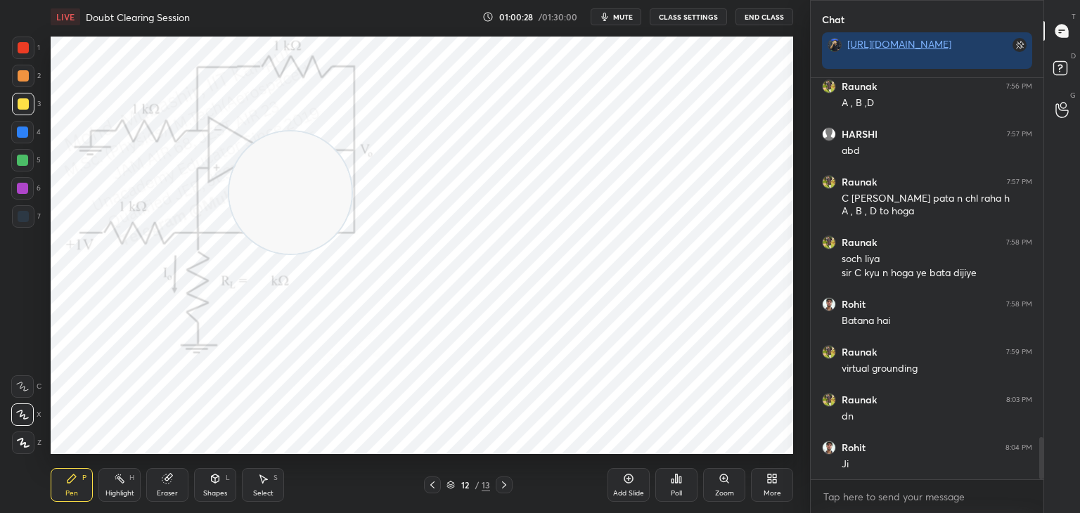
drag, startPoint x: 20, startPoint y: 212, endPoint x: 26, endPoint y: 207, distance: 7.5
click at [20, 212] on div at bounding box center [23, 216] width 11 height 11
drag, startPoint x: 324, startPoint y: 148, endPoint x: 512, endPoint y: 84, distance: 198.1
click at [374, 107] on video at bounding box center [313, 168] width 122 height 122
drag, startPoint x: 587, startPoint y: 82, endPoint x: 48, endPoint y: 490, distance: 676.0
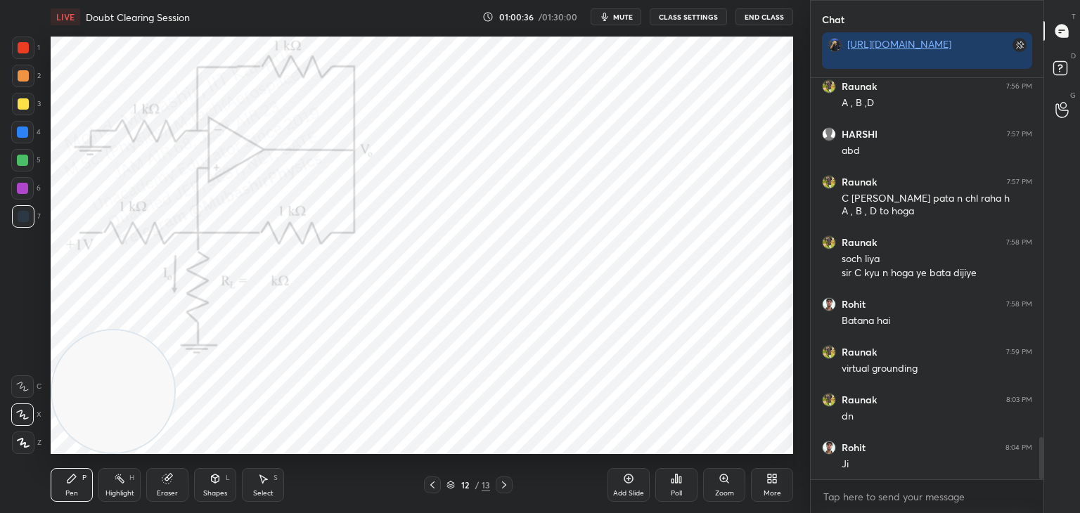
click at [54, 510] on div "LIVE Doubt Clearing Session 01:00:36 / 01:30:00 mute CLASS SETTINGS End Class S…" at bounding box center [422, 256] width 754 height 513
drag, startPoint x: 25, startPoint y: 135, endPoint x: 12, endPoint y: 108, distance: 29.6
click at [22, 136] on div at bounding box center [22, 132] width 11 height 11
drag, startPoint x: 29, startPoint y: 49, endPoint x: 34, endPoint y: 59, distance: 11.3
click at [28, 56] on div at bounding box center [23, 48] width 22 height 22
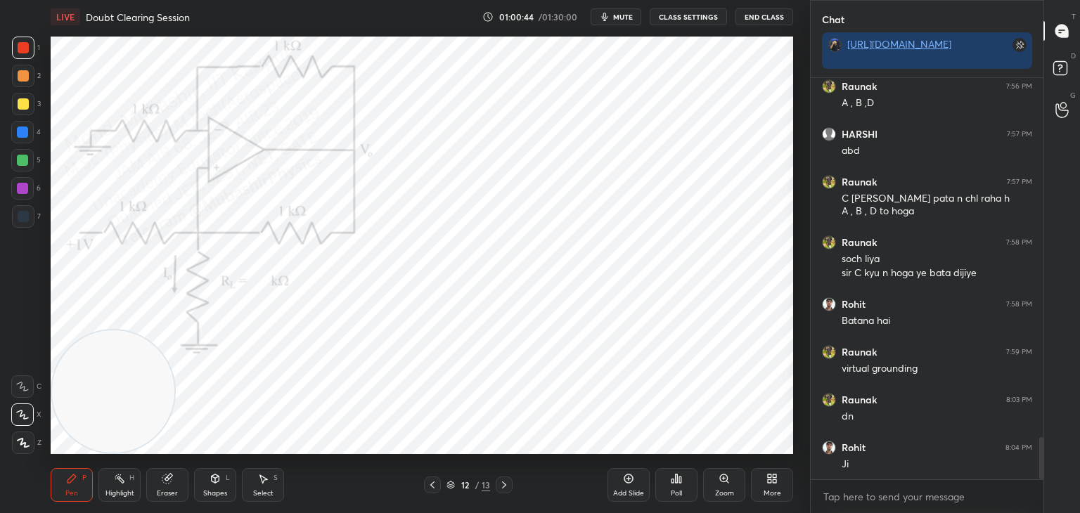
drag, startPoint x: 616, startPoint y: 18, endPoint x: 597, endPoint y: 35, distance: 25.9
click at [614, 21] on button "mute" at bounding box center [616, 16] width 51 height 17
drag, startPoint x: 124, startPoint y: 405, endPoint x: 720, endPoint y: 93, distance: 672.3
click at [791, 75] on video at bounding box center [730, 99] width 122 height 122
drag, startPoint x: 757, startPoint y: 86, endPoint x: 729, endPoint y: 51, distance: 44.5
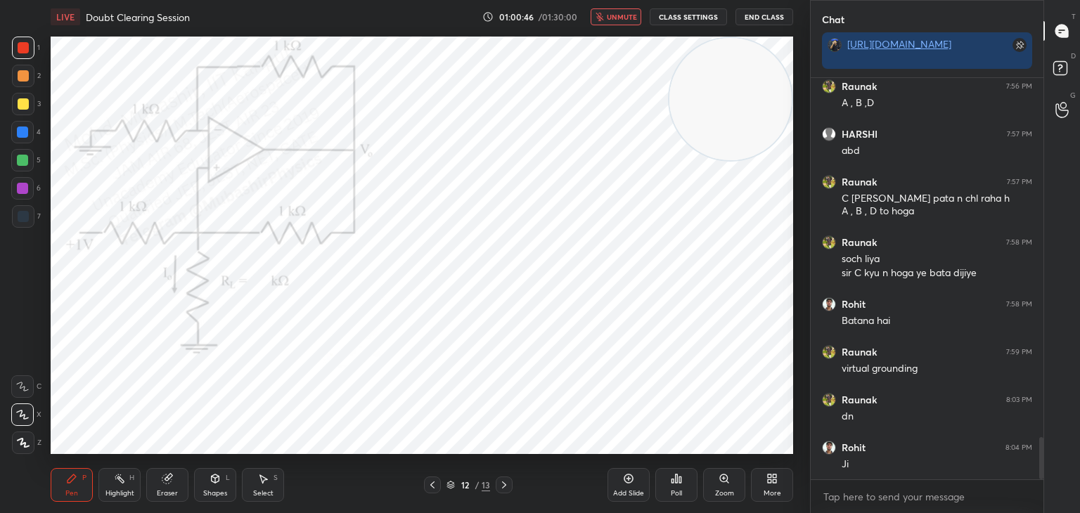
click at [754, 63] on video at bounding box center [730, 99] width 122 height 122
click at [617, 12] on span "unmute" at bounding box center [622, 17] width 30 height 10
drag, startPoint x: 628, startPoint y: 15, endPoint x: 596, endPoint y: 22, distance: 32.4
click at [627, 20] on span "mute" at bounding box center [623, 17] width 20 height 10
click at [26, 138] on div at bounding box center [22, 132] width 22 height 22
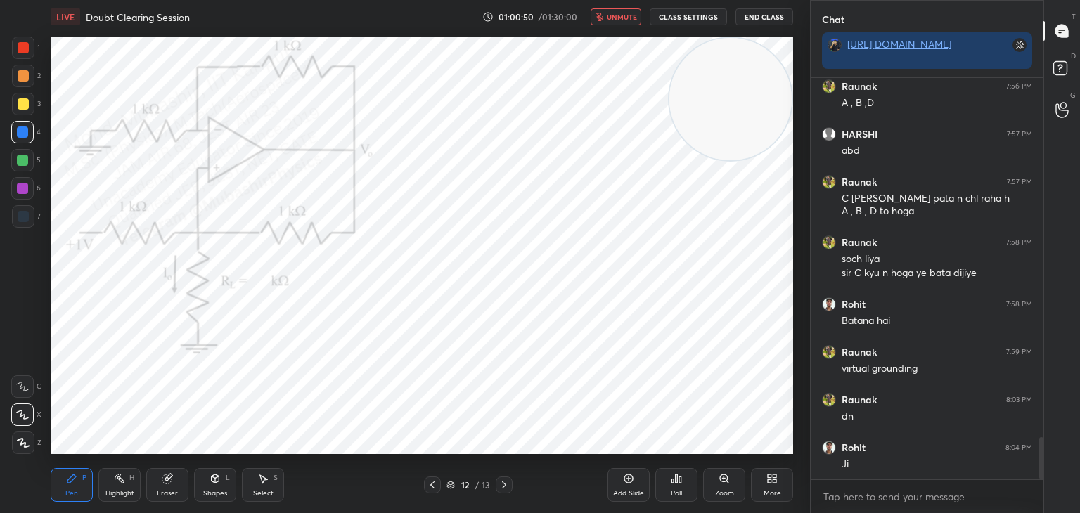
drag, startPoint x: 624, startPoint y: 10, endPoint x: 602, endPoint y: 27, distance: 28.1
click at [622, 11] on button "unmute" at bounding box center [616, 16] width 51 height 17
drag, startPoint x: 113, startPoint y: 494, endPoint x: 119, endPoint y: 479, distance: 15.8
click at [113, 488] on div "Highlight H" at bounding box center [119, 485] width 42 height 34
click at [622, 11] on button "mute" at bounding box center [616, 16] width 51 height 17
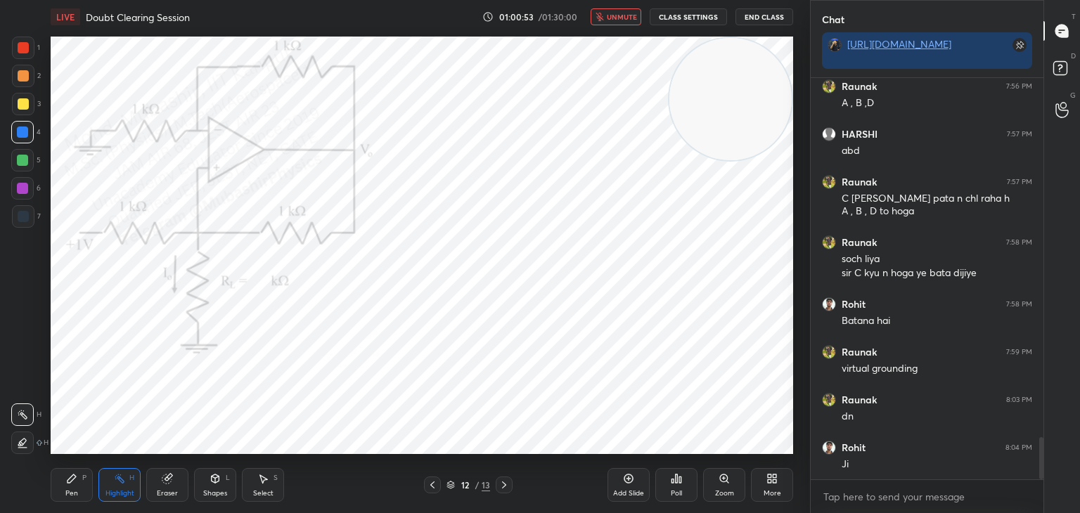
scroll to position [3483, 0]
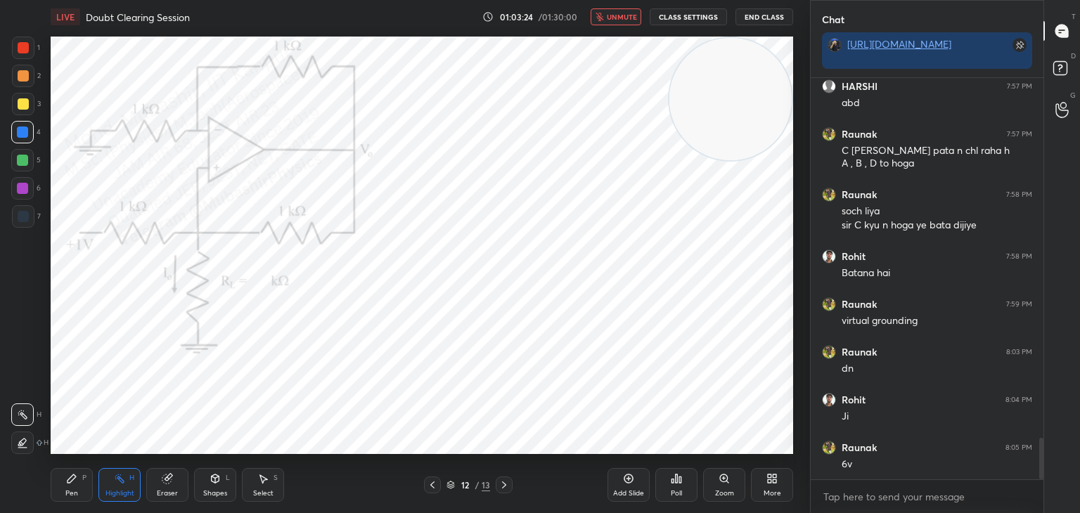
click at [622, 12] on span "unmute" at bounding box center [622, 17] width 30 height 10
click at [63, 487] on div "Pen P" at bounding box center [72, 485] width 42 height 34
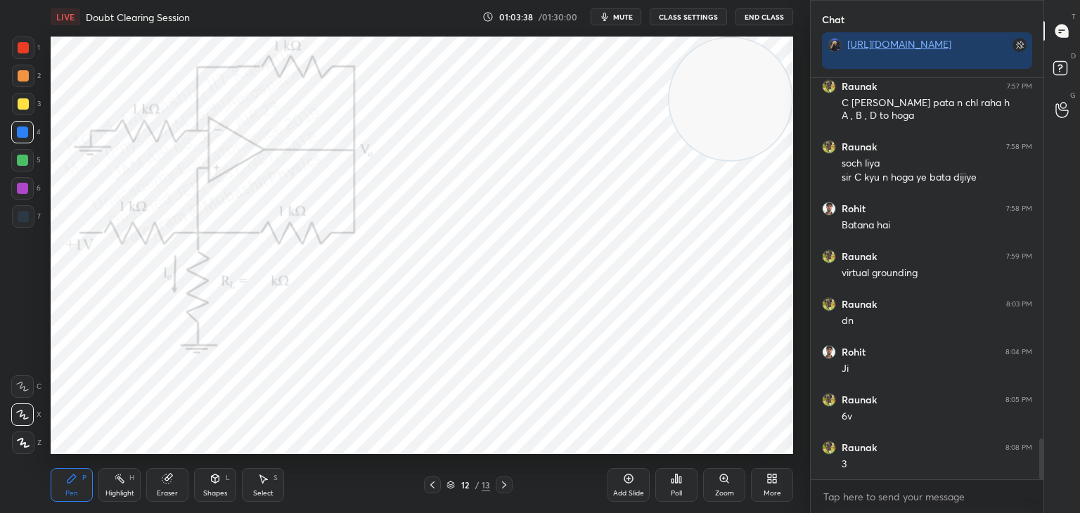
click at [641, 12] on button "mute" at bounding box center [616, 16] width 51 height 17
click at [621, 18] on span "unmute" at bounding box center [622, 17] width 30 height 10
click at [624, 15] on span "mute" at bounding box center [623, 17] width 20 height 10
drag, startPoint x: 618, startPoint y: 13, endPoint x: 625, endPoint y: 18, distance: 9.0
click at [619, 13] on span "unmute" at bounding box center [622, 17] width 30 height 10
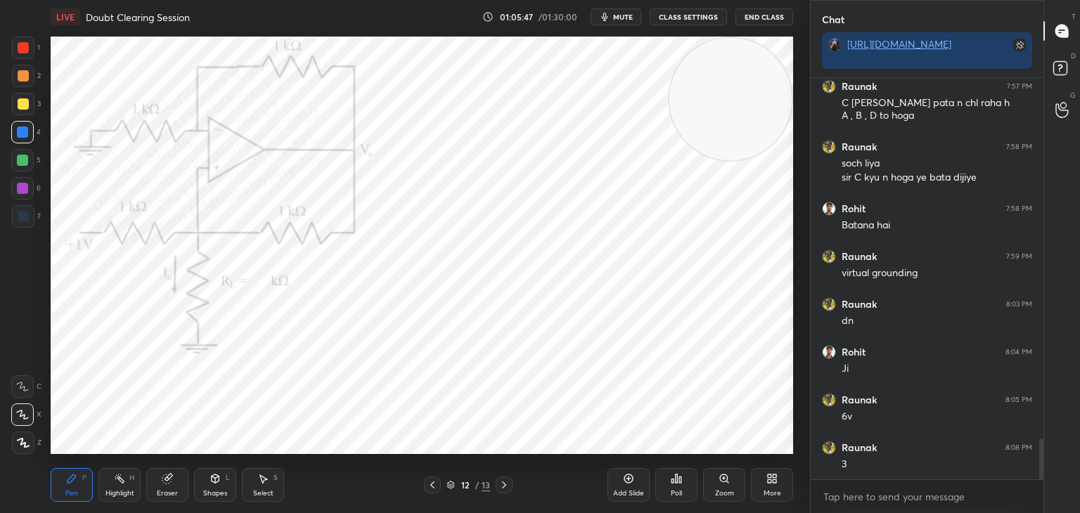
scroll to position [3578, 0]
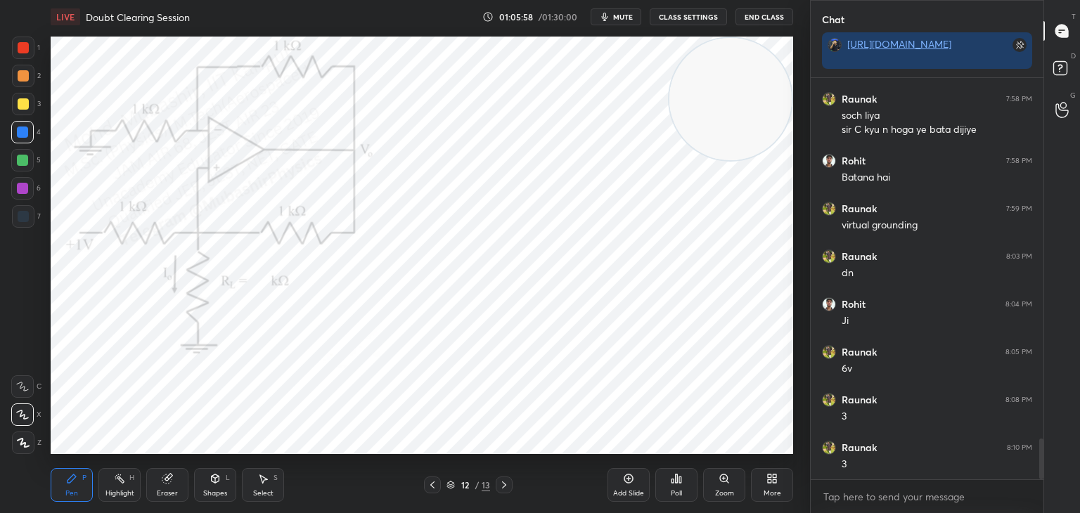
click at [259, 484] on icon at bounding box center [262, 478] width 11 height 11
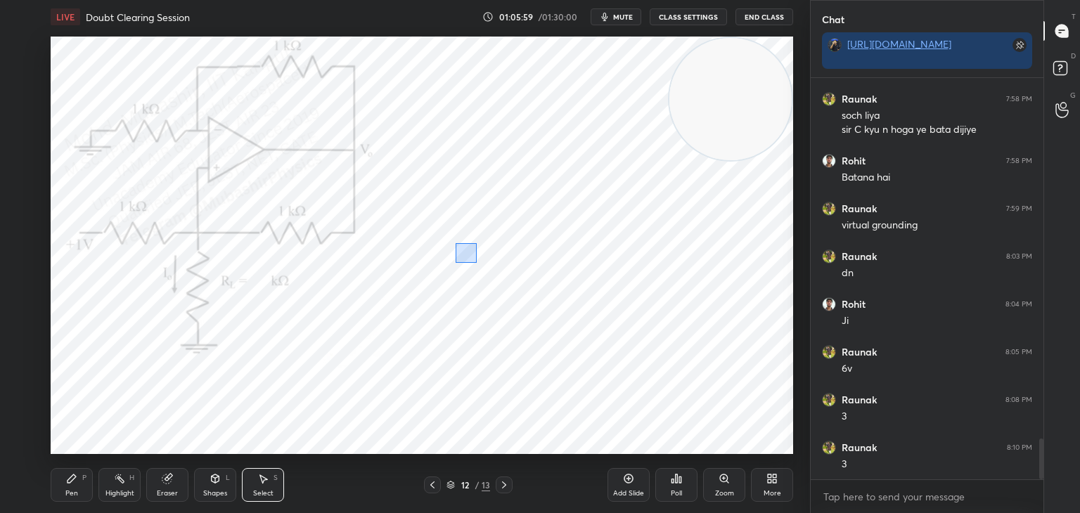
drag, startPoint x: 463, startPoint y: 253, endPoint x: 588, endPoint y: 294, distance: 130.9
click at [590, 299] on div "0 ° Undo Copy Duplicate Duplicate to new slide Delete" at bounding box center [422, 246] width 742 height 418
drag, startPoint x: 520, startPoint y: 265, endPoint x: 507, endPoint y: 299, distance: 36.9
click at [507, 299] on div "0 ° Undo Copy Duplicate Duplicate to new slide Delete" at bounding box center [422, 246] width 742 height 418
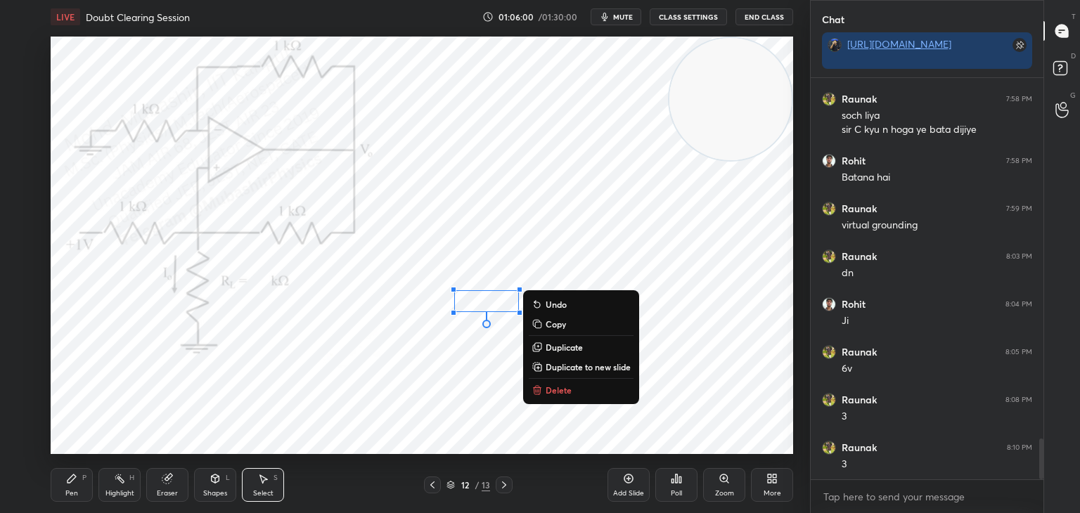
scroll to position [3593, 0]
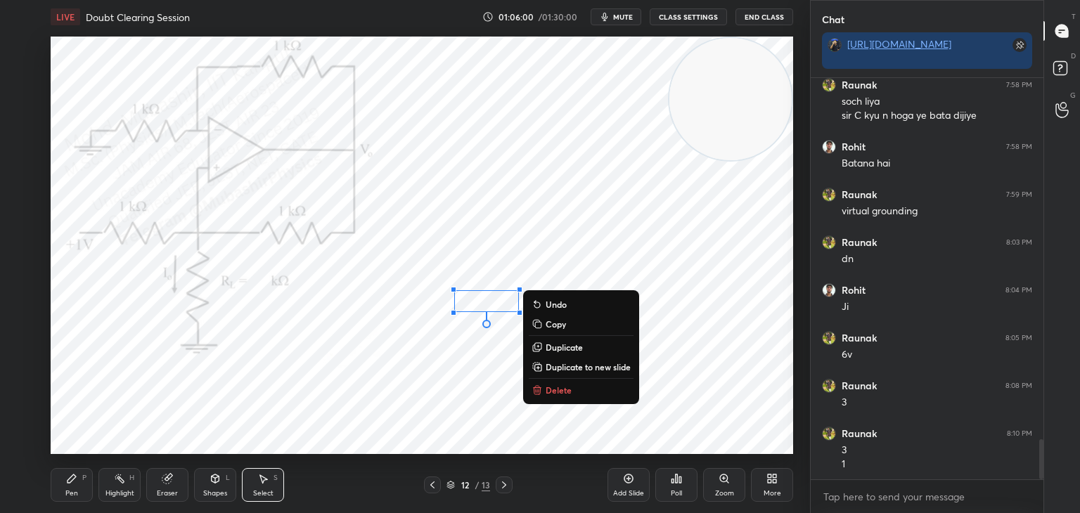
click at [56, 499] on div "Pen P" at bounding box center [72, 485] width 42 height 34
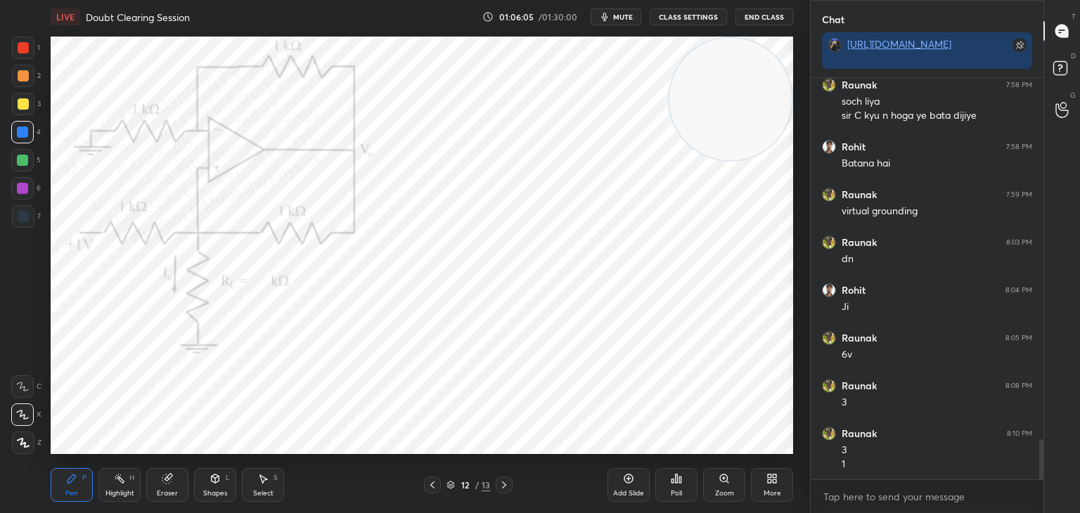
click at [110, 487] on div "Highlight H" at bounding box center [119, 485] width 42 height 34
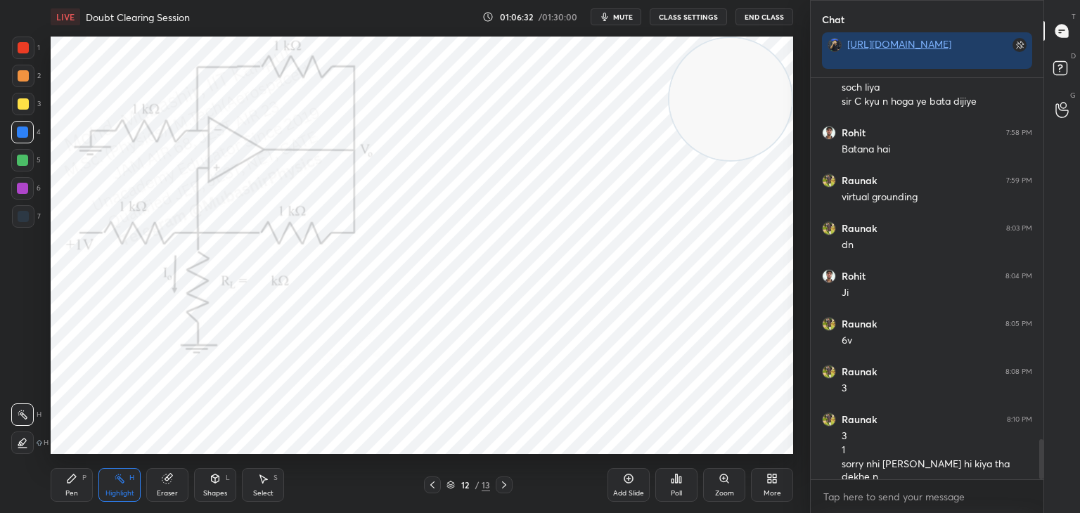
click at [430, 478] on div at bounding box center [432, 485] width 17 height 17
drag, startPoint x: 661, startPoint y: 204, endPoint x: 501, endPoint y: 299, distance: 186.6
click at [669, 160] on video at bounding box center [730, 99] width 122 height 122
click at [432, 482] on icon at bounding box center [432, 484] width 11 height 11
click at [434, 479] on icon at bounding box center [432, 484] width 11 height 11
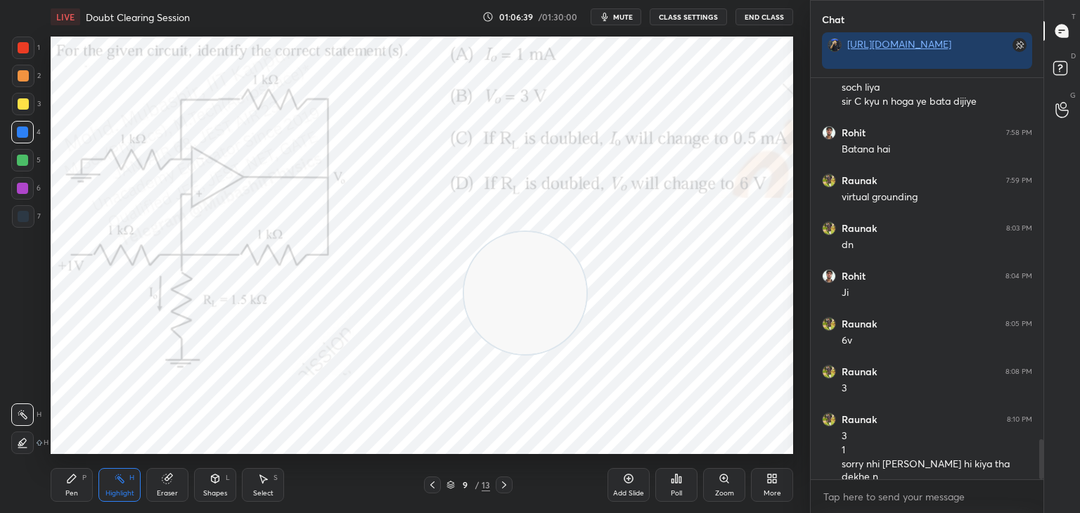
drag, startPoint x: 484, startPoint y: 288, endPoint x: 79, endPoint y: 488, distance: 452.4
click at [98, 478] on div "LIVE Doubt Clearing Session 01:06:39 / 01:30:00 mute CLASS SETTINGS End Class S…" at bounding box center [422, 256] width 754 height 513
click at [65, 482] on div "Pen P" at bounding box center [72, 485] width 42 height 34
click at [31, 105] on div at bounding box center [23, 104] width 22 height 22
drag, startPoint x: 110, startPoint y: 485, endPoint x: 230, endPoint y: 454, distance: 123.5
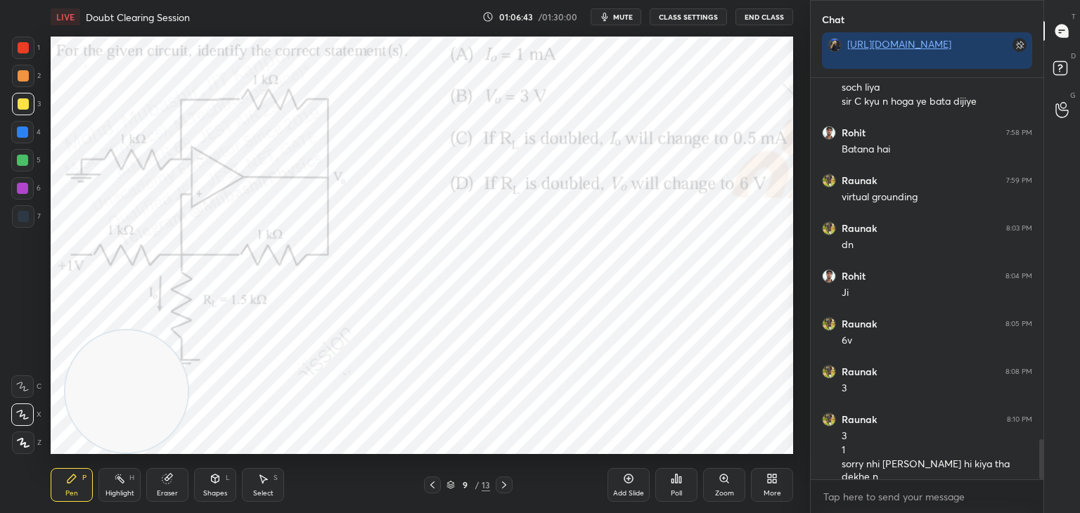
click at [113, 484] on div "Highlight H" at bounding box center [119, 485] width 42 height 34
click at [504, 488] on icon at bounding box center [503, 484] width 11 height 11
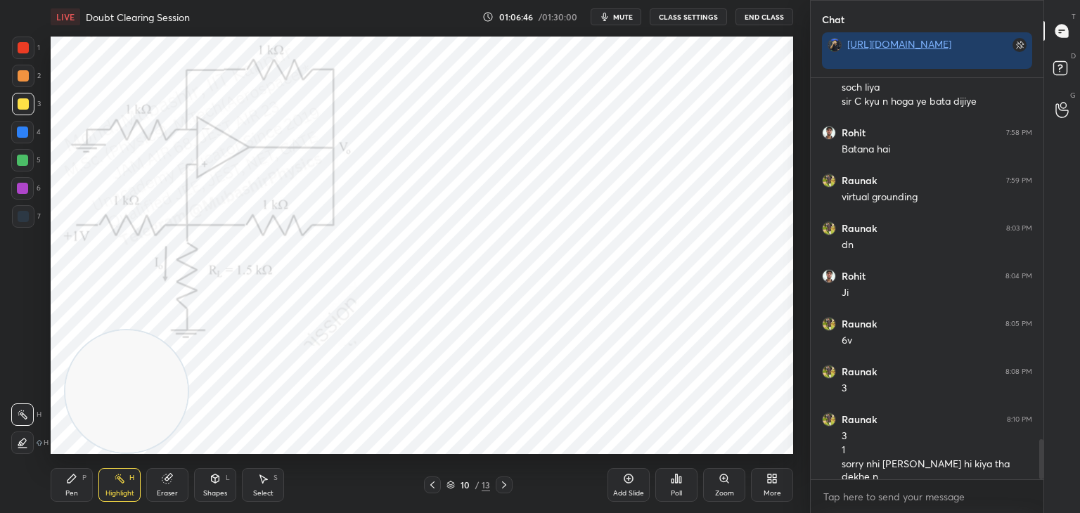
click at [504, 487] on icon at bounding box center [503, 484] width 11 height 11
click at [507, 479] on icon at bounding box center [503, 484] width 11 height 11
click at [506, 479] on div at bounding box center [504, 485] width 17 height 17
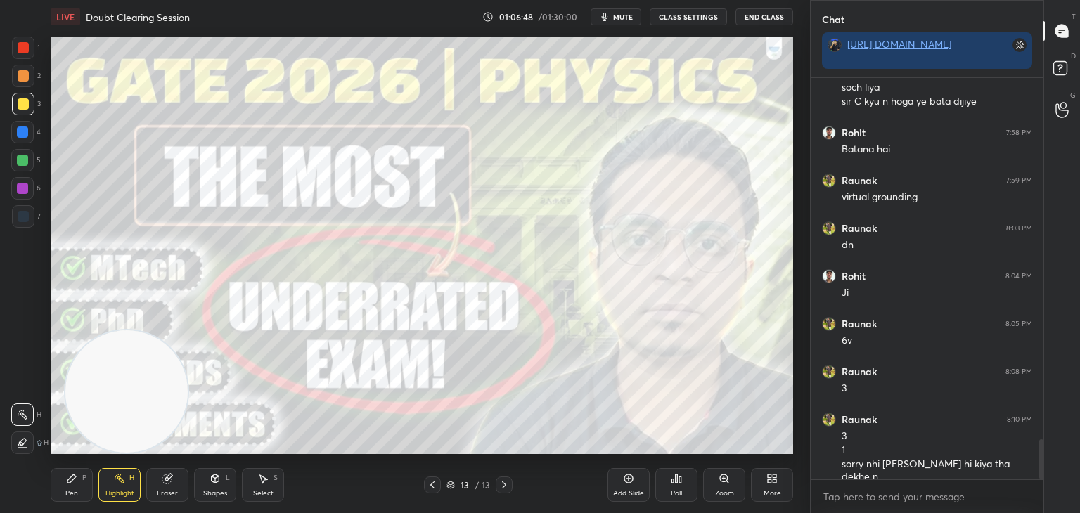
click at [431, 482] on icon at bounding box center [432, 484] width 11 height 11
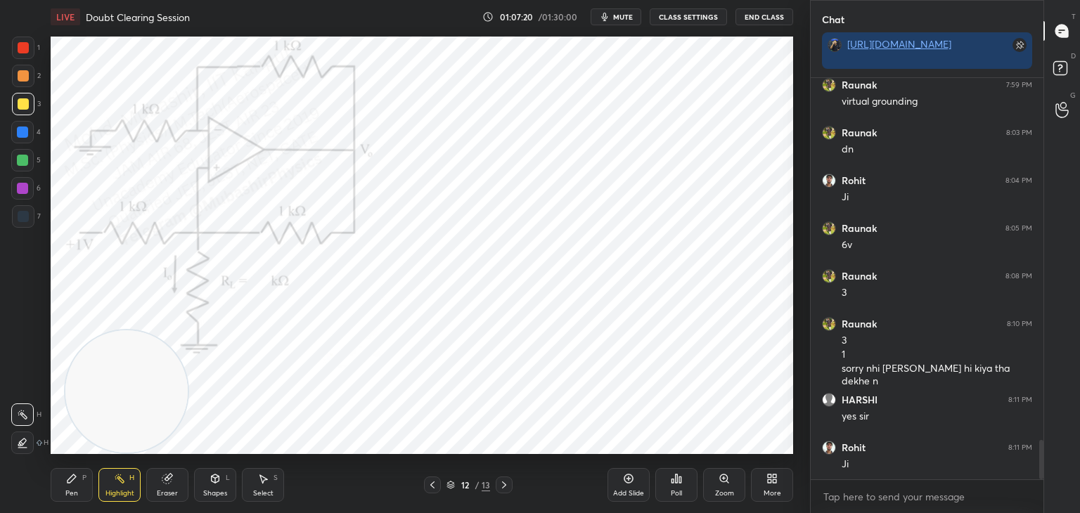
scroll to position [3750, 0]
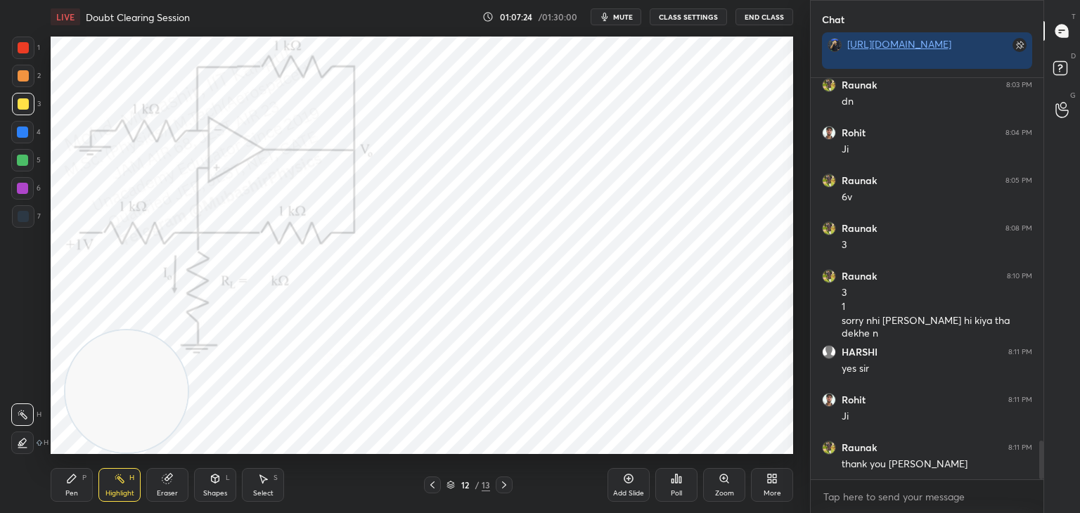
click at [504, 485] on icon at bounding box center [503, 484] width 11 height 11
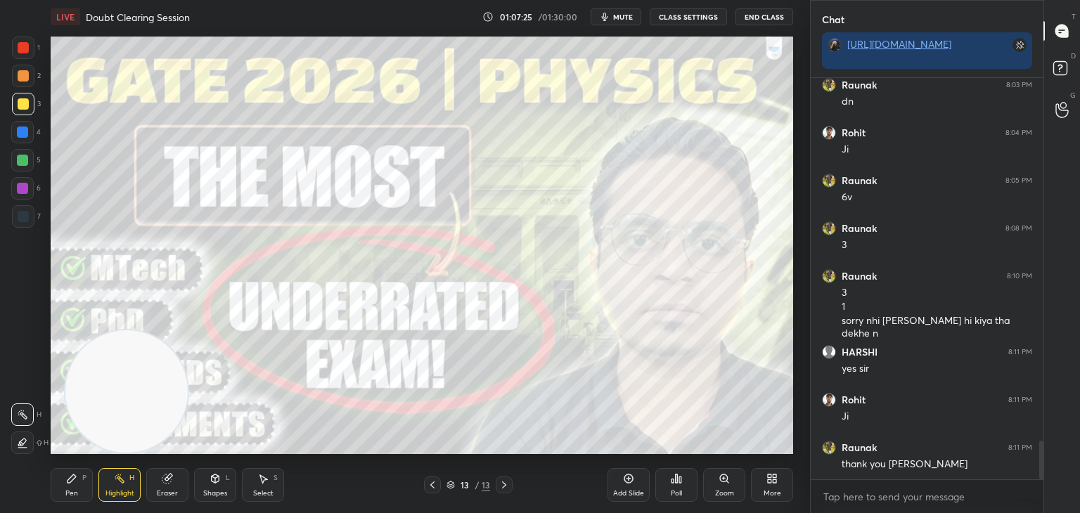
drag, startPoint x: 431, startPoint y: 485, endPoint x: 480, endPoint y: 477, distance: 49.9
click at [430, 484] on icon at bounding box center [432, 484] width 11 height 11
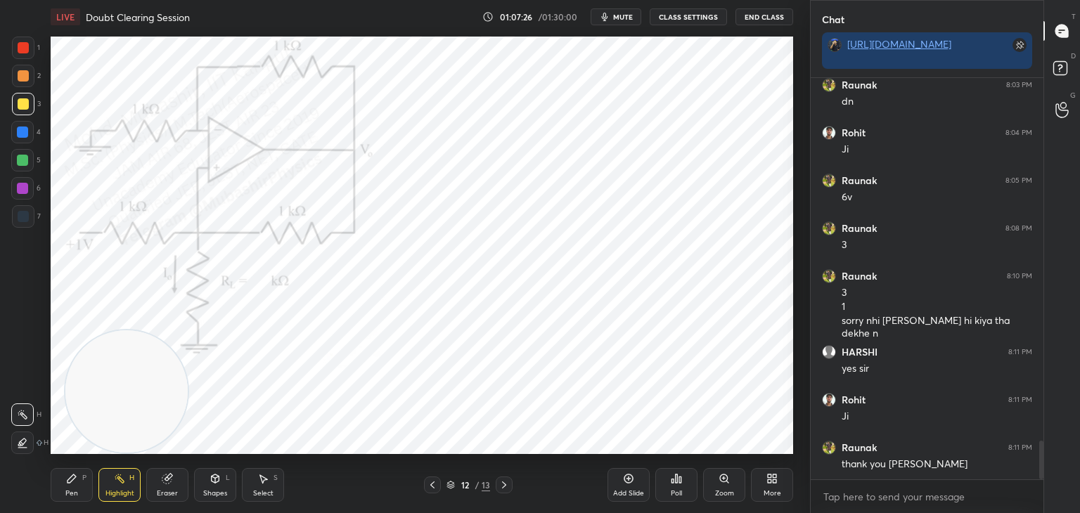
click at [779, 482] on div "More" at bounding box center [772, 485] width 42 height 34
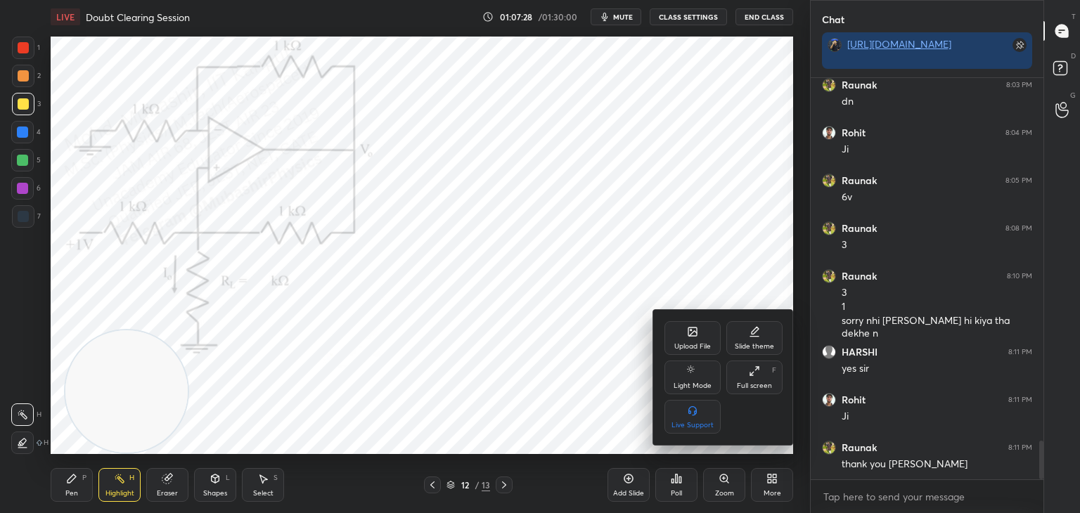
click at [684, 330] on div "Upload File" at bounding box center [692, 338] width 56 height 34
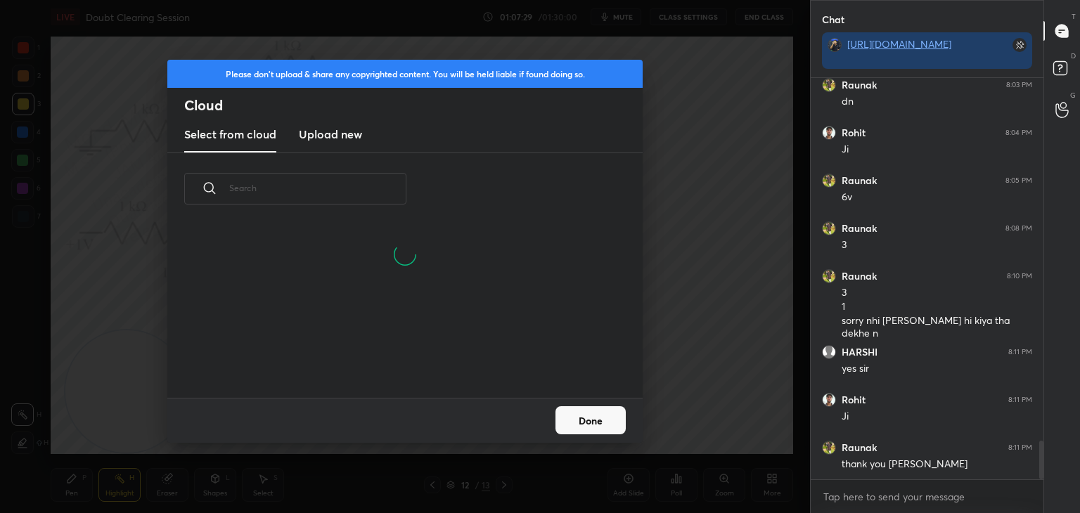
click at [335, 126] on h3 "Upload new" at bounding box center [330, 134] width 63 height 17
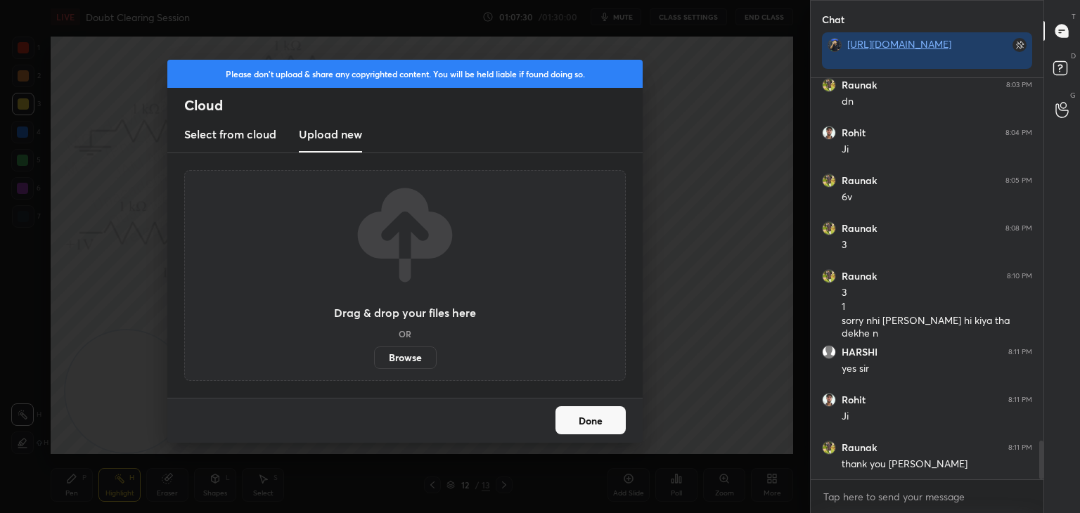
click at [414, 356] on label "Browse" at bounding box center [405, 358] width 63 height 22
click at [374, 356] on input "Browse" at bounding box center [374, 358] width 0 height 22
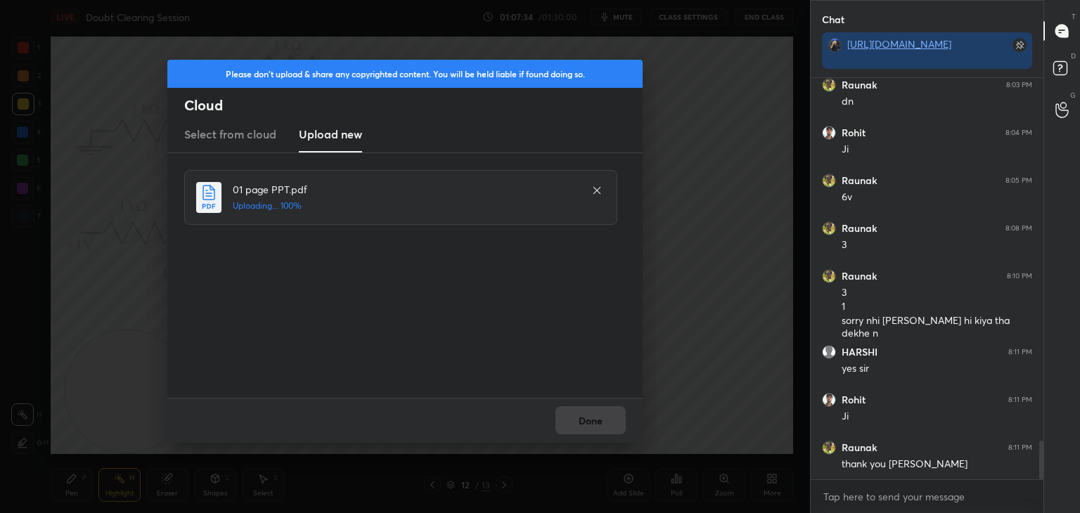
scroll to position [3798, 0]
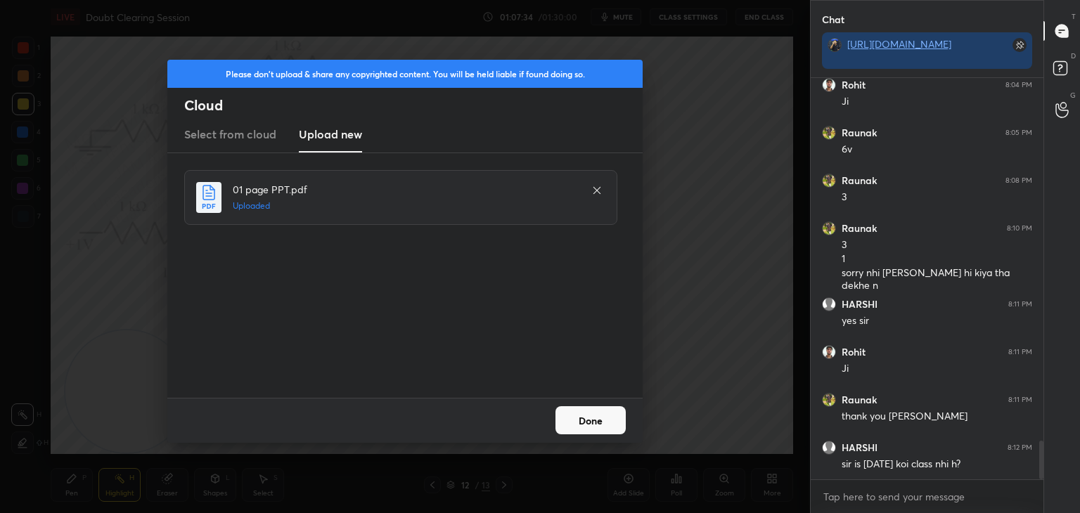
click at [605, 417] on button "Done" at bounding box center [590, 420] width 70 height 28
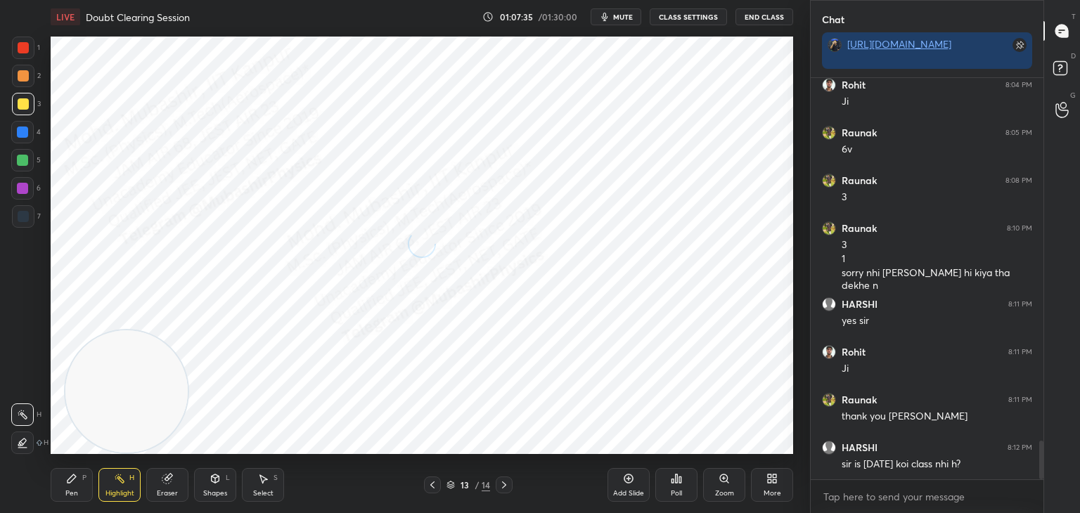
scroll to position [3846, 0]
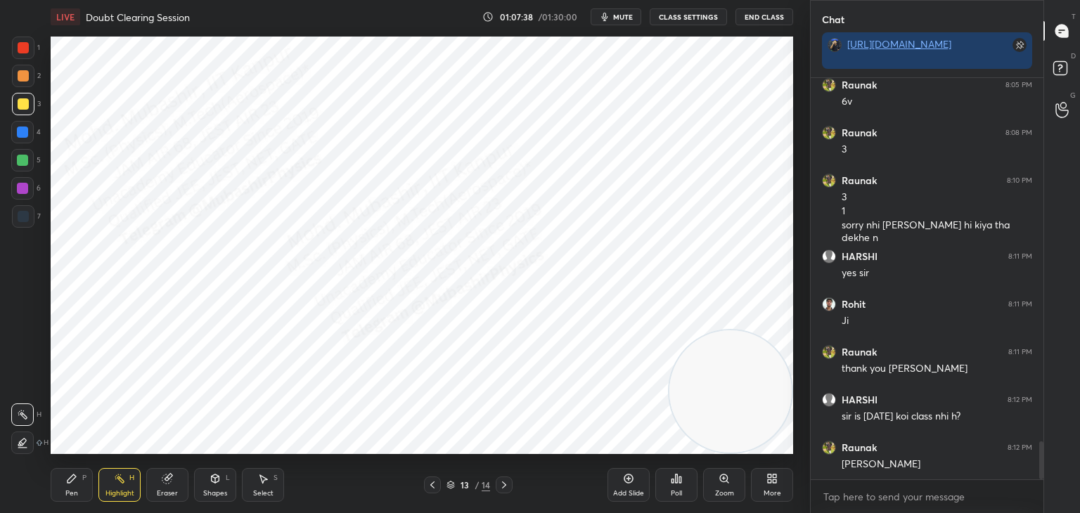
drag, startPoint x: 138, startPoint y: 392, endPoint x: 773, endPoint y: 432, distance: 636.1
click at [816, 443] on div "1 2 3 4 5 6 7 C X Z C X Z E E Erase all H H LIVE Doubt Clearing Session 01:07:3…" at bounding box center [540, 256] width 1080 height 513
click at [74, 487] on div "Pen P" at bounding box center [72, 485] width 42 height 34
drag, startPoint x: 19, startPoint y: 49, endPoint x: 37, endPoint y: 55, distance: 19.3
click at [20, 49] on div at bounding box center [23, 47] width 11 height 11
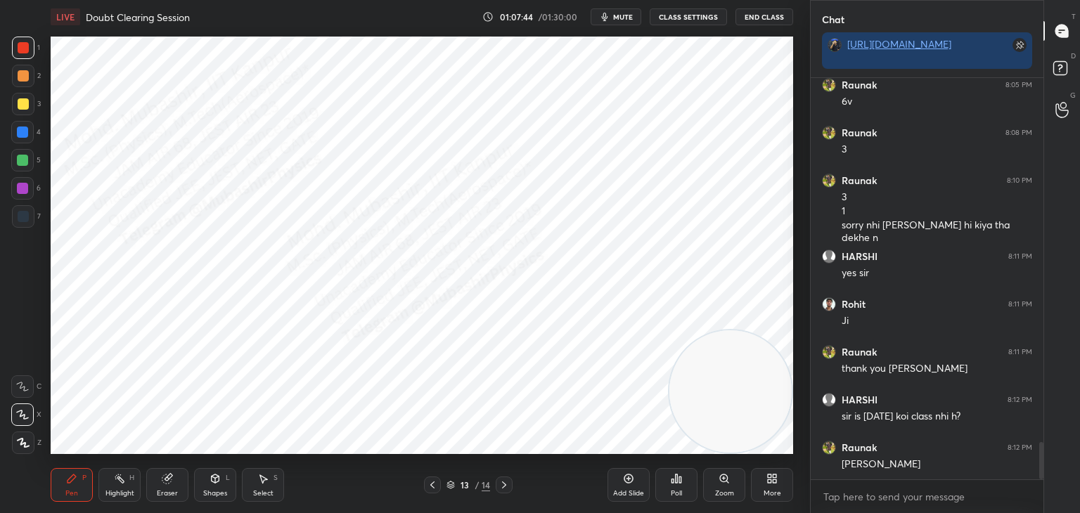
scroll to position [3893, 0]
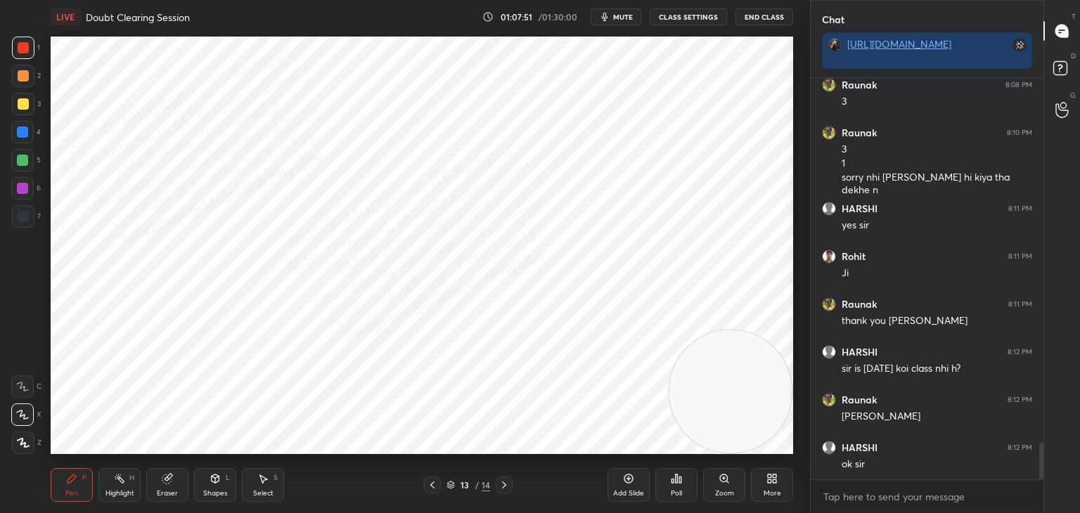
drag, startPoint x: 22, startPoint y: 134, endPoint x: 34, endPoint y: 138, distance: 13.3
click at [20, 132] on div at bounding box center [22, 132] width 11 height 11
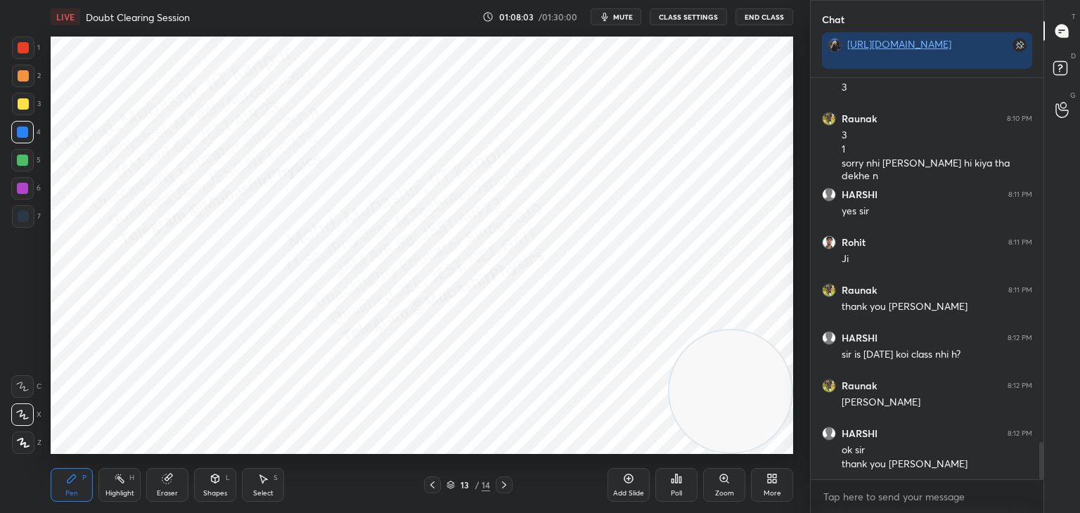
drag, startPoint x: 252, startPoint y: 488, endPoint x: 257, endPoint y: 468, distance: 20.1
click at [252, 487] on div "Select S" at bounding box center [263, 485] width 42 height 34
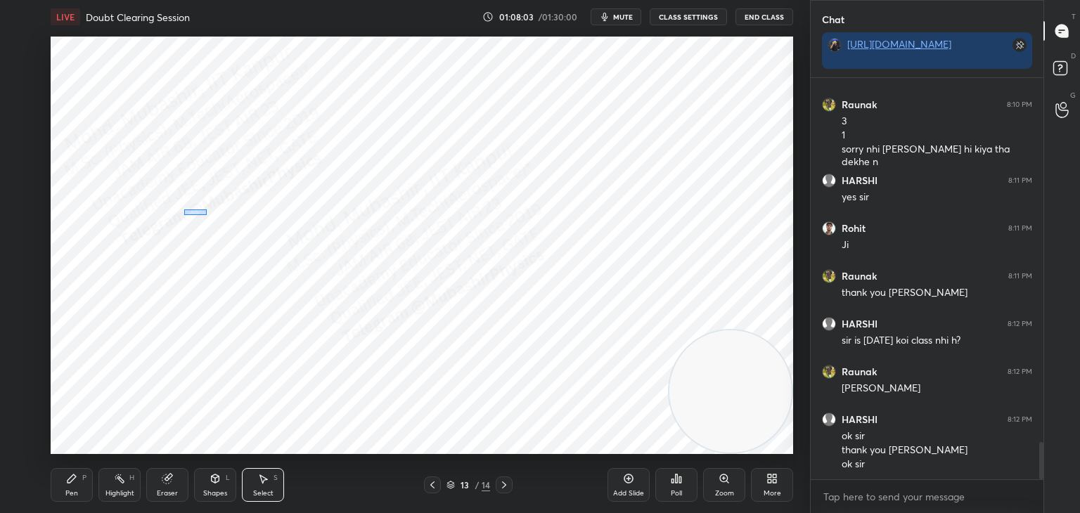
drag, startPoint x: 206, startPoint y: 215, endPoint x: 594, endPoint y: 347, distance: 410.0
click at [597, 350] on div "0 ° Undo Copy Duplicate Duplicate to new slide Delete" at bounding box center [422, 246] width 742 height 418
drag, startPoint x: 465, startPoint y: 290, endPoint x: 487, endPoint y: 290, distance: 22.5
click at [482, 291] on div "0 ° Undo Copy Duplicate Duplicate to new slide Delete" at bounding box center [422, 246] width 742 height 418
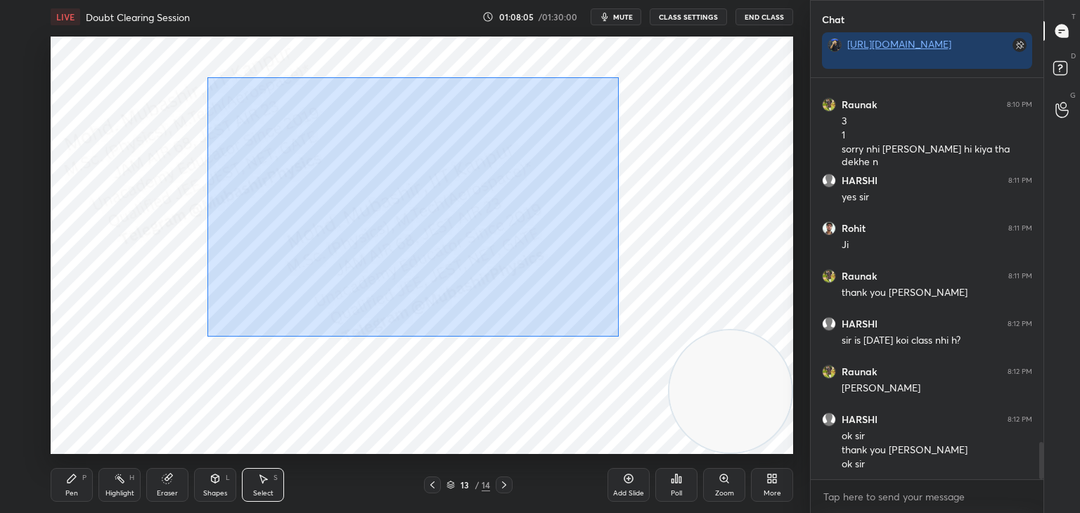
drag, startPoint x: 202, startPoint y: 75, endPoint x: 515, endPoint y: 283, distance: 375.2
click at [621, 341] on div "0 ° Undo Copy Duplicate Duplicate to new slide Delete" at bounding box center [422, 246] width 742 height 418
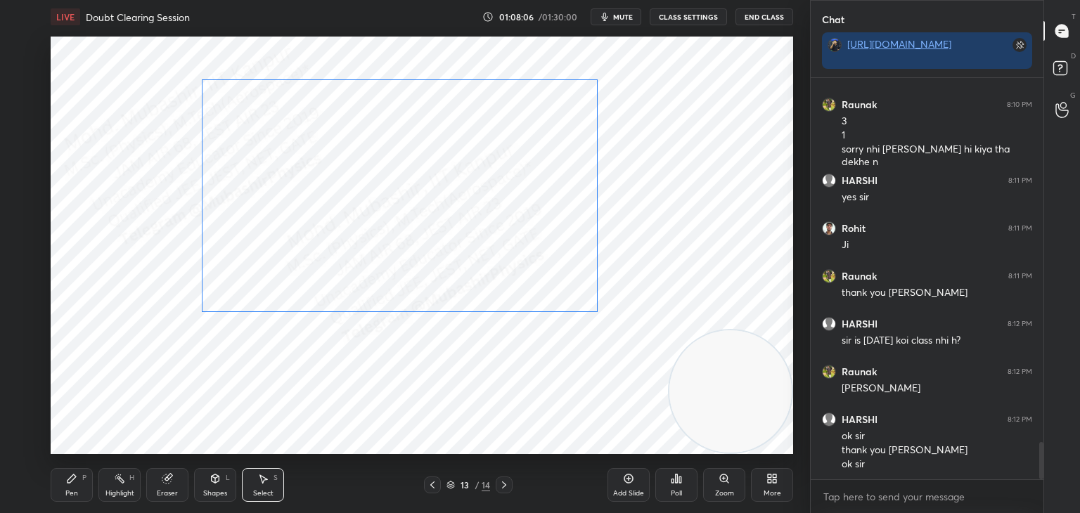
drag, startPoint x: 472, startPoint y: 240, endPoint x: 465, endPoint y: 243, distance: 8.5
click at [470, 237] on div "0 ° Undo Copy Duplicate Duplicate to new slide Delete" at bounding box center [422, 246] width 742 height 418
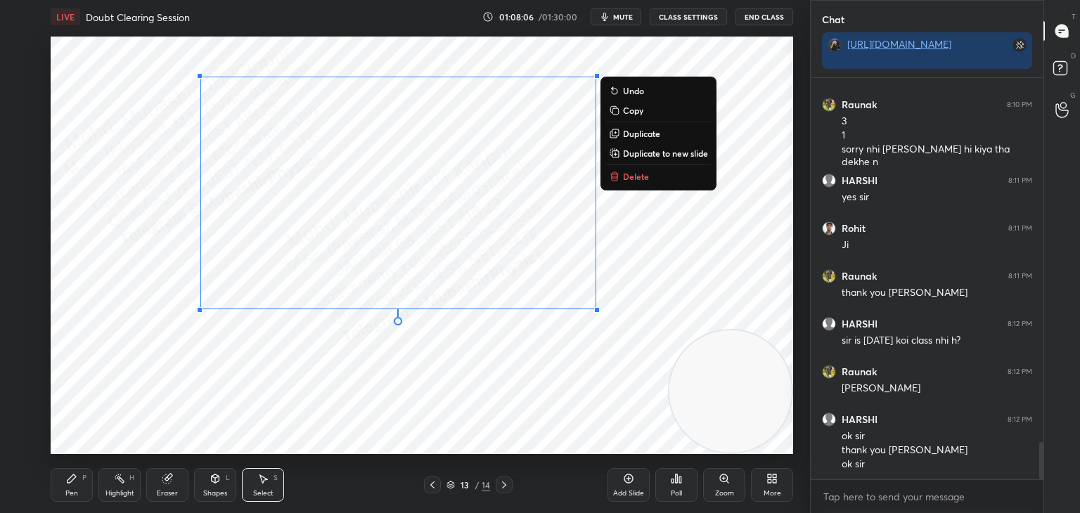
scroll to position [3969, 0]
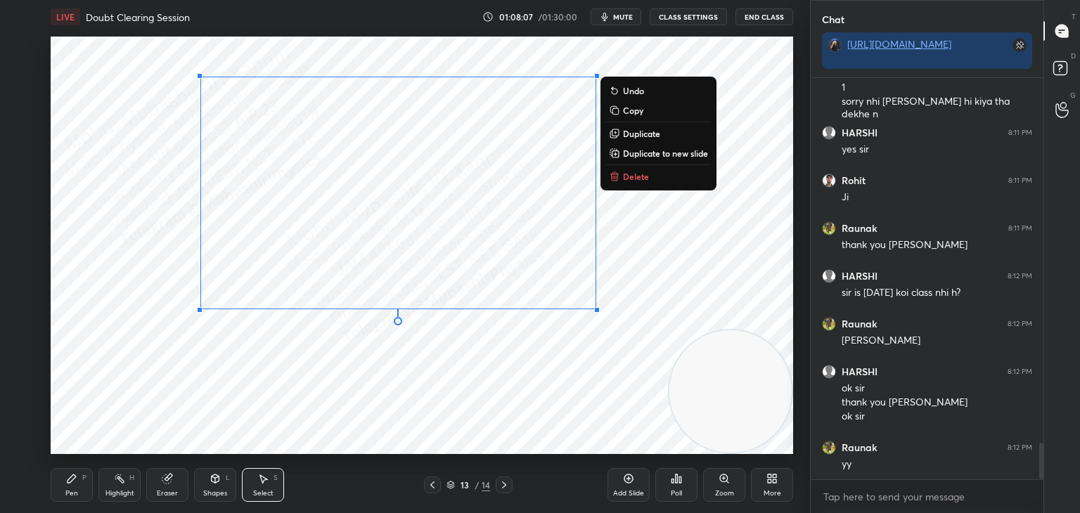
drag, startPoint x: 118, startPoint y: 488, endPoint x: 144, endPoint y: 462, distance: 36.8
click at [113, 488] on div "Highlight H" at bounding box center [119, 485] width 42 height 34
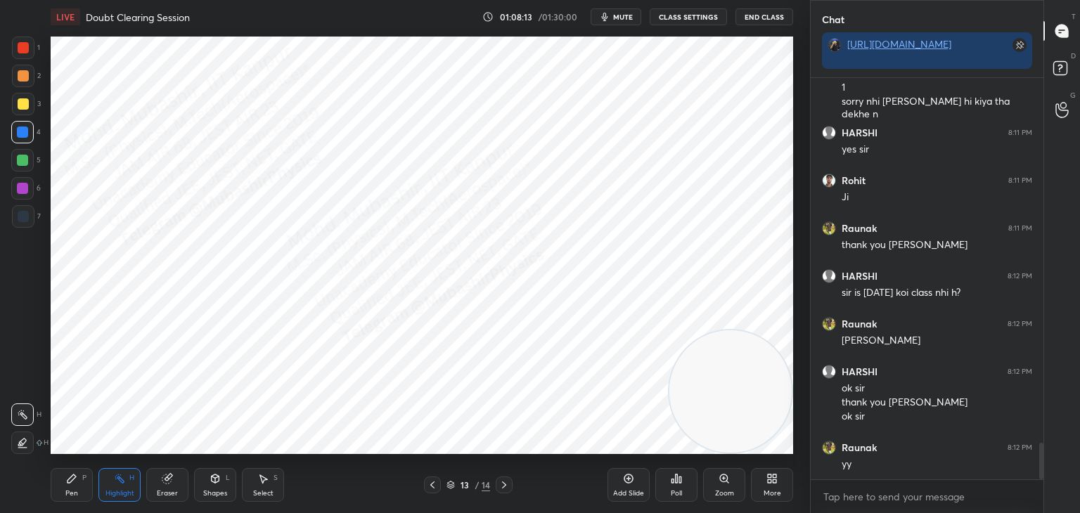
click at [759, 15] on button "End Class" at bounding box center [764, 16] width 58 height 17
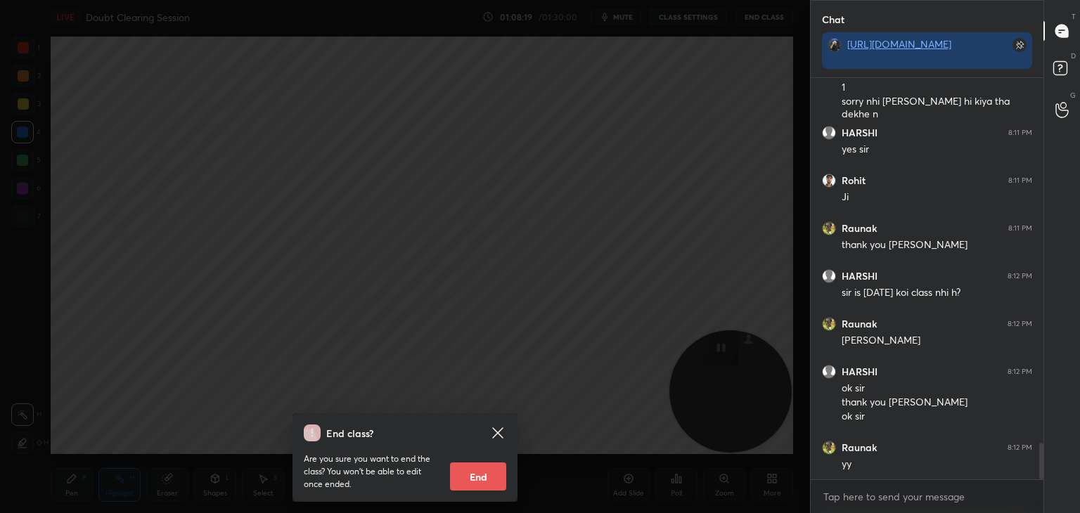
click at [484, 474] on button "End" at bounding box center [478, 477] width 56 height 28
type textarea "x"
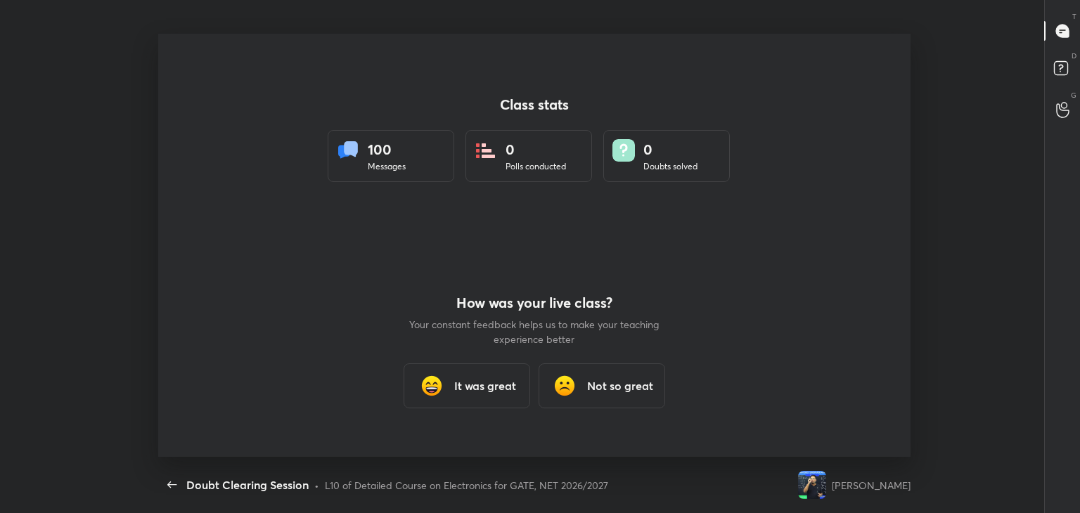
scroll to position [0, 0]
